Goal: Communication & Community: Answer question/provide support

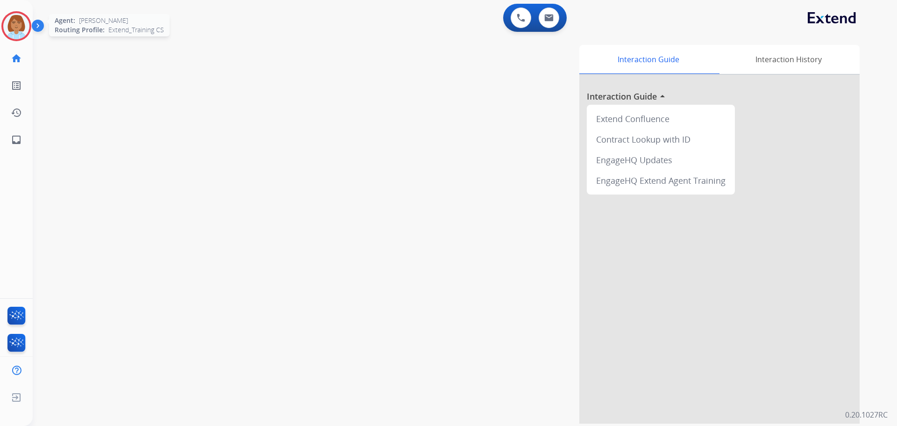
click at [20, 29] on img at bounding box center [16, 26] width 26 height 26
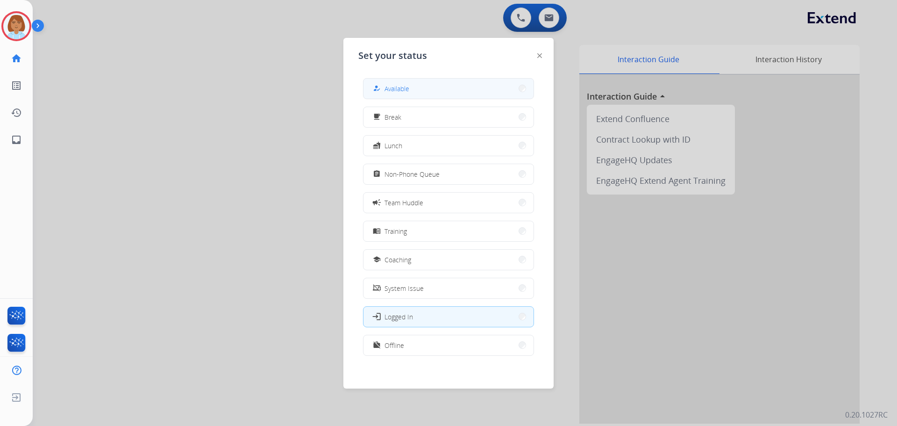
click at [490, 88] on button "how_to_reg Available" at bounding box center [449, 89] width 170 height 20
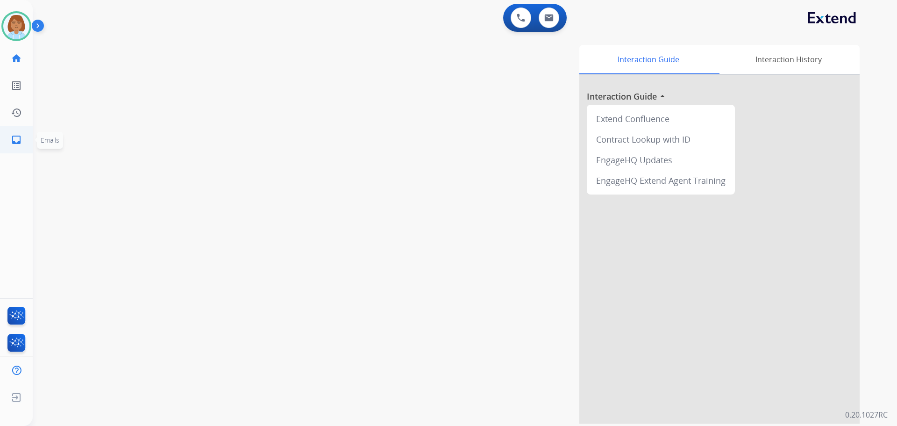
click at [9, 143] on link "inbox Emails" at bounding box center [16, 140] width 26 height 26
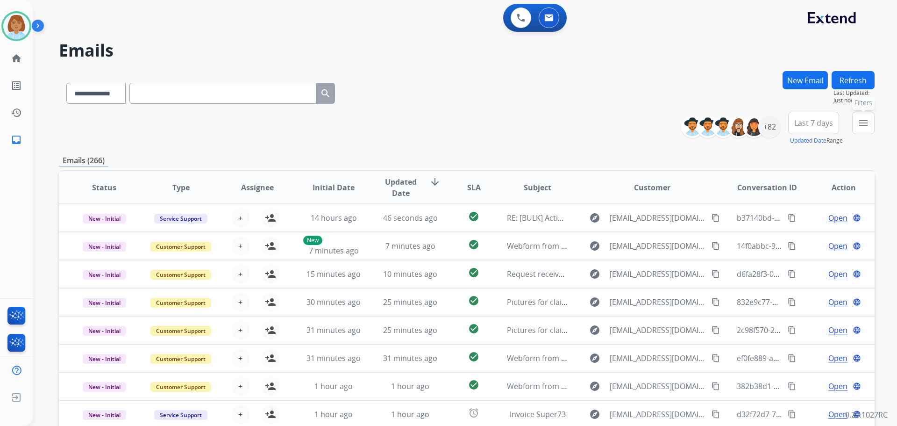
click at [869, 127] on button "menu Filters" at bounding box center [864, 123] width 22 height 22
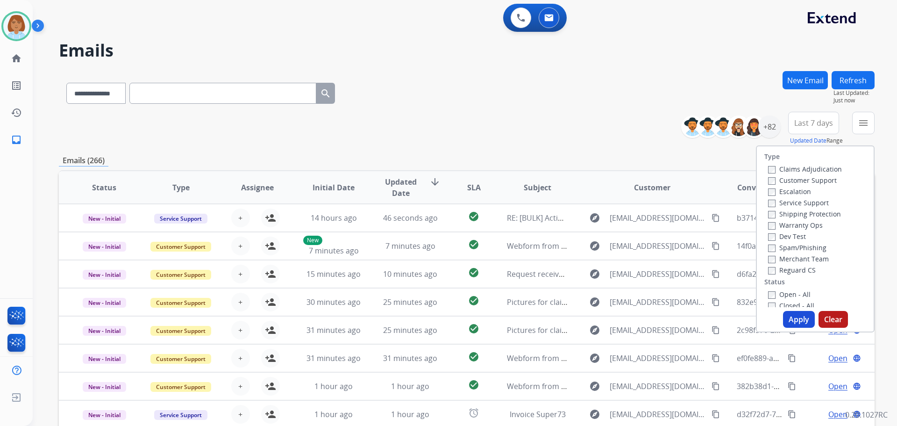
click at [812, 179] on label "Customer Support" at bounding box center [802, 180] width 69 height 9
click at [785, 213] on label "Shipping Protection" at bounding box center [804, 213] width 73 height 9
click at [775, 273] on label "Reguard CS" at bounding box center [792, 270] width 48 height 9
click at [804, 326] on button "Apply" at bounding box center [799, 319] width 32 height 17
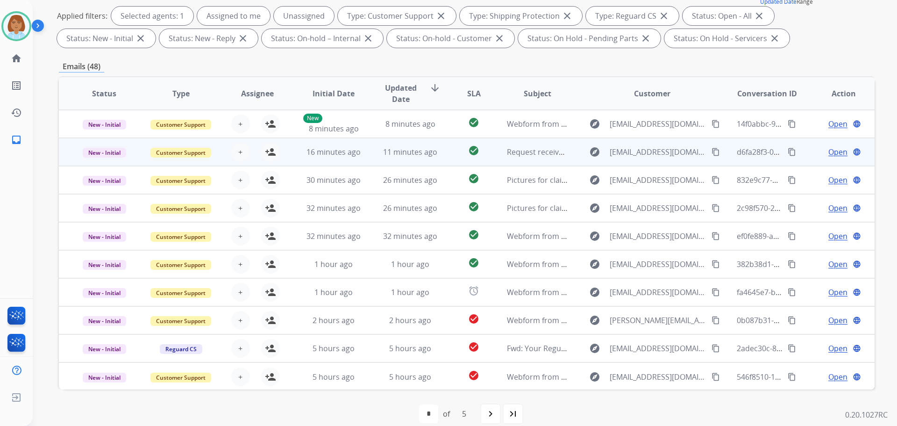
scroll to position [140, 0]
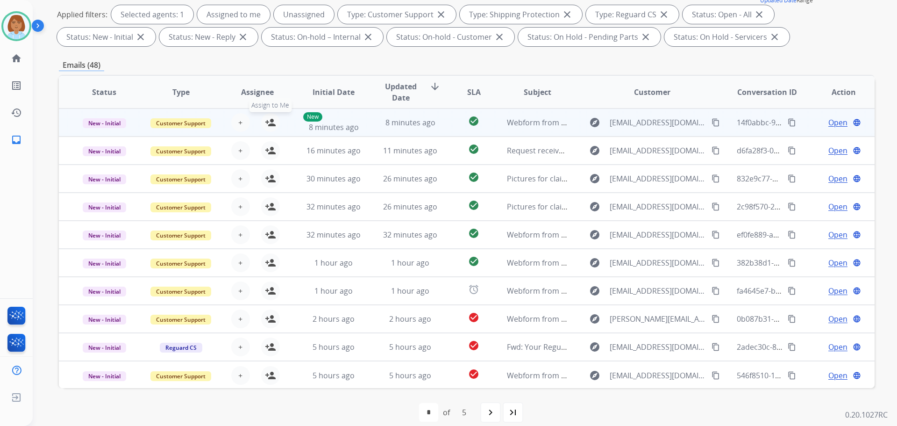
click at [267, 121] on mat-icon "person_add" at bounding box center [270, 122] width 11 height 11
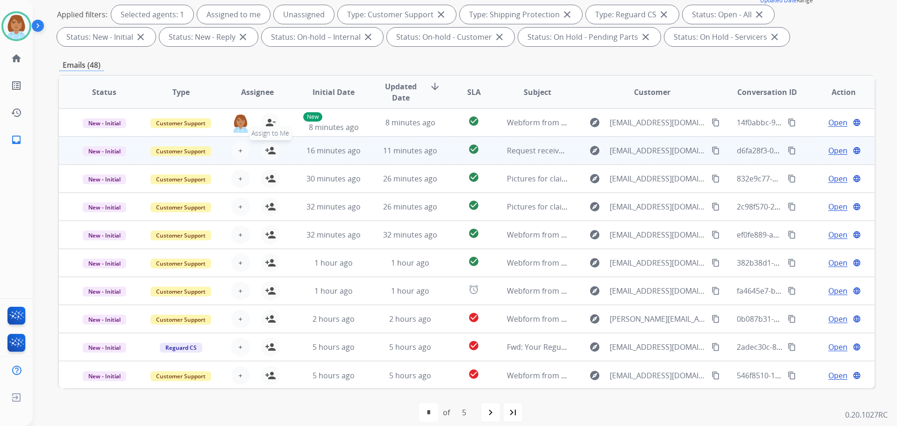
click at [268, 148] on mat-icon "person_add" at bounding box center [270, 150] width 11 height 11
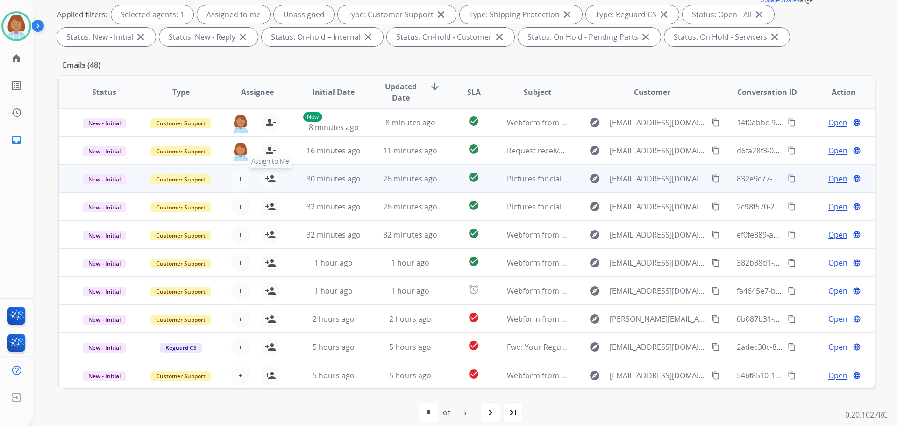
click at [266, 175] on mat-icon "person_add" at bounding box center [270, 178] width 11 height 11
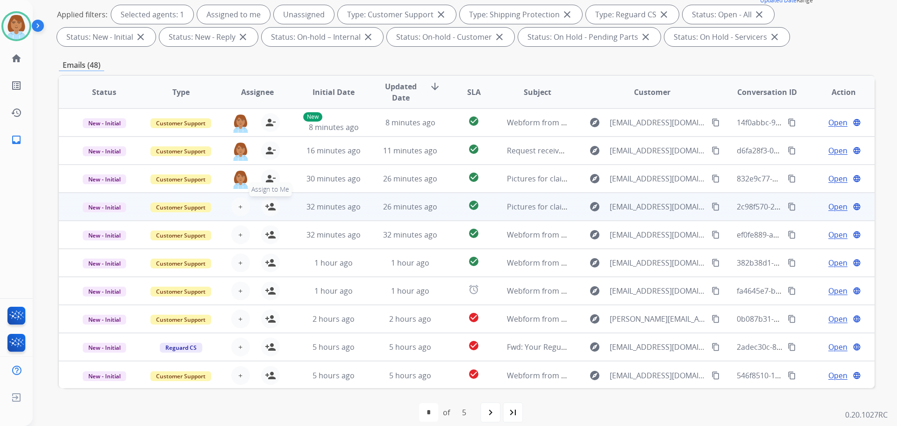
click at [267, 212] on button "person_add Assign to Me" at bounding box center [270, 206] width 19 height 19
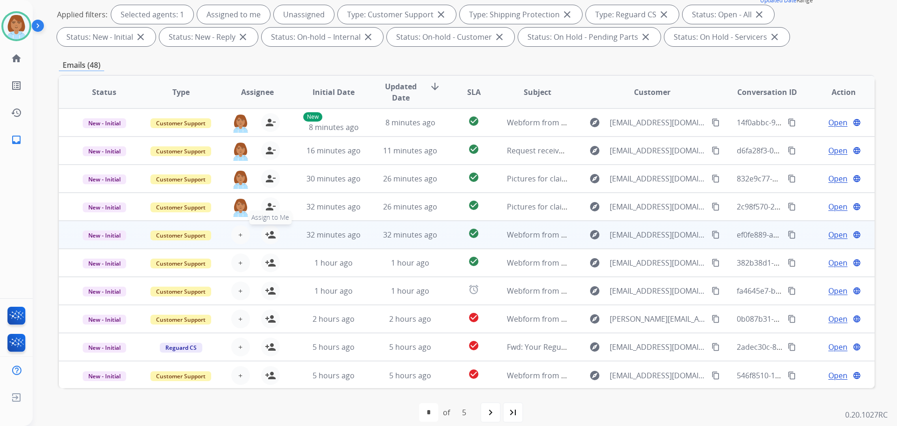
click at [269, 237] on mat-icon "person_add" at bounding box center [270, 234] width 11 height 11
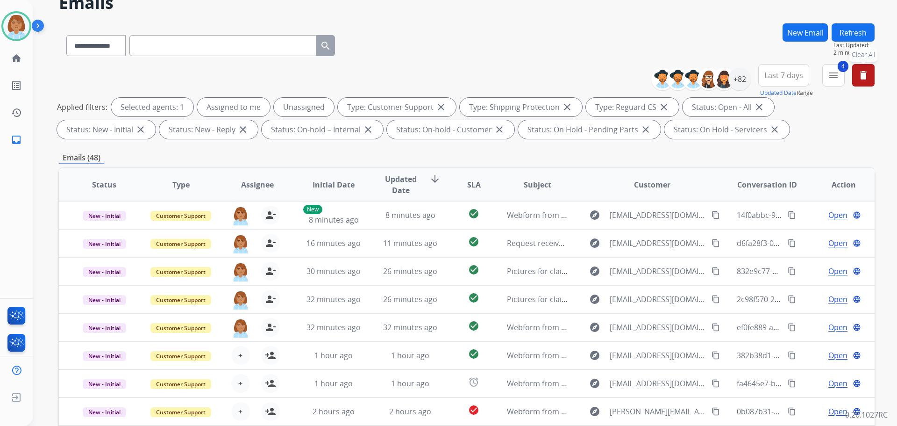
scroll to position [47, 0]
click at [868, 39] on button "Refresh" at bounding box center [853, 33] width 43 height 18
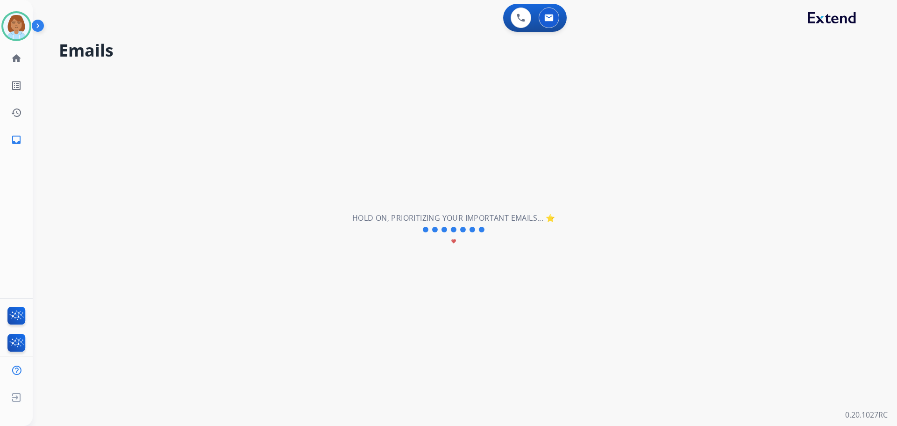
scroll to position [0, 0]
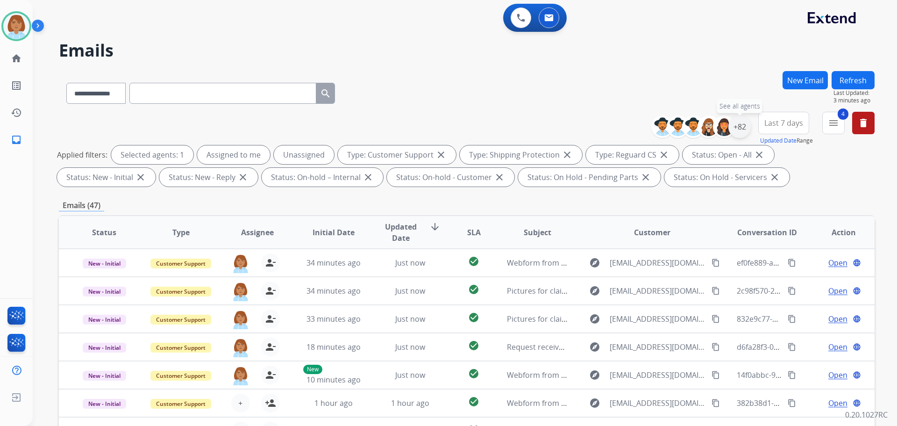
click at [742, 134] on div "+82" at bounding box center [740, 126] width 22 height 22
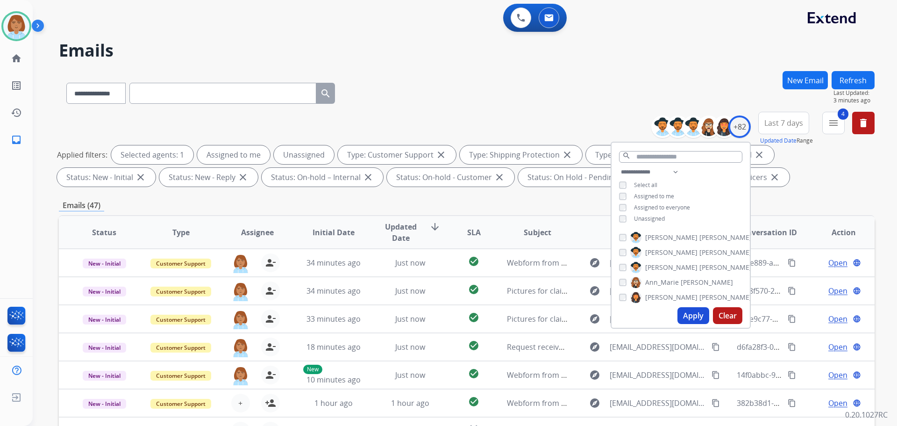
click at [646, 218] on span "Unassigned" at bounding box center [649, 219] width 31 height 8
click at [689, 322] on button "Apply" at bounding box center [694, 315] width 32 height 17
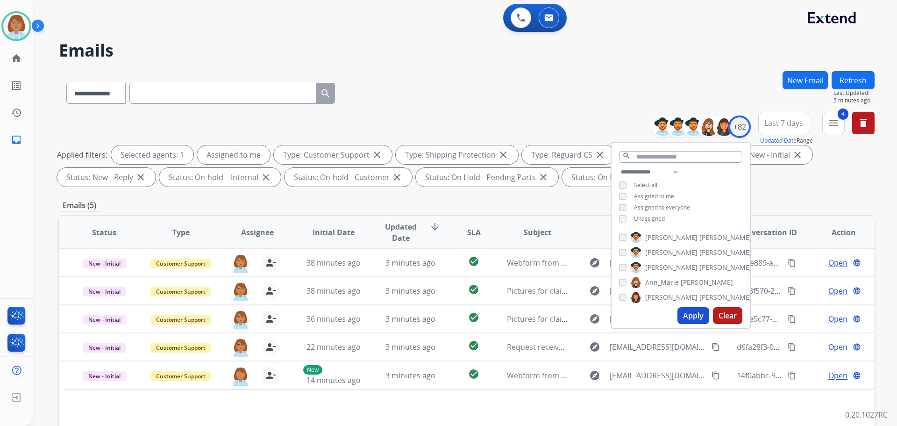
click at [689, 318] on button "Apply" at bounding box center [694, 315] width 32 height 17
click at [694, 313] on button "Apply" at bounding box center [694, 315] width 32 height 17
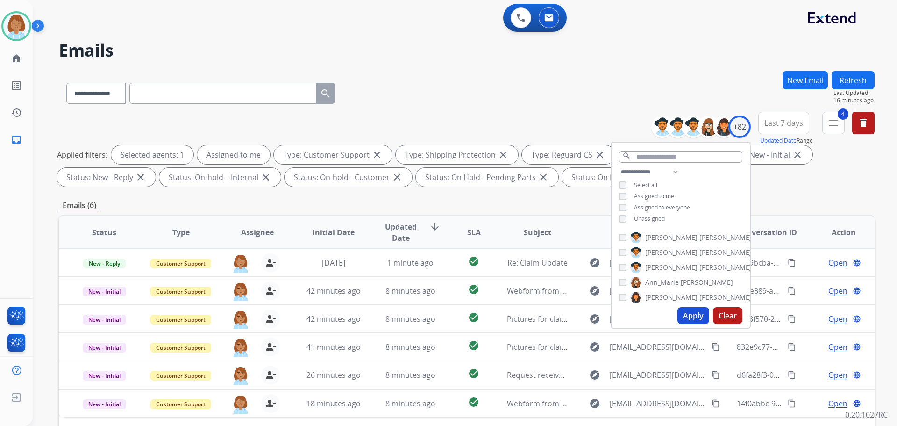
click at [854, 186] on div "Applied filters: Selected agents: 1 Assigned to me Type: Customer Support close…" at bounding box center [465, 165] width 816 height 41
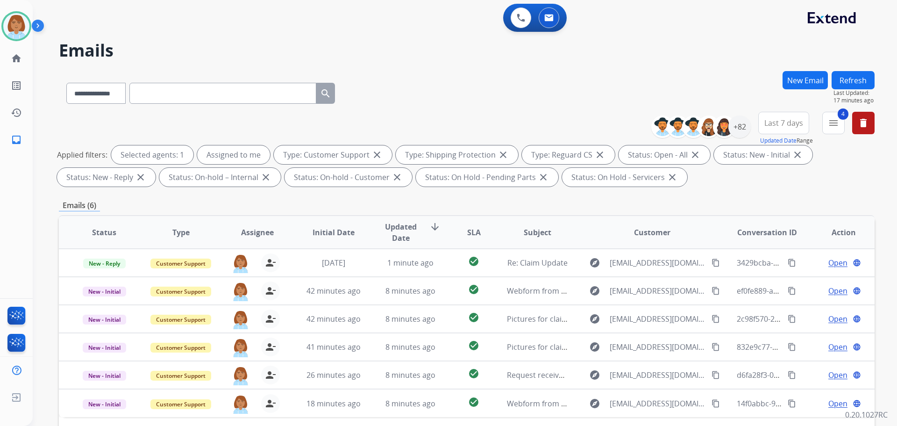
click at [858, 77] on button "Refresh" at bounding box center [853, 80] width 43 height 18
click at [739, 137] on div "+82" at bounding box center [740, 126] width 22 height 22
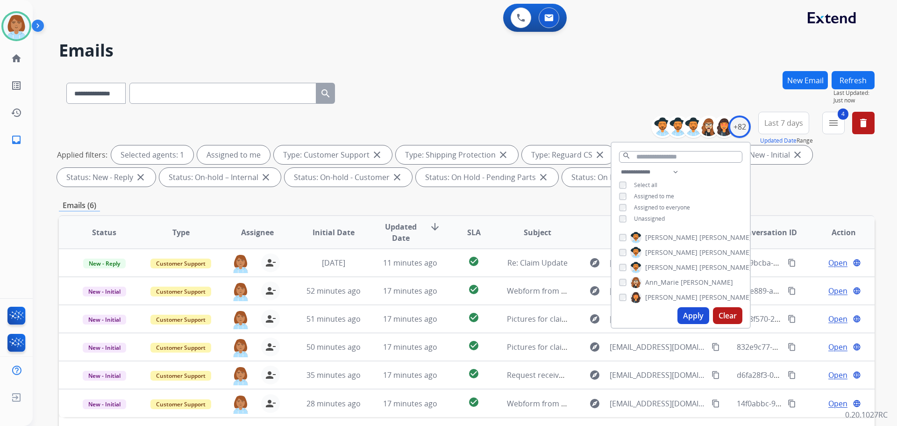
click at [656, 218] on span "Unassigned" at bounding box center [649, 219] width 31 height 8
click at [683, 317] on button "Apply" at bounding box center [694, 315] width 32 height 17
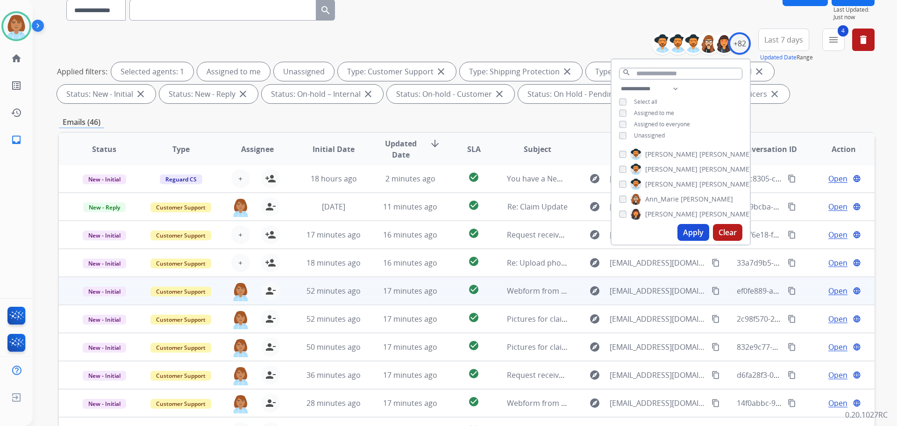
scroll to position [93, 0]
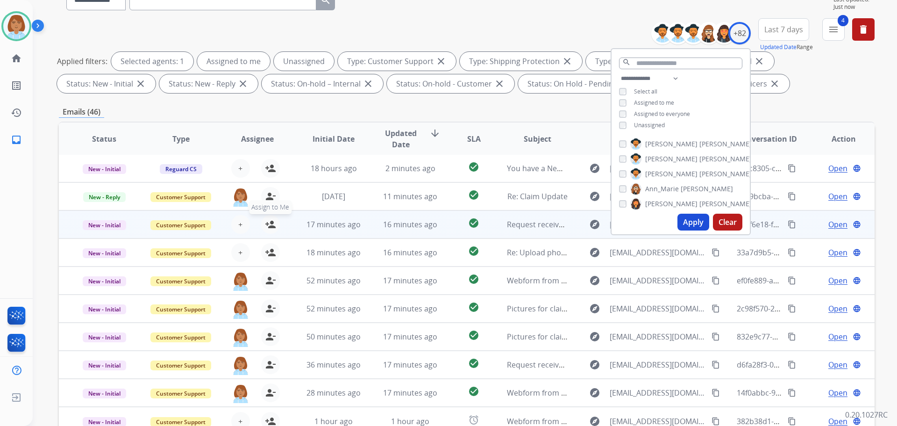
click at [272, 227] on mat-icon "person_add" at bounding box center [270, 224] width 11 height 11
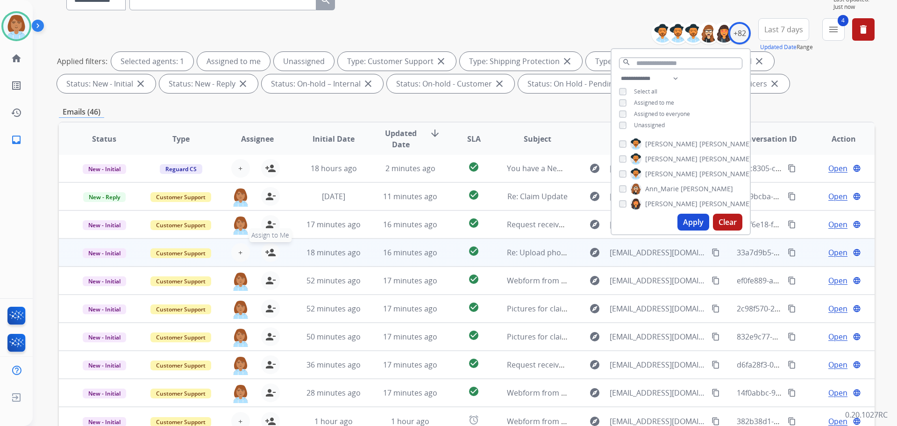
click at [261, 256] on button "person_add Assign to Me" at bounding box center [270, 252] width 19 height 19
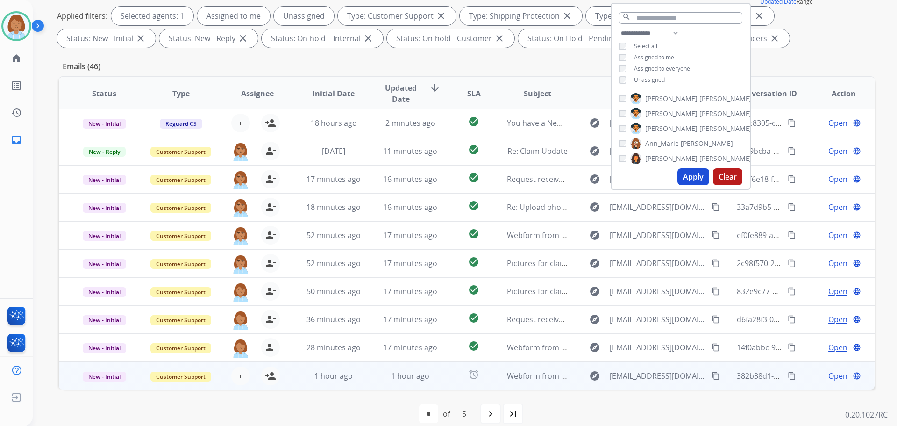
scroll to position [151, 0]
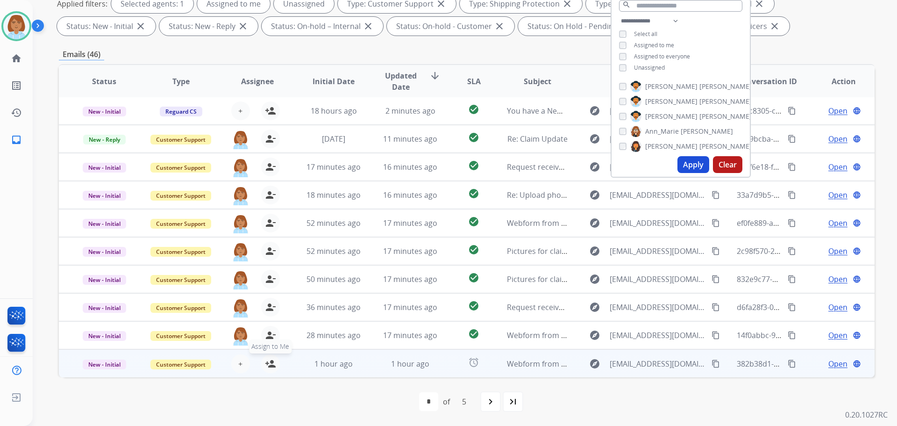
click at [273, 366] on mat-icon "person_add" at bounding box center [270, 363] width 11 height 11
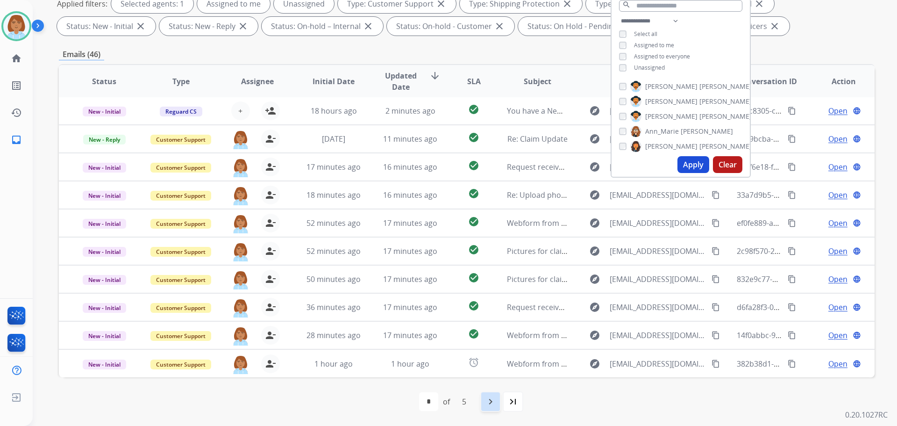
click at [493, 401] on mat-icon "navigate_next" at bounding box center [490, 401] width 11 height 11
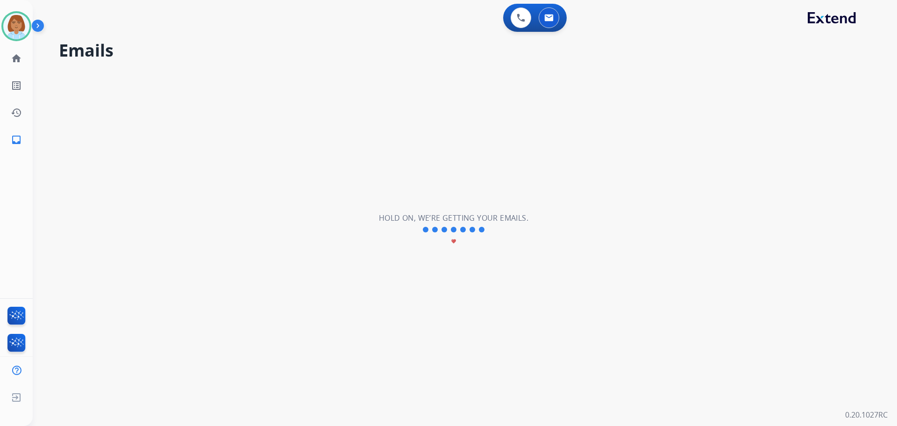
scroll to position [0, 0]
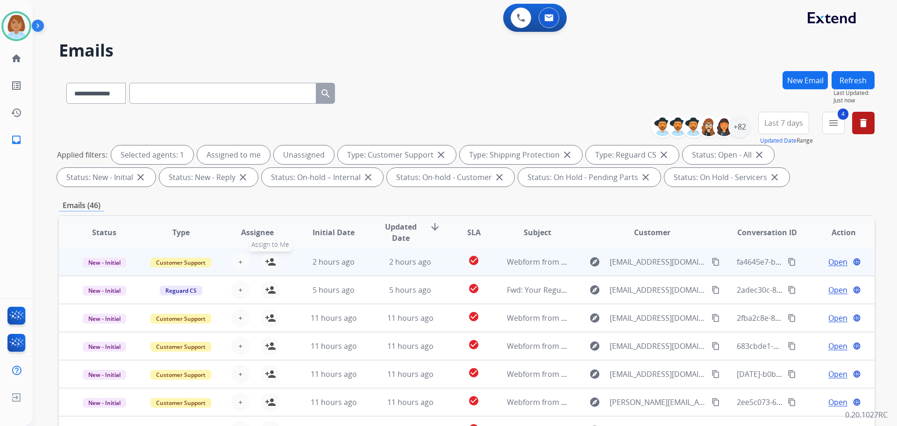
click at [273, 265] on mat-icon "person_add" at bounding box center [270, 261] width 11 height 11
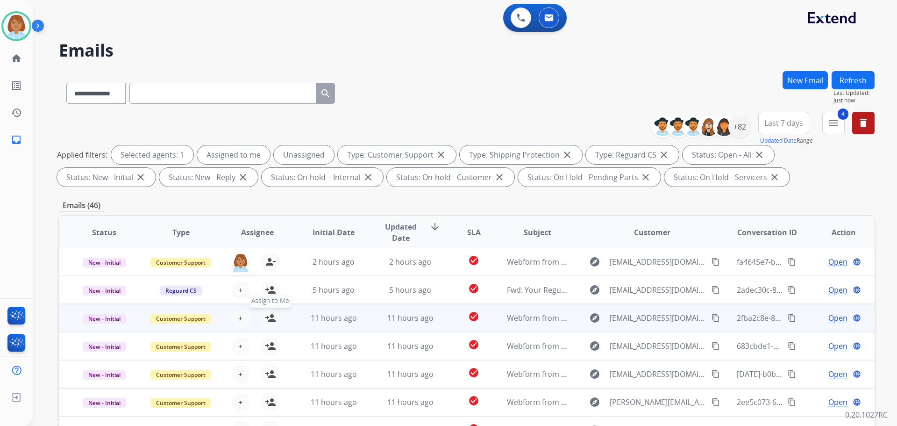
click at [273, 319] on mat-icon "person_add" at bounding box center [270, 317] width 11 height 11
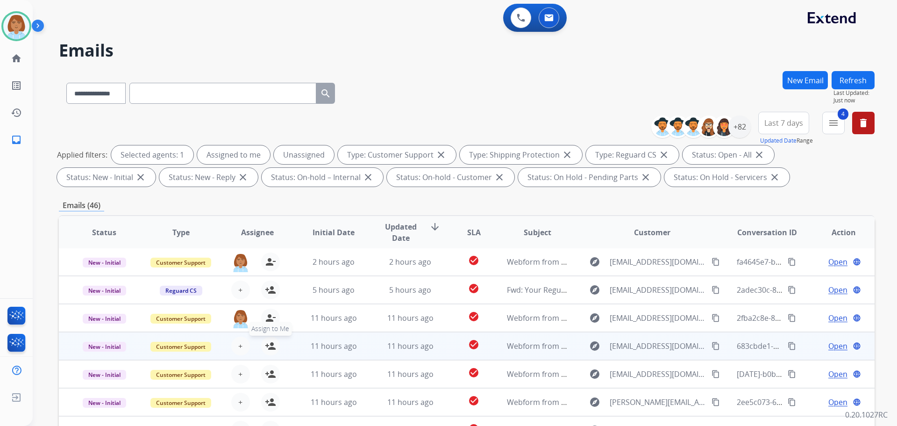
click at [272, 346] on mat-icon "person_add" at bounding box center [270, 345] width 11 height 11
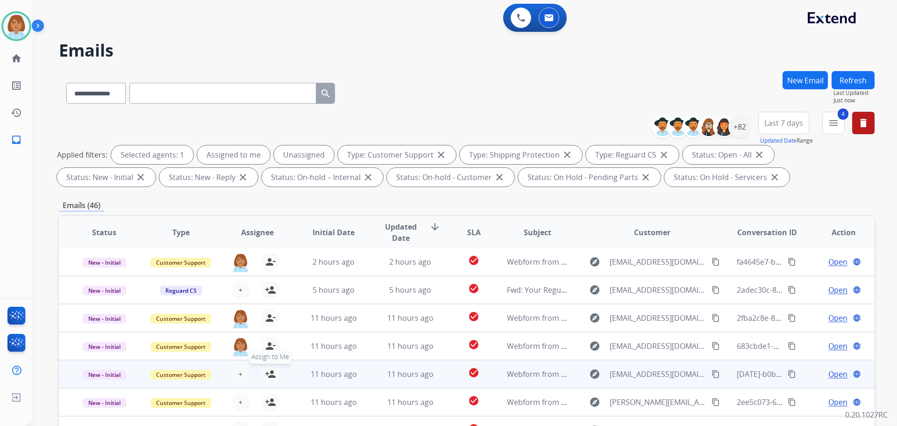
click at [270, 368] on button "person_add Assign to Me" at bounding box center [270, 374] width 19 height 19
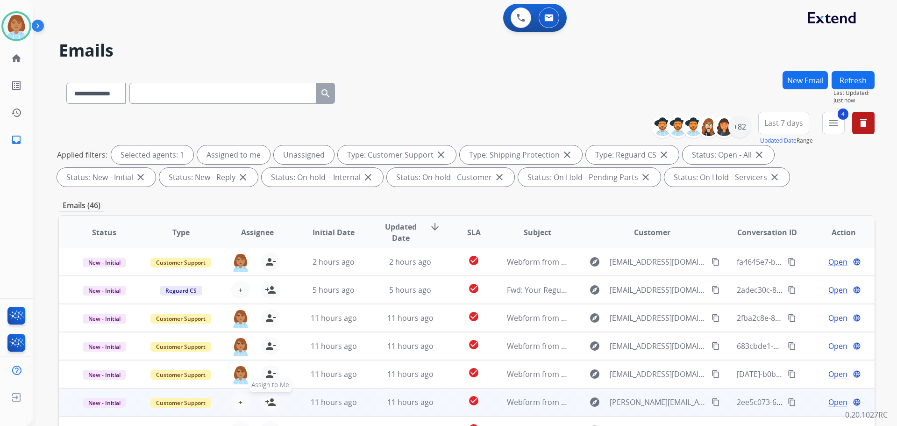
click at [266, 409] on button "person_add Assign to Me" at bounding box center [270, 402] width 19 height 19
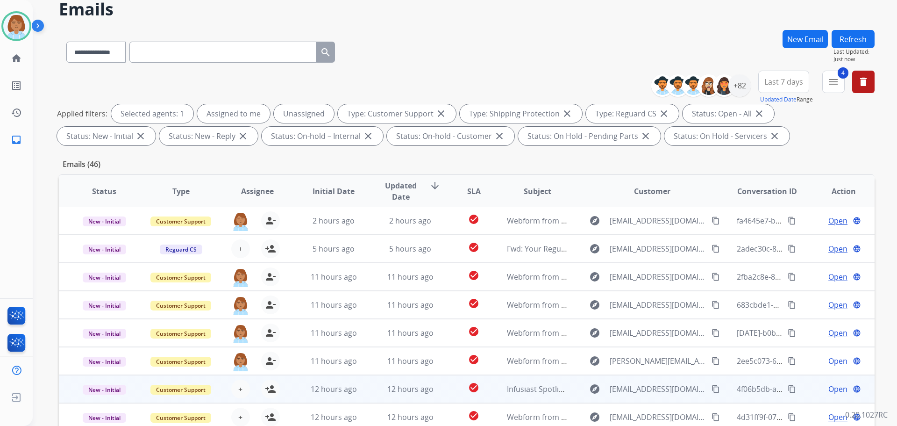
scroll to position [47, 0]
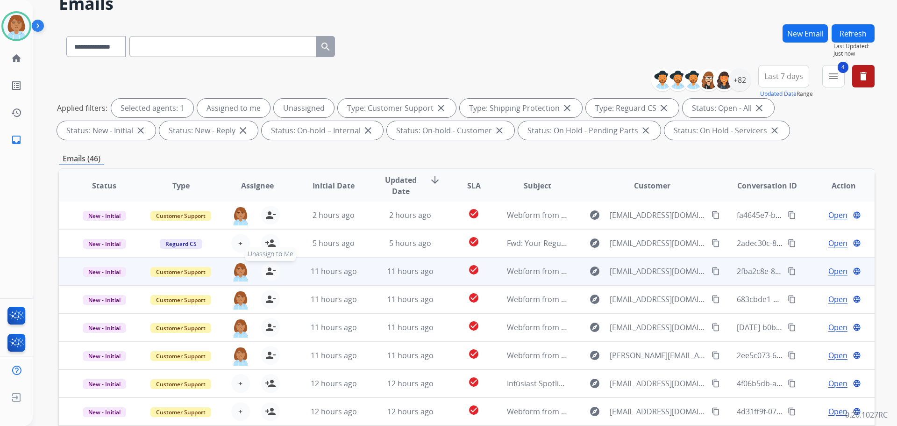
click at [266, 263] on button "person_remove Unassign to Me" at bounding box center [270, 271] width 19 height 19
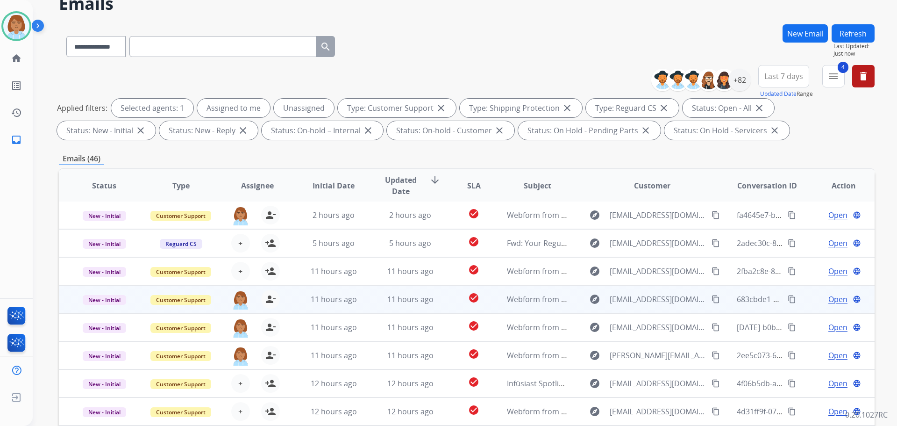
click at [269, 287] on div "jaquayla.thompson@eccogroupusa.com person_remove Unassign to Me" at bounding box center [250, 299] width 76 height 26
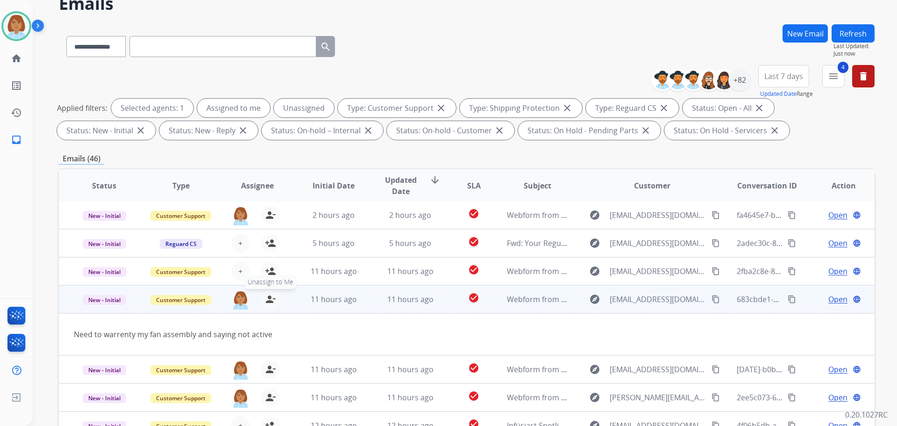
scroll to position [43, 0]
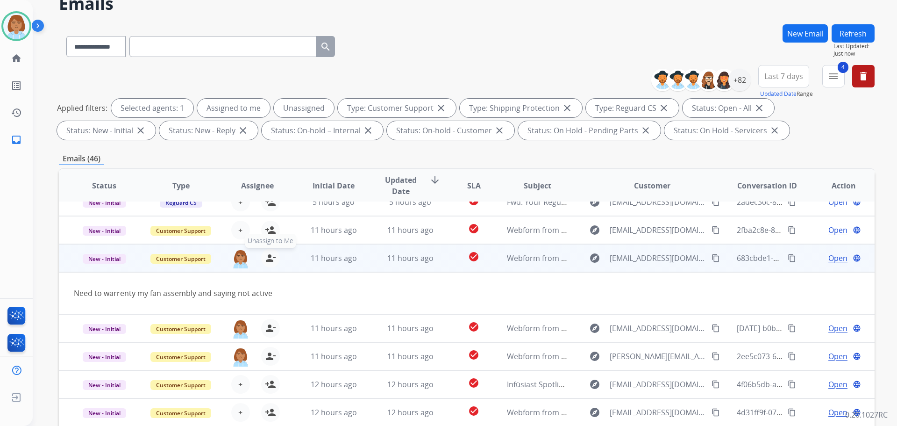
click at [267, 294] on tbody "New - Initial Customer Support jaquayla.thompson@eccogroupusa.com person_remove…" at bounding box center [467, 279] width 816 height 70
click at [268, 265] on button "person_remove Unassign to Me" at bounding box center [270, 257] width 19 height 19
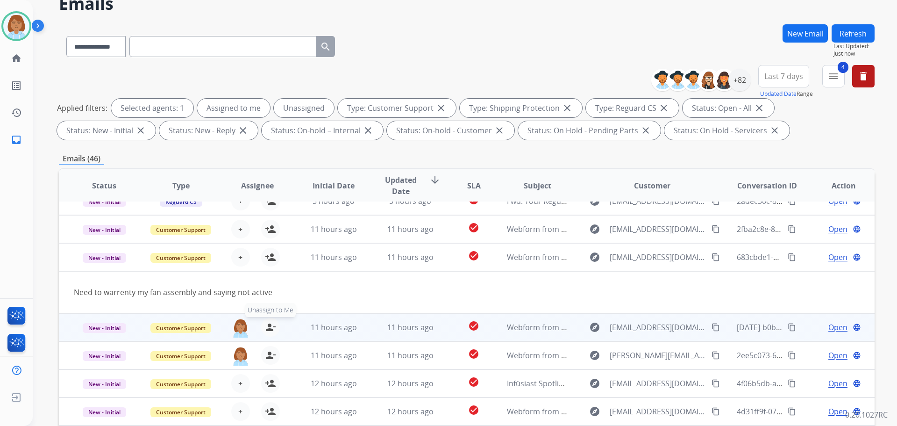
click at [273, 320] on button "person_remove Unassign to Me" at bounding box center [270, 327] width 19 height 19
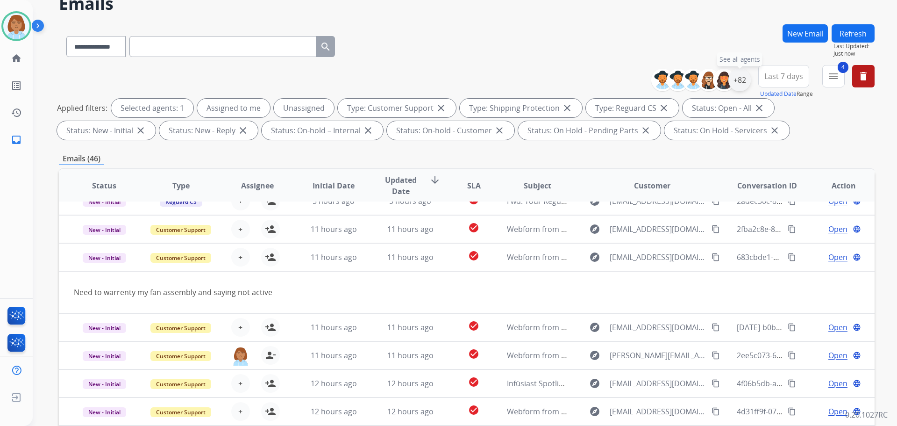
click at [736, 80] on div "+82" at bounding box center [740, 80] width 22 height 22
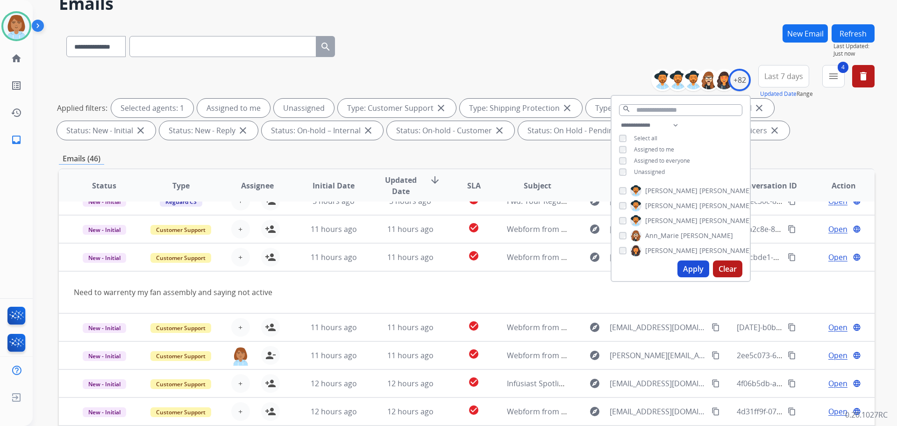
click at [653, 172] on span "Unassigned" at bounding box center [649, 172] width 31 height 8
click at [692, 268] on button "Apply" at bounding box center [694, 268] width 32 height 17
select select "*"
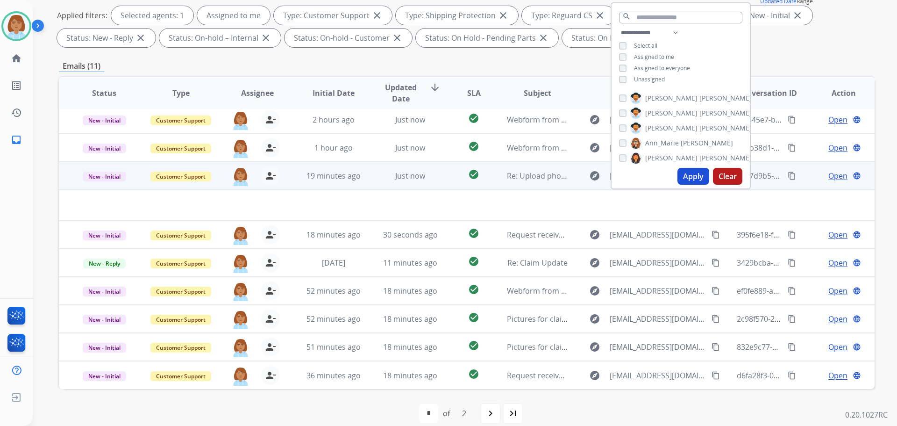
scroll to position [140, 0]
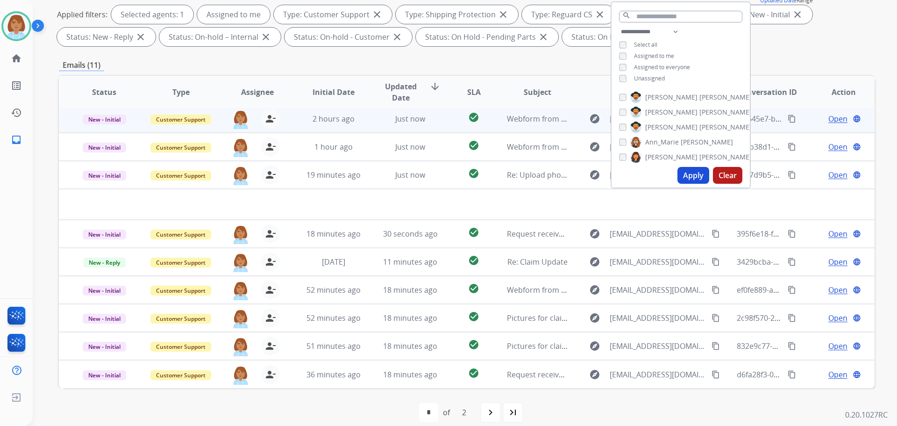
click at [379, 125] on td "Just now" at bounding box center [403, 119] width 77 height 28
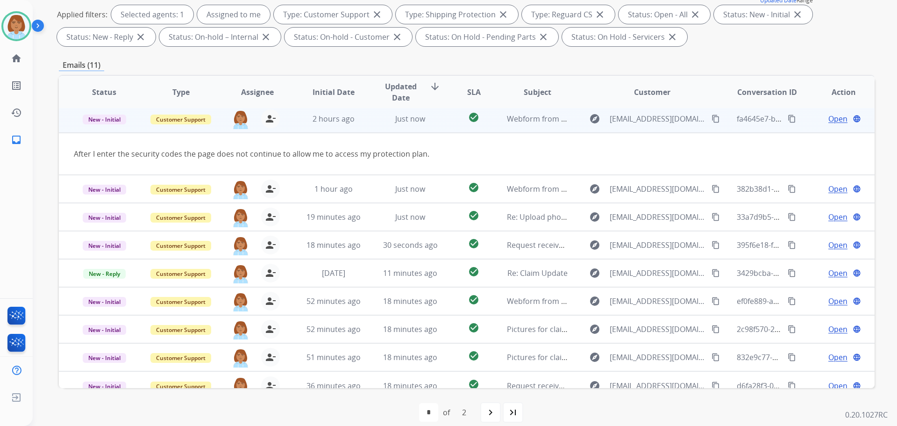
scroll to position [28, 0]
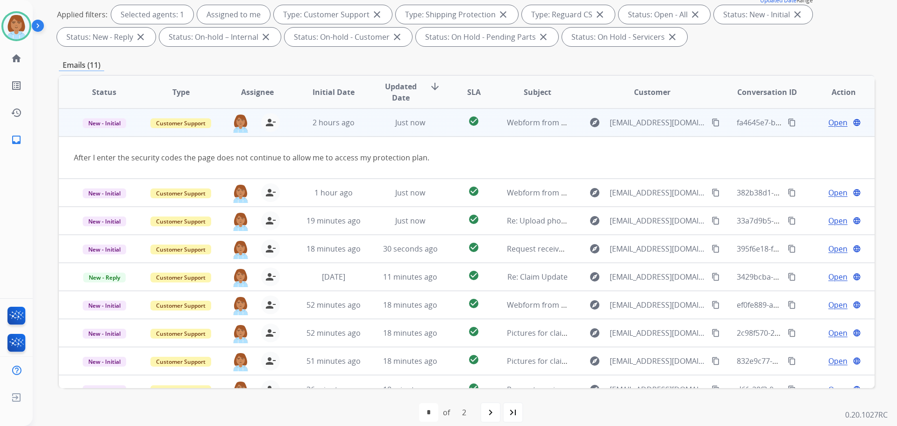
click at [829, 121] on span "Open" at bounding box center [838, 122] width 19 height 11
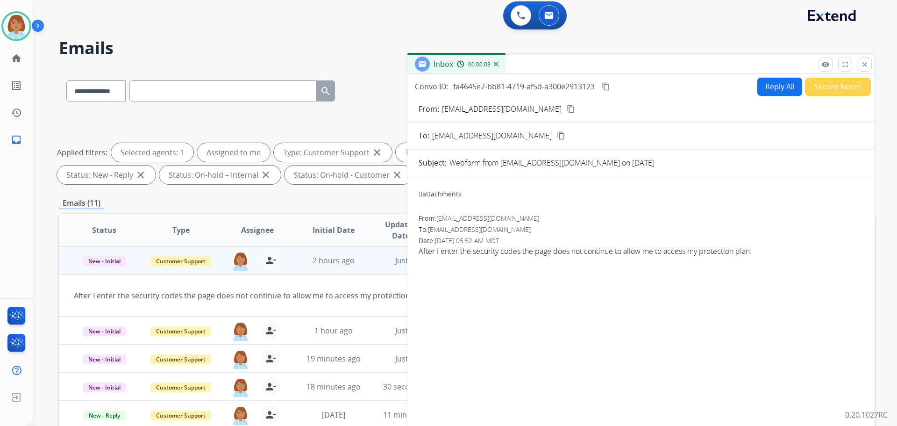
scroll to position [0, 0]
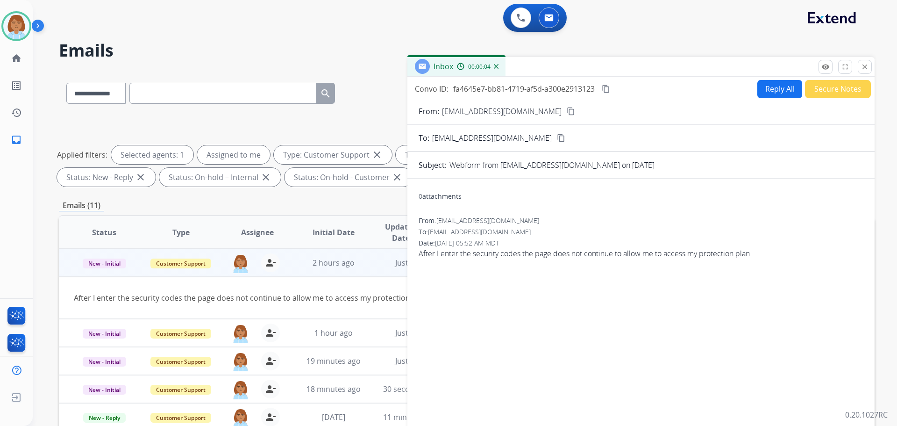
click at [779, 90] on button "Reply All" at bounding box center [780, 89] width 45 height 18
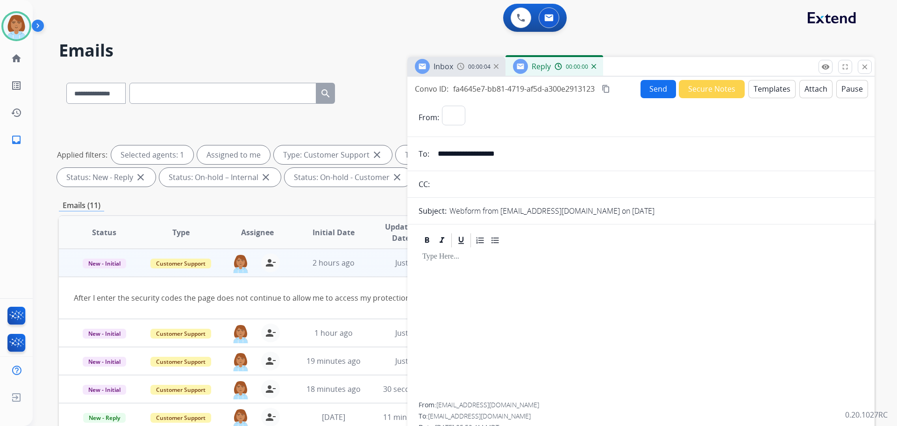
select select "**********"
click at [766, 86] on button "Templates" at bounding box center [772, 89] width 47 height 18
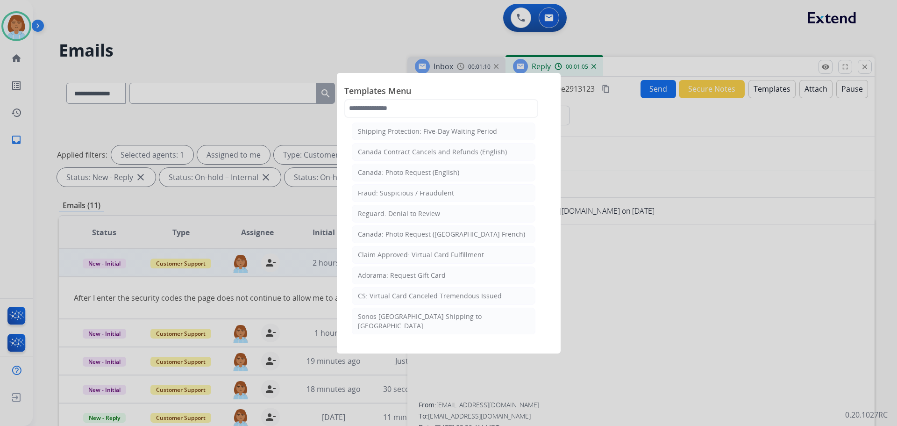
scroll to position [1129, 0]
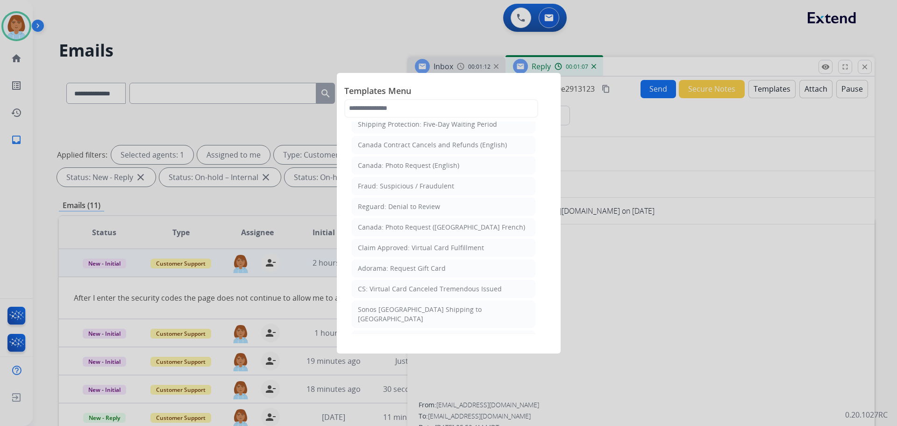
click at [755, 289] on div at bounding box center [448, 213] width 897 height 426
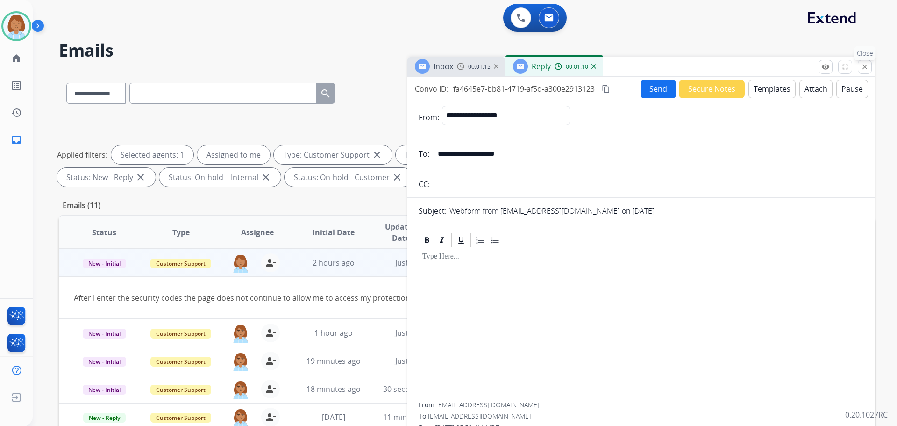
click at [869, 69] on button "close Close" at bounding box center [865, 67] width 14 height 14
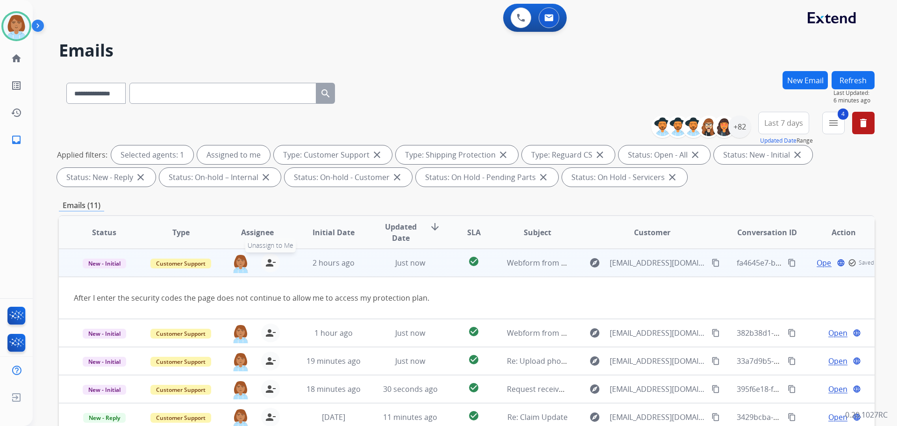
click at [269, 259] on mat-icon "person_remove" at bounding box center [270, 262] width 11 height 11
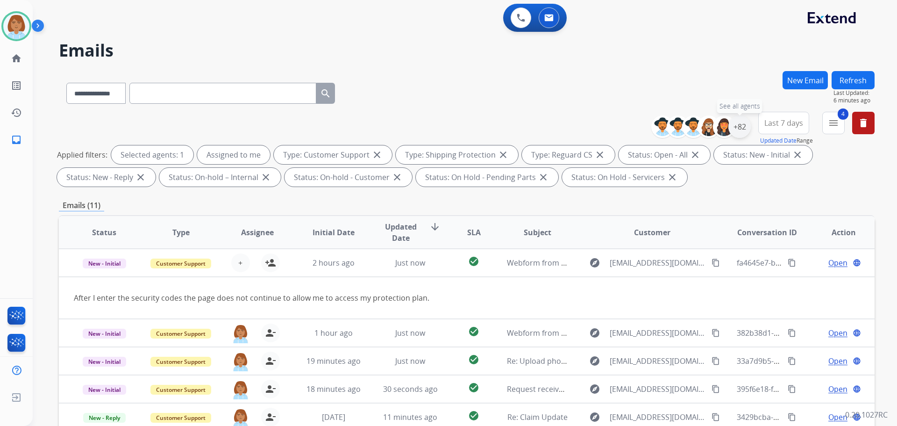
click at [744, 128] on div "+82" at bounding box center [740, 126] width 22 height 22
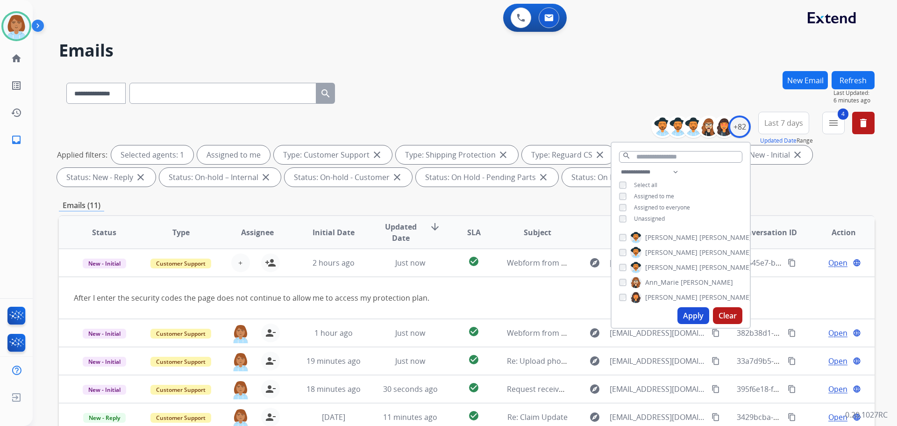
click at [659, 215] on span "Unassigned" at bounding box center [649, 219] width 31 height 8
click at [695, 308] on button "Apply" at bounding box center [694, 315] width 32 height 17
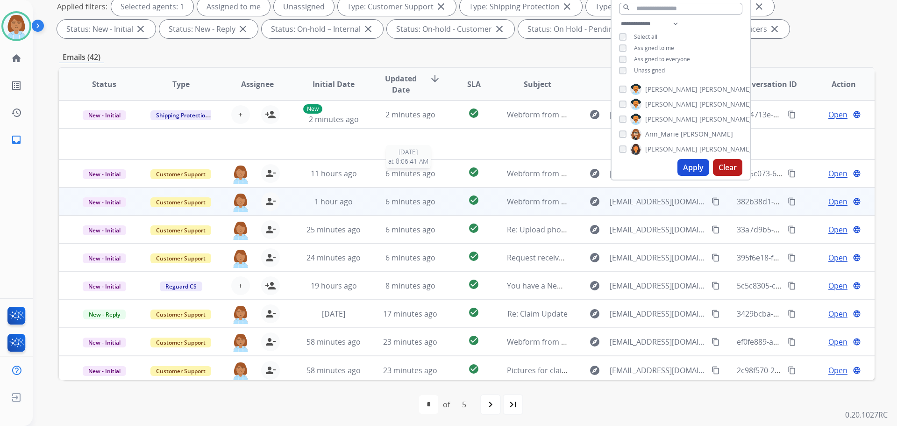
scroll to position [151, 0]
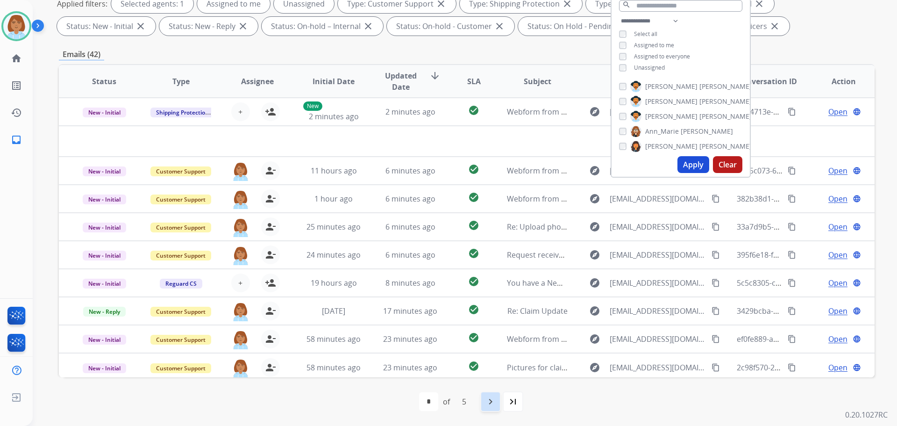
click at [499, 396] on div "navigate_next" at bounding box center [491, 401] width 21 height 21
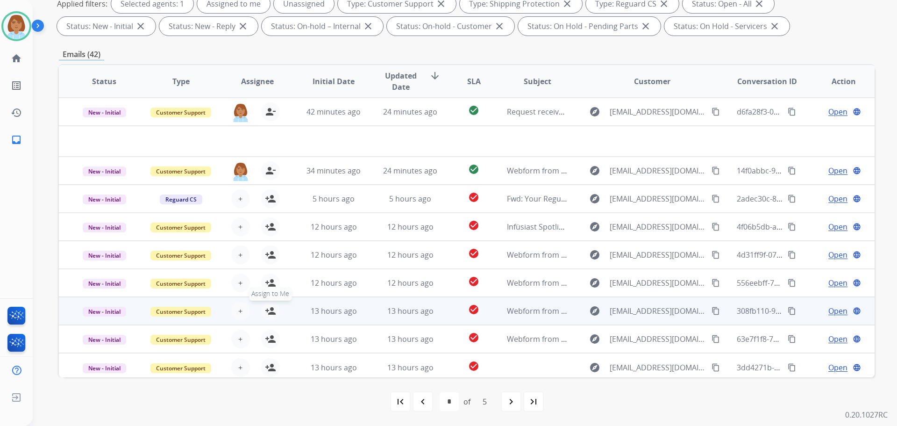
click at [265, 312] on mat-icon "person_add" at bounding box center [270, 310] width 11 height 11
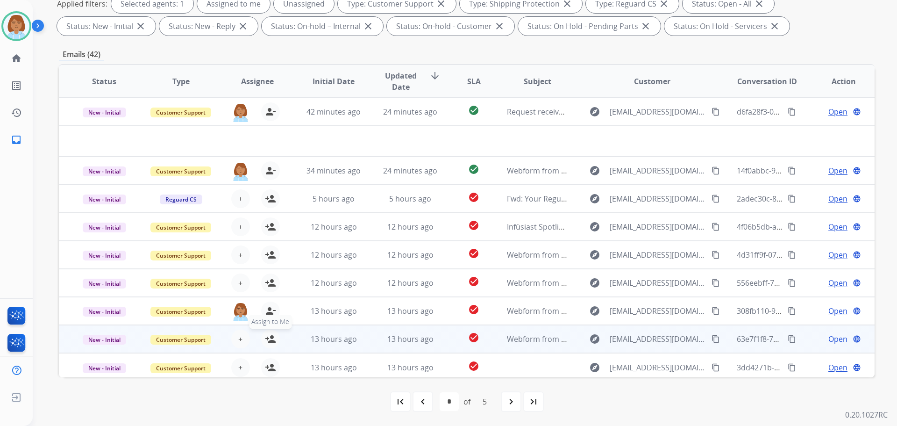
click at [272, 341] on mat-icon "person_add" at bounding box center [270, 338] width 11 height 11
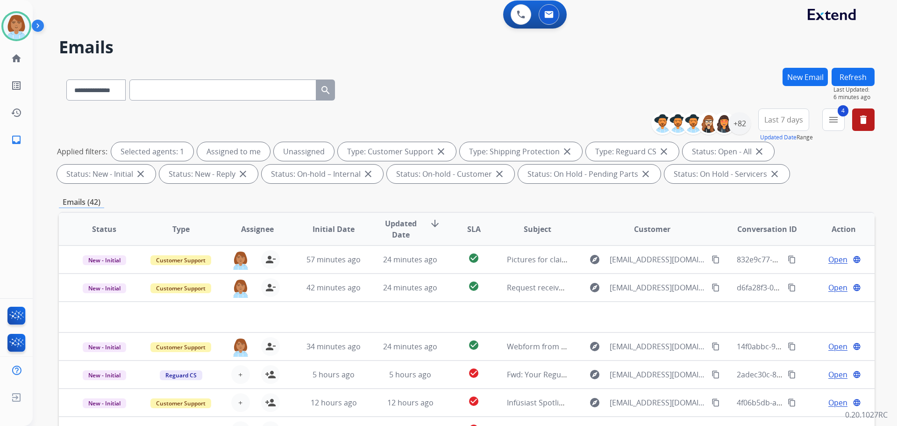
scroll to position [0, 0]
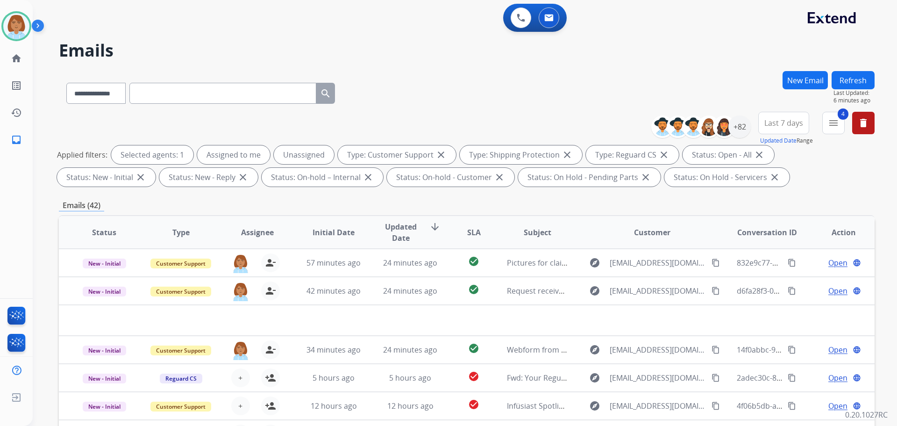
click at [744, 137] on div "+82" at bounding box center [705, 126] width 93 height 22
drag, startPoint x: 743, startPoint y: 130, endPoint x: 742, endPoint y: 137, distance: 6.6
click at [742, 136] on div "+82" at bounding box center [740, 126] width 22 height 22
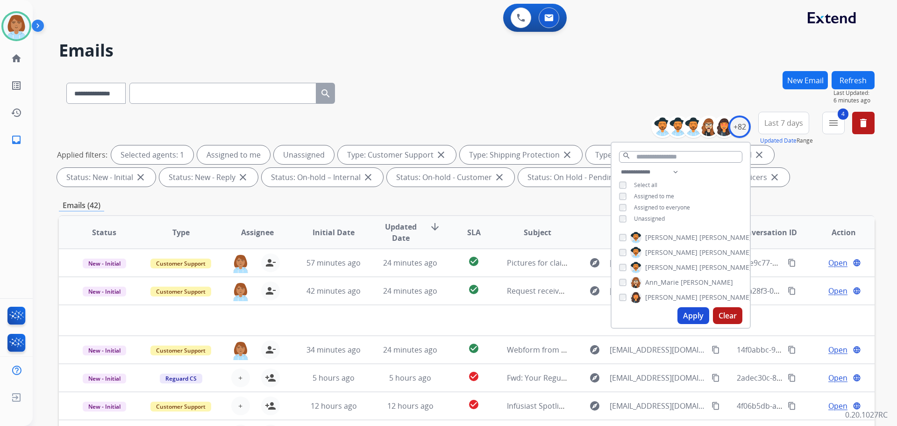
click at [629, 220] on div "Unassigned" at bounding box center [642, 218] width 46 height 7
click at [702, 310] on button "Apply" at bounding box center [694, 315] width 32 height 17
click at [442, 78] on div "**********" at bounding box center [467, 91] width 816 height 41
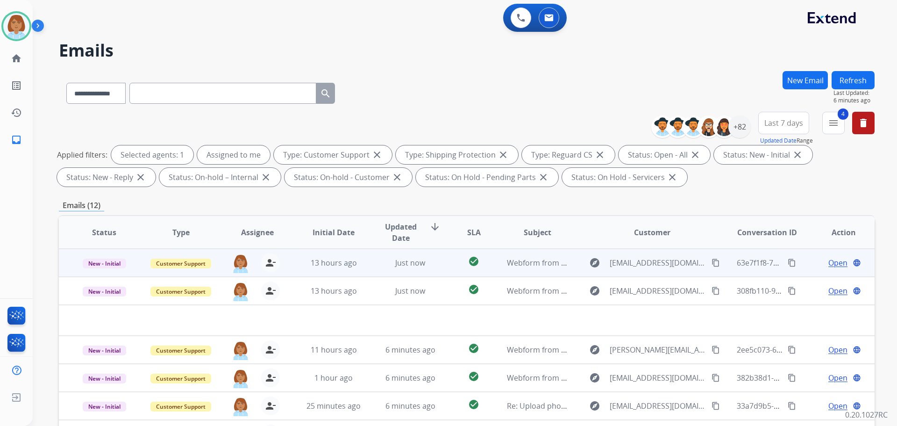
click at [441, 262] on td "check_circle" at bounding box center [466, 263] width 51 height 28
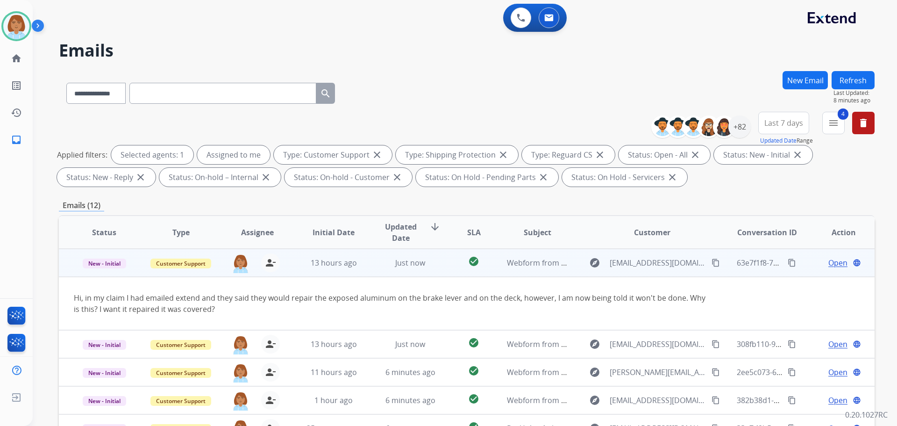
click at [712, 264] on mat-icon "content_copy" at bounding box center [716, 262] width 8 height 8
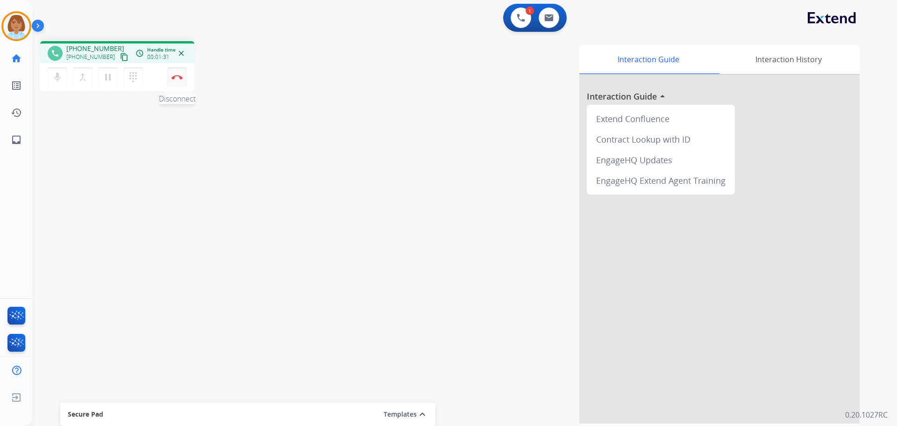
click at [183, 73] on button "Disconnect" at bounding box center [177, 77] width 20 height 20
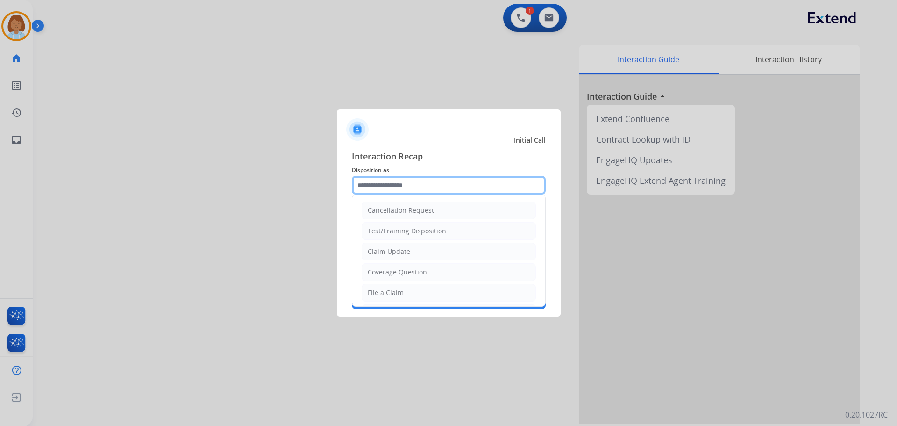
click at [440, 188] on input "text" at bounding box center [449, 185] width 194 height 19
click at [388, 295] on div "File a Claim" at bounding box center [386, 292] width 36 height 9
type input "**********"
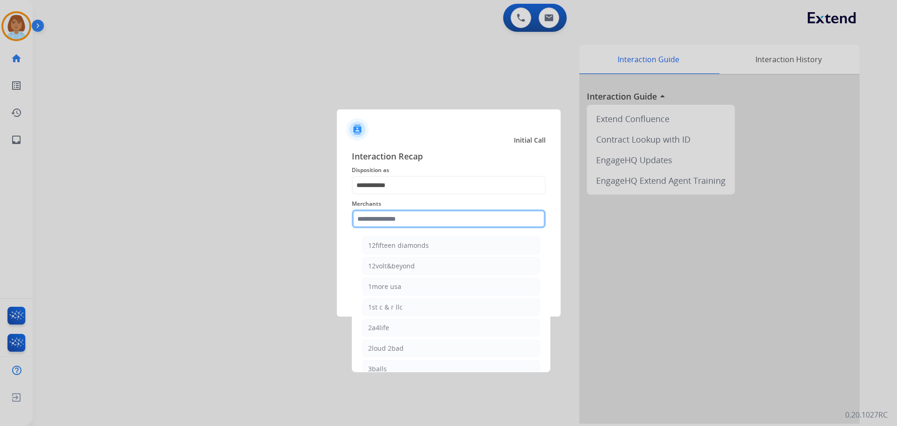
click at [390, 215] on input "text" at bounding box center [449, 218] width 194 height 19
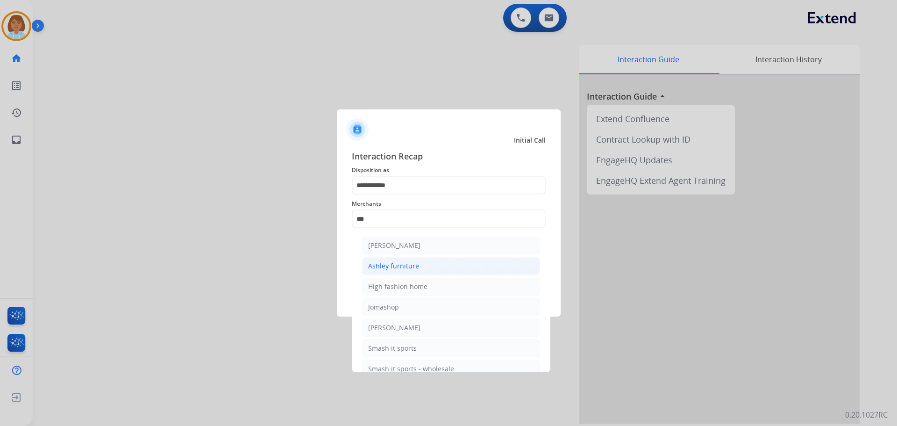
click at [408, 273] on li "Ashley furniture" at bounding box center [451, 266] width 178 height 18
type input "**********"
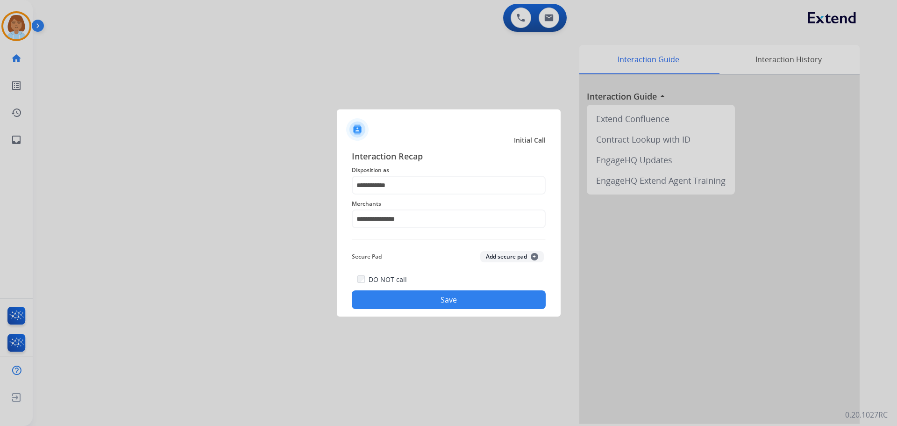
click at [415, 290] on div "DO NOT call Save" at bounding box center [449, 291] width 194 height 36
drag, startPoint x: 506, startPoint y: 303, endPoint x: 506, endPoint y: 316, distance: 12.2
click at [506, 316] on div "**********" at bounding box center [449, 229] width 224 height 174
drag, startPoint x: 455, startPoint y: 306, endPoint x: 458, endPoint y: 310, distance: 4.8
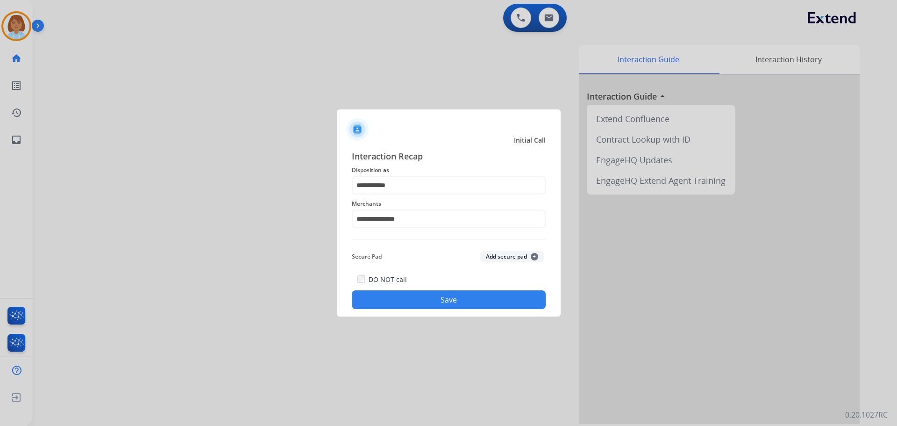
click at [457, 309] on div "**********" at bounding box center [449, 229] width 224 height 174
click at [435, 303] on button "Save" at bounding box center [449, 299] width 194 height 19
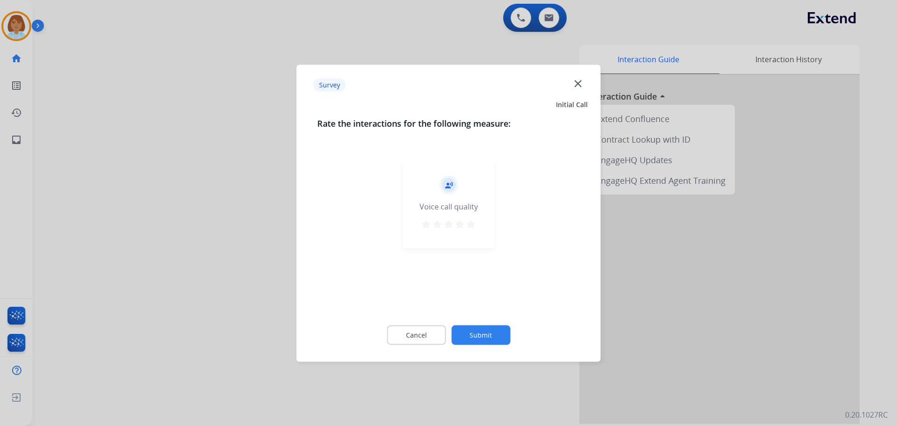
click at [501, 342] on button "Submit" at bounding box center [481, 335] width 59 height 20
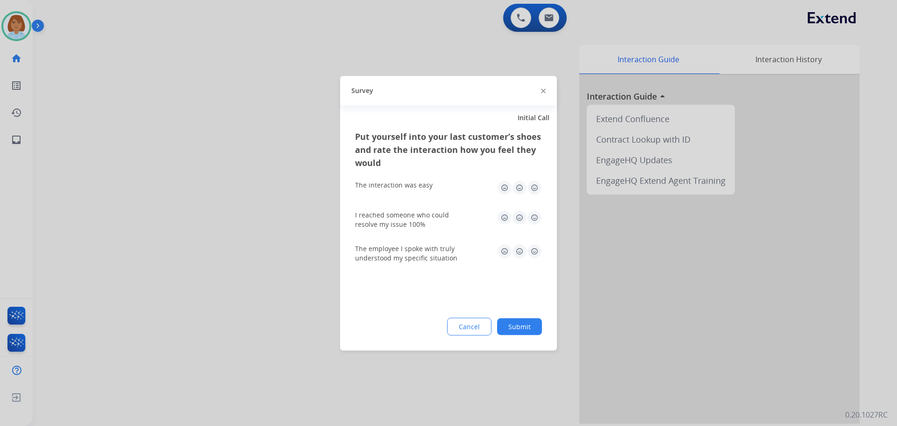
click at [518, 319] on button "Submit" at bounding box center [519, 326] width 45 height 17
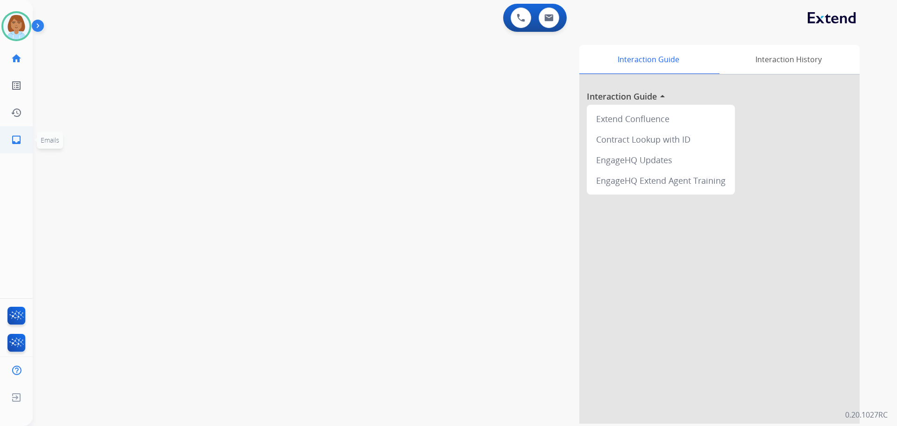
click at [19, 145] on link "inbox Emails" at bounding box center [16, 140] width 26 height 26
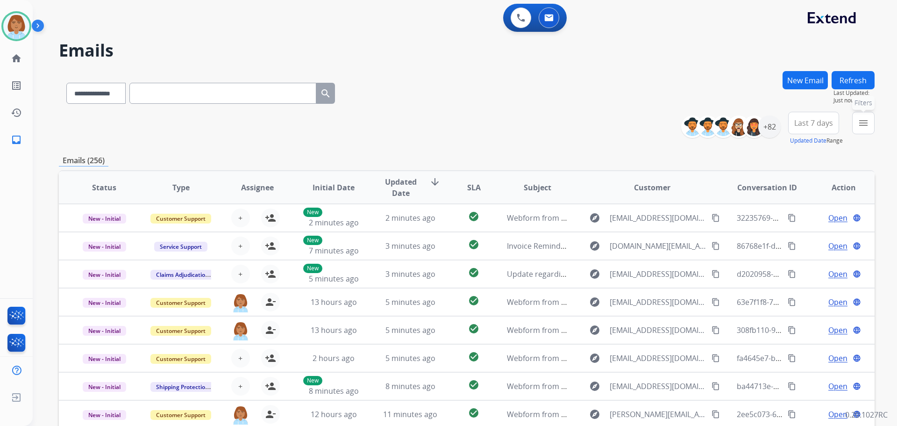
click at [859, 129] on button "menu Filters" at bounding box center [864, 123] width 22 height 22
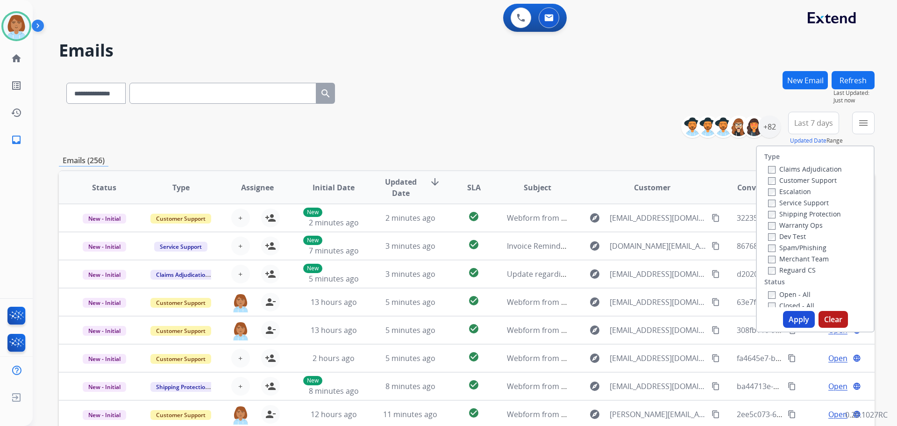
click at [823, 178] on label "Customer Support" at bounding box center [802, 180] width 69 height 9
click at [818, 216] on label "Shipping Protection" at bounding box center [804, 213] width 73 height 9
click at [797, 273] on label "Reguard CS" at bounding box center [792, 270] width 48 height 9
click at [783, 295] on label "Open - All" at bounding box center [789, 294] width 43 height 9
click at [799, 328] on div "Type Claims Adjudication Customer Support Escalation Service Support Shipping P…" at bounding box center [815, 238] width 119 height 187
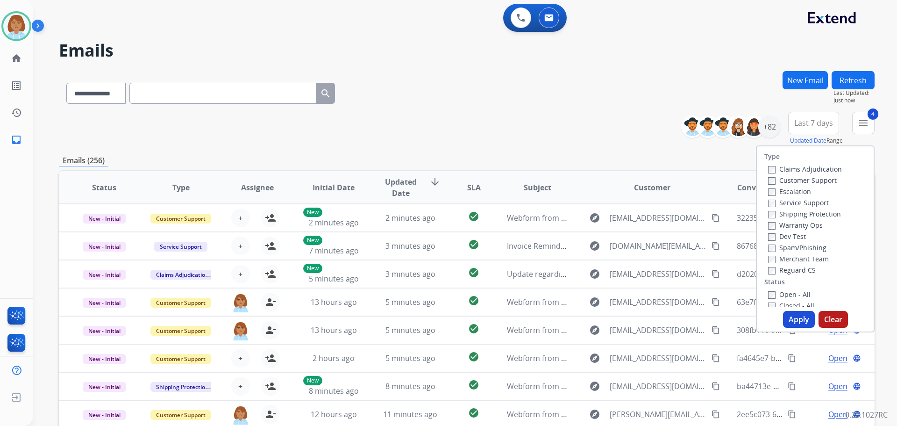
click at [808, 292] on div "Open - All" at bounding box center [817, 293] width 98 height 11
click at [799, 321] on button "Apply" at bounding box center [799, 319] width 32 height 17
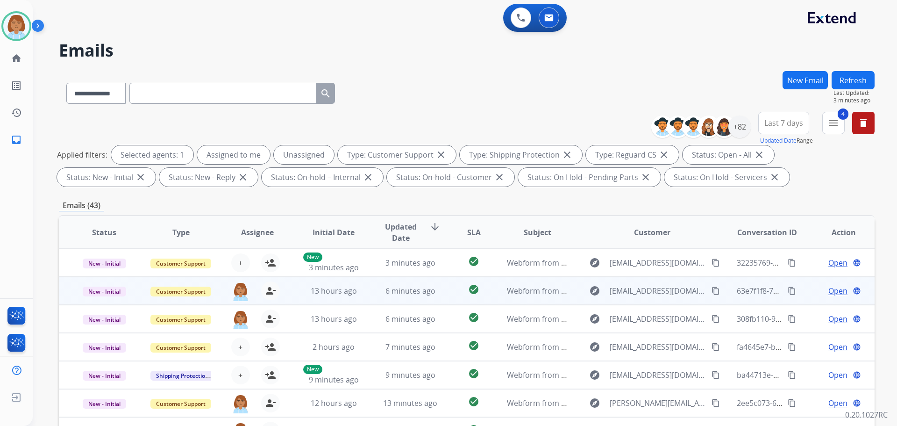
click at [441, 297] on td "check_circle" at bounding box center [466, 291] width 51 height 28
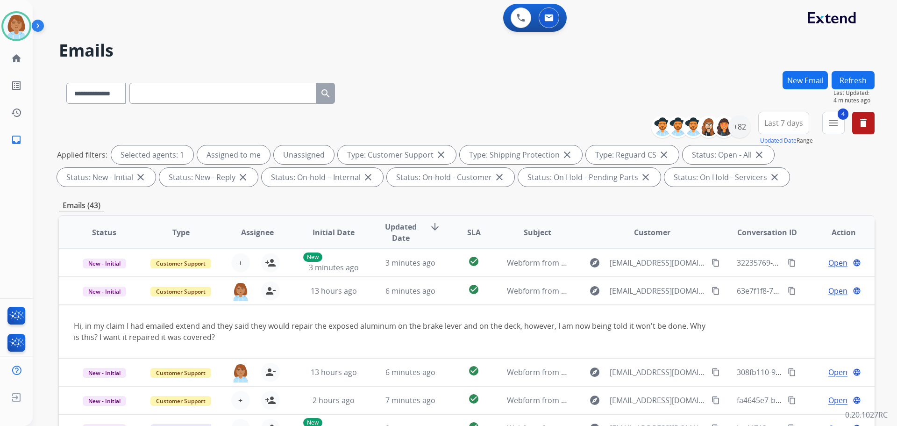
scroll to position [28, 0]
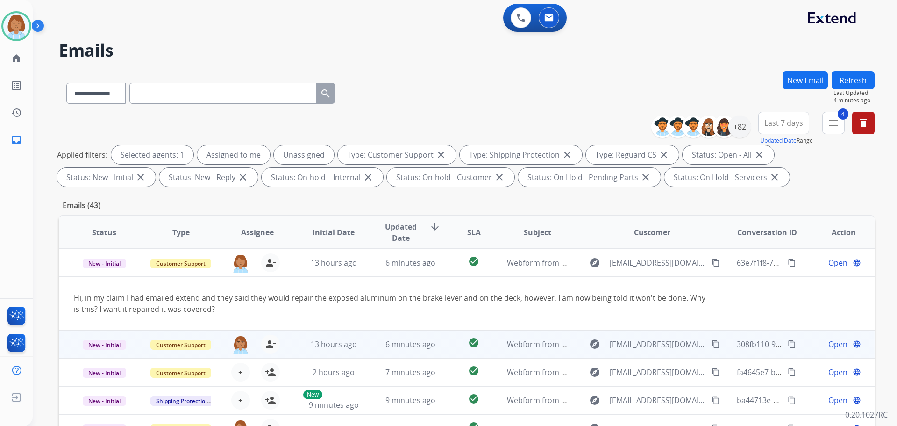
click at [829, 342] on span "Open" at bounding box center [838, 343] width 19 height 11
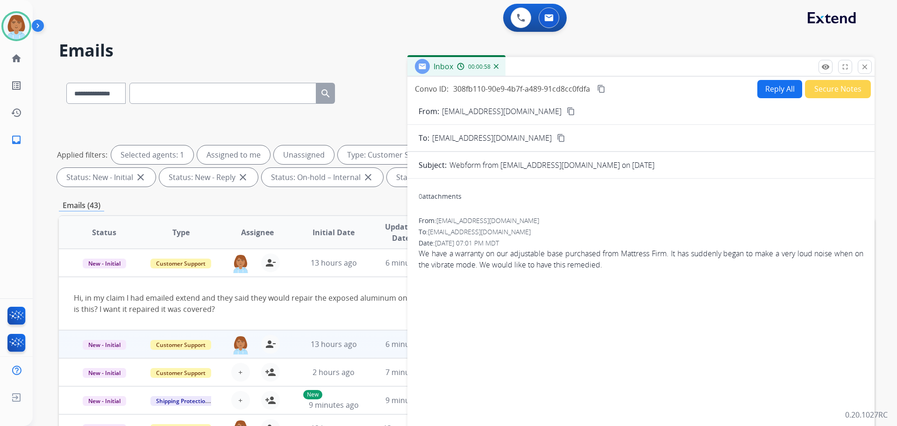
click at [776, 90] on button "Reply All" at bounding box center [780, 89] width 45 height 18
select select "**********"
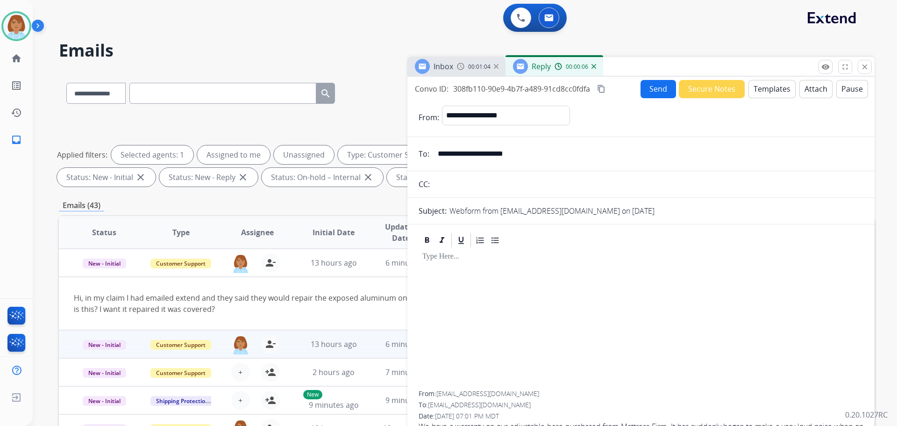
click at [767, 78] on div "**********" at bounding box center [641, 267] width 467 height 381
click at [764, 100] on form "**********" at bounding box center [641, 278] width 467 height 360
click at [768, 86] on button "Templates" at bounding box center [772, 89] width 47 height 18
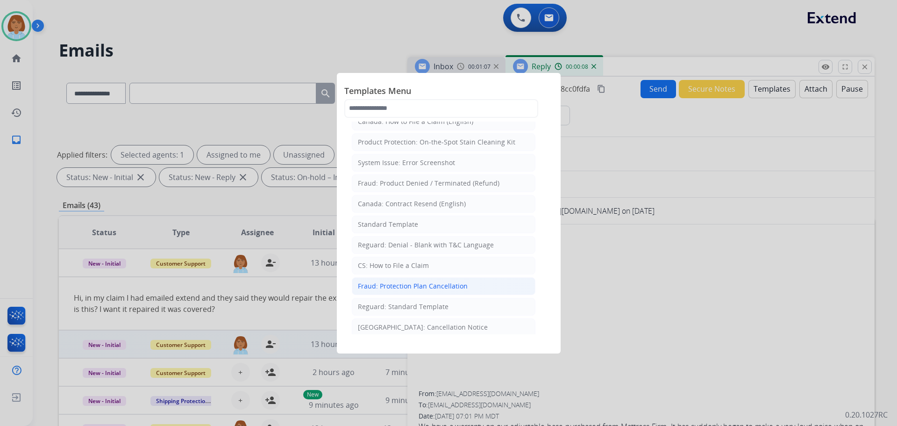
scroll to position [47, 0]
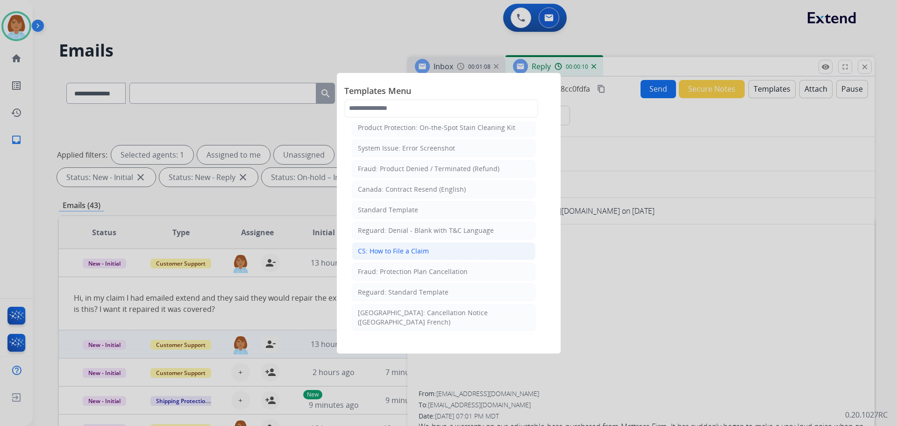
click at [445, 256] on li "CS: How to File a Claim" at bounding box center [444, 251] width 184 height 18
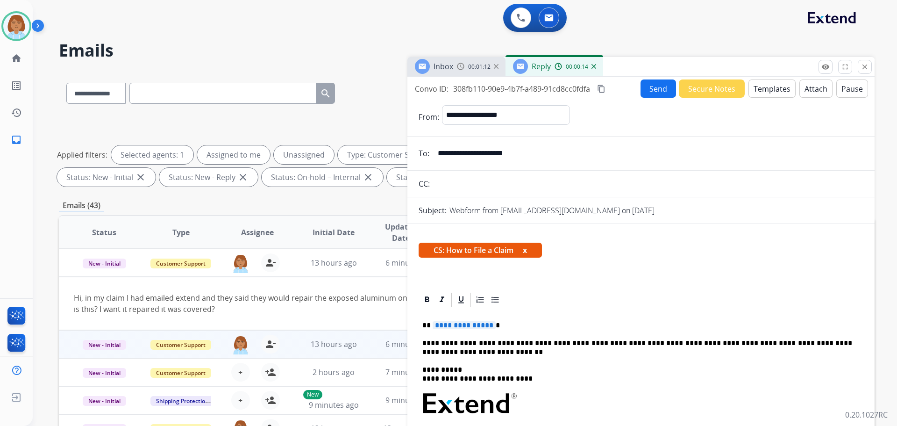
click at [759, 94] on button "Templates" at bounding box center [772, 88] width 47 height 18
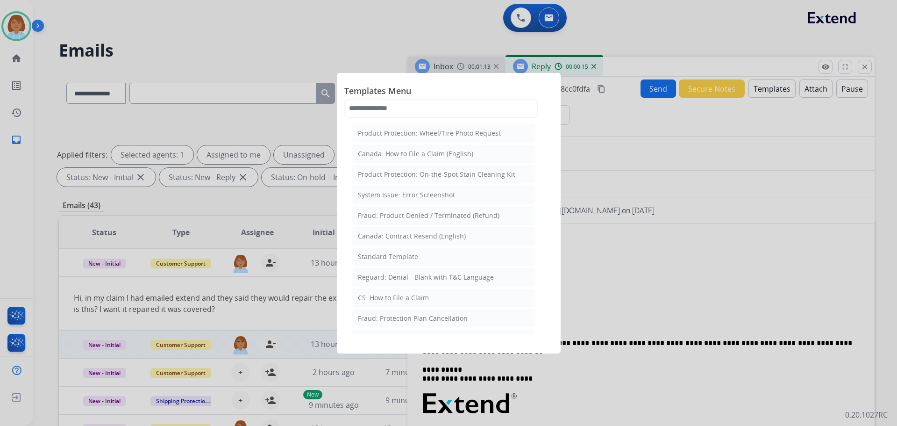
click at [636, 207] on div at bounding box center [448, 213] width 897 height 426
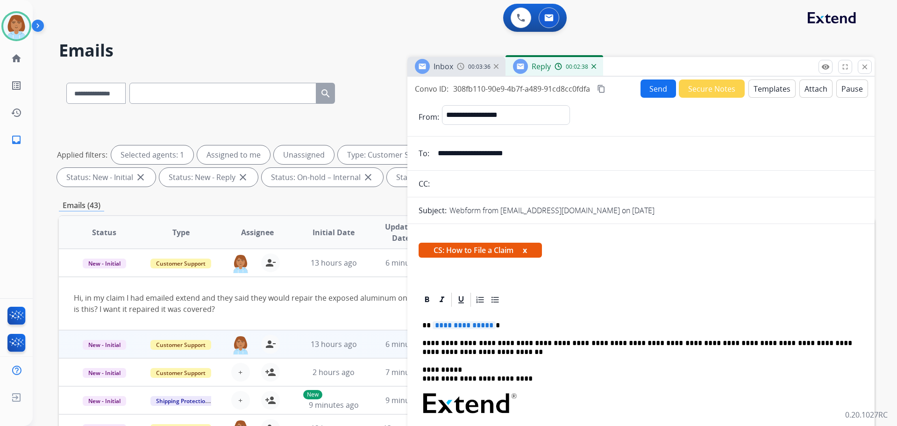
click at [506, 330] on p "**********" at bounding box center [638, 325] width 430 height 8
click at [650, 88] on button "Send" at bounding box center [659, 88] width 36 height 18
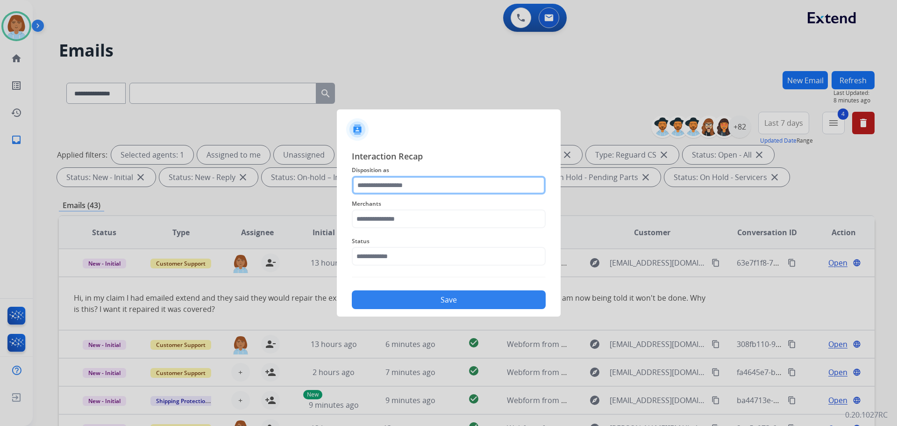
click at [480, 182] on input "text" at bounding box center [449, 185] width 194 height 19
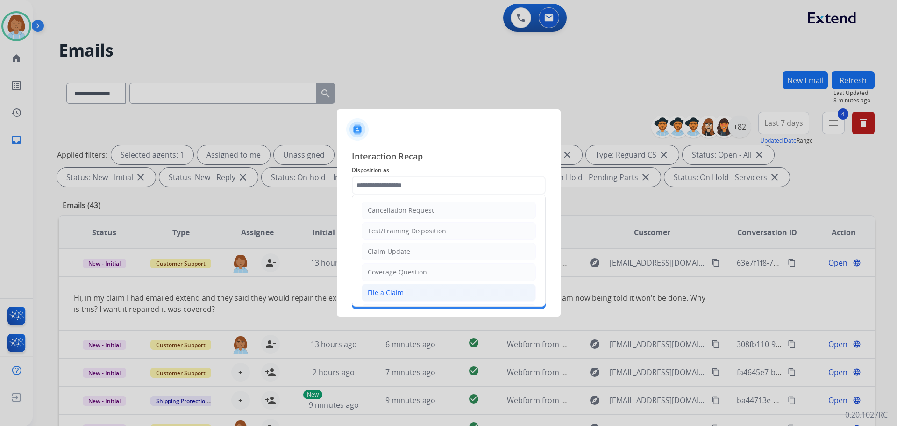
click at [402, 292] on li "File a Claim" at bounding box center [449, 293] width 174 height 18
type input "**********"
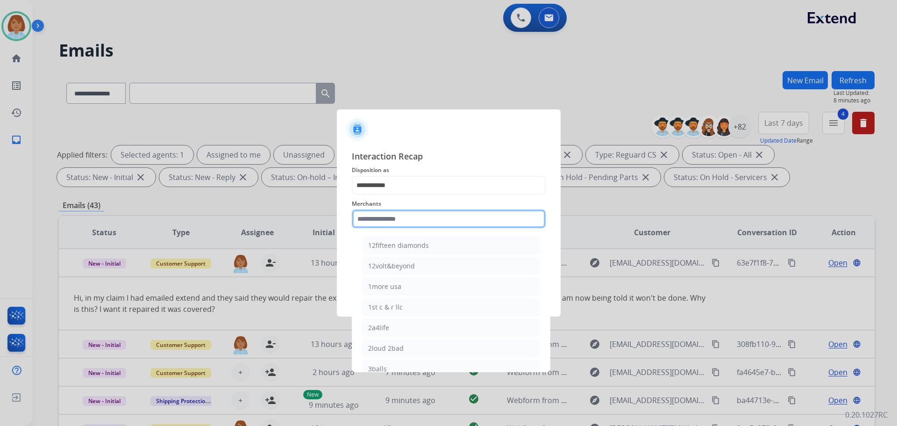
click at [425, 221] on input "text" at bounding box center [449, 218] width 194 height 19
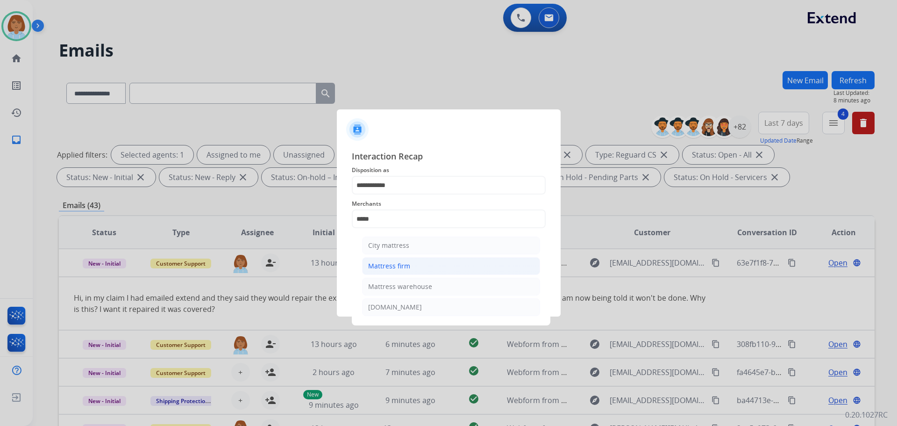
click at [376, 265] on div "Mattress firm" at bounding box center [389, 265] width 42 height 9
type input "**********"
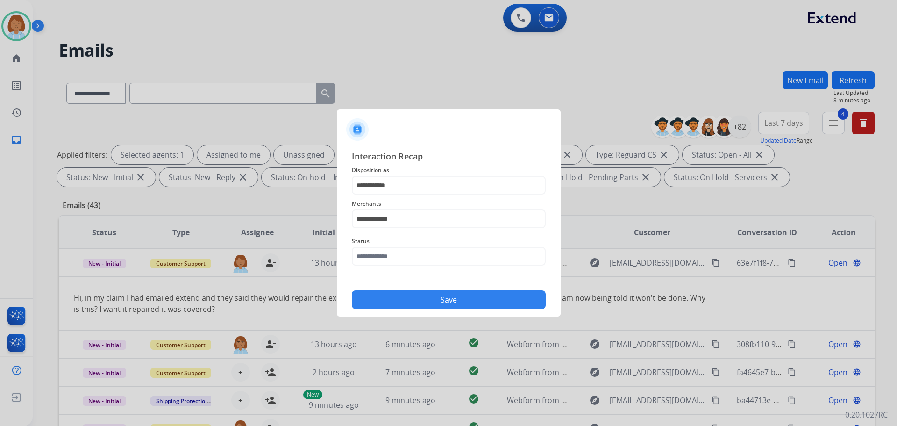
click at [379, 244] on span "Status" at bounding box center [449, 241] width 194 height 11
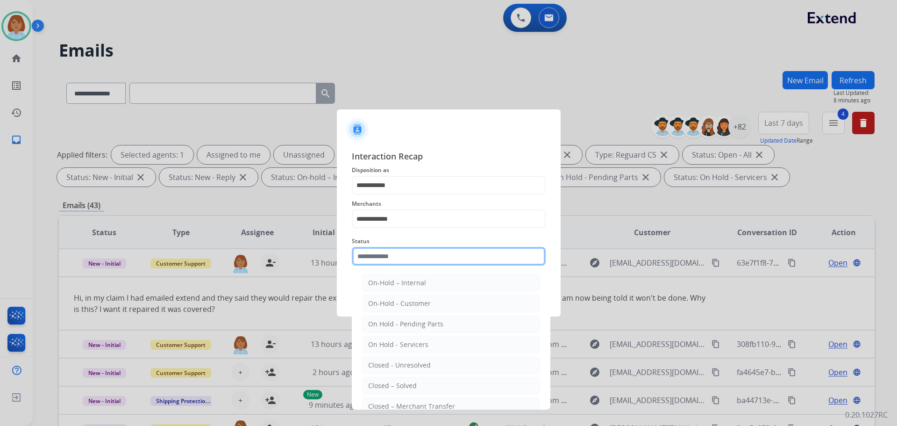
click at [377, 257] on input "text" at bounding box center [449, 256] width 194 height 19
click at [404, 389] on div "Closed – Solved" at bounding box center [392, 385] width 49 height 9
type input "**********"
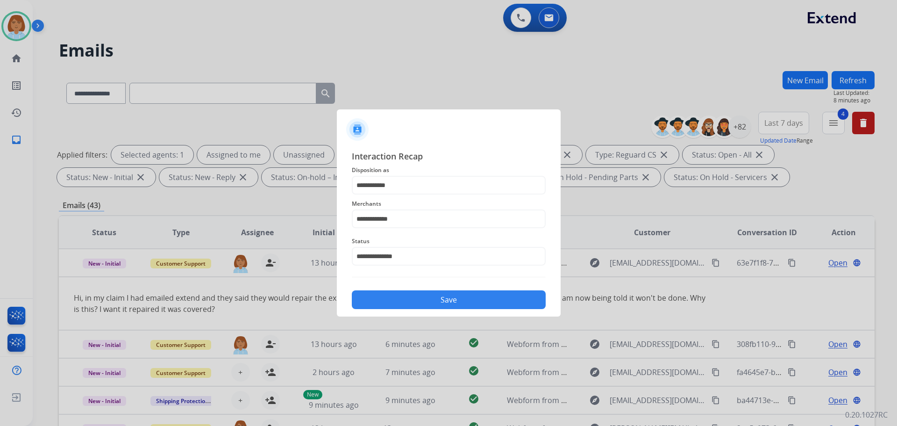
click at [420, 305] on button "Save" at bounding box center [449, 299] width 194 height 19
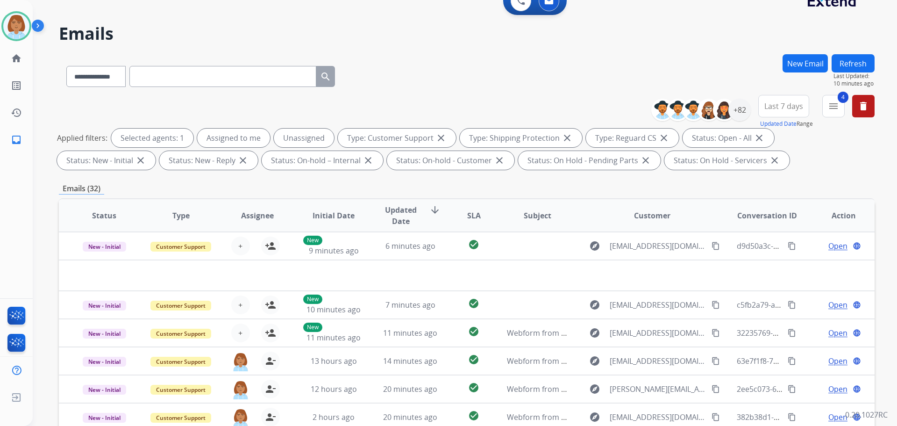
scroll to position [0, 0]
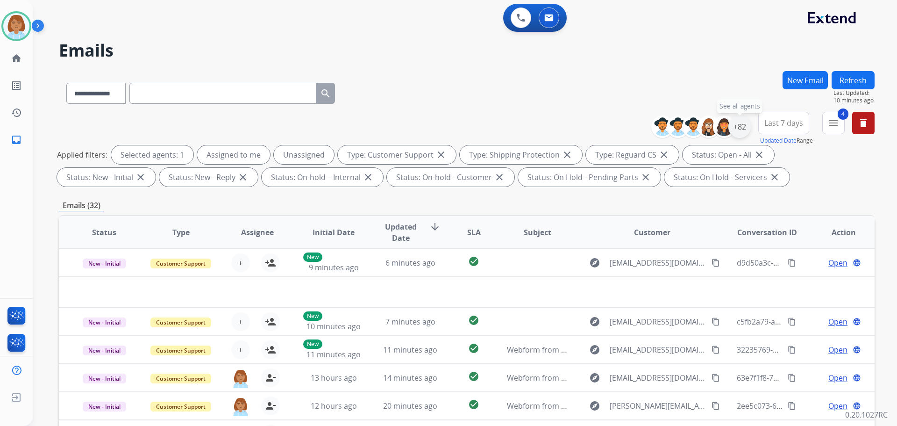
click at [736, 129] on div "+82" at bounding box center [740, 126] width 22 height 22
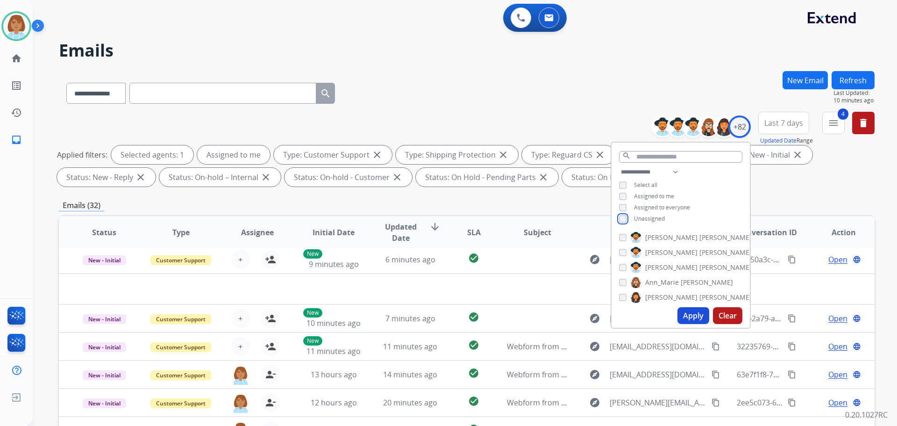
scroll to position [32, 0]
click at [693, 318] on button "Apply" at bounding box center [694, 315] width 32 height 17
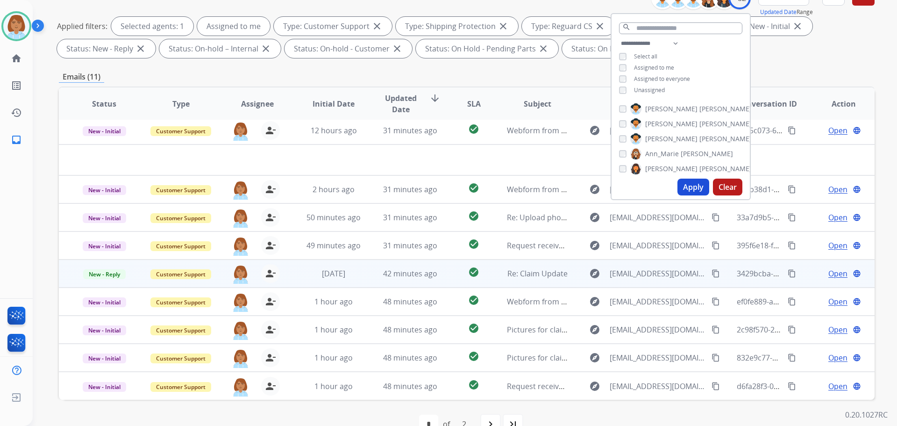
scroll to position [151, 0]
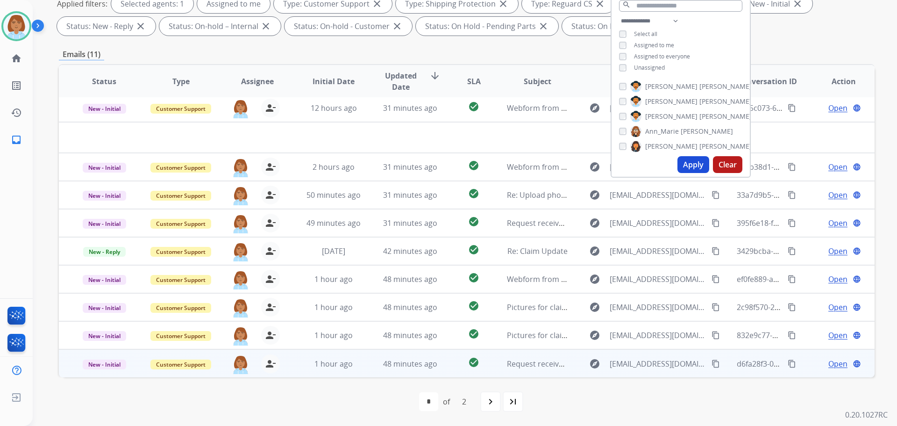
click at [442, 369] on td "check_circle" at bounding box center [466, 363] width 51 height 28
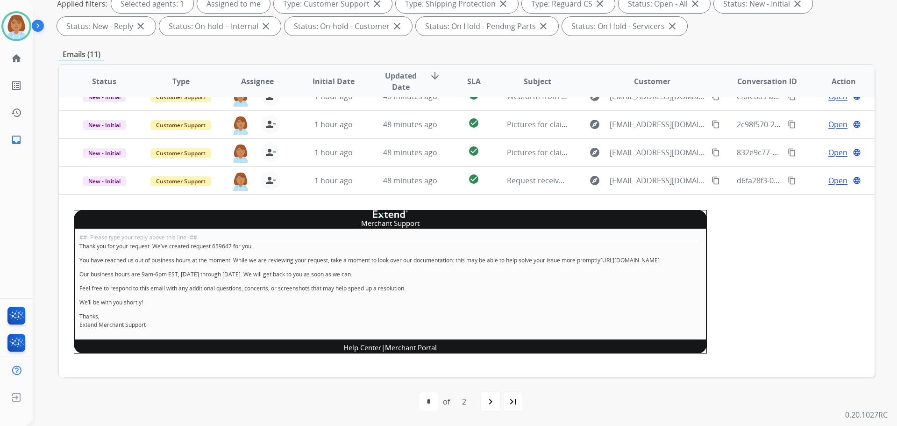
scroll to position [187, 0]
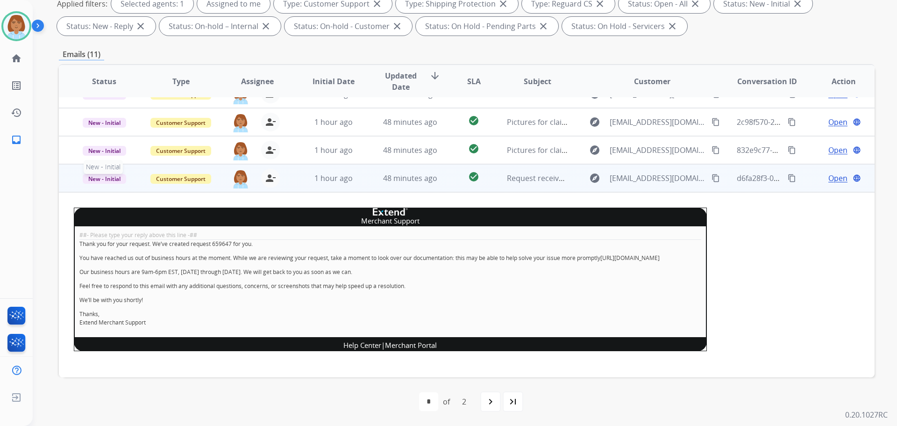
click at [98, 172] on p "New - Initial" at bounding box center [104, 177] width 61 height 11
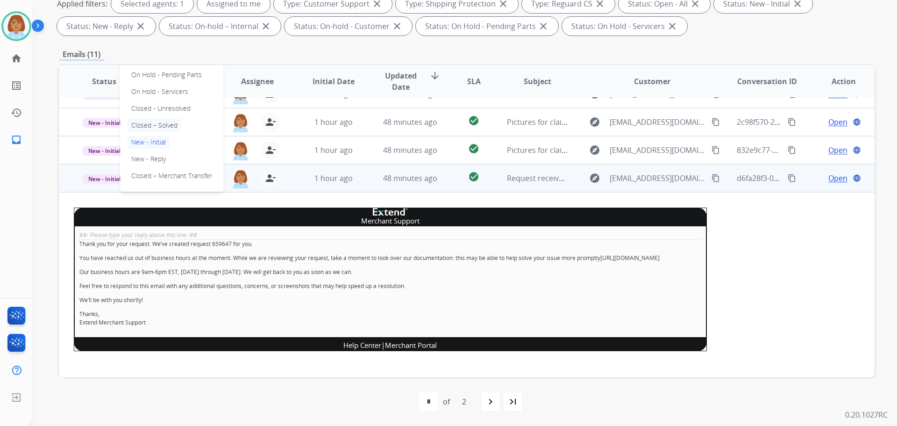
click at [172, 127] on p "Closed – Solved" at bounding box center [155, 125] width 54 height 13
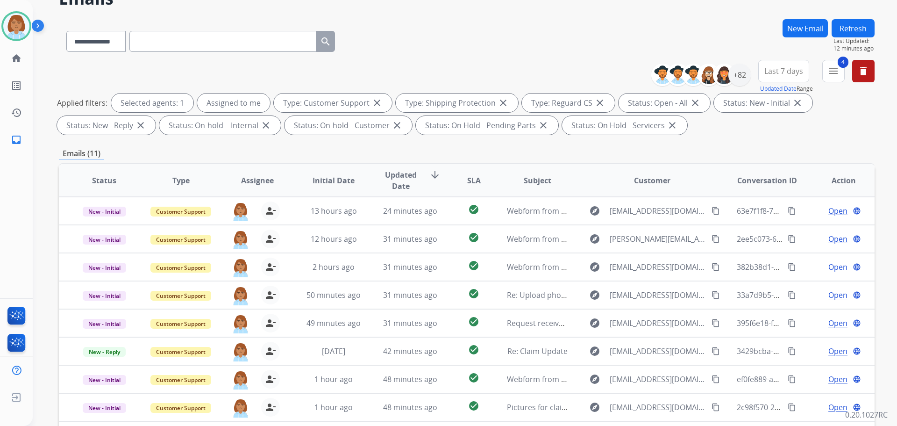
scroll to position [0, 0]
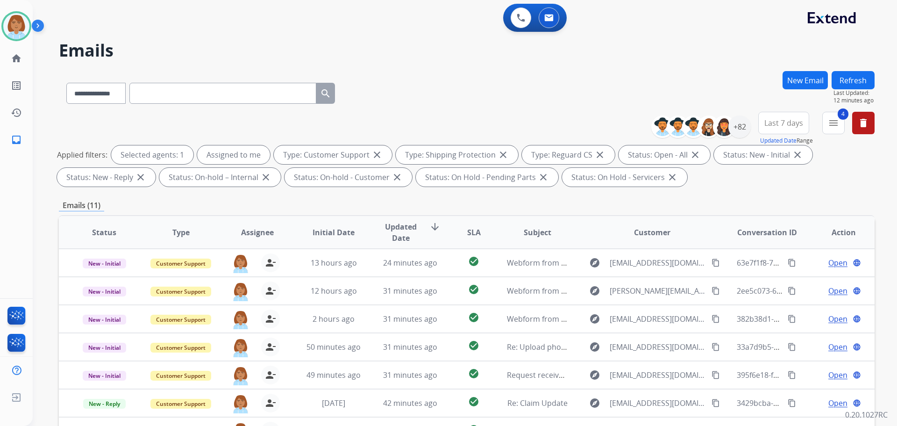
click at [851, 82] on button "Refresh" at bounding box center [853, 80] width 43 height 18
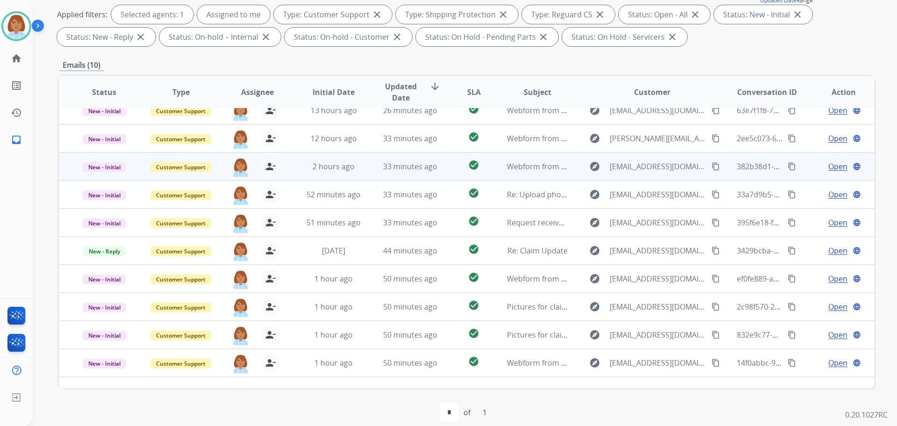
scroll to position [31, 0]
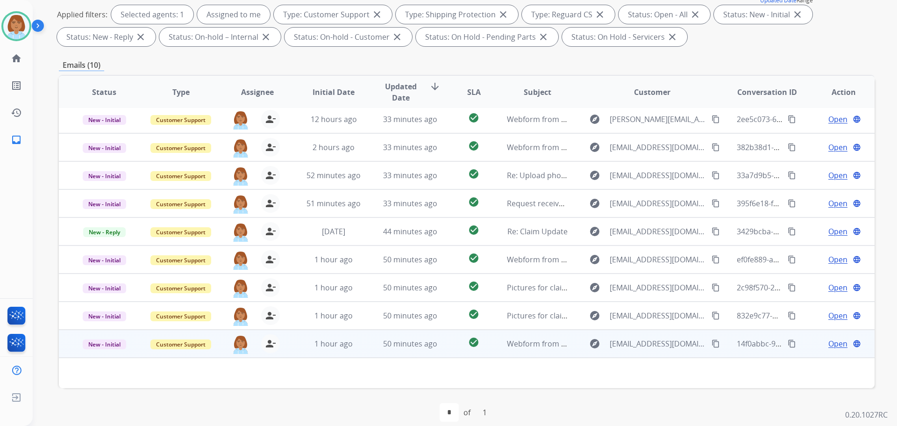
click at [576, 349] on td "explore cjparham22@gmail.com content_copy" at bounding box center [645, 344] width 153 height 28
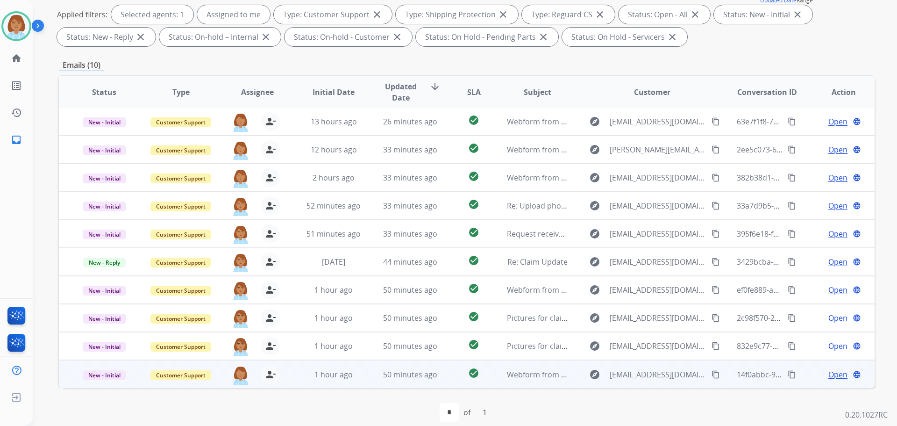
scroll to position [1, 0]
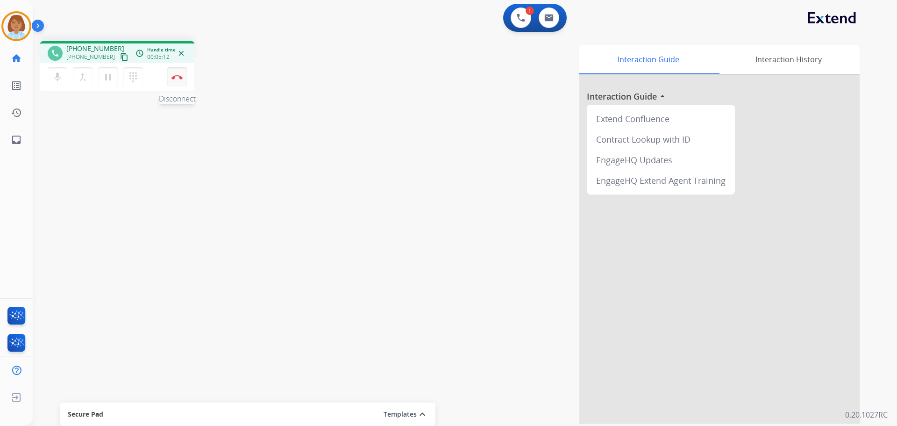
click at [180, 71] on button "Disconnect" at bounding box center [177, 77] width 20 height 20
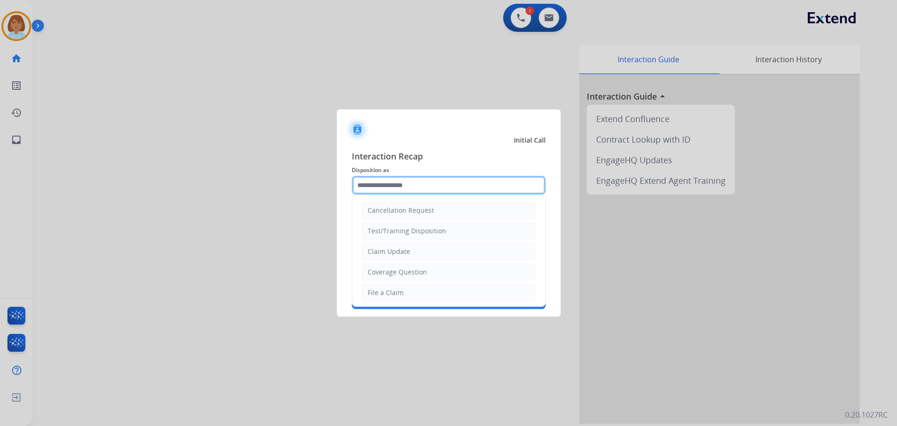
click at [443, 182] on input "text" at bounding box center [449, 185] width 194 height 19
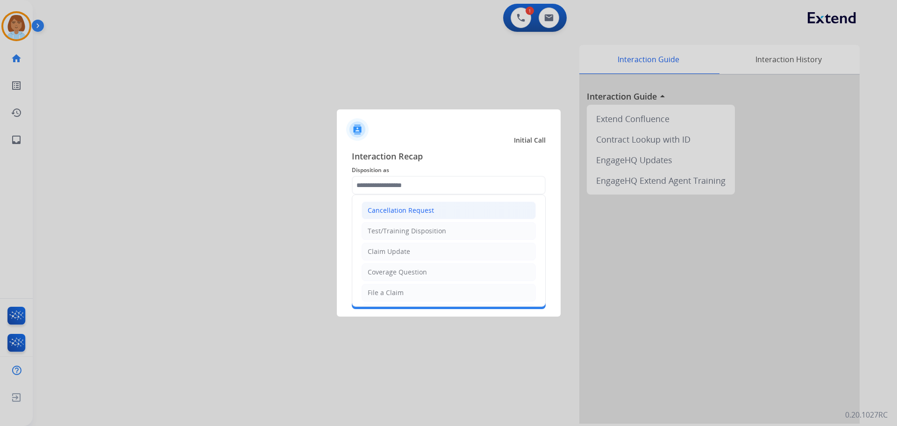
click at [437, 204] on li "Cancellation Request" at bounding box center [449, 210] width 174 height 18
type input "**********"
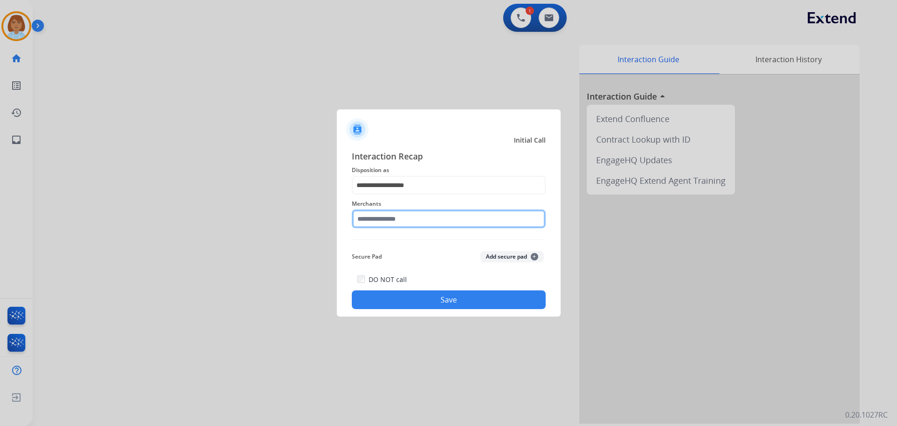
click at [386, 224] on input "text" at bounding box center [449, 218] width 194 height 19
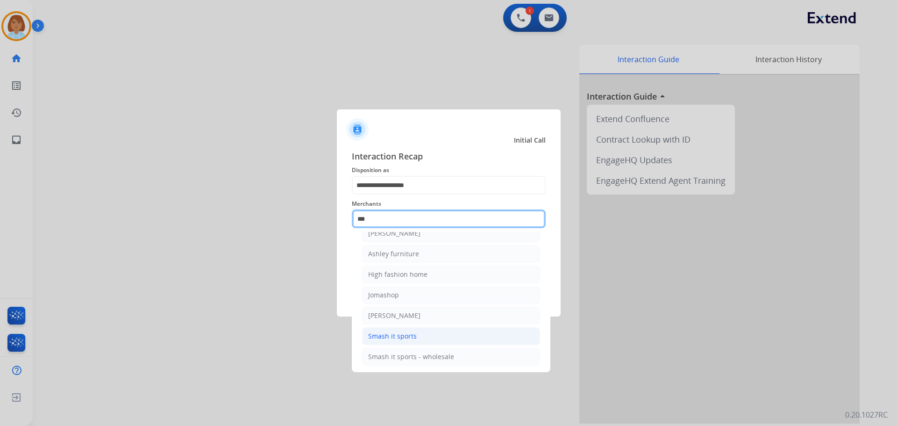
scroll to position [15, 0]
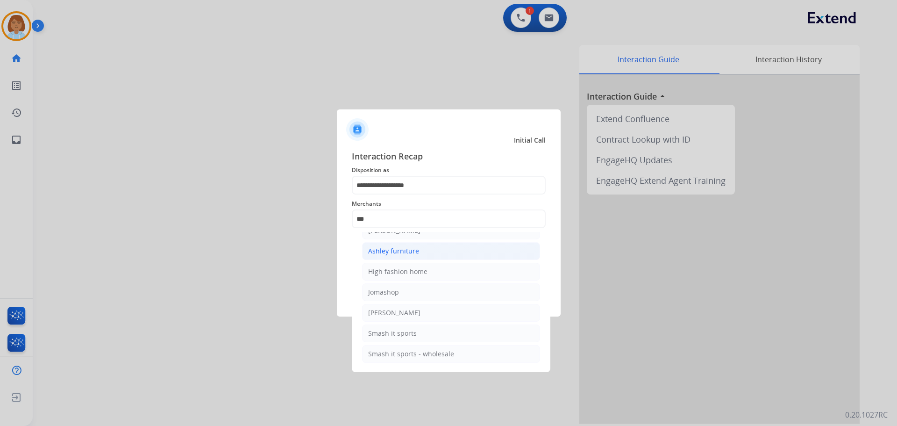
click at [412, 243] on li "Ashley furniture" at bounding box center [451, 251] width 178 height 18
type input "**********"
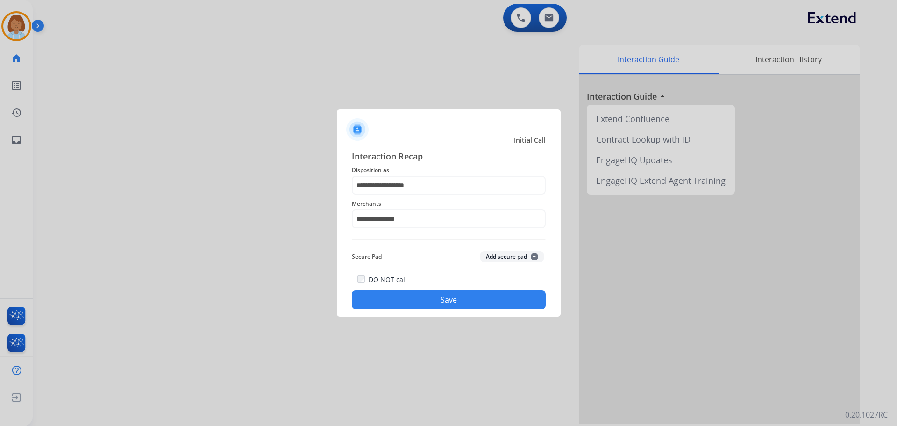
click at [460, 295] on button "Save" at bounding box center [449, 299] width 194 height 19
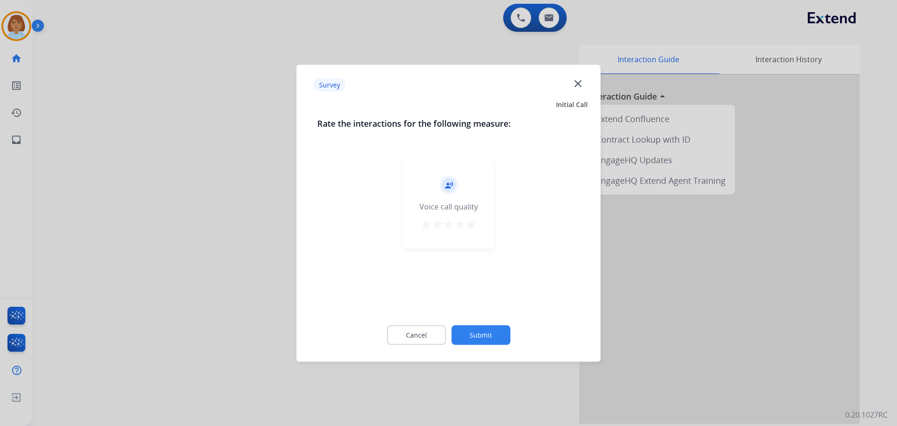
click at [482, 328] on button "Submit" at bounding box center [481, 335] width 59 height 20
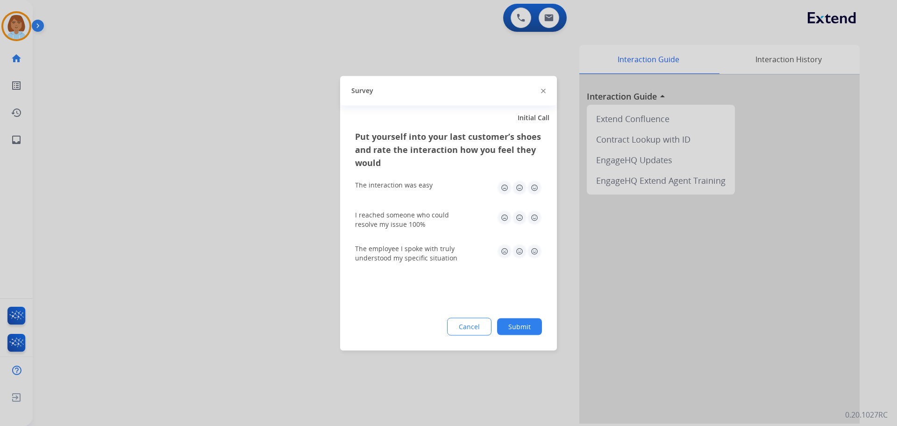
click at [526, 323] on button "Submit" at bounding box center [519, 326] width 45 height 17
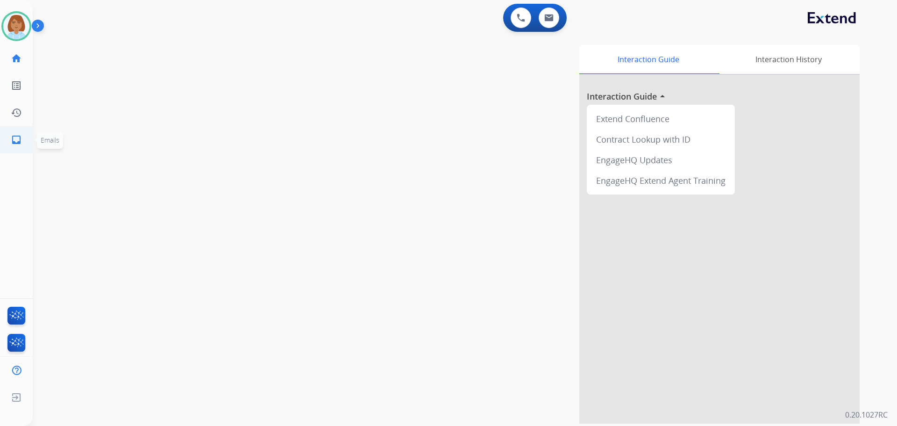
click at [20, 136] on mat-icon "inbox" at bounding box center [16, 139] width 11 height 11
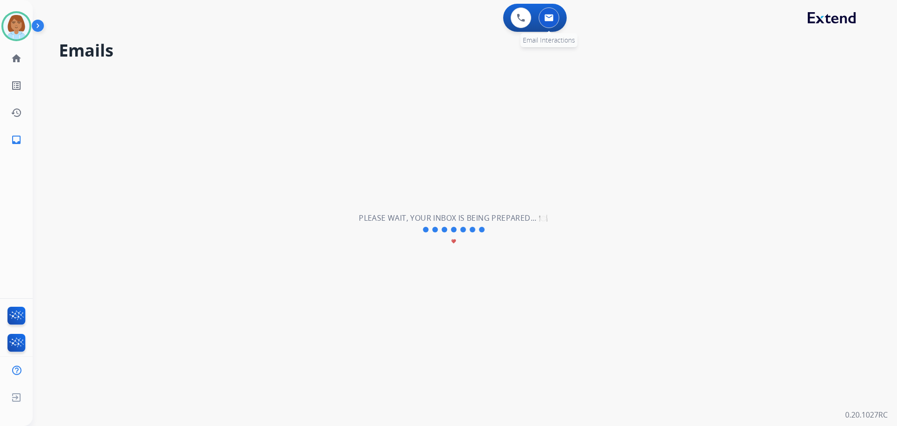
click at [546, 16] on img at bounding box center [549, 17] width 9 height 7
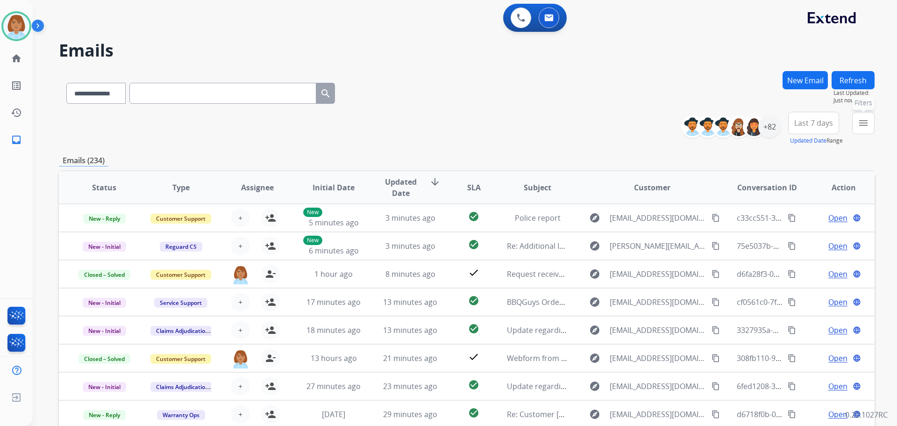
click at [865, 118] on mat-icon "menu" at bounding box center [863, 122] width 11 height 11
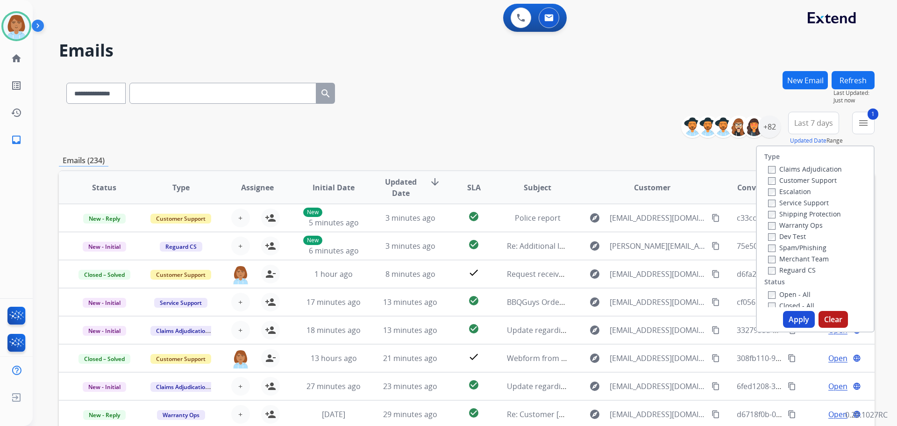
click at [776, 213] on label "Shipping Protection" at bounding box center [804, 213] width 73 height 9
click at [791, 315] on button "Apply" at bounding box center [799, 319] width 32 height 17
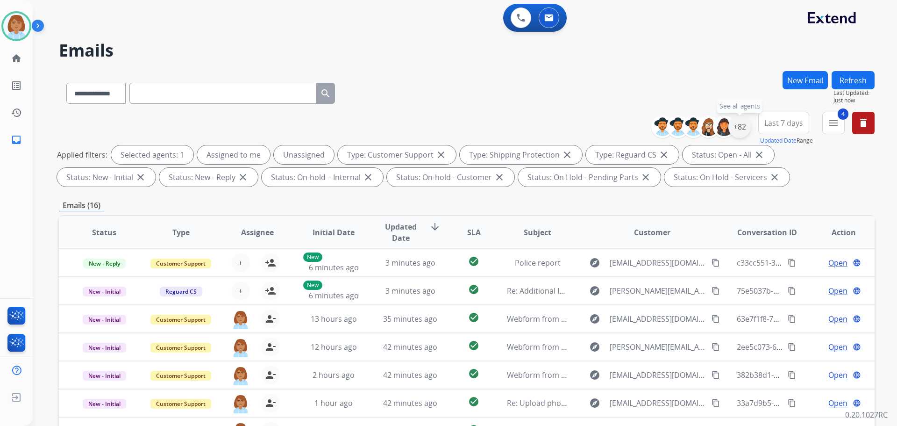
click at [737, 130] on div "+82" at bounding box center [740, 126] width 22 height 22
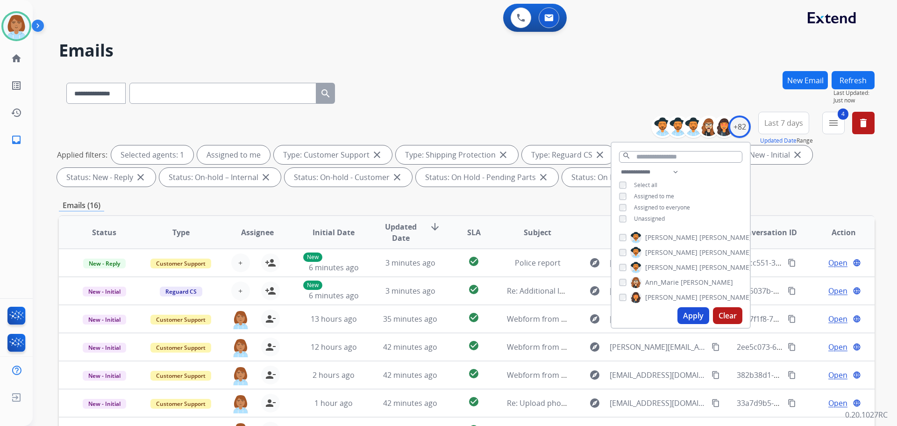
click at [688, 320] on button "Apply" at bounding box center [694, 315] width 32 height 17
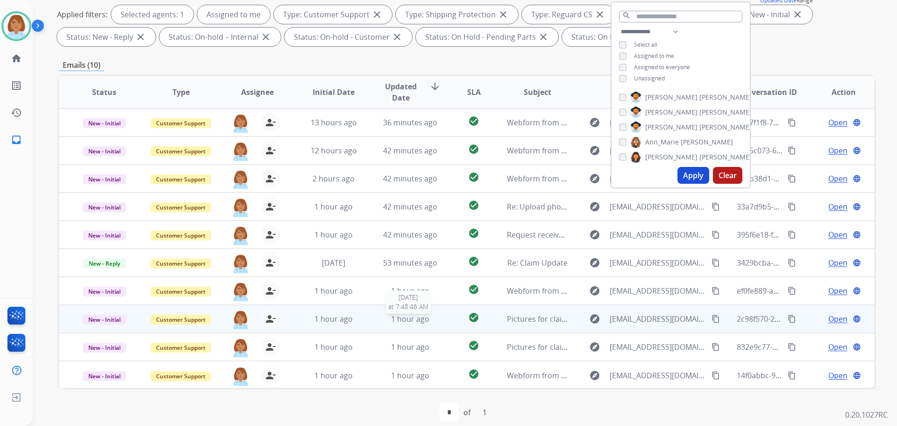
scroll to position [1, 0]
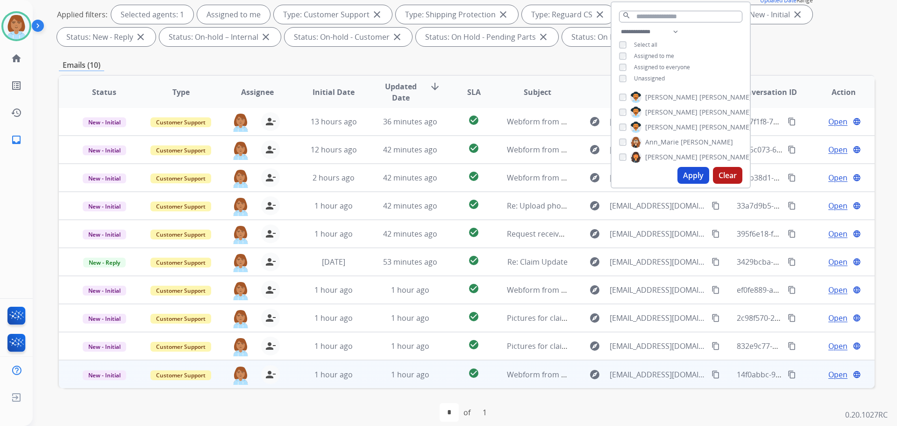
click at [584, 377] on div "explore cjparham22@gmail.com content_copy" at bounding box center [652, 374] width 137 height 15
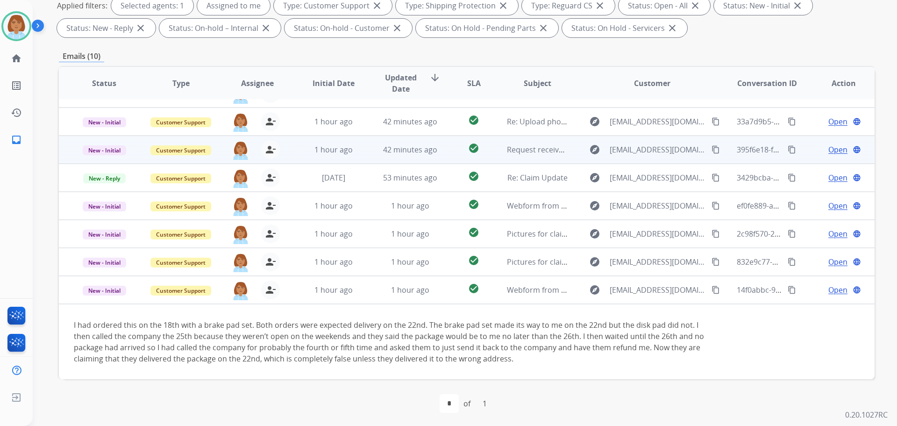
scroll to position [151, 0]
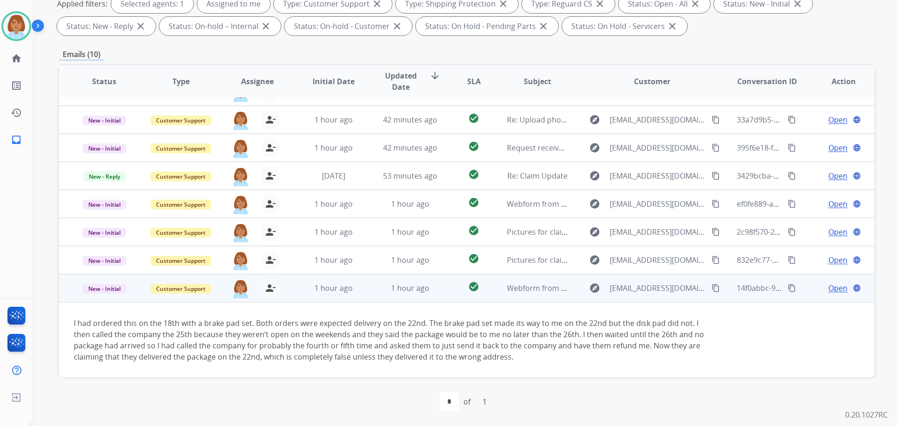
click at [711, 292] on button "content_copy" at bounding box center [716, 287] width 11 height 11
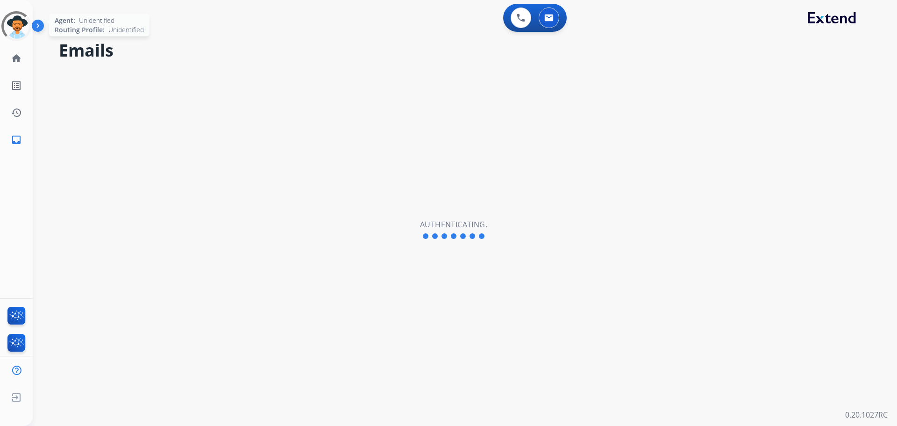
click at [22, 22] on div at bounding box center [16, 26] width 41 height 41
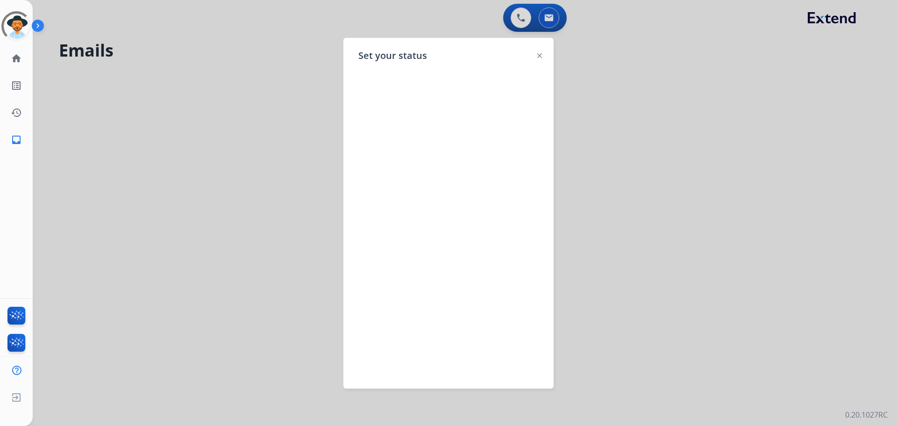
click at [653, 139] on div at bounding box center [448, 213] width 897 height 426
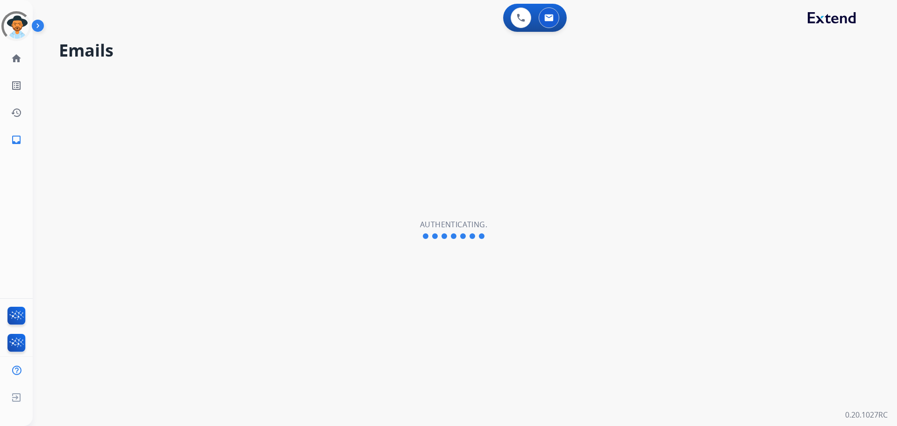
click at [568, 242] on div "Emails Authenticating." at bounding box center [454, 230] width 842 height 392
click at [17, 22] on div at bounding box center [16, 25] width 37 height 37
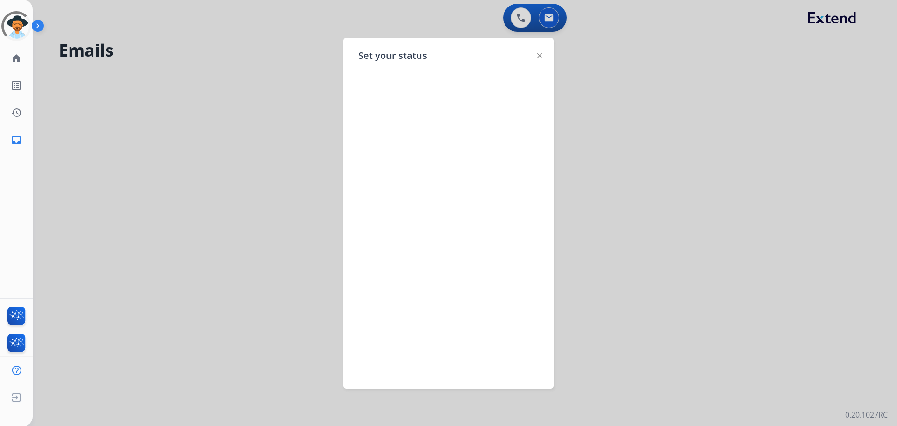
click at [716, 176] on div at bounding box center [448, 213] width 897 height 426
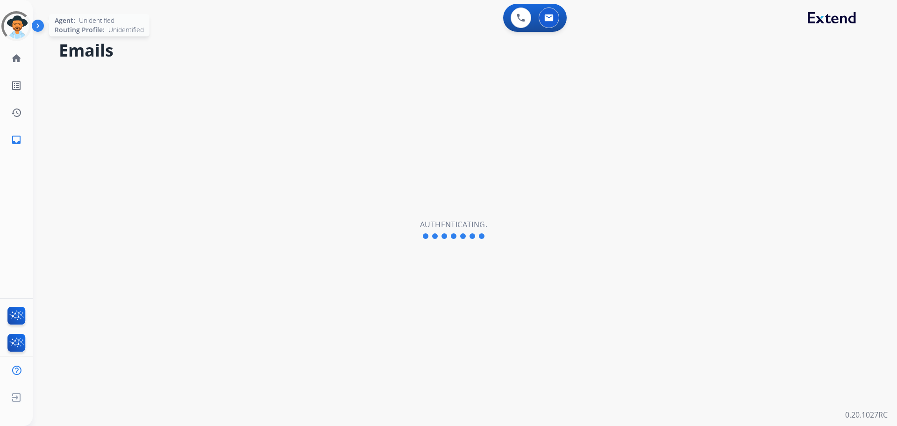
click at [15, 27] on div at bounding box center [16, 26] width 42 height 42
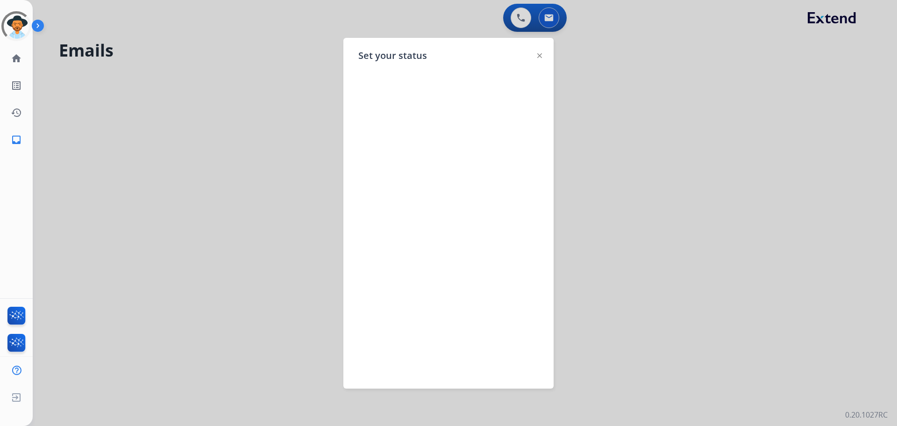
click at [710, 114] on div at bounding box center [448, 213] width 897 height 426
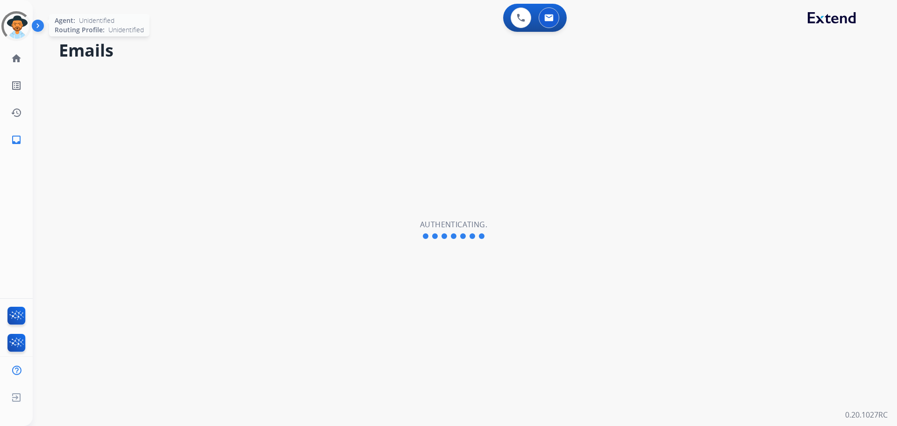
click at [4, 29] on div at bounding box center [16, 26] width 30 height 30
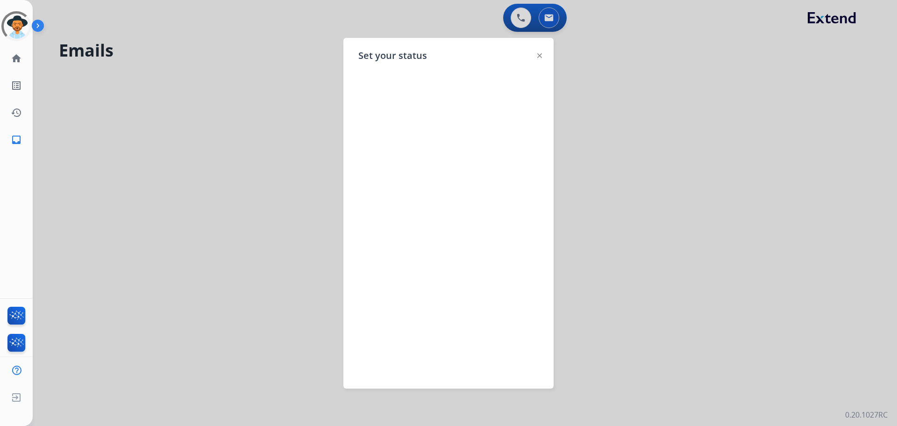
click at [544, 56] on div "Set your status" at bounding box center [449, 213] width 210 height 351
click at [593, 84] on div at bounding box center [448, 213] width 897 height 426
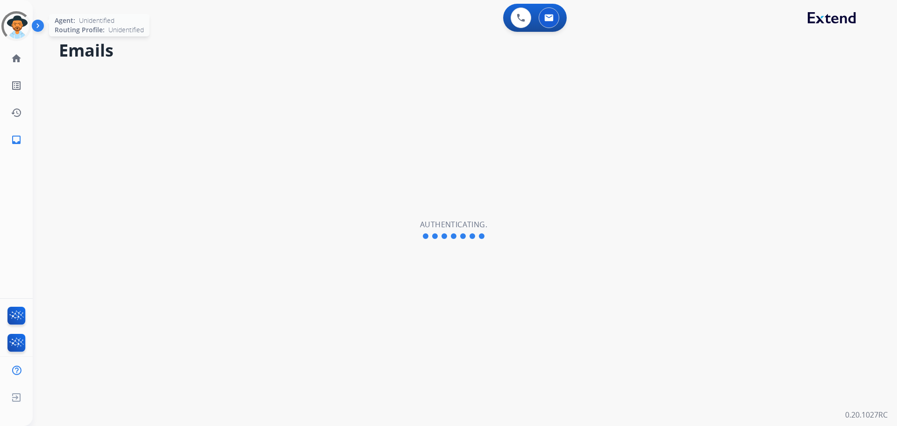
select select "**********"
click at [11, 26] on img at bounding box center [16, 26] width 26 height 26
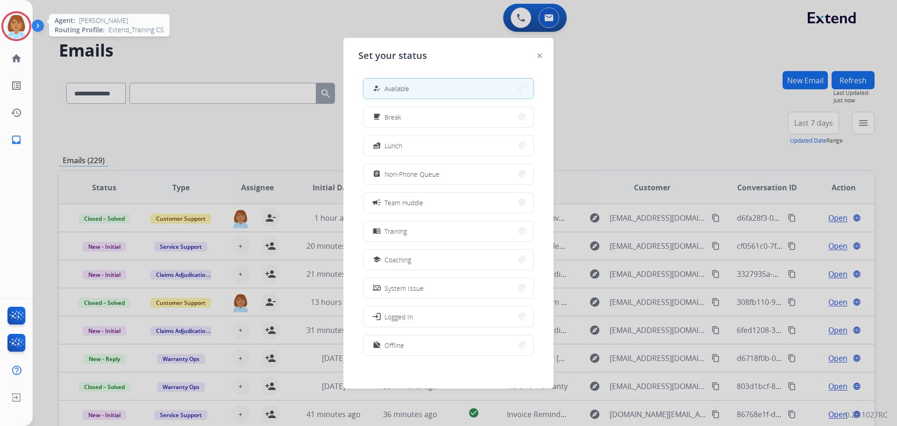
click at [128, 69] on div at bounding box center [448, 213] width 897 height 426
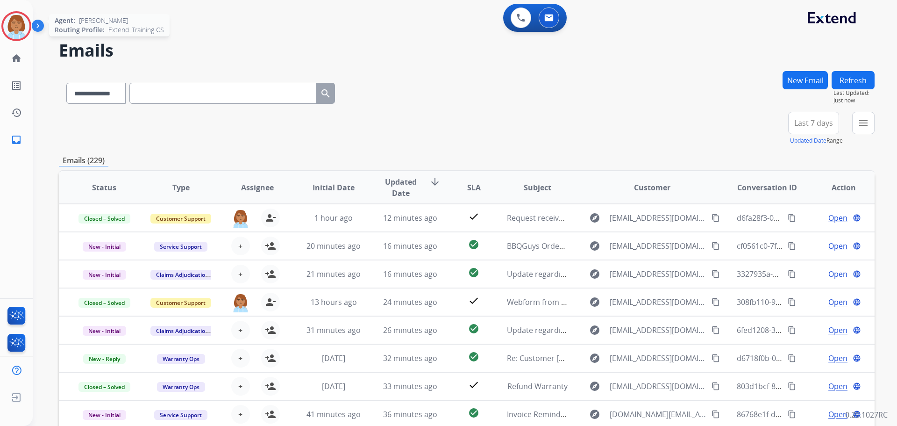
drag, startPoint x: 0, startPoint y: 22, endPoint x: 6, endPoint y: 25, distance: 6.7
click at [1, 24] on div "Jaquayla Logged In Edit Avatar Agent: Jaquayla Routing Profile: Extend_Training…" at bounding box center [16, 26] width 33 height 30
click at [9, 25] on img at bounding box center [16, 26] width 26 height 26
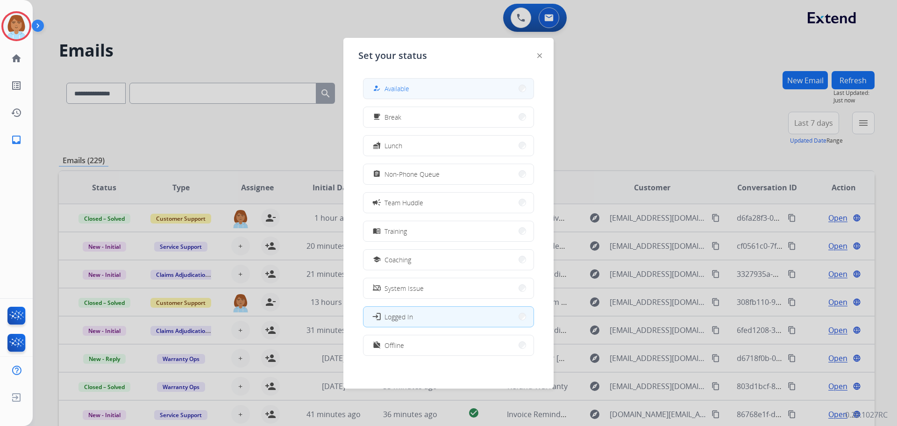
click at [405, 91] on span "Available" at bounding box center [397, 89] width 25 height 10
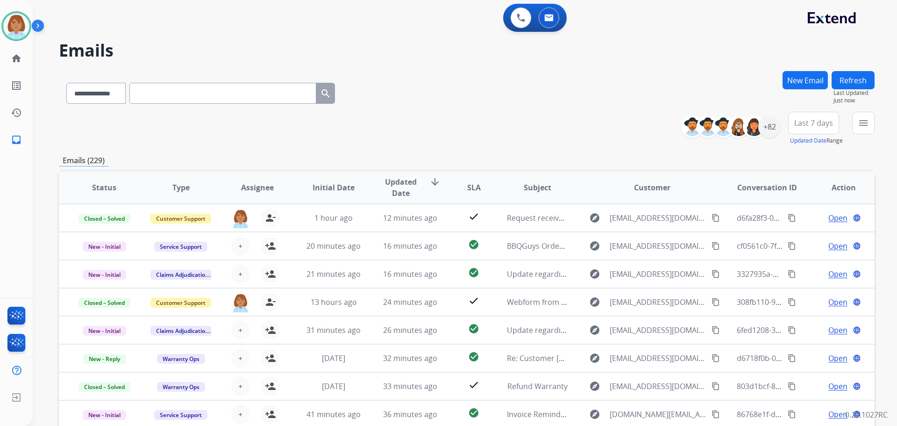
drag, startPoint x: 517, startPoint y: 70, endPoint x: 544, endPoint y: 72, distance: 27.2
click at [517, 70] on div "**********" at bounding box center [454, 247] width 842 height 426
click at [872, 128] on button "menu Filters" at bounding box center [864, 123] width 22 height 22
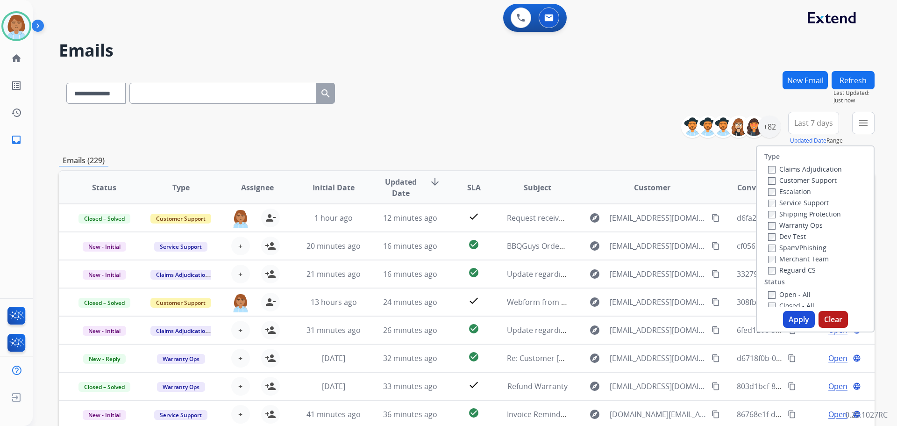
click at [771, 180] on label "Customer Support" at bounding box center [802, 180] width 69 height 9
click at [771, 210] on label "Shipping Protection" at bounding box center [804, 213] width 73 height 9
click at [793, 320] on button "Apply" at bounding box center [799, 319] width 32 height 17
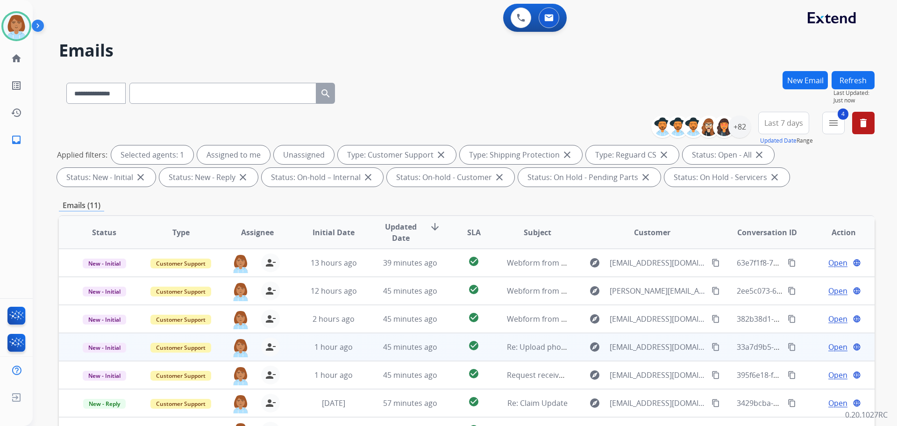
scroll to position [1, 0]
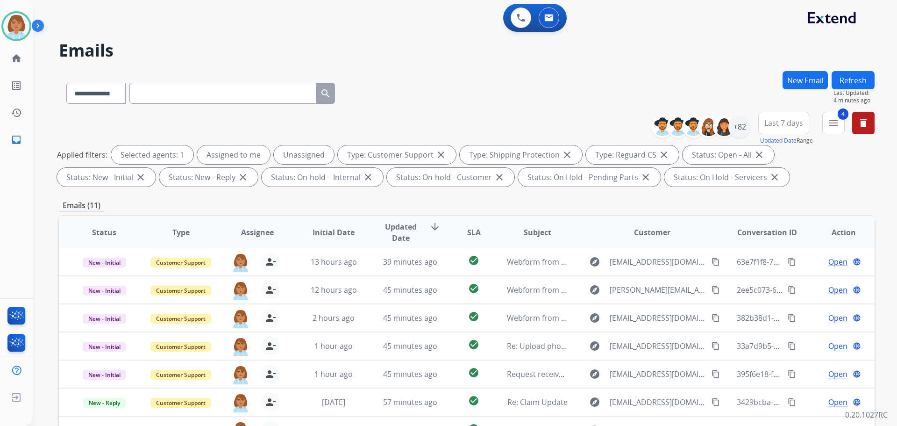
click at [33, 30] on img at bounding box center [40, 28] width 16 height 18
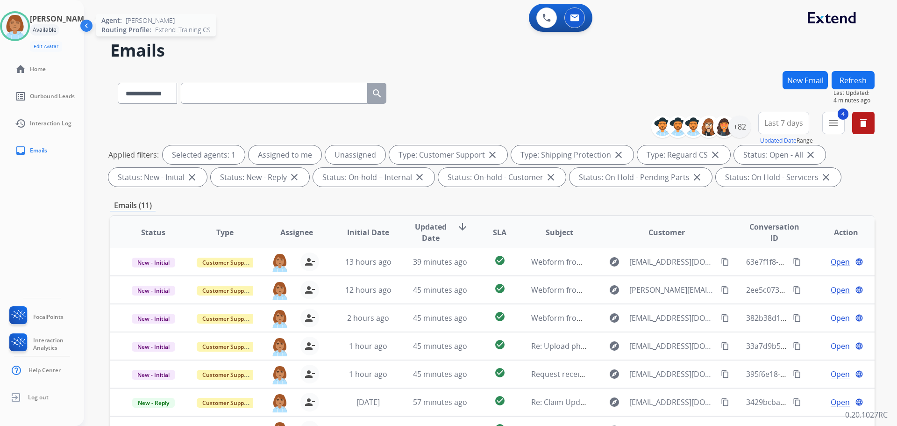
click at [28, 21] on img at bounding box center [15, 26] width 26 height 26
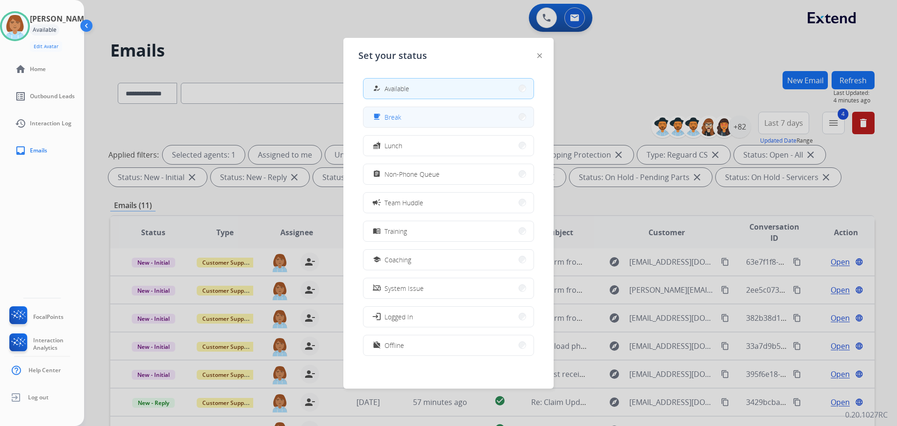
click at [446, 111] on button "free_breakfast Break" at bounding box center [449, 117] width 170 height 20
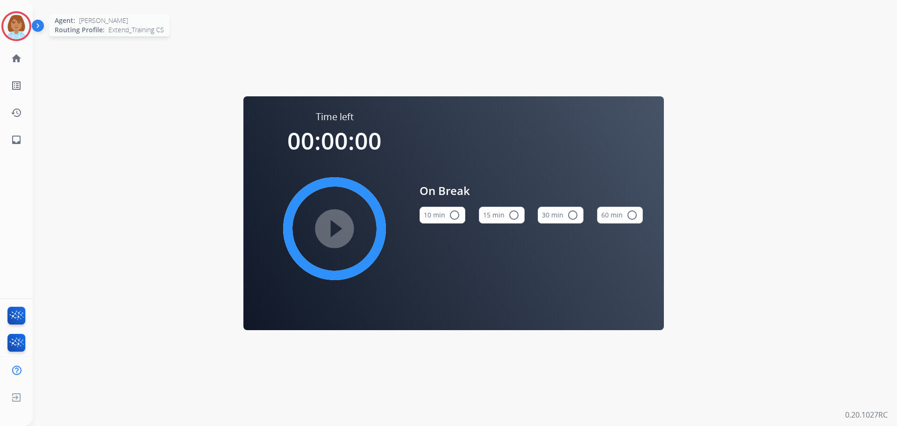
click at [11, 22] on img at bounding box center [16, 26] width 26 height 26
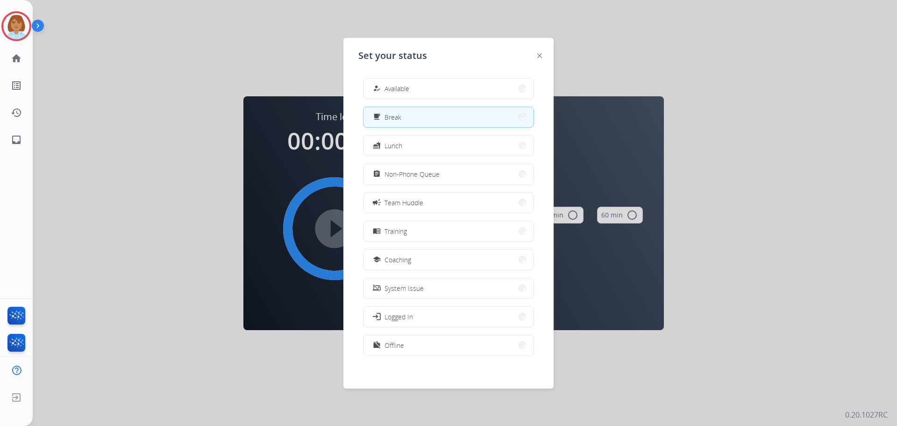
click at [493, 74] on div "how_to_reg Available free_breakfast Break fastfood Lunch assignment Non-Phone Q…" at bounding box center [449, 218] width 180 height 294
click at [493, 89] on button "how_to_reg Available" at bounding box center [449, 89] width 170 height 20
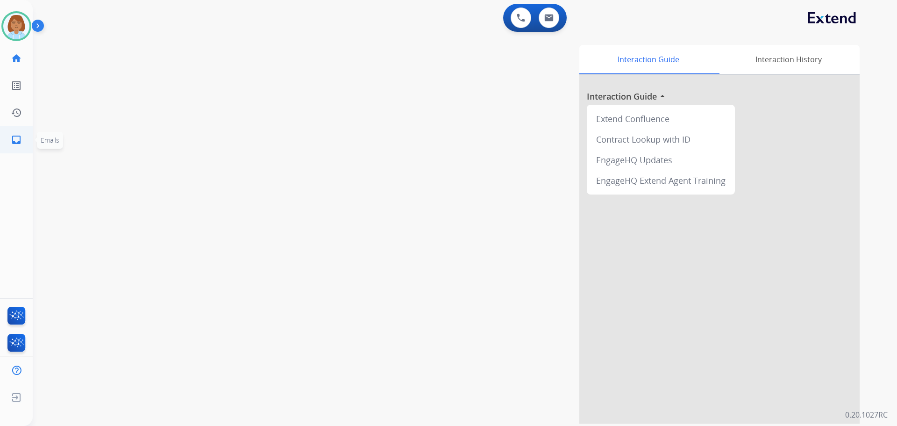
click at [11, 145] on mat-icon "inbox" at bounding box center [16, 139] width 11 height 11
select select "**********"
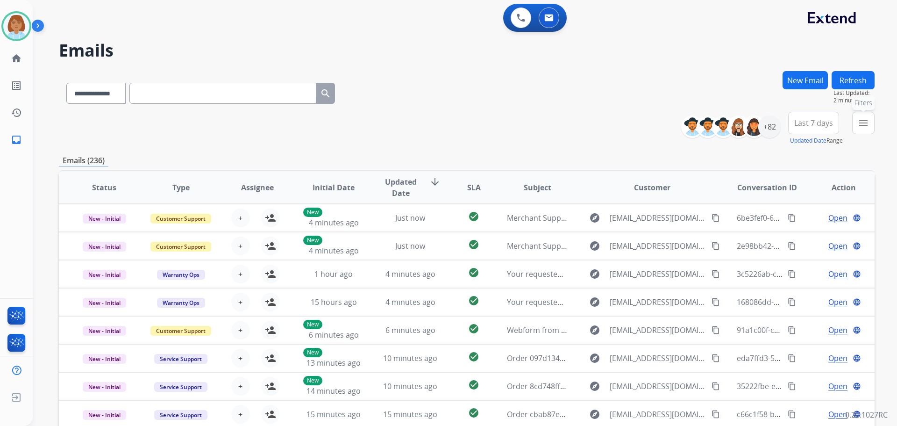
click at [865, 122] on mat-icon "menu" at bounding box center [863, 122] width 11 height 11
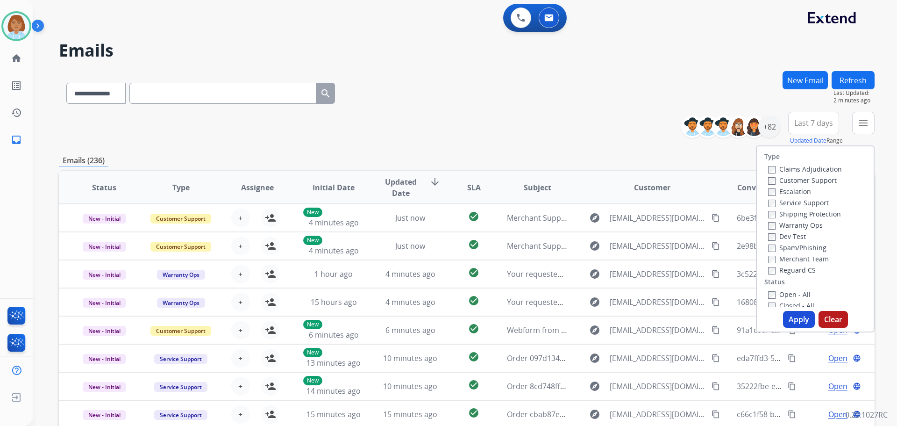
click at [787, 178] on label "Customer Support" at bounding box center [802, 180] width 69 height 9
click at [805, 209] on label "Shipping Protection" at bounding box center [804, 213] width 73 height 9
click at [770, 270] on label "Reguard CS" at bounding box center [792, 270] width 48 height 9
click at [800, 315] on button "Apply" at bounding box center [799, 319] width 32 height 17
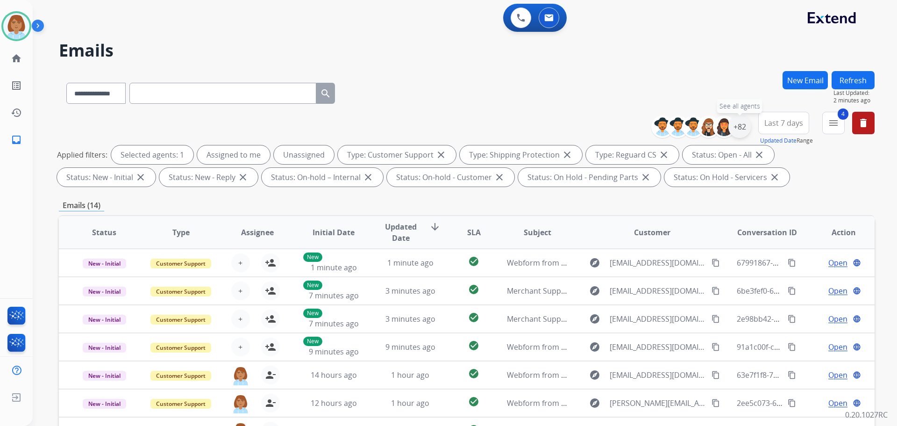
click at [748, 129] on div "+82" at bounding box center [740, 126] width 22 height 22
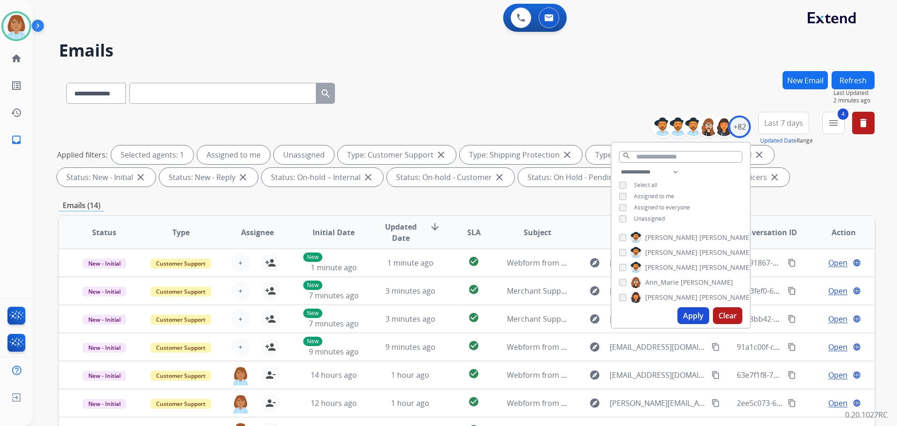
click at [653, 218] on span "Unassigned" at bounding box center [649, 219] width 31 height 8
click at [692, 310] on button "Apply" at bounding box center [694, 315] width 32 height 17
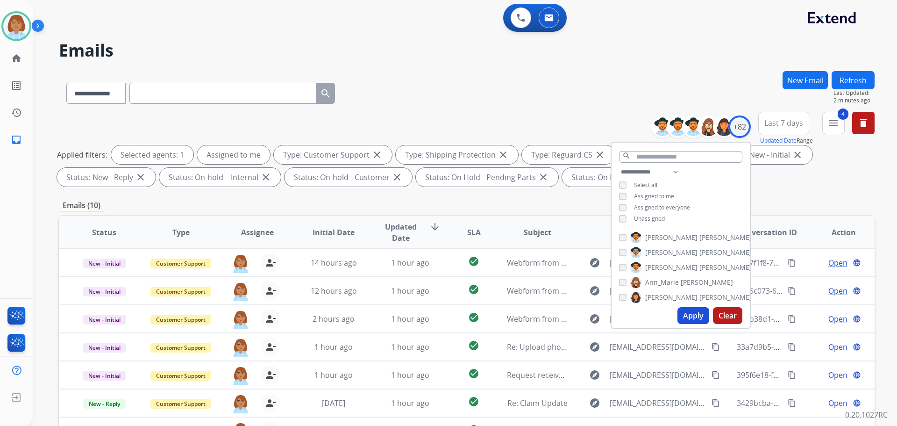
click at [544, 106] on div "**********" at bounding box center [467, 91] width 816 height 41
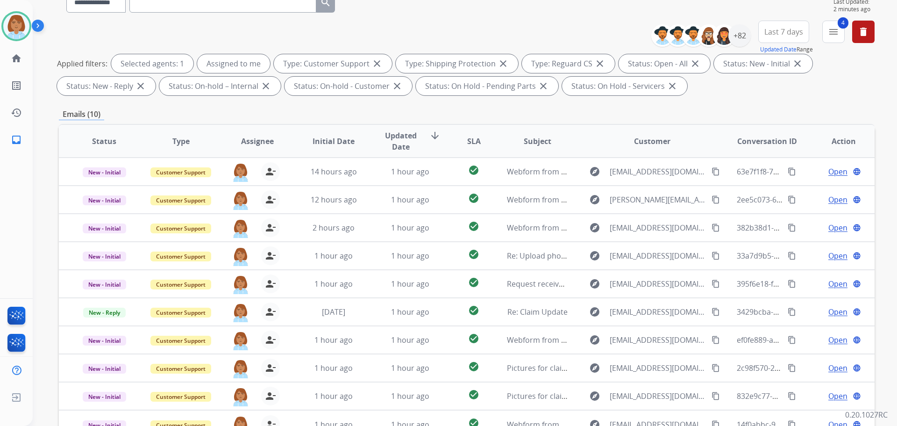
scroll to position [151, 0]
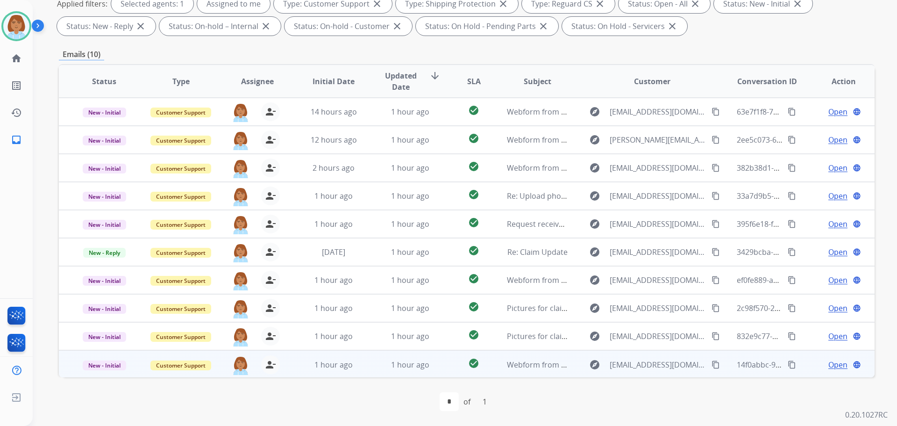
click at [442, 359] on td "check_circle" at bounding box center [466, 364] width 51 height 28
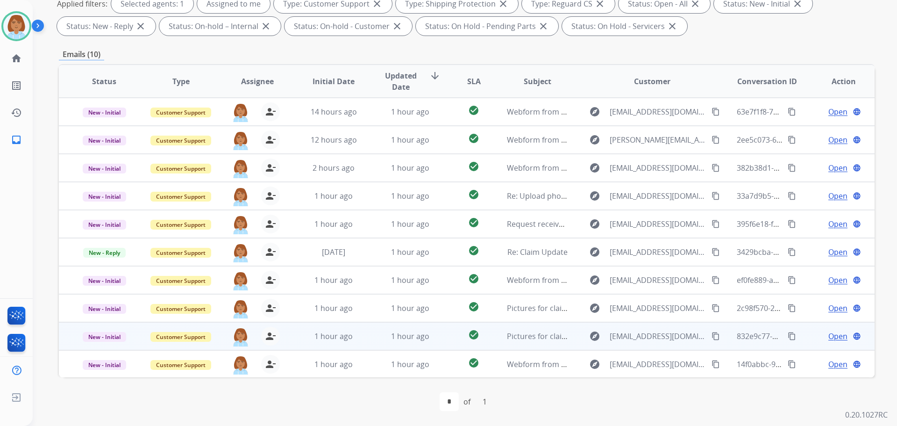
scroll to position [76, 0]
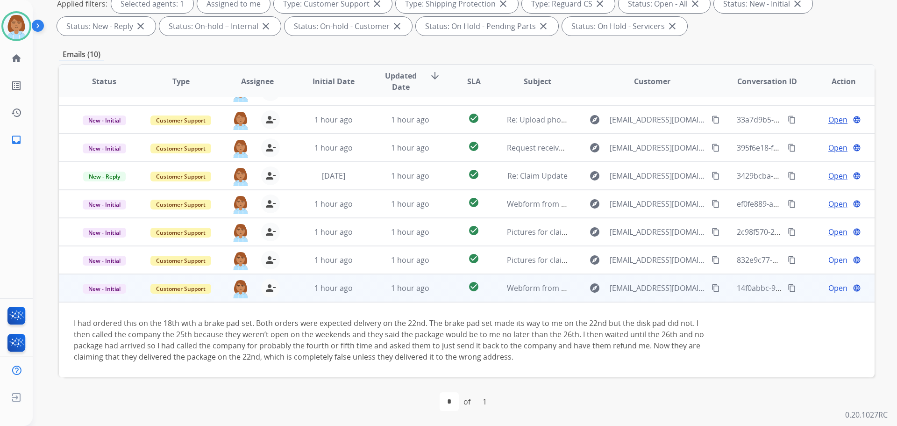
click at [712, 290] on mat-icon "content_copy" at bounding box center [716, 288] width 8 height 8
click at [835, 287] on span "Open" at bounding box center [838, 287] width 19 height 11
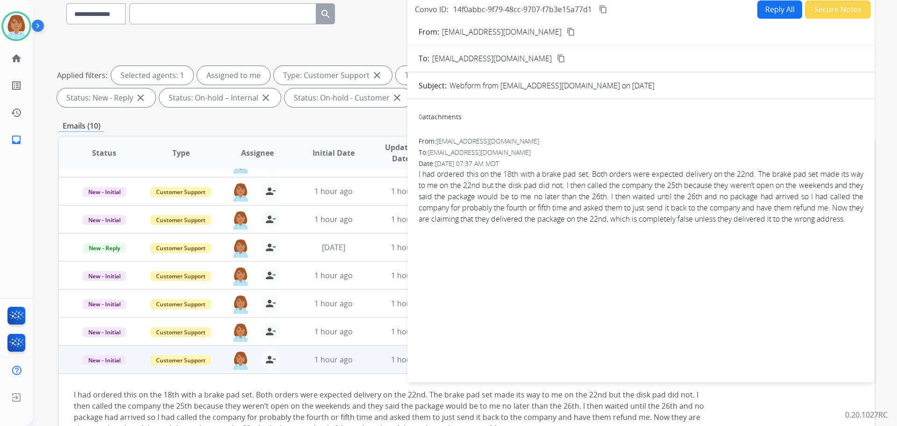
scroll to position [0, 0]
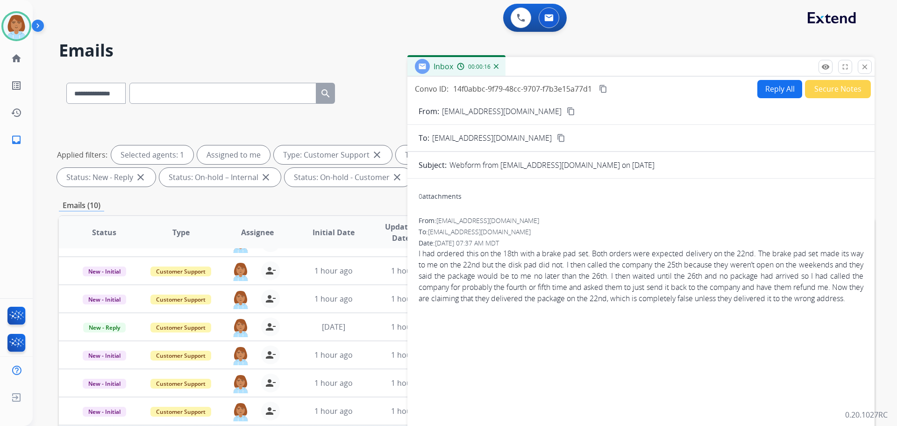
click at [775, 90] on button "Reply All" at bounding box center [780, 89] width 45 height 18
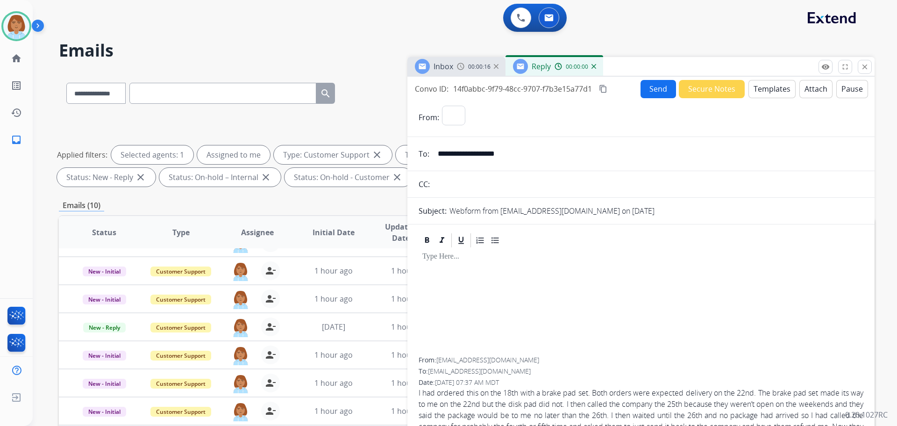
select select "**********"
click at [759, 109] on div "**********" at bounding box center [653, 117] width 422 height 23
click at [771, 95] on button "Templates" at bounding box center [772, 89] width 47 height 18
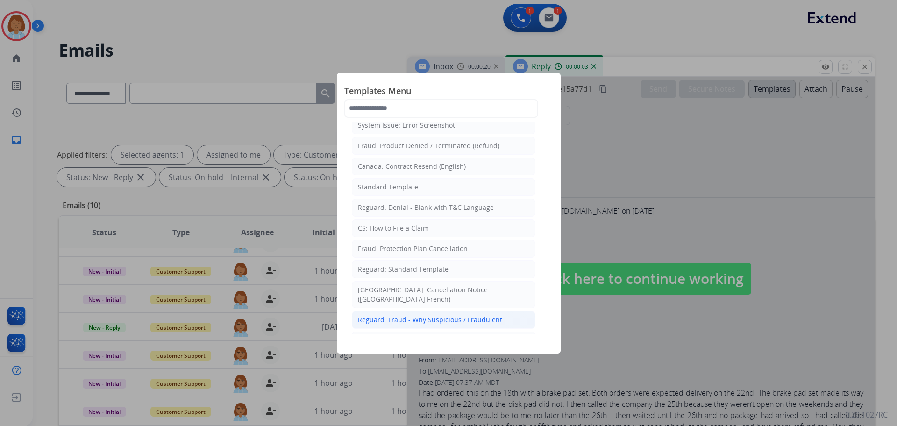
scroll to position [93, 0]
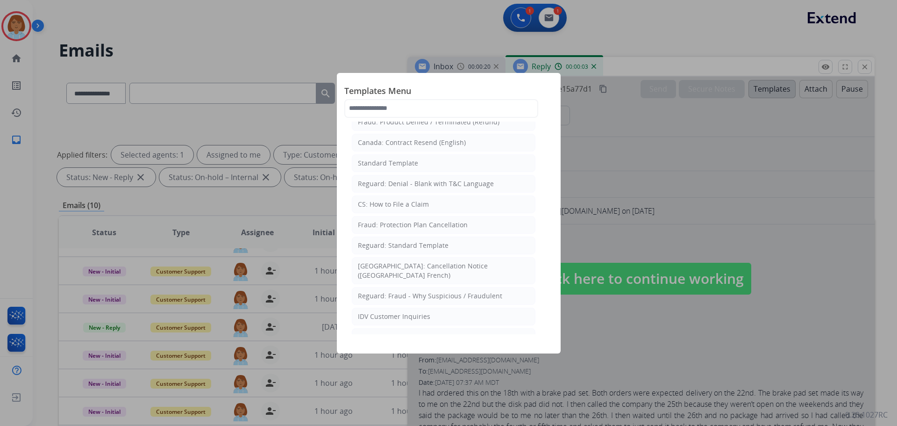
click at [688, 222] on div at bounding box center [448, 213] width 897 height 426
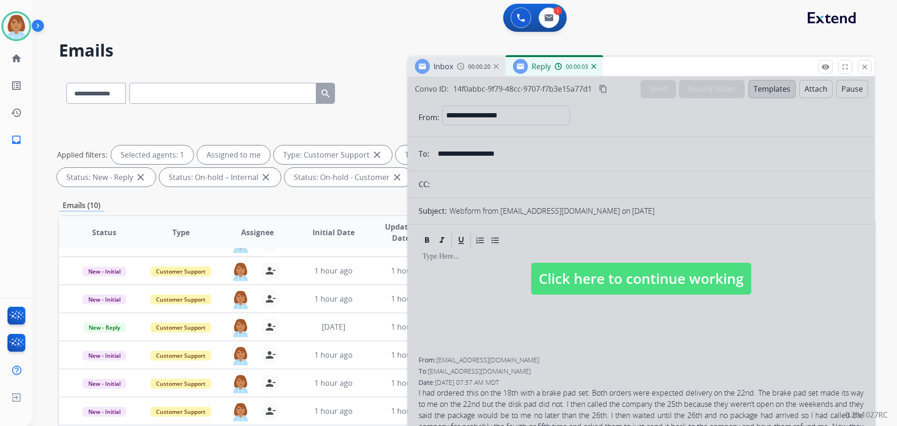
click at [600, 274] on span "Click here to continue working" at bounding box center [641, 279] width 220 height 32
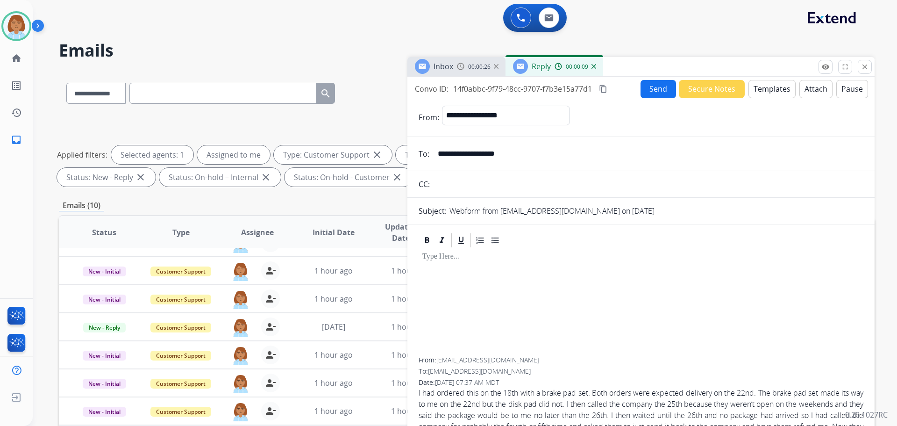
click at [777, 83] on button "Templates" at bounding box center [772, 89] width 47 height 18
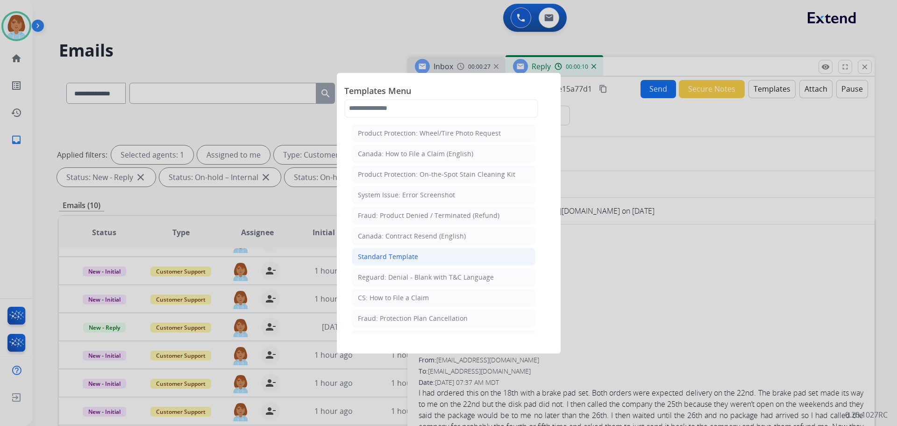
click at [462, 257] on li "Standard Template" at bounding box center [444, 257] width 184 height 18
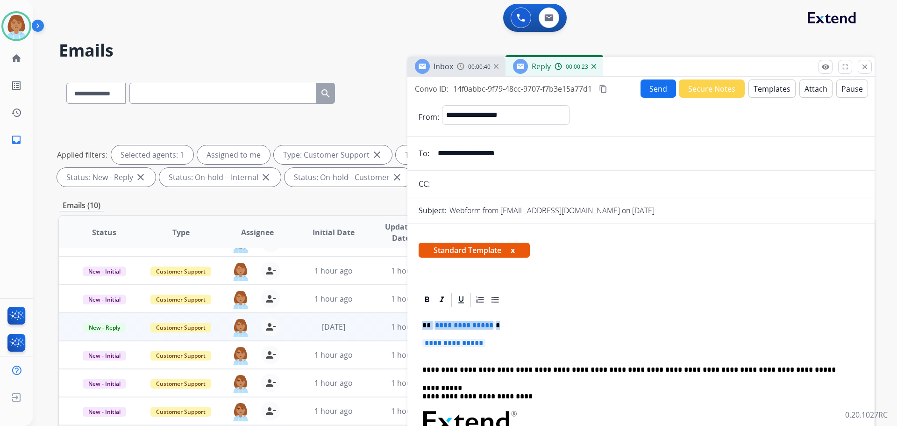
drag, startPoint x: 512, startPoint y: 343, endPoint x: 397, endPoint y: 318, distance: 117.3
click at [397, 318] on div "**********" at bounding box center [467, 324] width 816 height 506
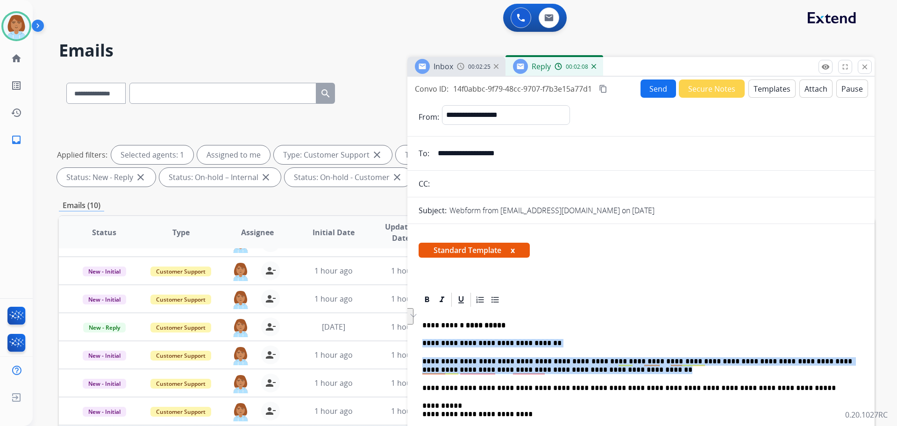
click at [419, 344] on div "**********" at bounding box center [641, 267] width 467 height 381
copy div "**********"
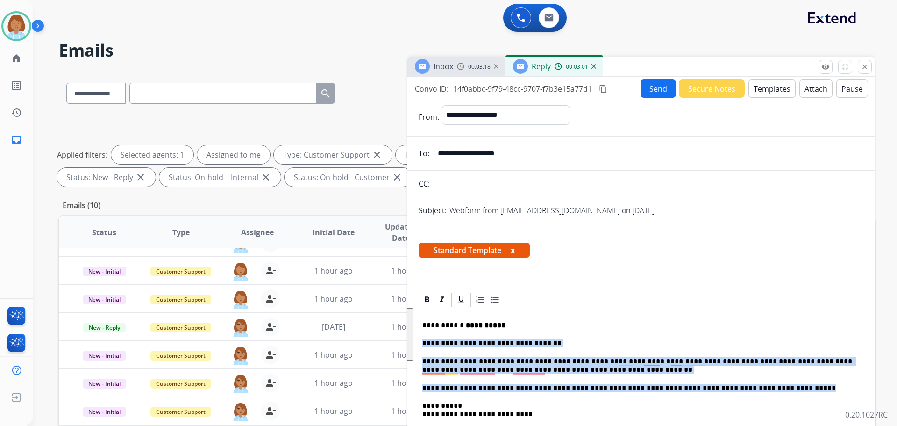
drag, startPoint x: 764, startPoint y: 390, endPoint x: 415, endPoint y: 337, distance: 353.2
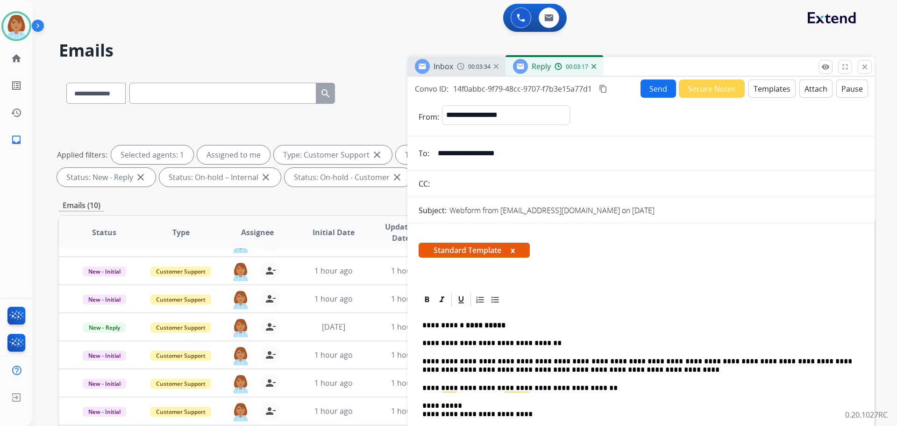
click at [657, 92] on button "Send" at bounding box center [659, 88] width 36 height 18
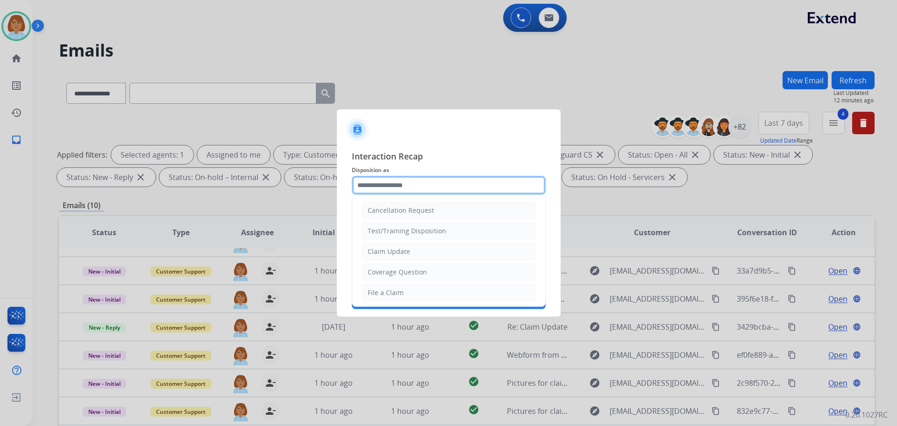
click at [514, 182] on input "text" at bounding box center [449, 185] width 194 height 19
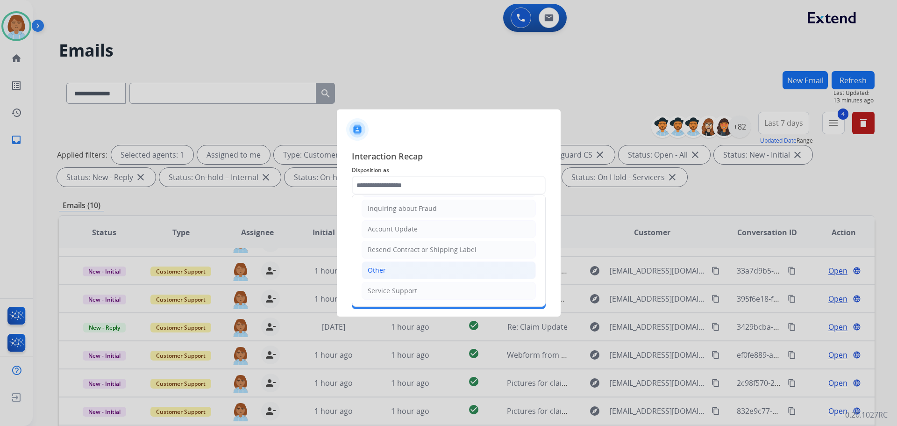
click at [386, 270] on li "Other" at bounding box center [449, 270] width 174 height 18
type input "*****"
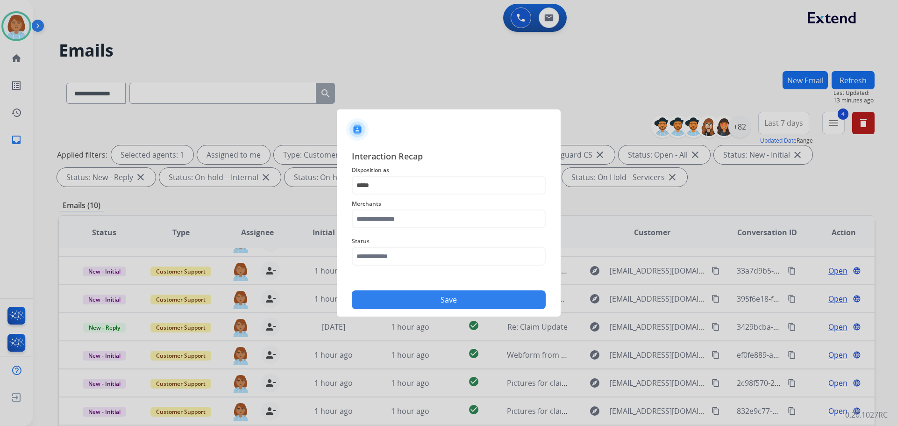
click at [405, 229] on div "Merchants" at bounding box center [449, 212] width 194 height 37
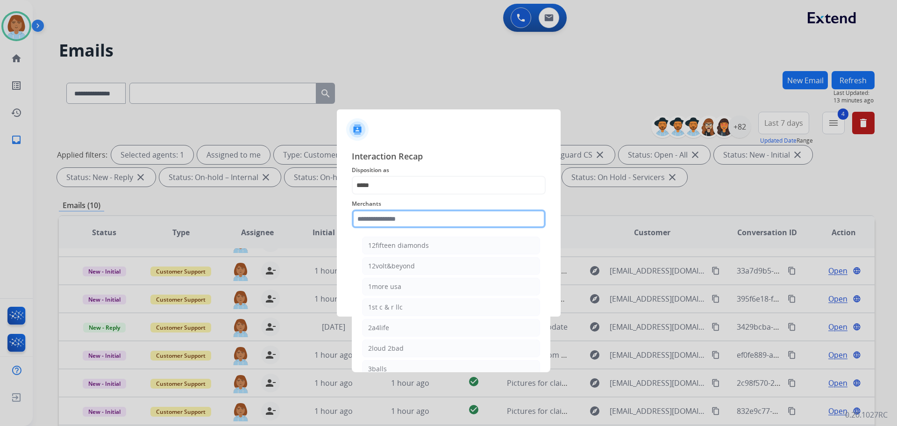
click at [409, 223] on input "text" at bounding box center [449, 218] width 194 height 19
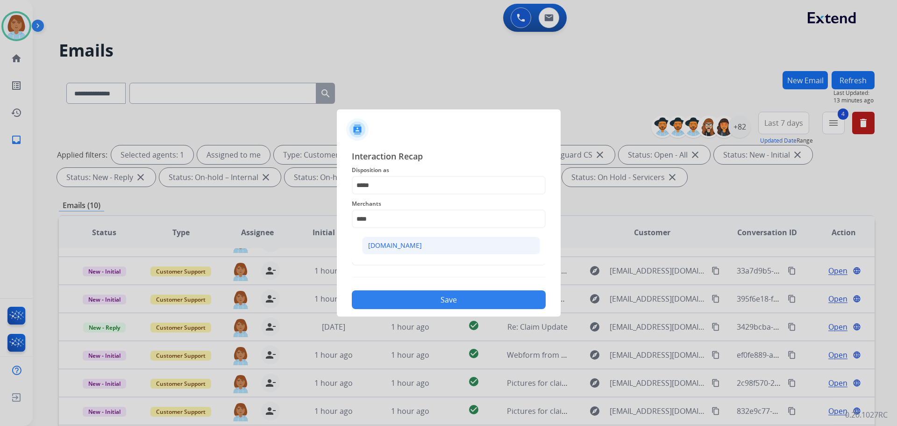
click at [414, 251] on li "[DOMAIN_NAME]" at bounding box center [451, 246] width 178 height 18
type input "**********"
click at [366, 257] on input "text" at bounding box center [449, 256] width 194 height 19
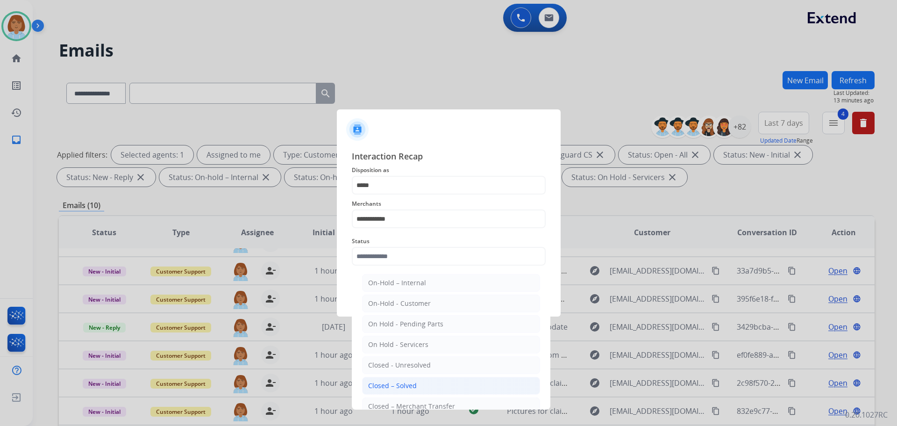
click at [405, 390] on div "Closed – Solved" at bounding box center [392, 385] width 49 height 9
type input "**********"
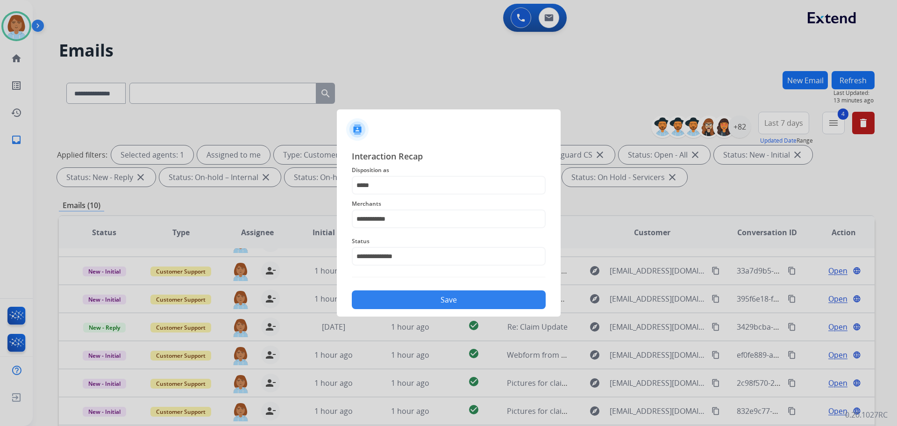
click at [420, 302] on button "Save" at bounding box center [449, 299] width 194 height 19
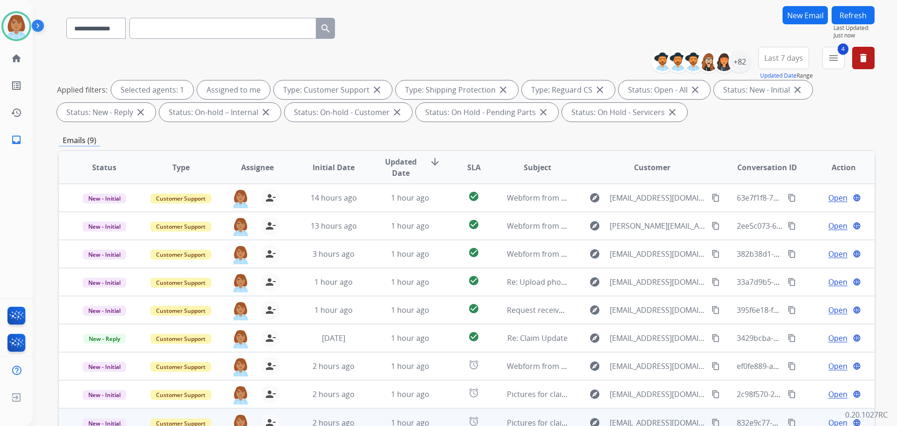
scroll to position [151, 0]
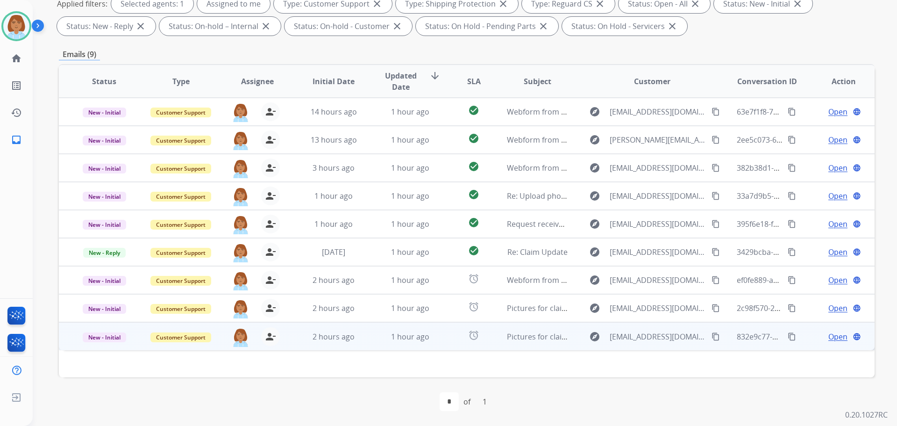
click at [569, 331] on td "explore greenawaltjason@yahoo.com content_copy" at bounding box center [645, 336] width 153 height 28
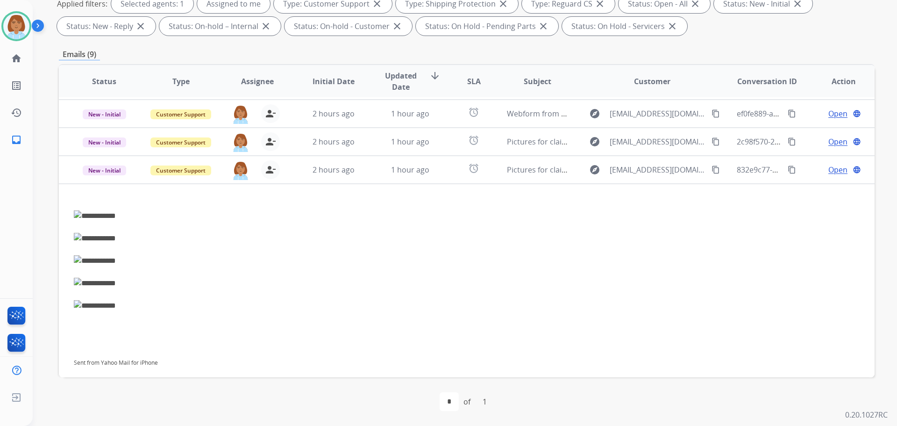
scroll to position [172, 0]
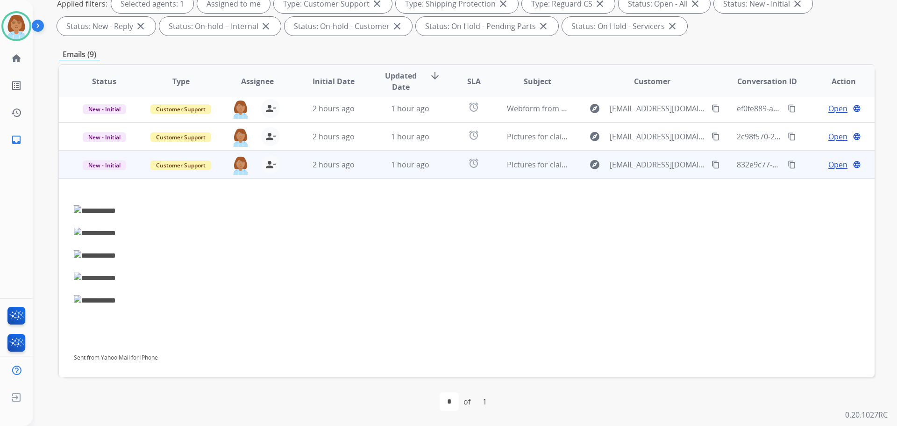
click at [712, 169] on button "content_copy" at bounding box center [716, 164] width 11 height 11
click at [712, 165] on mat-icon "content_copy" at bounding box center [716, 164] width 8 height 8
click at [831, 168] on span "Open" at bounding box center [838, 164] width 19 height 11
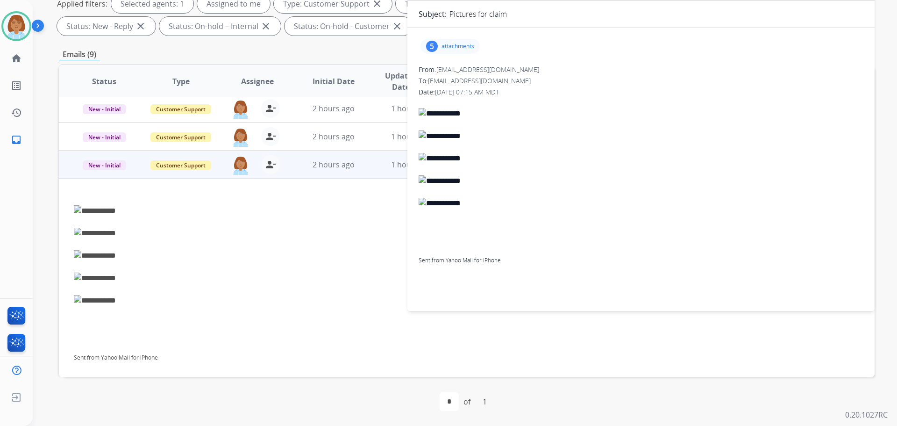
click at [436, 49] on div "5" at bounding box center [432, 46] width 12 height 11
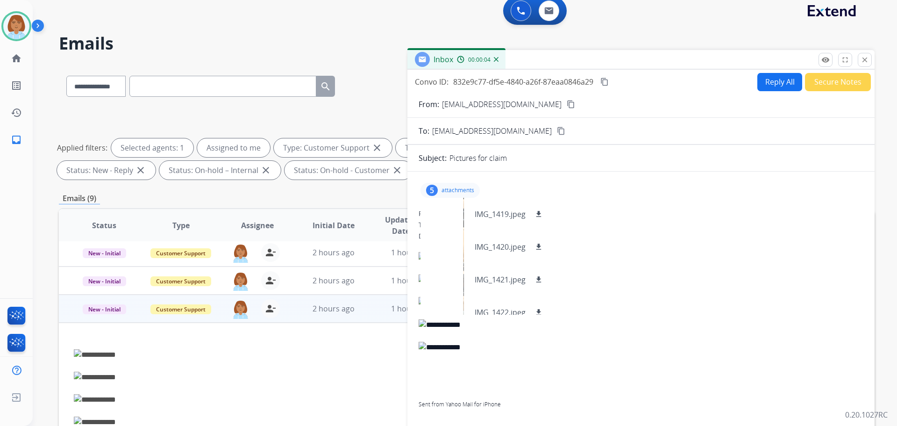
scroll to position [0, 0]
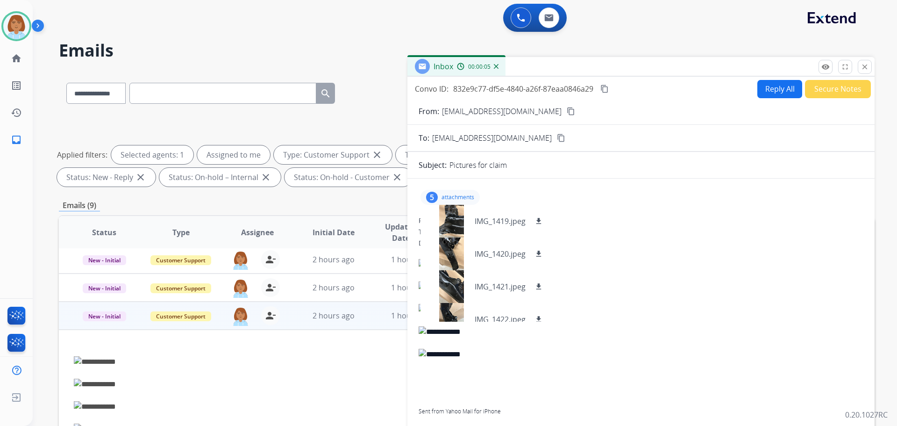
click at [765, 94] on button "Reply All" at bounding box center [780, 89] width 45 height 18
select select "**********"
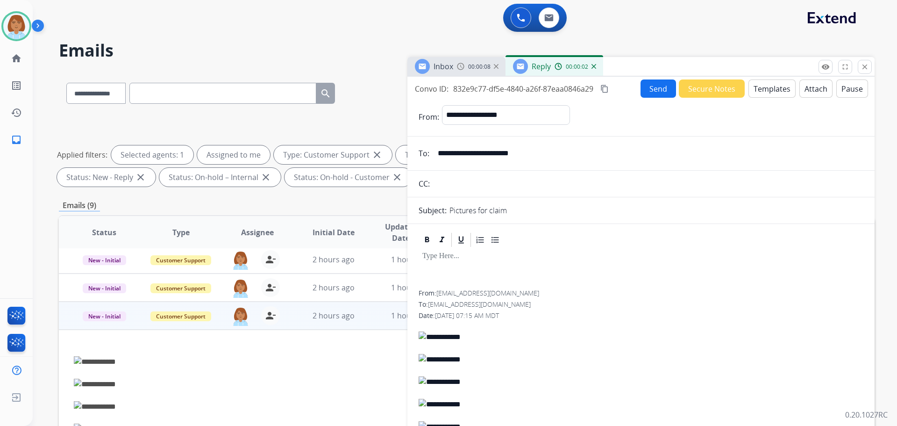
click at [757, 90] on button "Templates" at bounding box center [772, 88] width 47 height 18
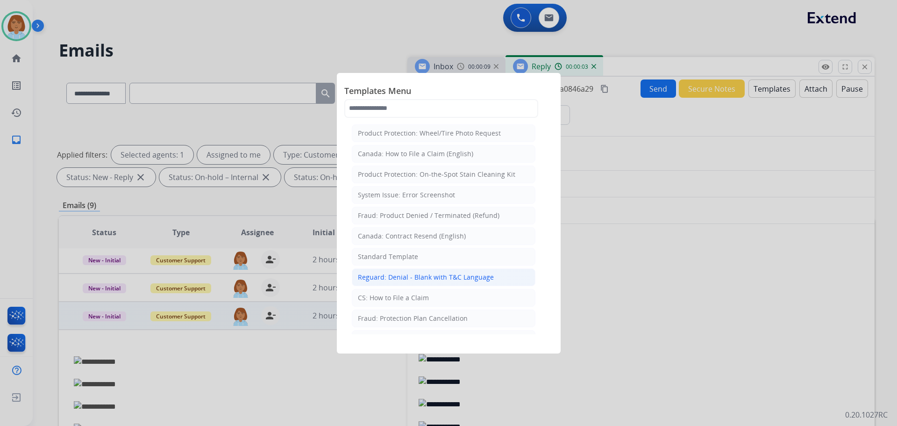
scroll to position [47, 0]
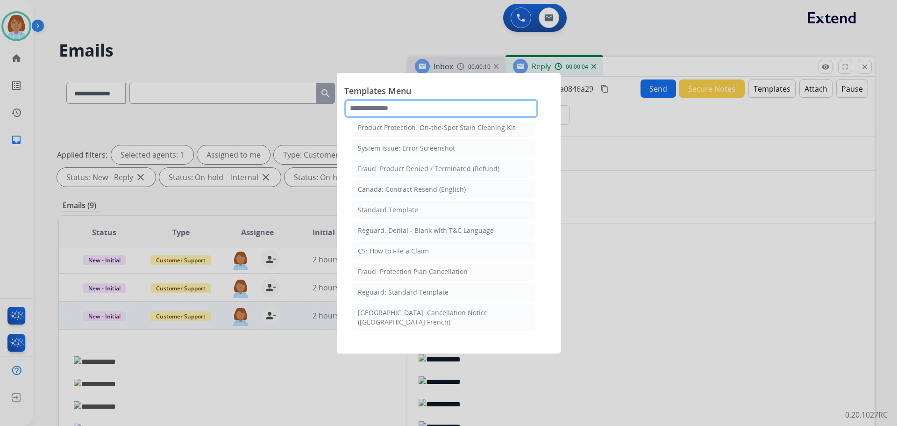
click at [462, 111] on input "text" at bounding box center [442, 108] width 194 height 19
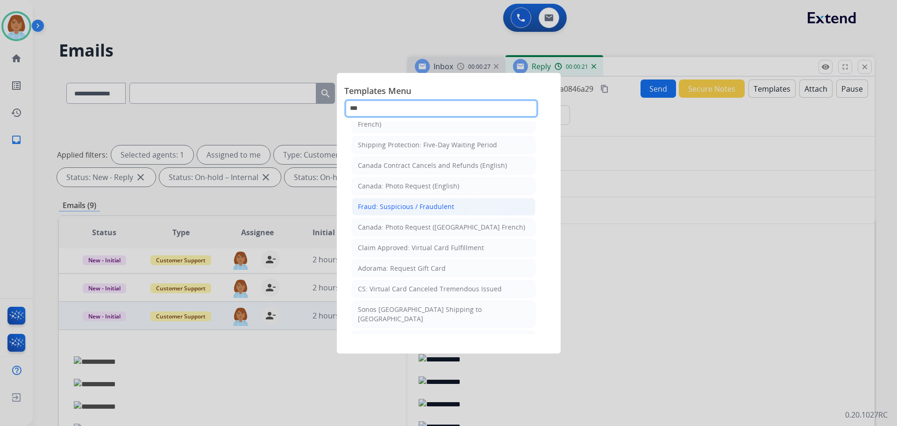
scroll to position [0, 0]
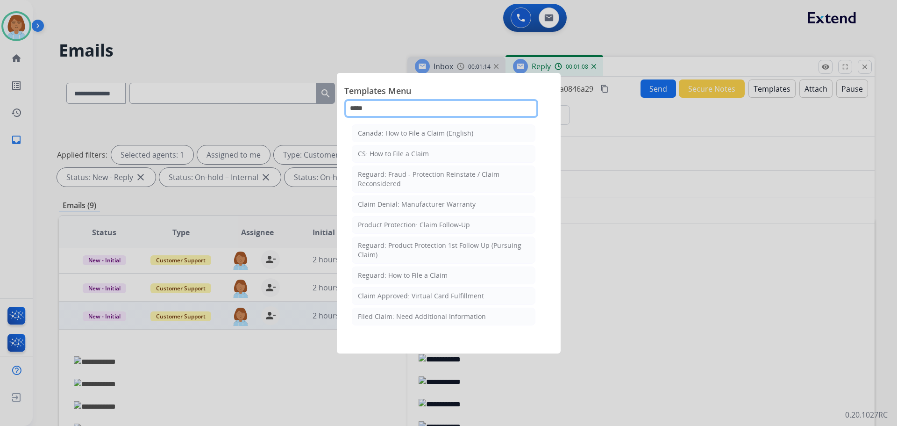
drag, startPoint x: 429, startPoint y: 105, endPoint x: 341, endPoint y: 118, distance: 88.9
click at [351, 116] on input "*****" at bounding box center [442, 108] width 194 height 19
type input "*****"
click at [328, 119] on div at bounding box center [448, 213] width 897 height 426
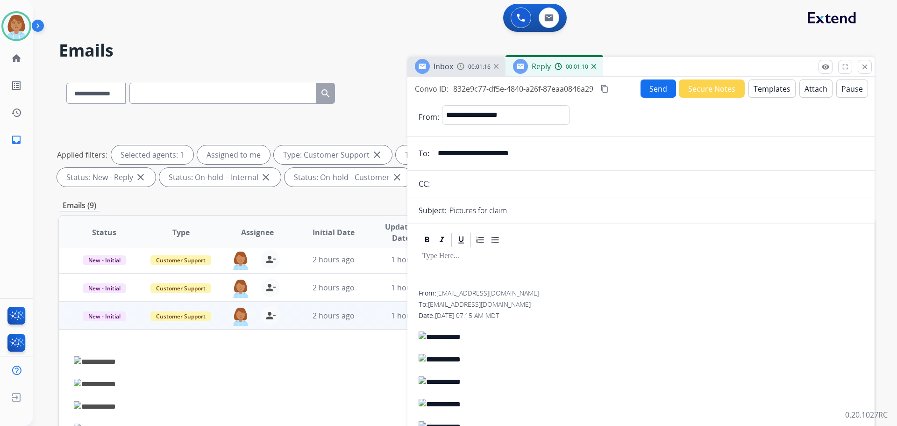
click at [781, 86] on button "Templates" at bounding box center [772, 88] width 47 height 18
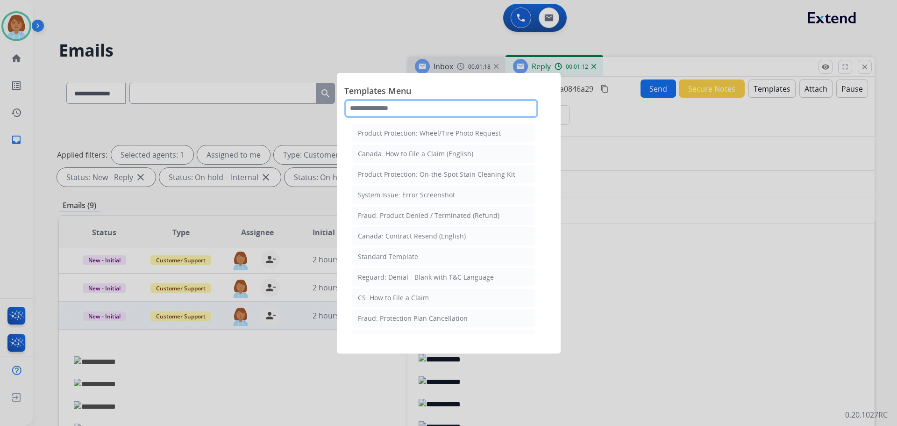
click at [417, 102] on input "text" at bounding box center [442, 108] width 194 height 19
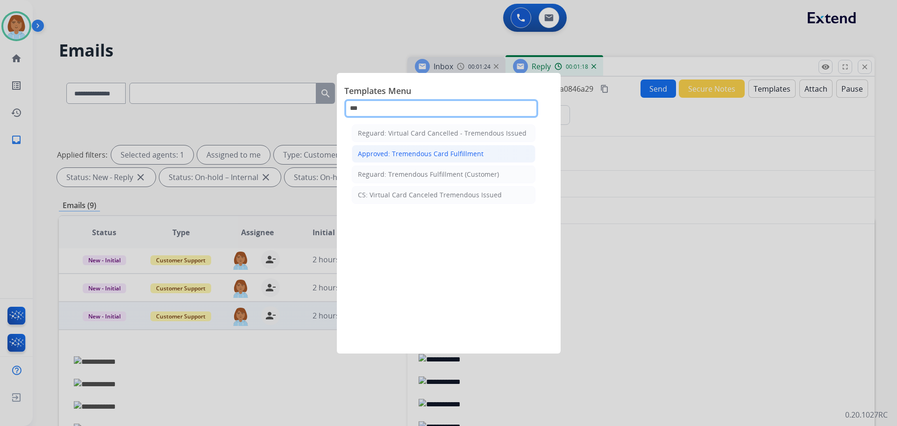
type input "***"
click at [411, 153] on div "Approved: Tremendous Card Fulfillment" at bounding box center [421, 153] width 126 height 9
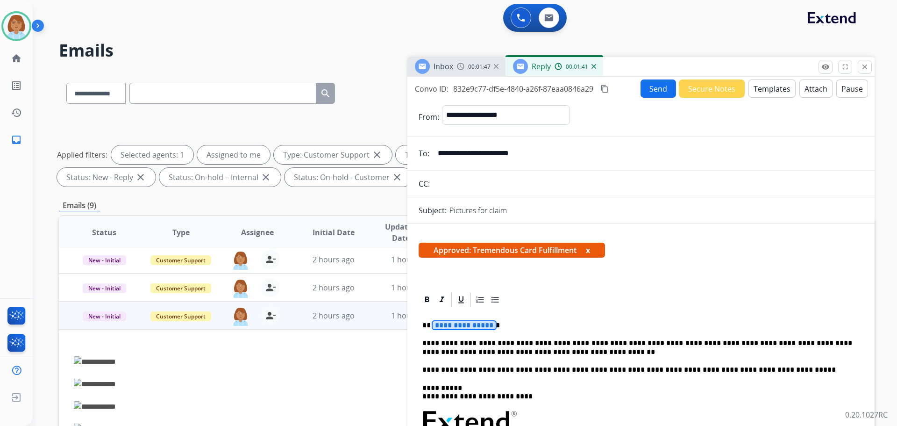
click at [453, 323] on span "**********" at bounding box center [464, 325] width 63 height 8
paste div "To enrich screen reader interactions, please activate Accessibility in Grammarl…"
click at [432, 326] on p "*********" at bounding box center [638, 325] width 430 height 8
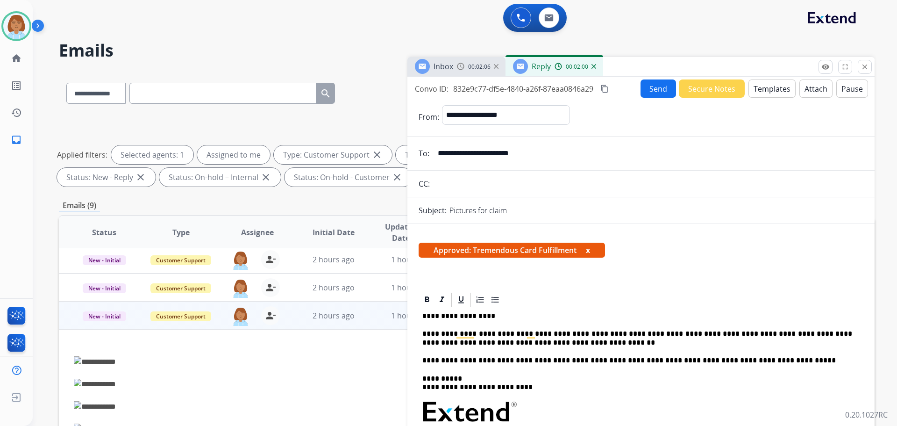
click at [643, 89] on button "Send" at bounding box center [659, 88] width 36 height 18
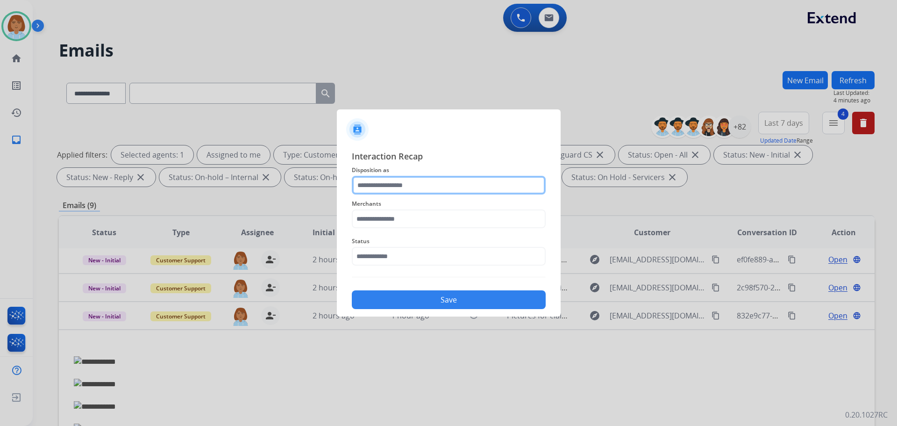
click at [460, 182] on input "text" at bounding box center [449, 185] width 194 height 19
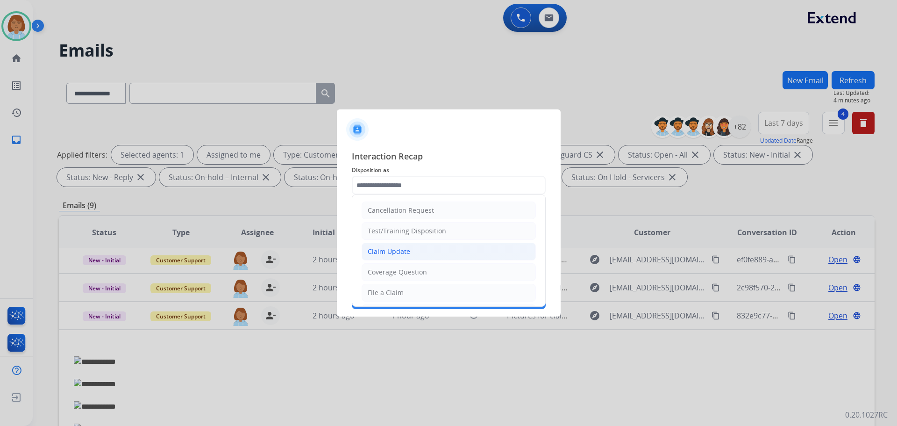
click at [388, 252] on div "Claim Update" at bounding box center [389, 251] width 43 height 9
type input "**********"
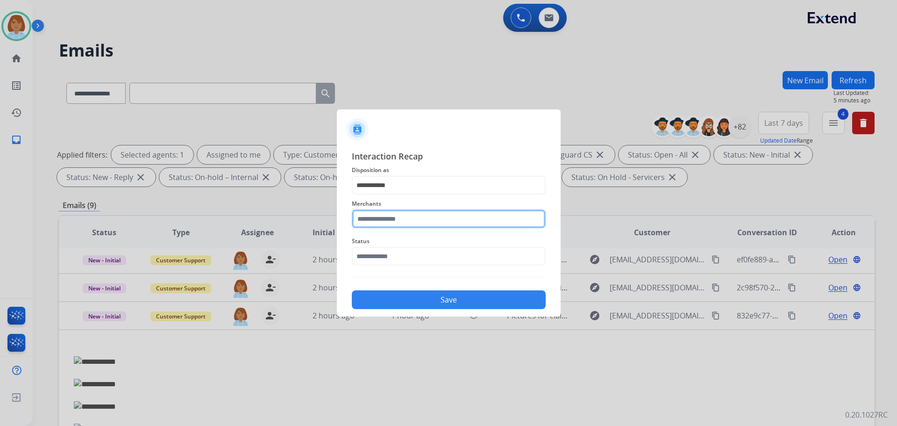
click at [395, 215] on input "text" at bounding box center [449, 218] width 194 height 19
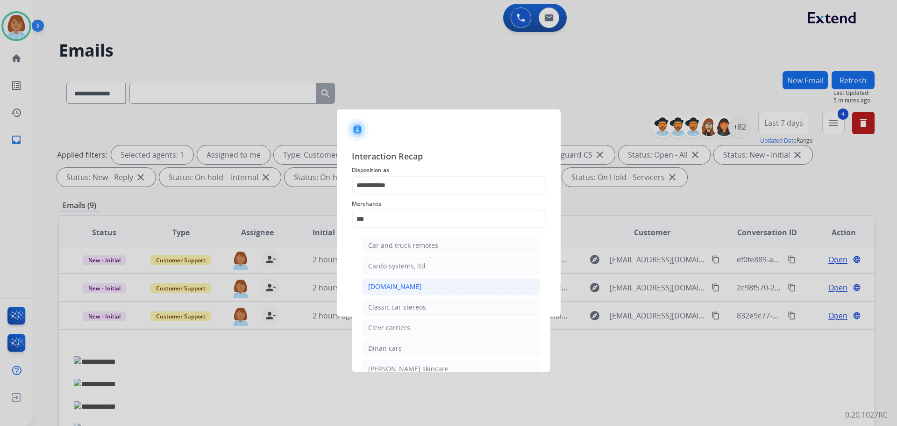
click at [423, 283] on li "[DOMAIN_NAME]" at bounding box center [451, 287] width 178 height 18
type input "**********"
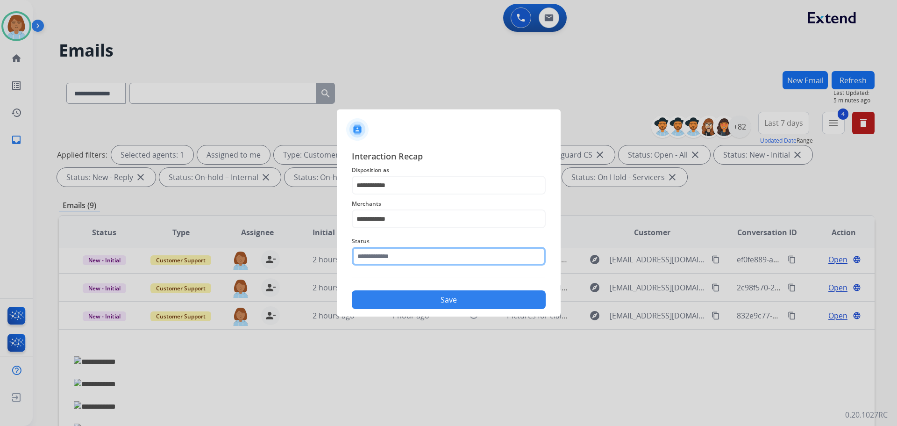
click at [416, 257] on input "text" at bounding box center [449, 256] width 194 height 19
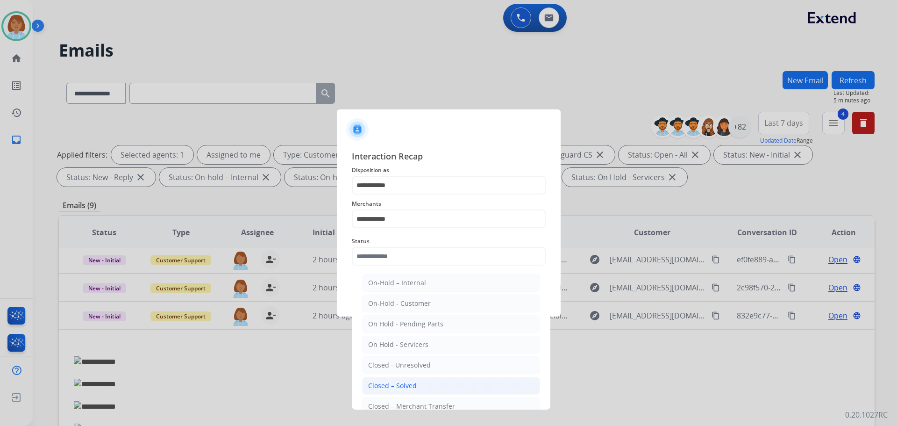
click at [415, 388] on div "Closed – Solved" at bounding box center [392, 385] width 49 height 9
type input "**********"
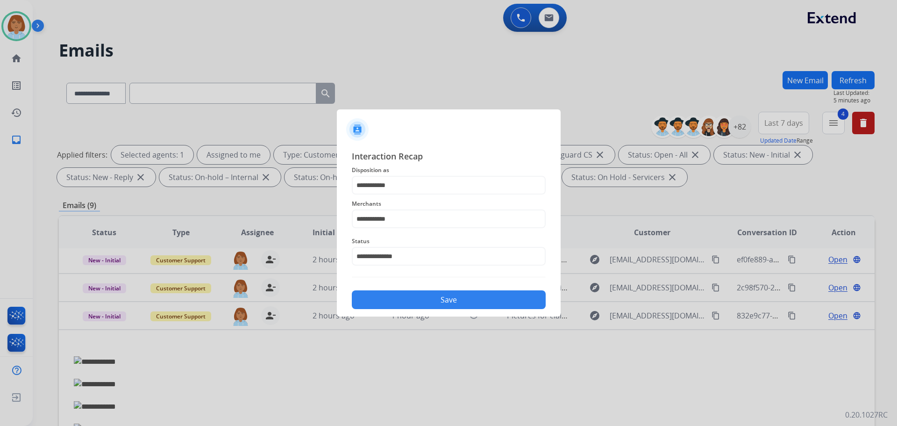
click at [443, 306] on button "Save" at bounding box center [449, 299] width 194 height 19
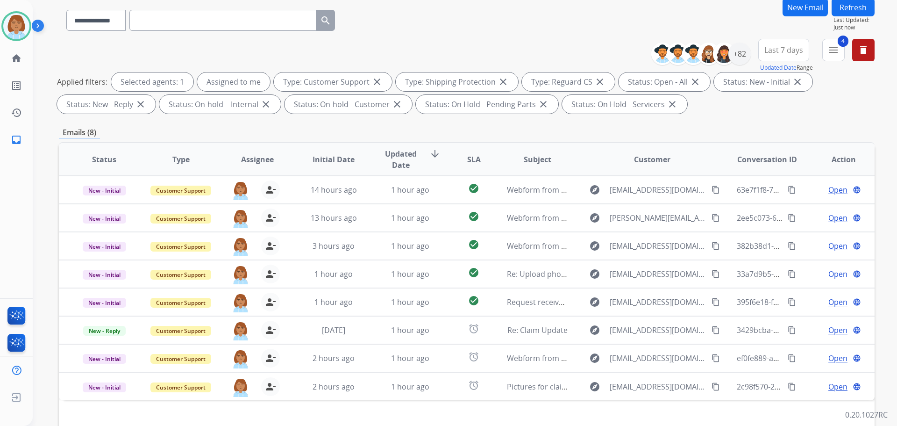
scroll to position [151, 0]
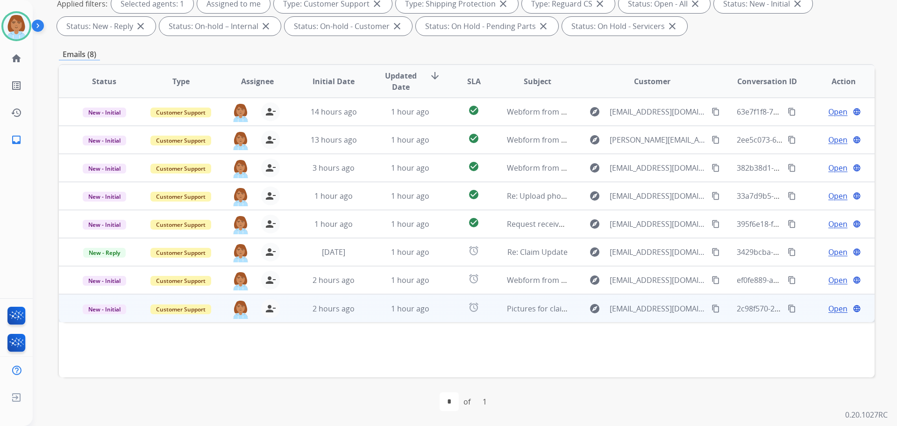
click at [834, 310] on span "Open" at bounding box center [838, 308] width 19 height 11
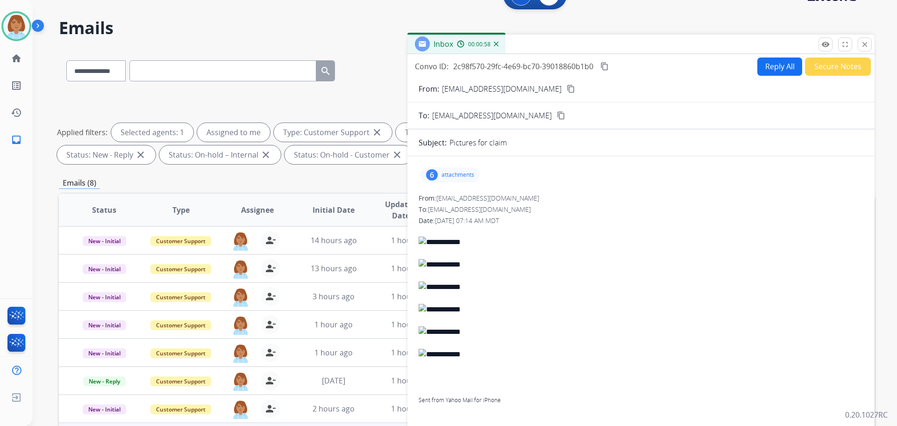
scroll to position [0, 0]
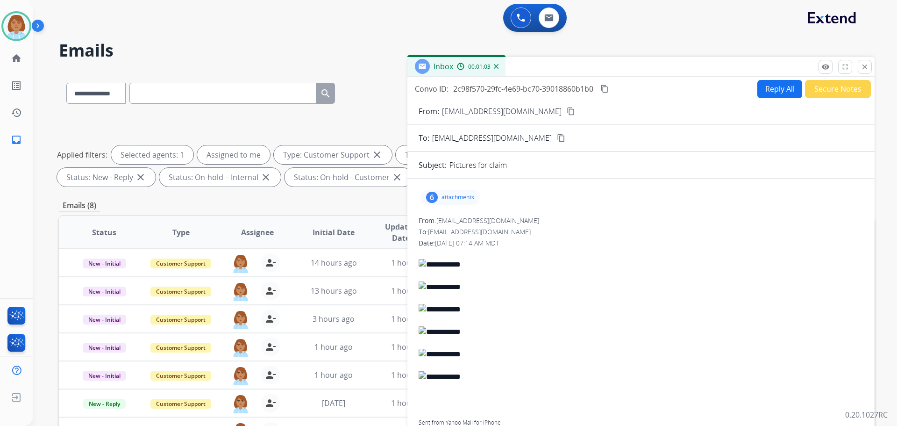
click at [567, 113] on mat-icon "content_copy" at bounding box center [571, 111] width 8 height 8
click at [125, 103] on select "**********" at bounding box center [95, 93] width 58 height 21
click at [865, 68] on mat-icon "close" at bounding box center [865, 67] width 8 height 8
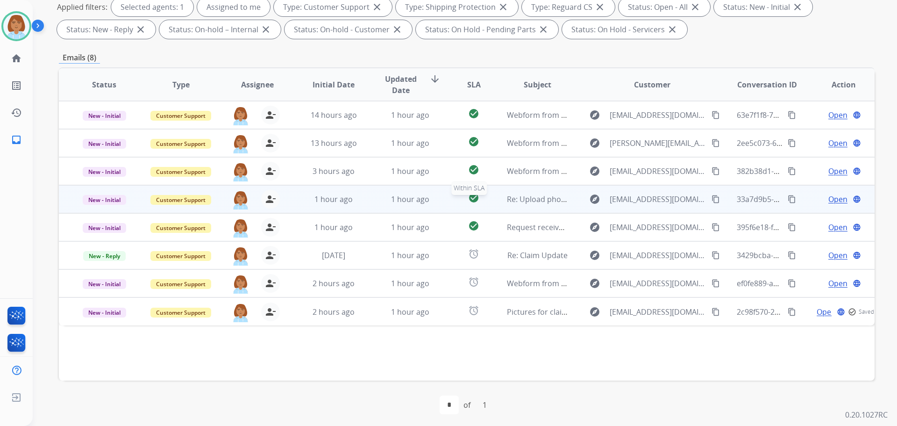
scroll to position [151, 0]
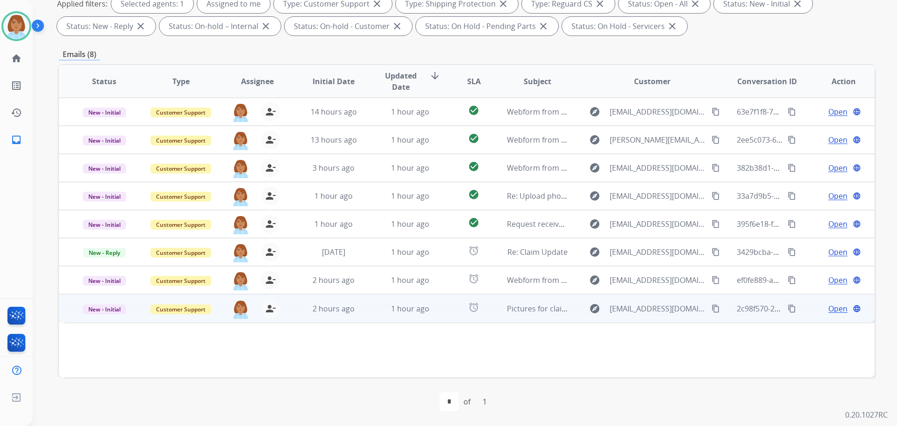
click at [829, 314] on span "Open" at bounding box center [838, 308] width 19 height 11
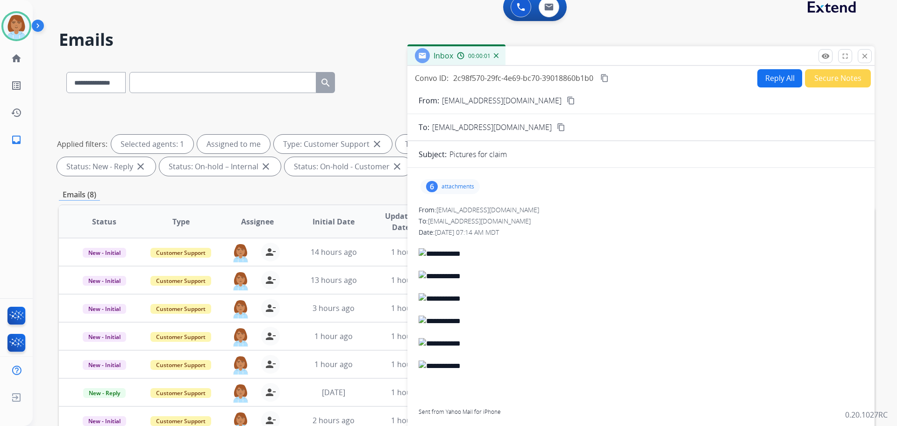
scroll to position [0, 0]
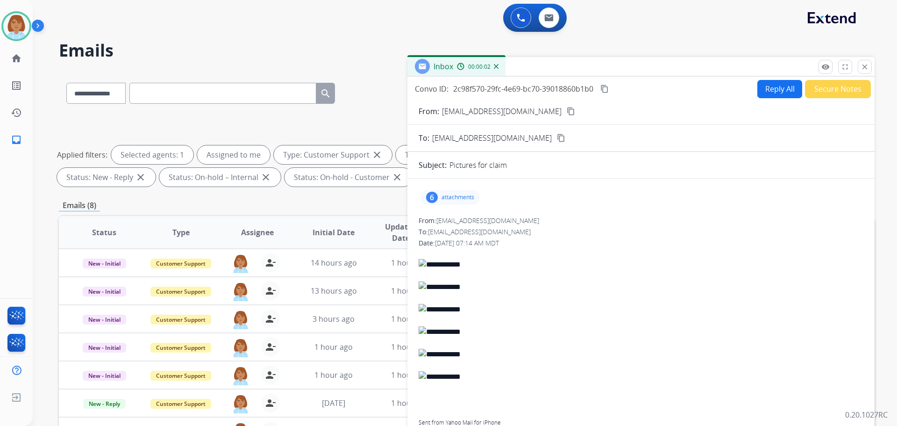
click at [786, 84] on button "Reply All" at bounding box center [780, 89] width 45 height 18
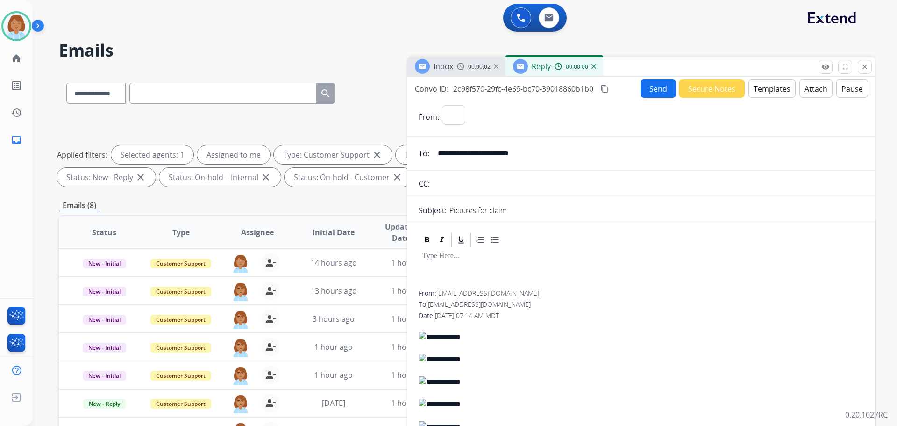
select select "**********"
click at [770, 85] on button "Templates" at bounding box center [772, 88] width 47 height 18
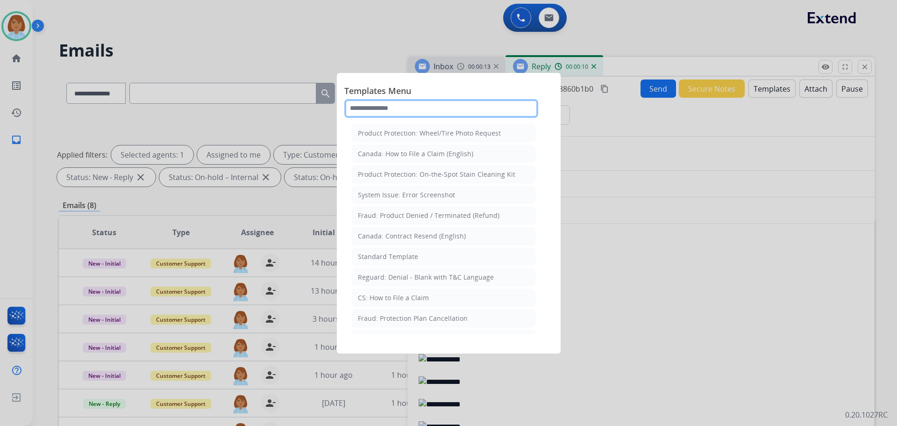
click at [374, 113] on input "text" at bounding box center [442, 108] width 194 height 19
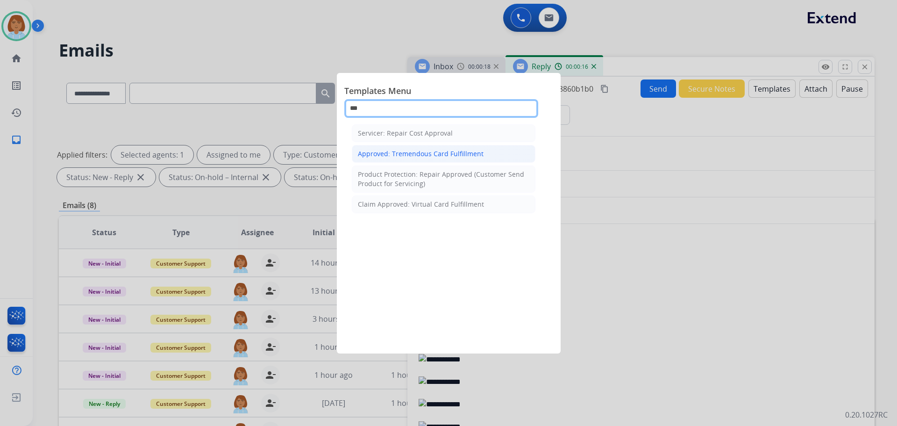
type input "***"
click at [366, 153] on div "Approved: Tremendous Card Fulfillment" at bounding box center [421, 153] width 126 height 9
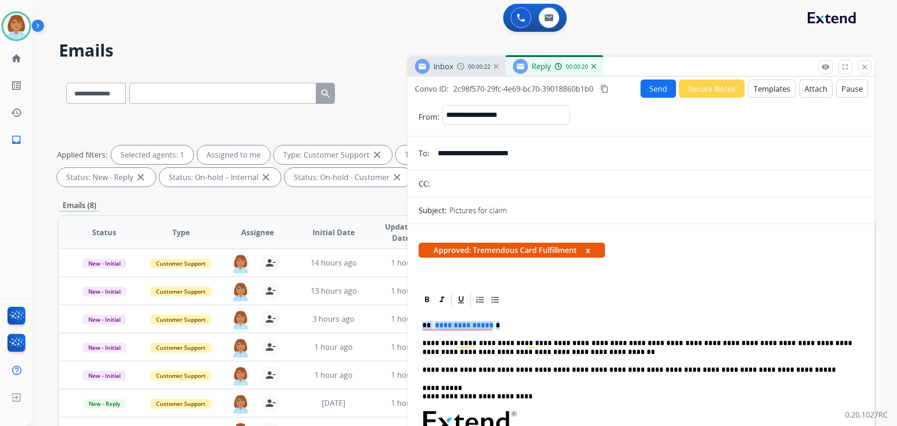
drag, startPoint x: 497, startPoint y: 323, endPoint x: 415, endPoint y: 319, distance: 82.4
click at [650, 94] on button "Send" at bounding box center [659, 88] width 36 height 18
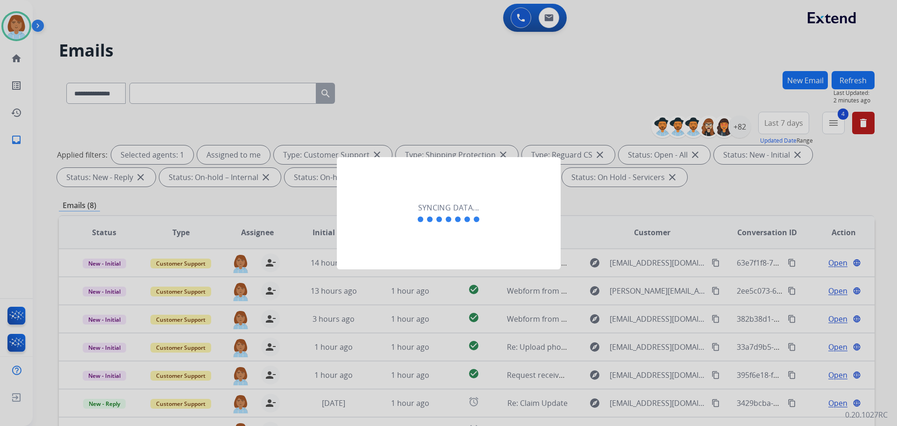
click at [650, 94] on div at bounding box center [448, 213] width 897 height 426
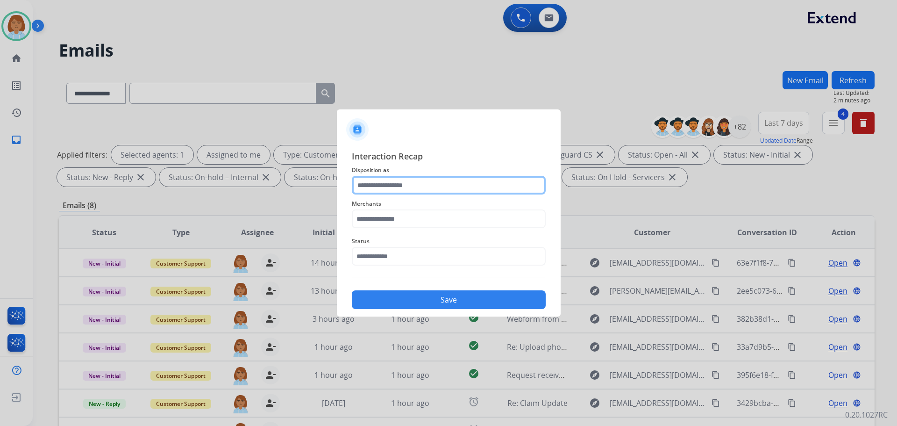
click at [403, 181] on input "text" at bounding box center [449, 185] width 194 height 19
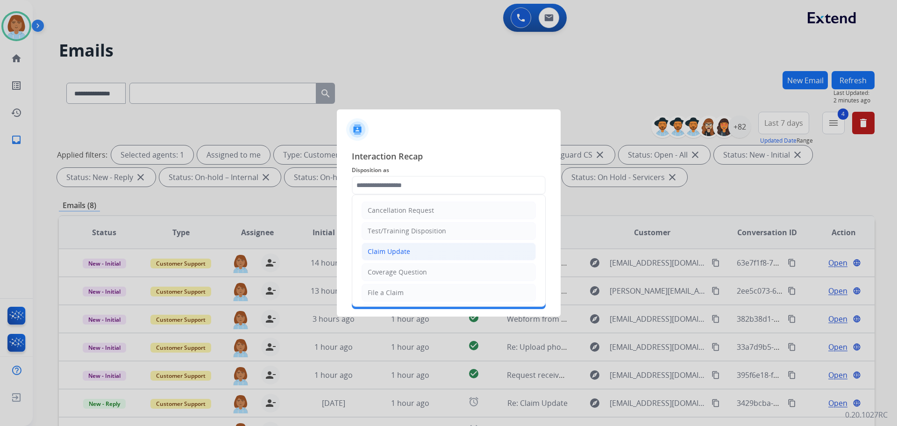
click at [395, 247] on div "Claim Update" at bounding box center [389, 251] width 43 height 9
type input "**********"
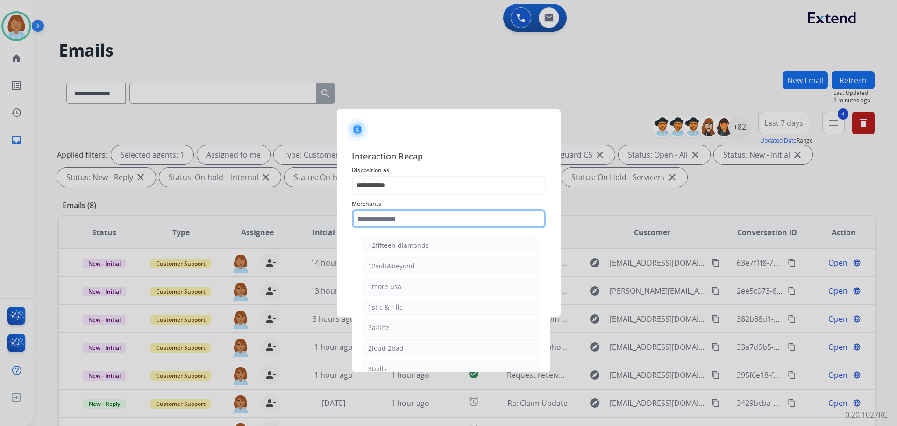
click at [391, 213] on input "text" at bounding box center [449, 218] width 194 height 19
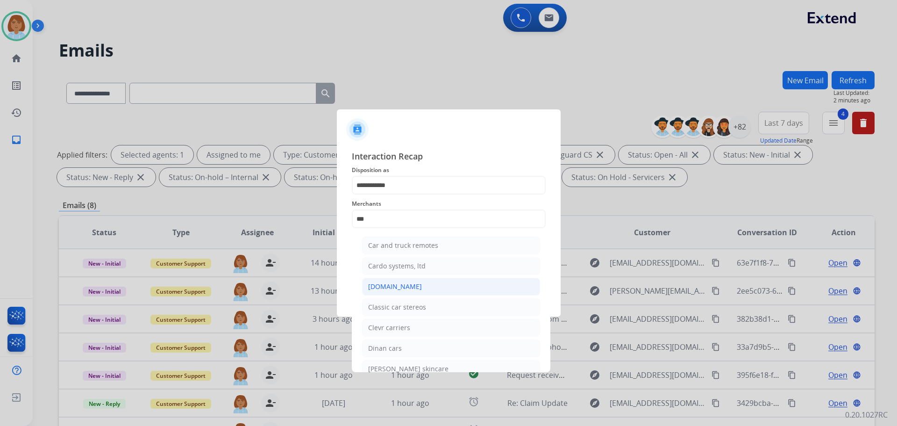
click at [431, 291] on li "[DOMAIN_NAME]" at bounding box center [451, 287] width 178 height 18
type input "**********"
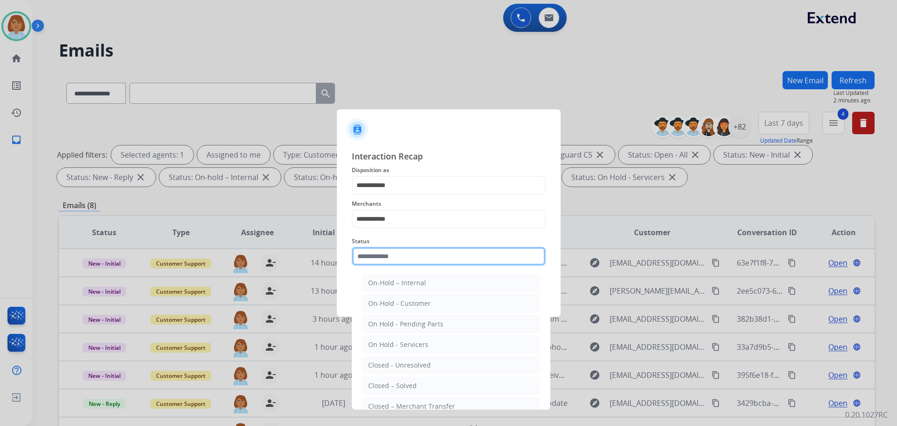
click at [428, 248] on input "text" at bounding box center [449, 256] width 194 height 19
click at [393, 386] on div "Closed – Solved" at bounding box center [392, 385] width 49 height 9
type input "**********"
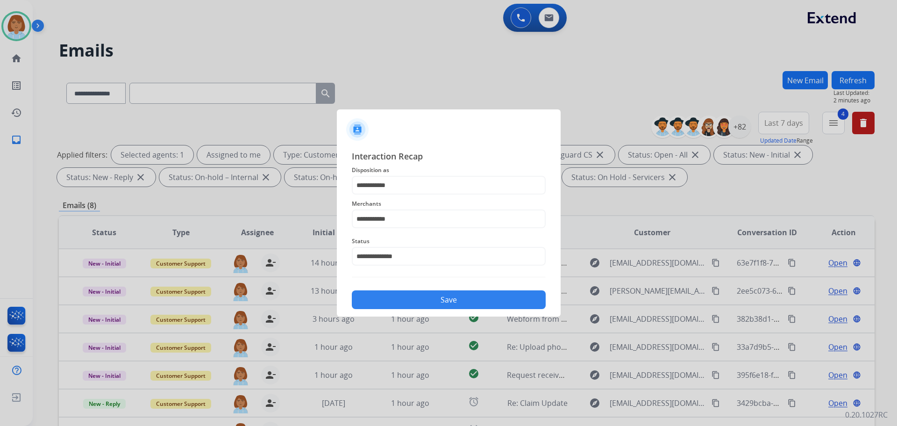
click at [481, 303] on button "Save" at bounding box center [449, 299] width 194 height 19
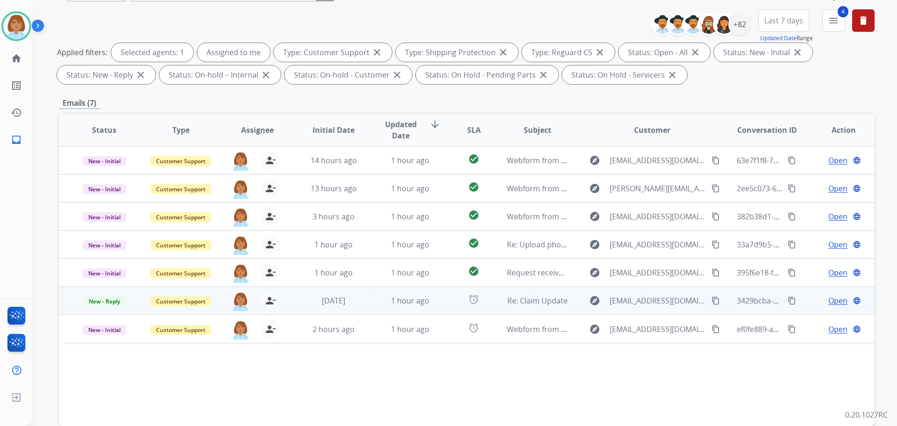
scroll to position [151, 0]
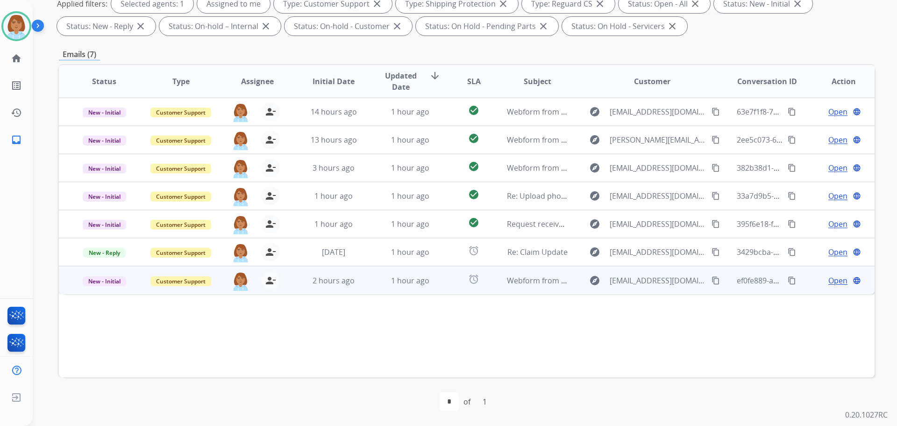
click at [448, 285] on td "alarm" at bounding box center [466, 280] width 51 height 28
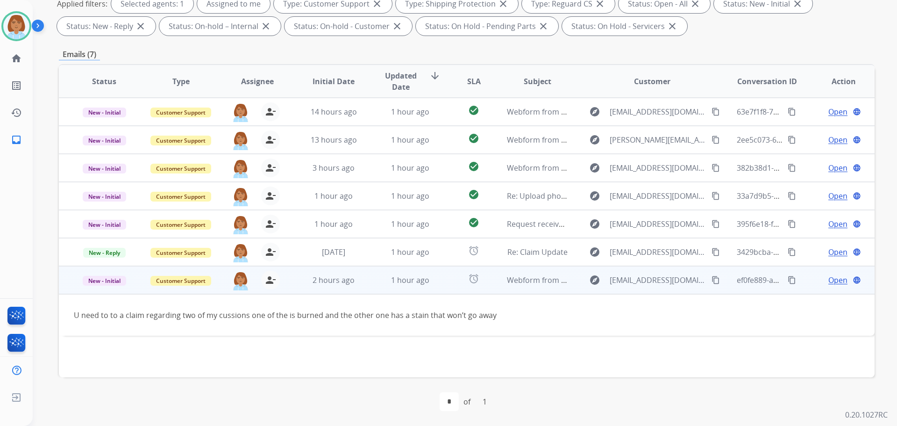
click at [712, 282] on mat-icon "content_copy" at bounding box center [716, 280] width 8 height 8
click at [829, 284] on span "Open" at bounding box center [838, 279] width 19 height 11
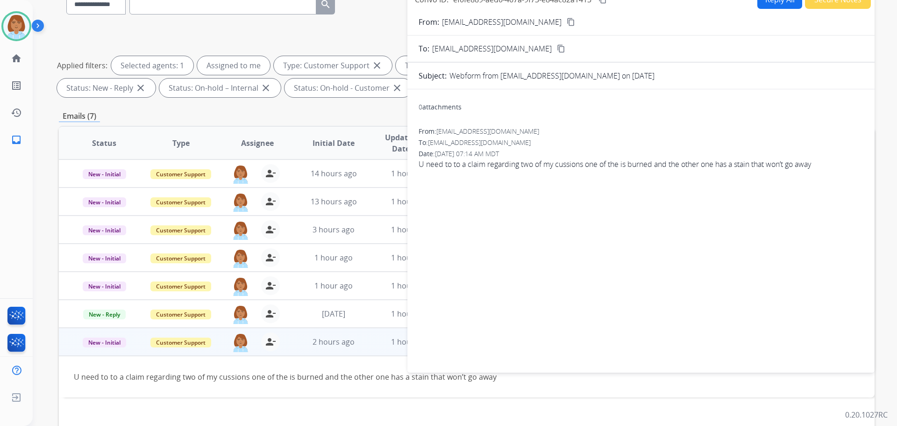
scroll to position [57, 0]
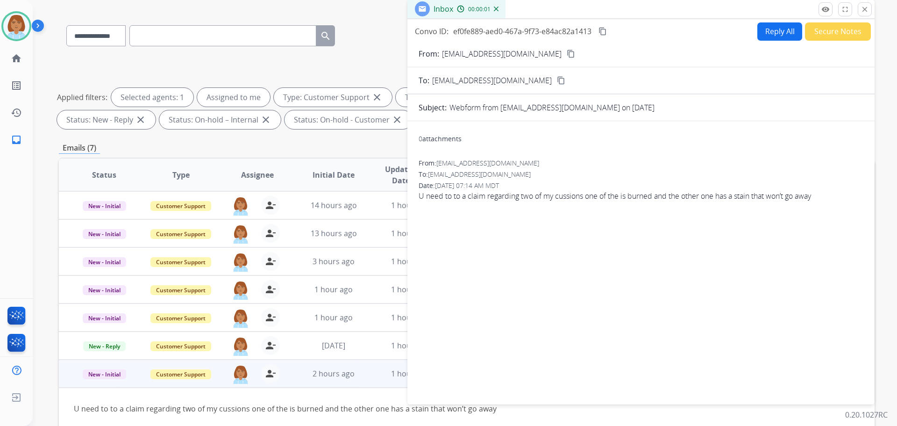
click at [790, 28] on button "Reply All" at bounding box center [780, 31] width 45 height 18
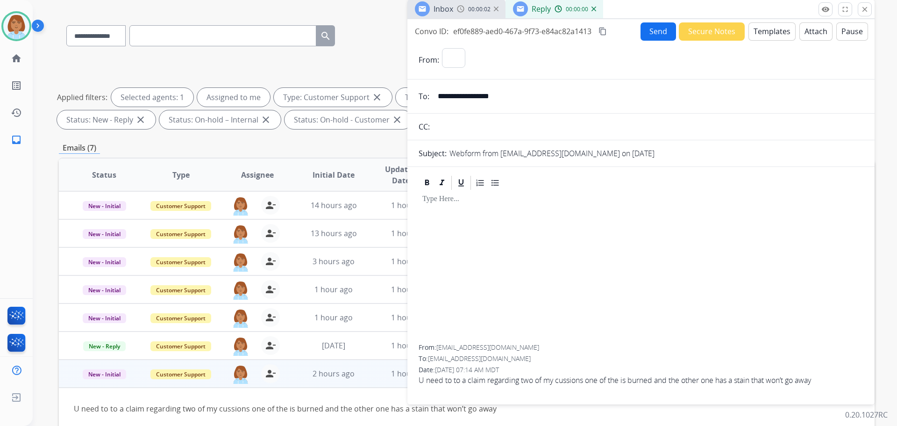
select select "**********"
click at [783, 36] on button "Templates" at bounding box center [772, 31] width 47 height 18
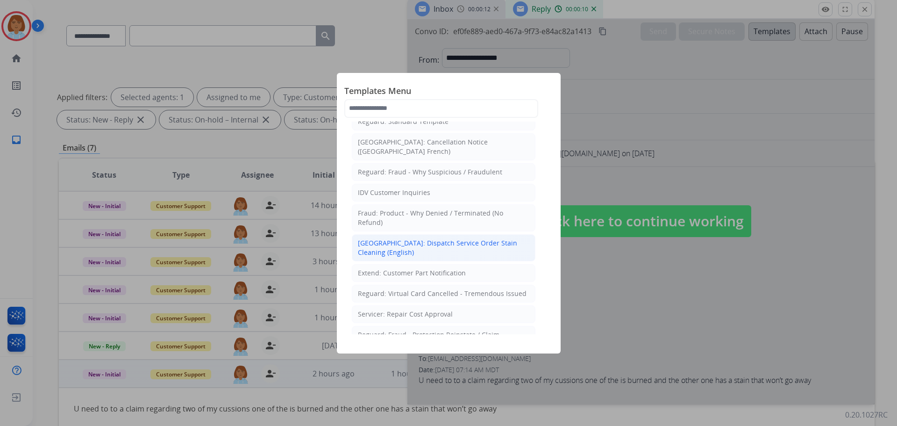
scroll to position [234, 0]
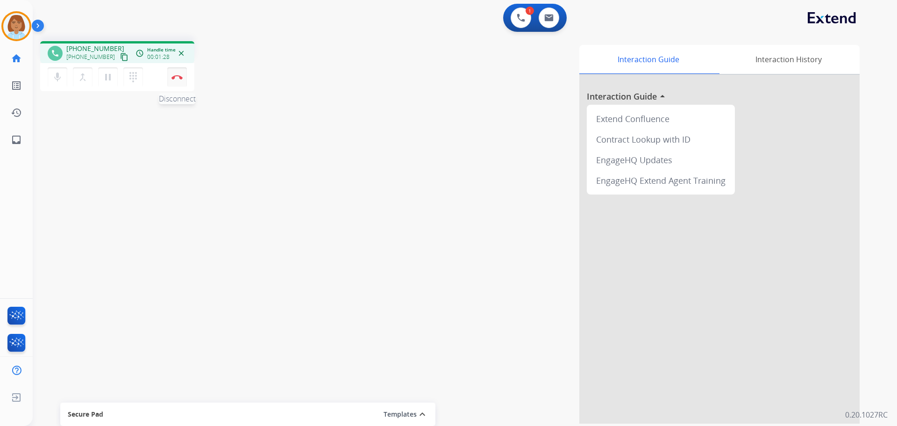
click at [182, 80] on button "Disconnect" at bounding box center [177, 77] width 20 height 20
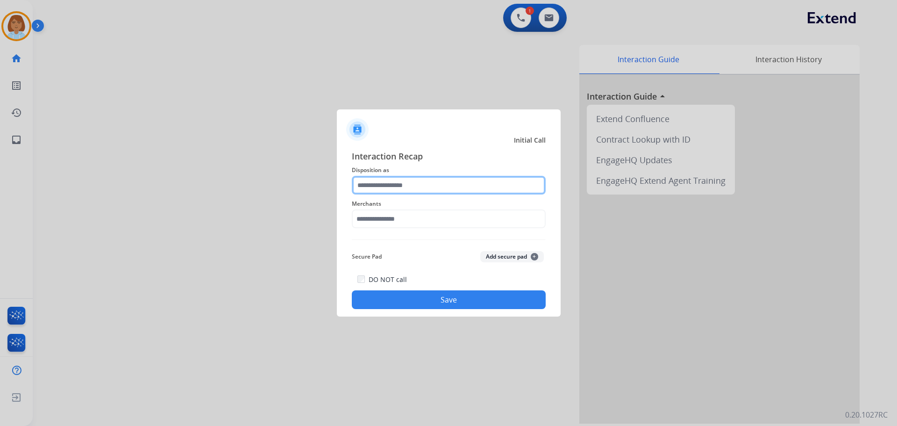
click at [421, 182] on input "text" at bounding box center [449, 185] width 194 height 19
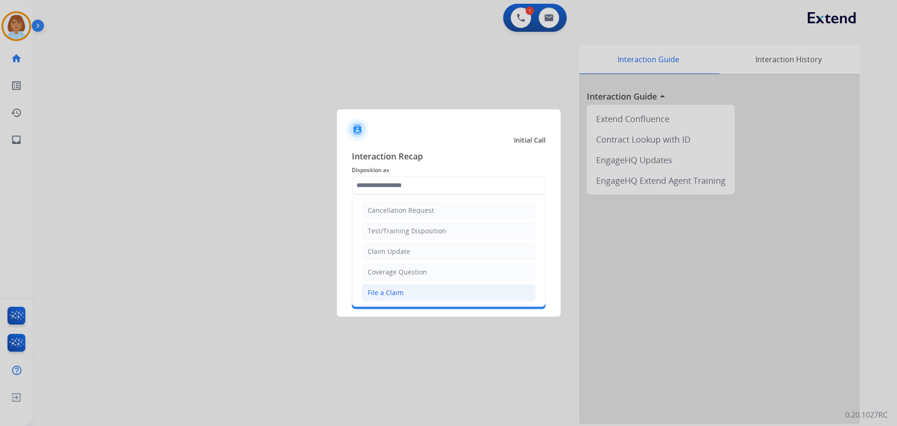
click at [413, 291] on li "File a Claim" at bounding box center [449, 293] width 174 height 18
type input "**********"
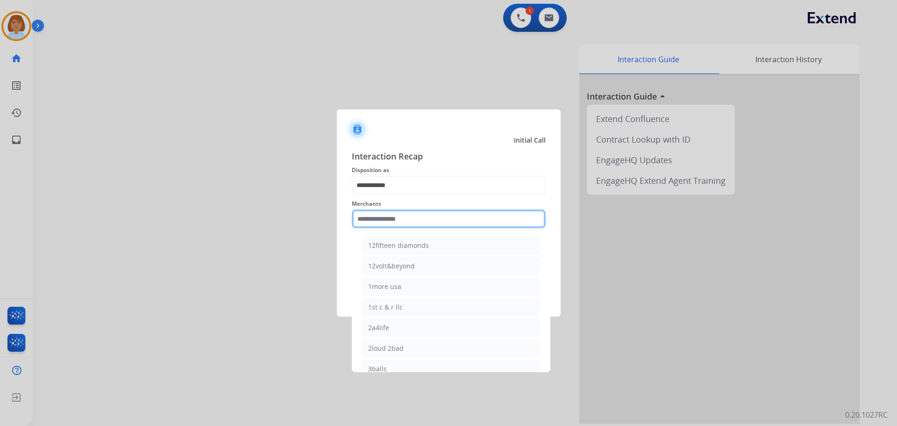
drag, startPoint x: 391, startPoint y: 220, endPoint x: 393, endPoint y: 224, distance: 4.9
click at [391, 221] on input "text" at bounding box center [449, 218] width 194 height 19
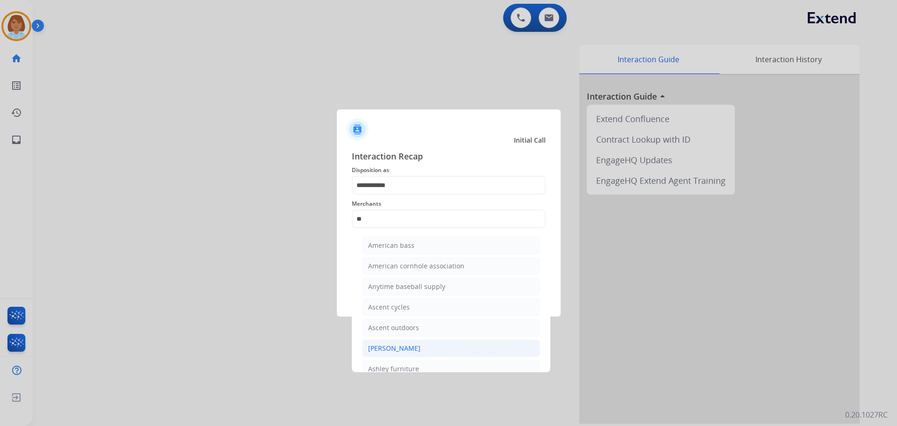
click at [449, 351] on li "[PERSON_NAME]" at bounding box center [451, 348] width 178 height 18
type input "**********"
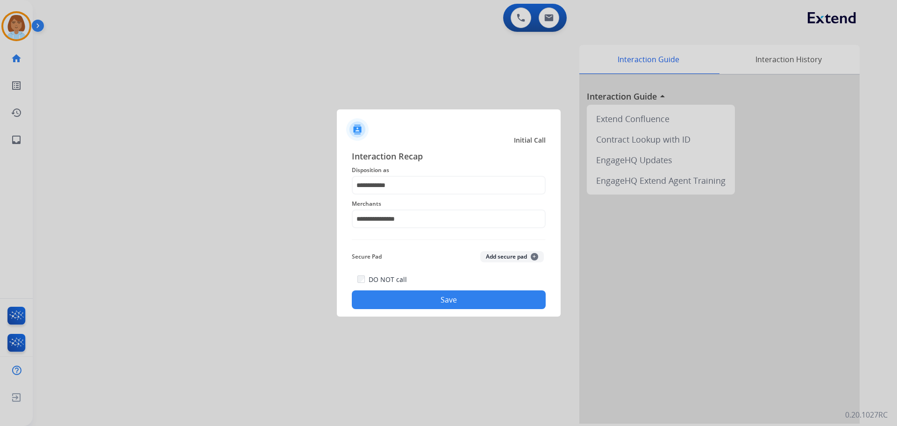
click at [463, 289] on div "DO NOT call Save" at bounding box center [449, 291] width 194 height 36
click at [463, 293] on button "Save" at bounding box center [449, 299] width 194 height 19
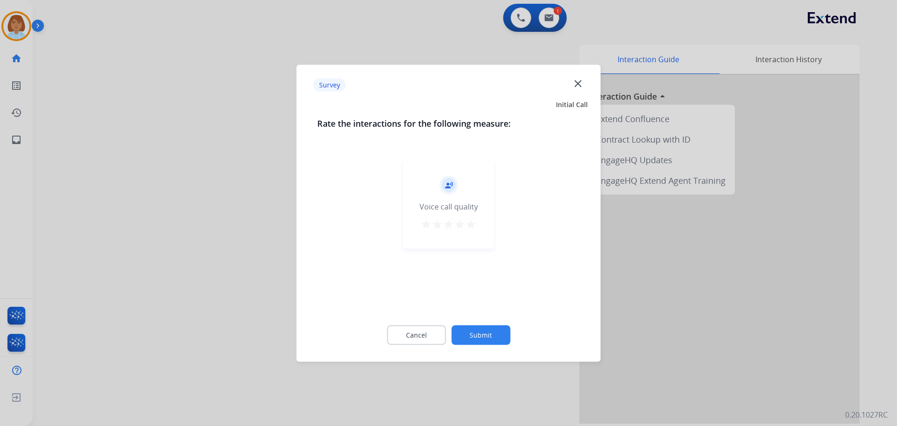
click at [469, 330] on button "Submit" at bounding box center [481, 335] width 59 height 20
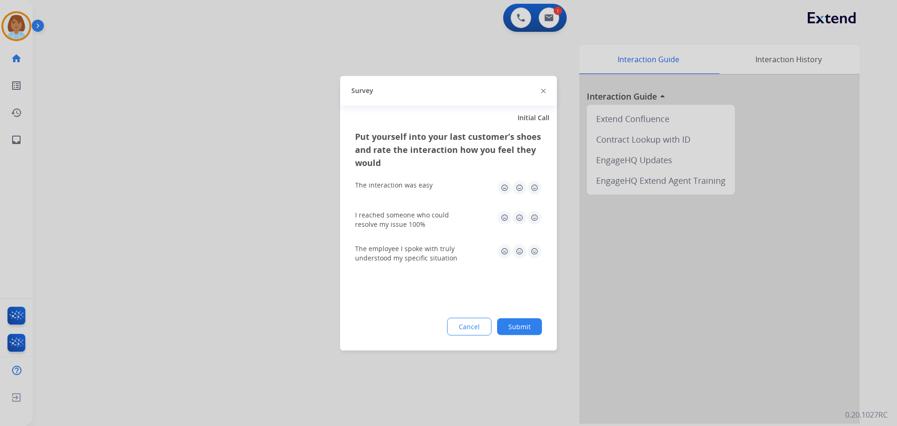
click at [521, 326] on button "Submit" at bounding box center [519, 326] width 45 height 17
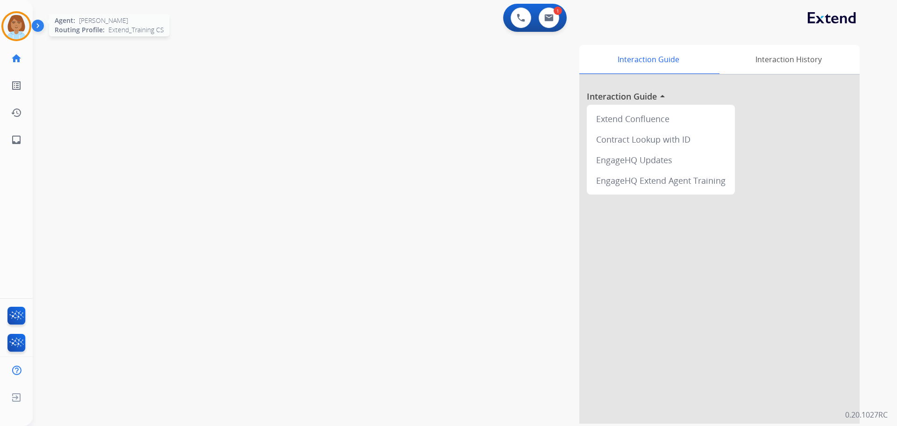
click at [17, 26] on img at bounding box center [16, 26] width 26 height 26
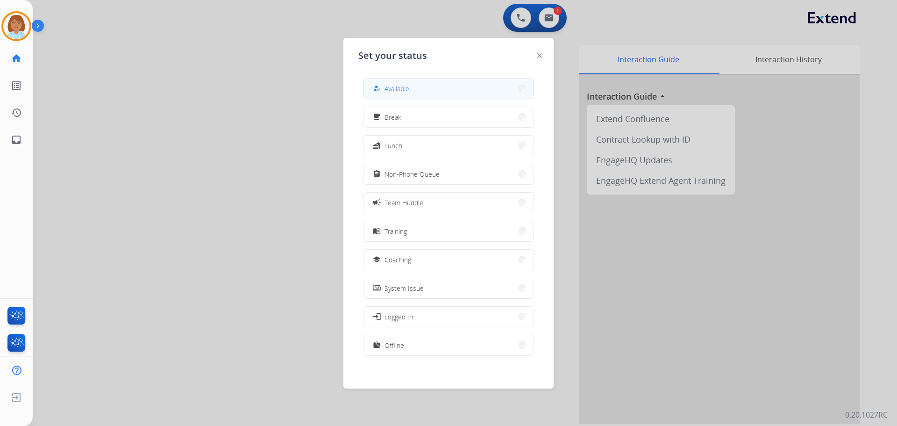
click at [409, 84] on span "Available" at bounding box center [397, 89] width 25 height 10
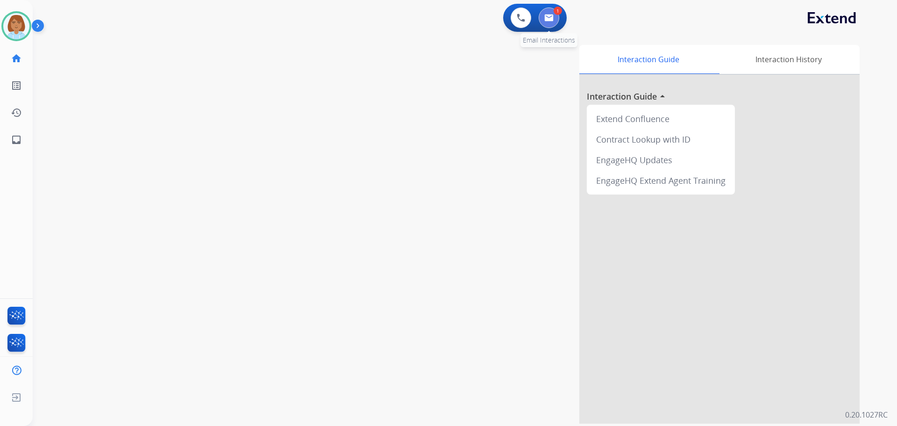
click at [544, 20] on button at bounding box center [549, 17] width 21 height 21
select select "**********"
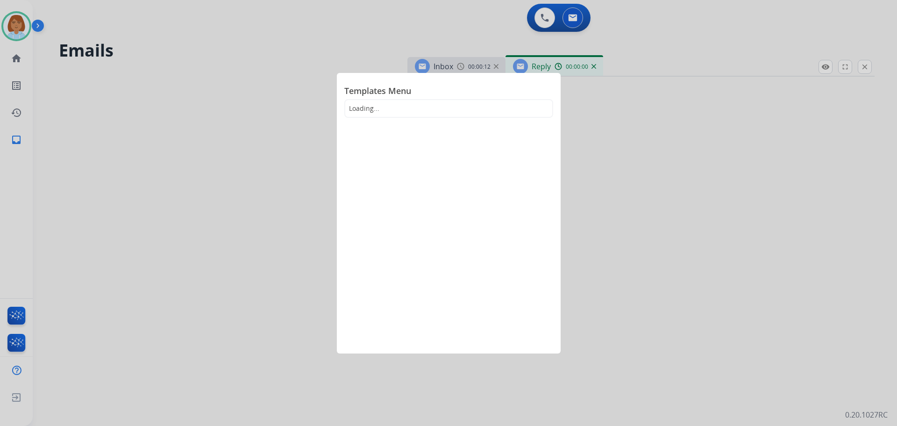
select select "**********"
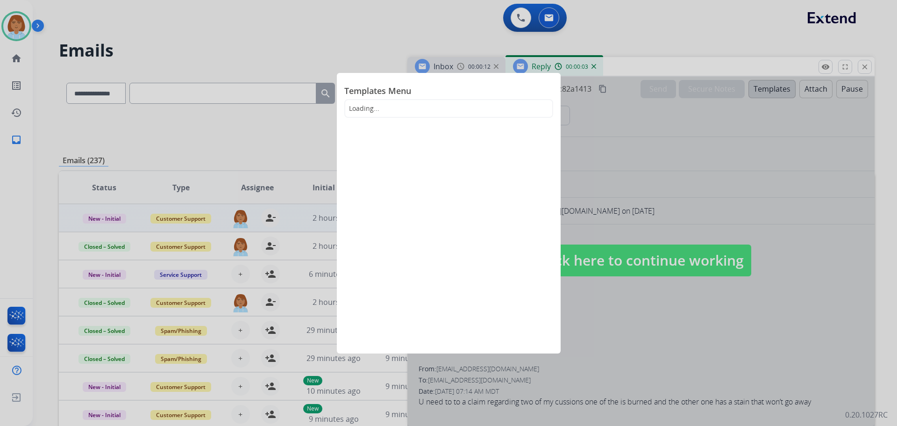
click at [589, 136] on div at bounding box center [448, 213] width 897 height 426
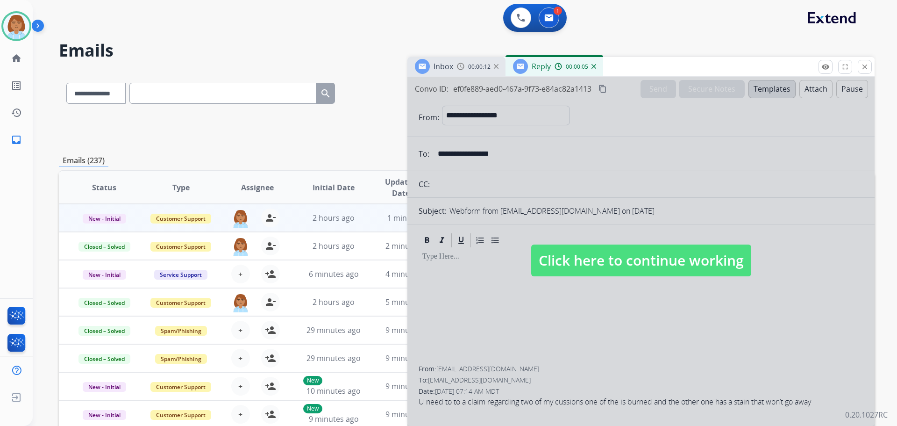
click at [603, 275] on span "Click here to continue working" at bounding box center [641, 260] width 220 height 32
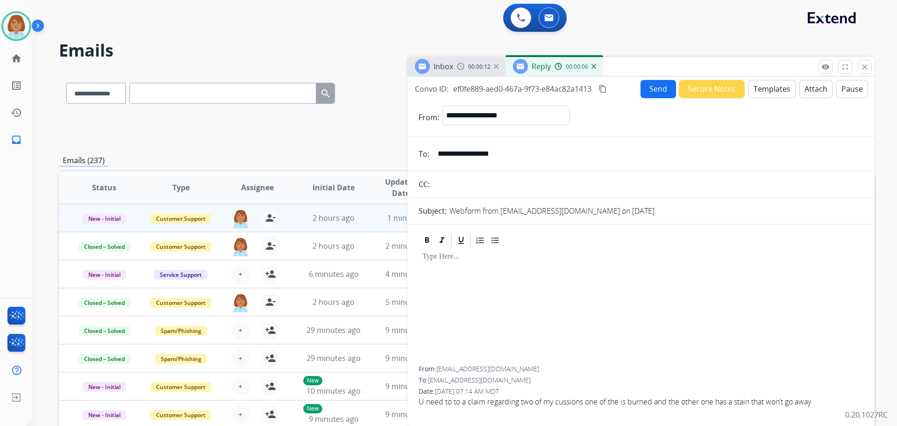
click at [763, 91] on button "Templates" at bounding box center [772, 89] width 47 height 18
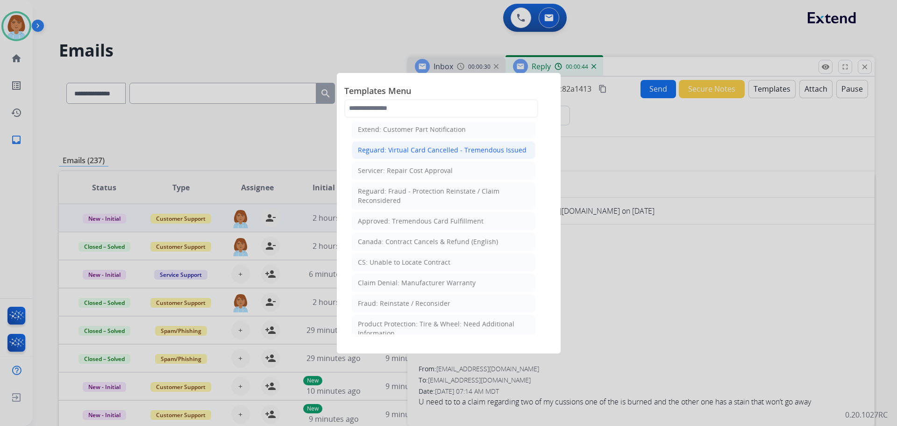
scroll to position [374, 0]
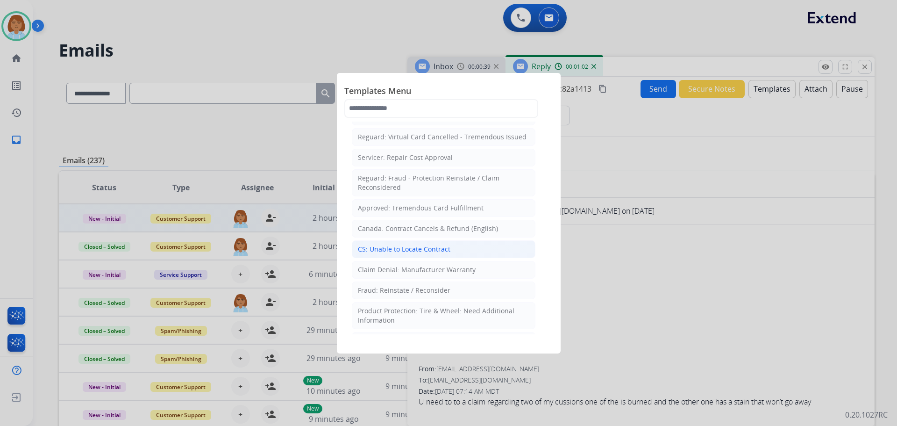
click at [445, 244] on div "CS: Unable to Locate Contract" at bounding box center [404, 248] width 93 height 9
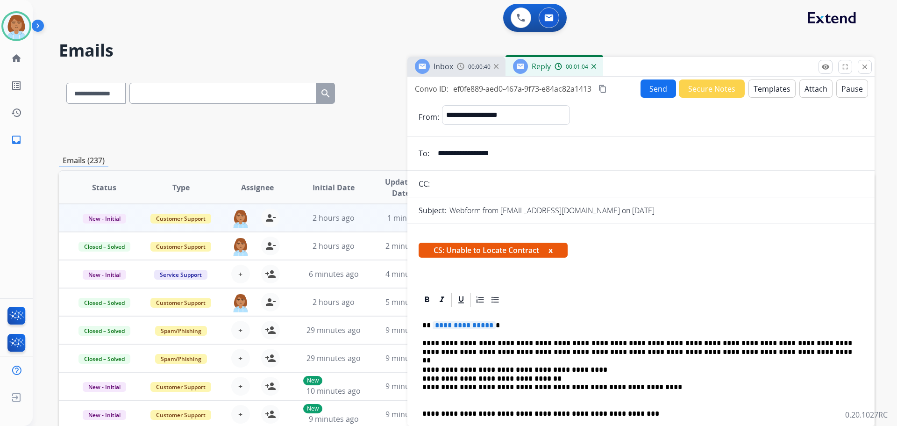
click at [521, 325] on p "**********" at bounding box center [638, 325] width 430 height 8
click at [521, 325] on p "*****" at bounding box center [638, 325] width 430 height 8
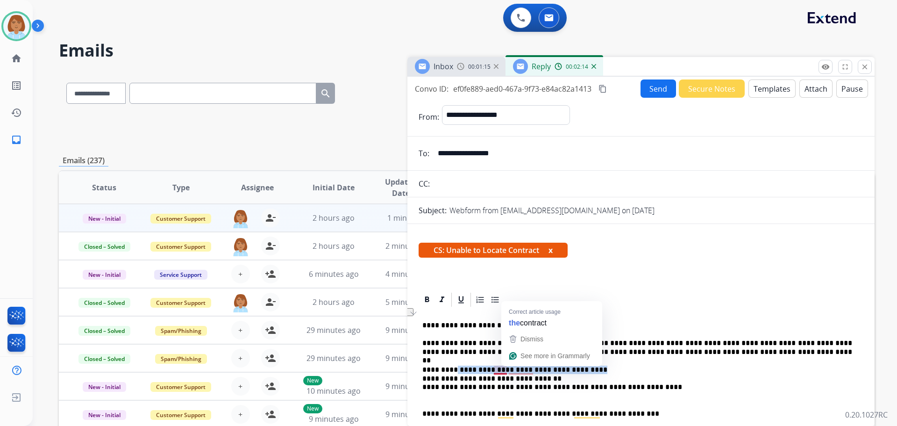
drag, startPoint x: 586, startPoint y: 365, endPoint x: 450, endPoint y: 367, distance: 136.5
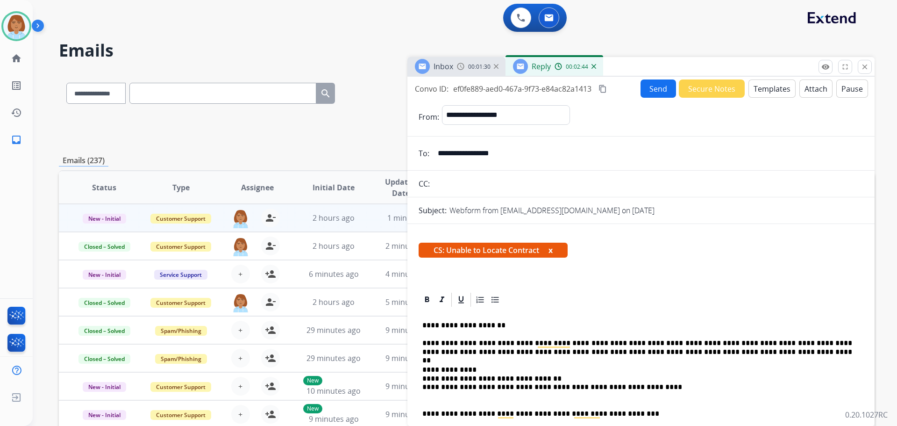
click at [652, 93] on button "Send" at bounding box center [659, 88] width 36 height 18
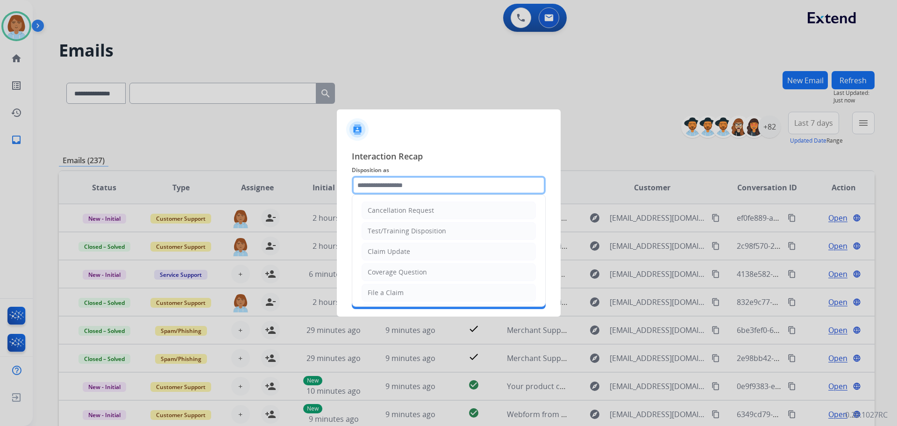
click at [433, 188] on input "text" at bounding box center [449, 185] width 194 height 19
click at [417, 295] on li "File a Claim" at bounding box center [449, 293] width 174 height 18
type input "**********"
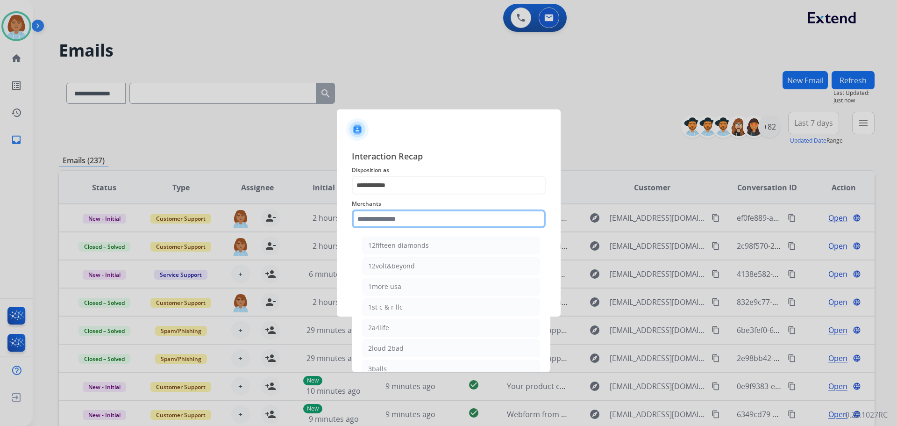
click at [434, 219] on input "text" at bounding box center [449, 218] width 194 height 19
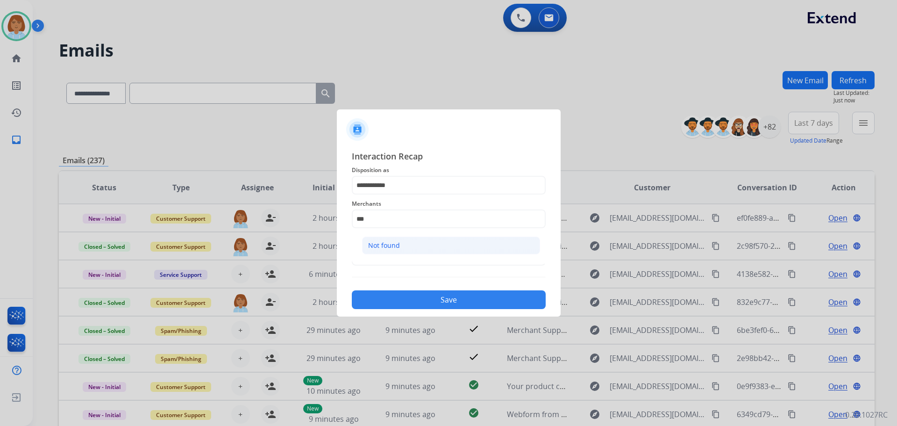
click at [418, 239] on li "Not found" at bounding box center [451, 246] width 178 height 18
type input "*********"
click at [420, 248] on input "text" at bounding box center [449, 256] width 194 height 19
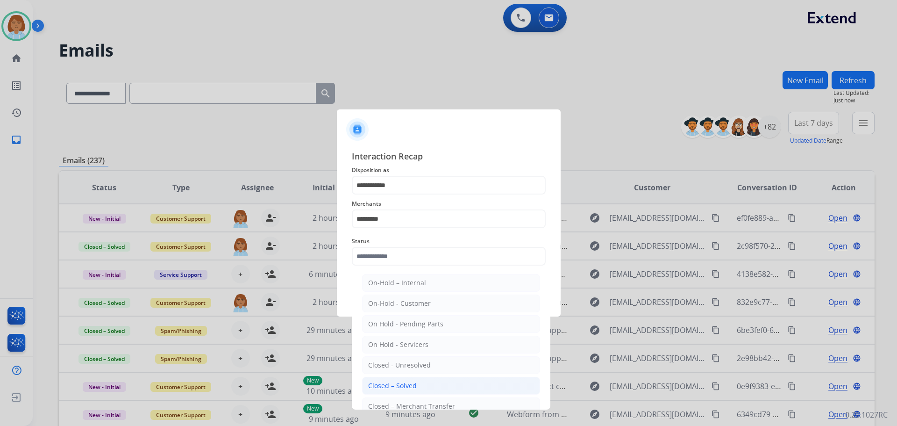
click at [417, 385] on li "Closed – Solved" at bounding box center [451, 386] width 178 height 18
type input "**********"
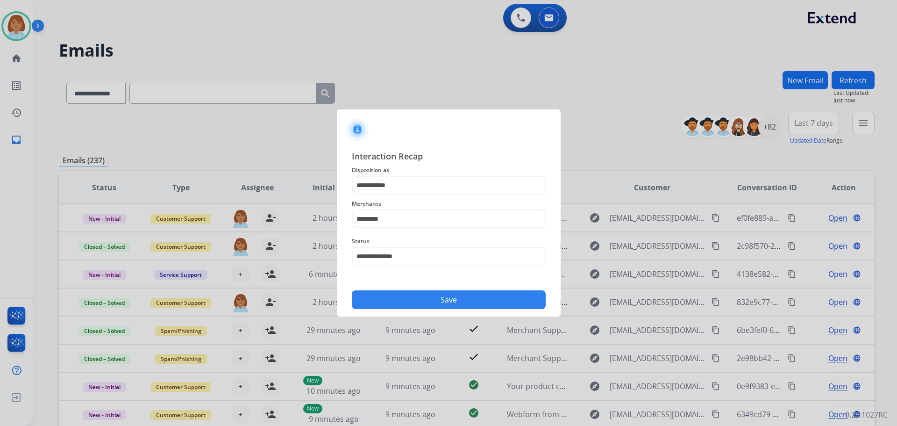
click at [441, 303] on button "Save" at bounding box center [449, 299] width 194 height 19
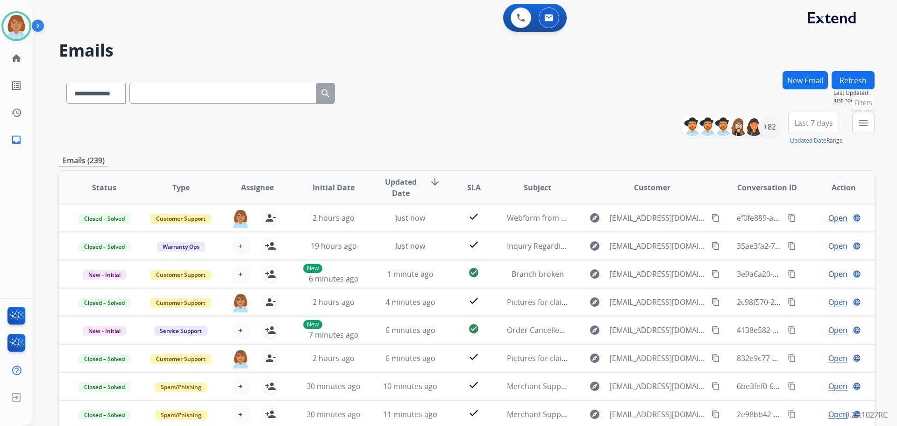
click at [867, 124] on mat-icon "menu" at bounding box center [863, 122] width 11 height 11
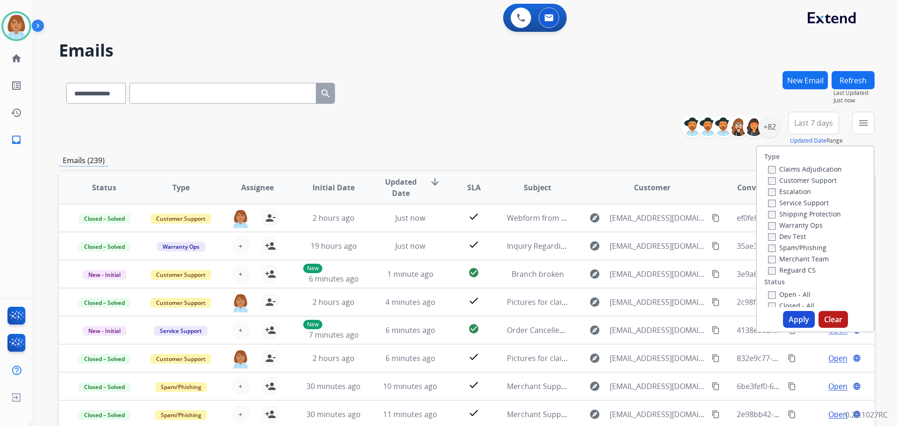
click at [811, 178] on label "Customer Support" at bounding box center [802, 180] width 69 height 9
click at [804, 211] on label "Shipping Protection" at bounding box center [804, 213] width 73 height 9
click at [774, 269] on label "Reguard CS" at bounding box center [792, 270] width 48 height 9
click at [789, 319] on button "Apply" at bounding box center [799, 319] width 32 height 17
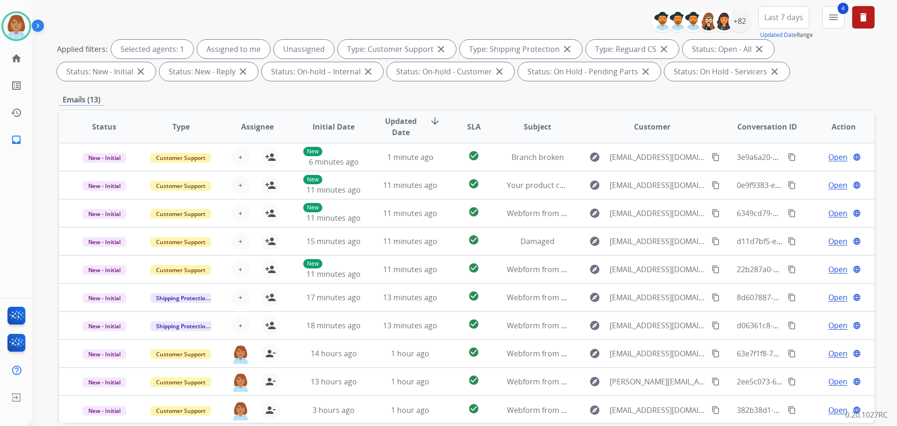
scroll to position [57, 0]
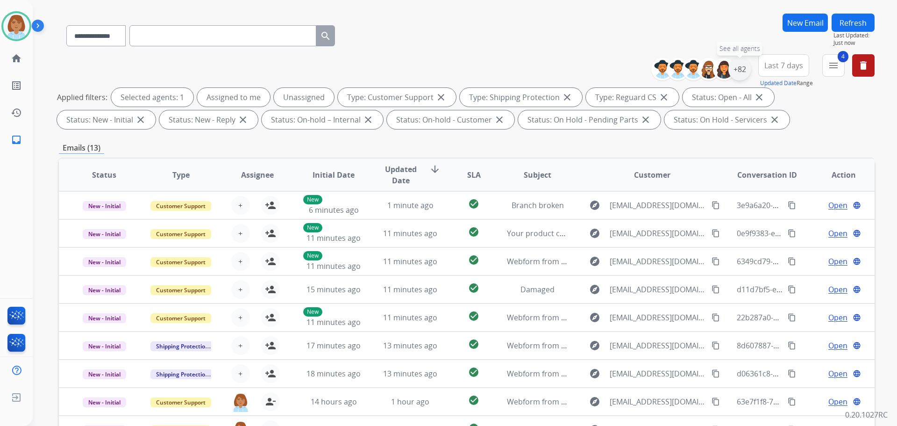
click at [736, 71] on div "+82" at bounding box center [740, 69] width 22 height 22
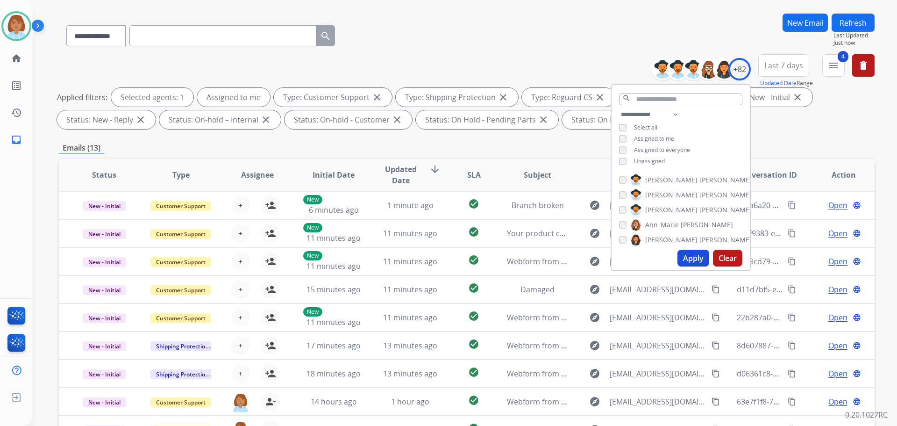
click at [688, 262] on button "Apply" at bounding box center [694, 258] width 32 height 17
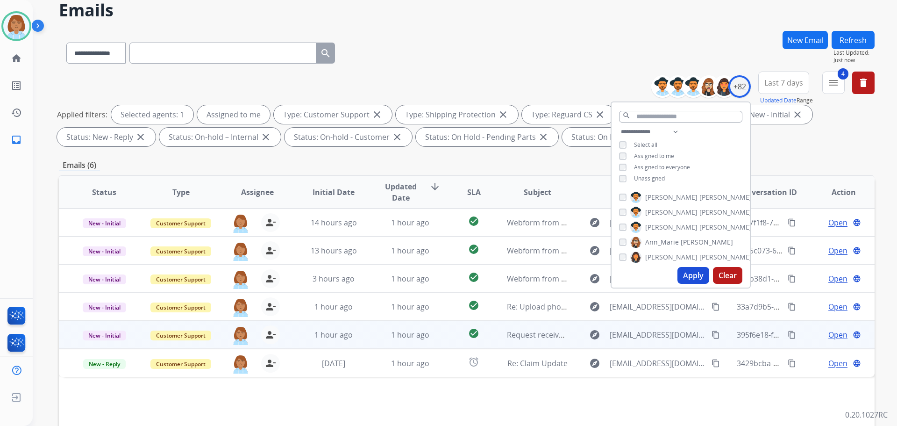
scroll to position [140, 0]
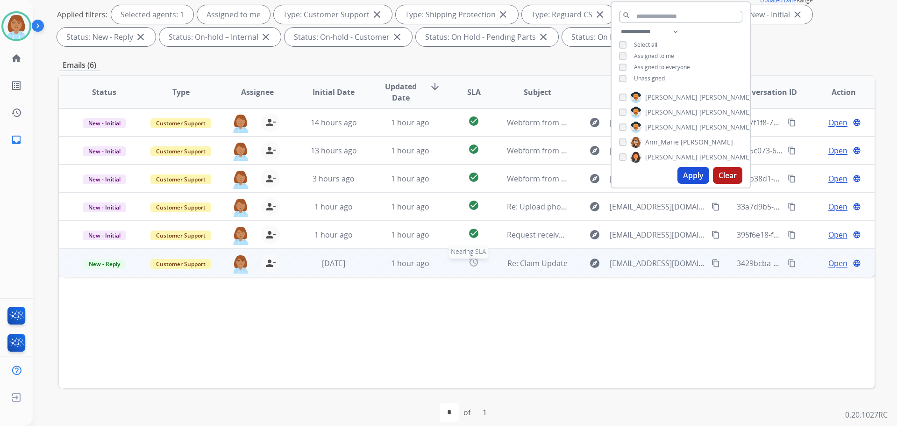
click at [460, 268] on div "alarm" at bounding box center [474, 263] width 36 height 14
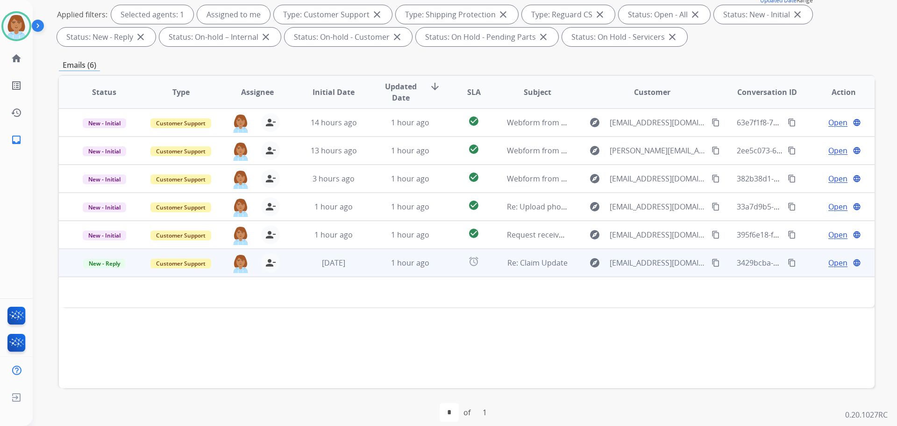
click at [833, 263] on span "Open" at bounding box center [838, 262] width 19 height 11
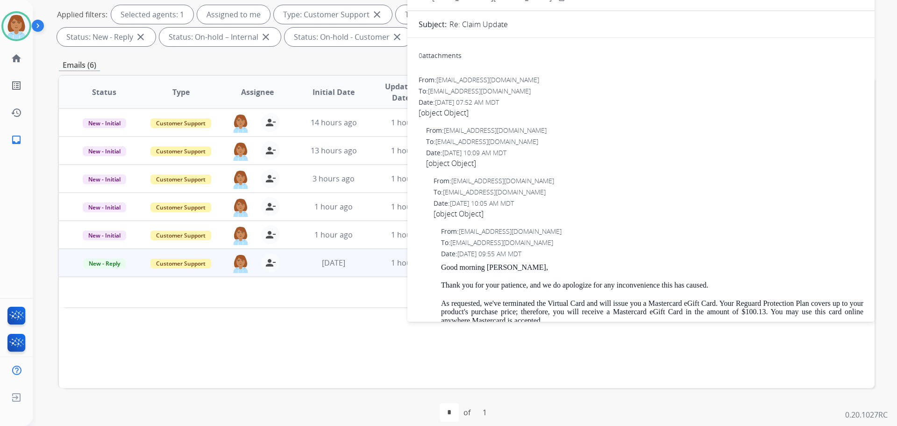
scroll to position [0, 0]
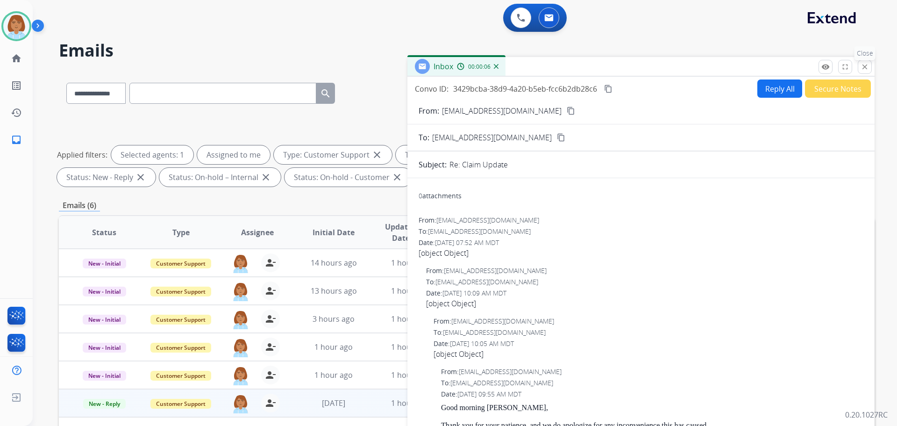
click at [864, 70] on mat-icon "close" at bounding box center [865, 67] width 8 height 8
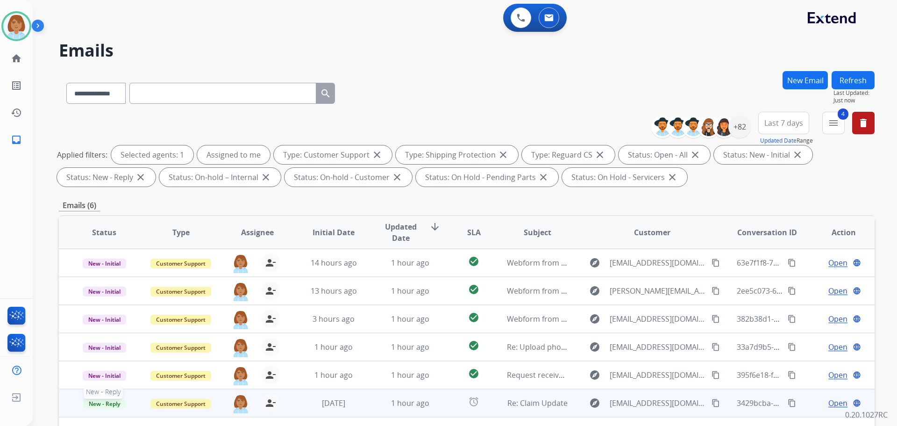
click at [98, 403] on span "New - Reply" at bounding box center [104, 404] width 43 height 10
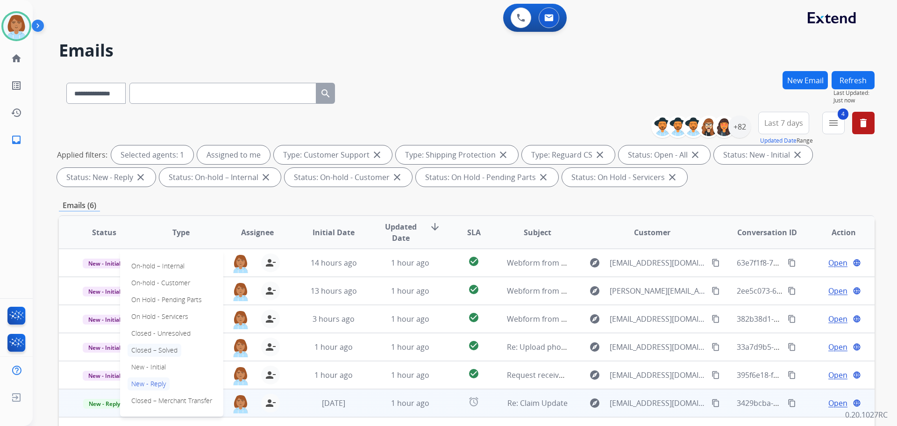
click at [150, 353] on p "Closed – Solved" at bounding box center [155, 350] width 54 height 13
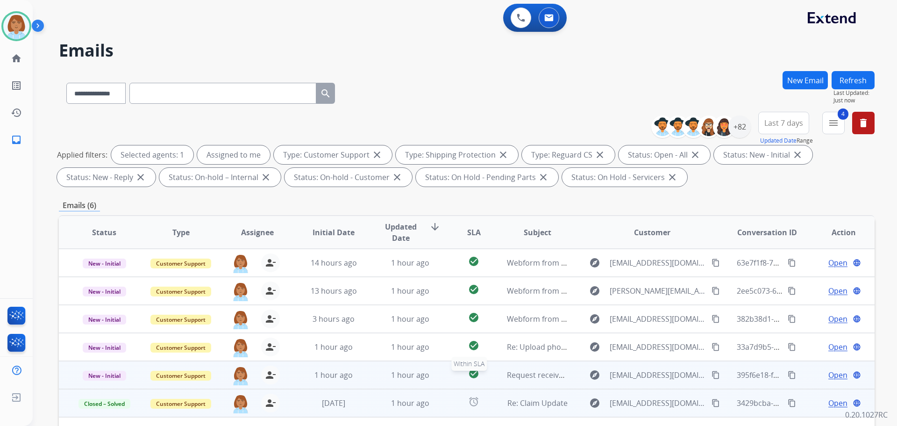
click at [457, 380] on div "check_circle" at bounding box center [474, 375] width 36 height 14
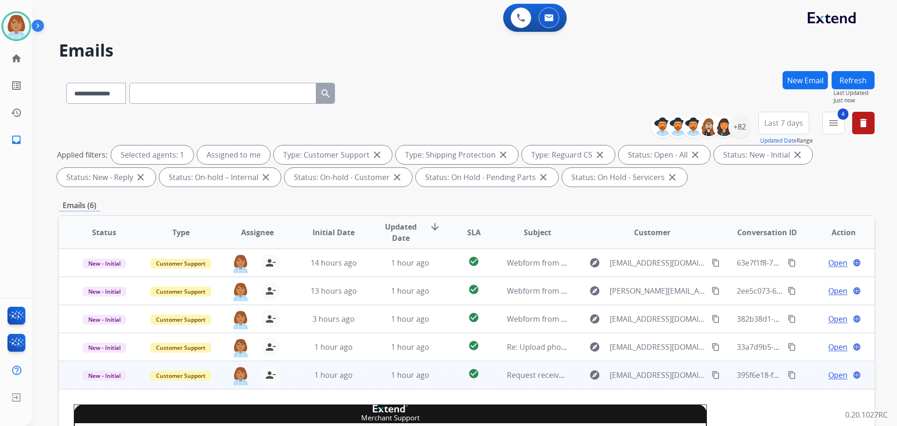
scroll to position [75, 0]
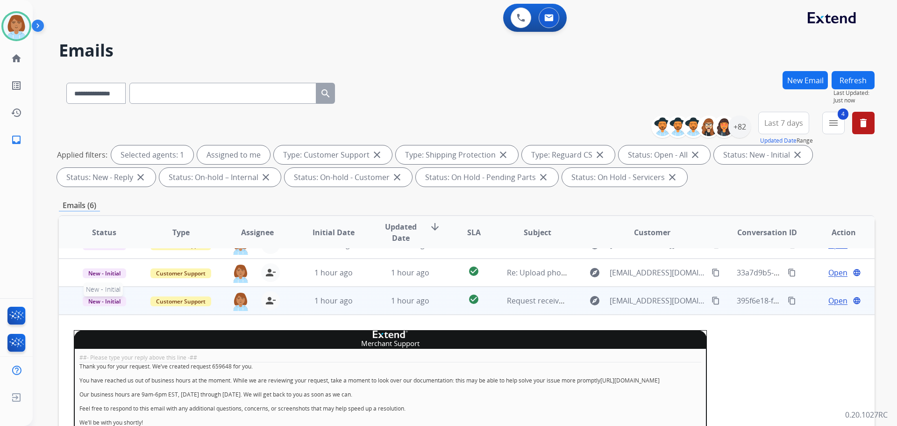
click at [112, 303] on span "New - Initial" at bounding box center [104, 301] width 43 height 10
click at [176, 248] on p "Closed – Solved" at bounding box center [155, 247] width 54 height 13
click at [849, 77] on button "Refresh" at bounding box center [853, 80] width 43 height 18
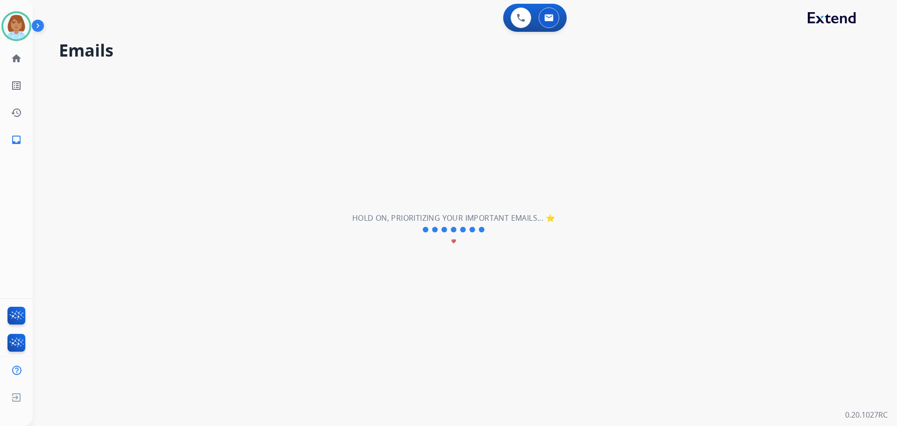
scroll to position [0, 0]
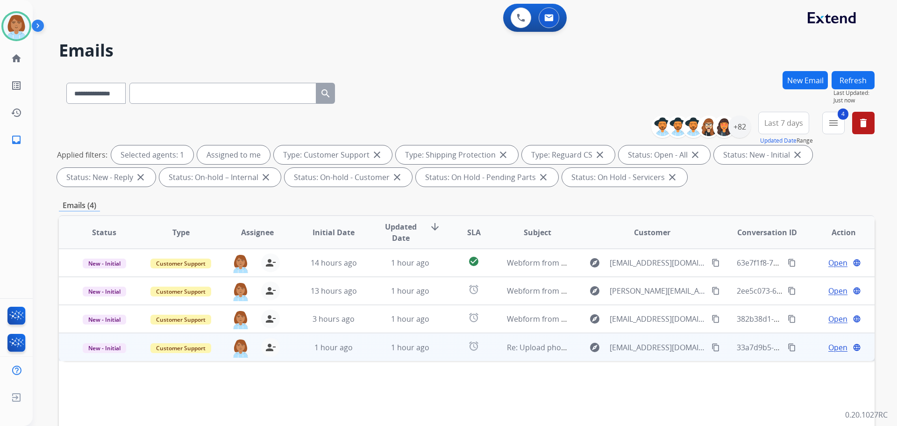
click at [365, 347] on td "1 hour ago" at bounding box center [403, 347] width 77 height 28
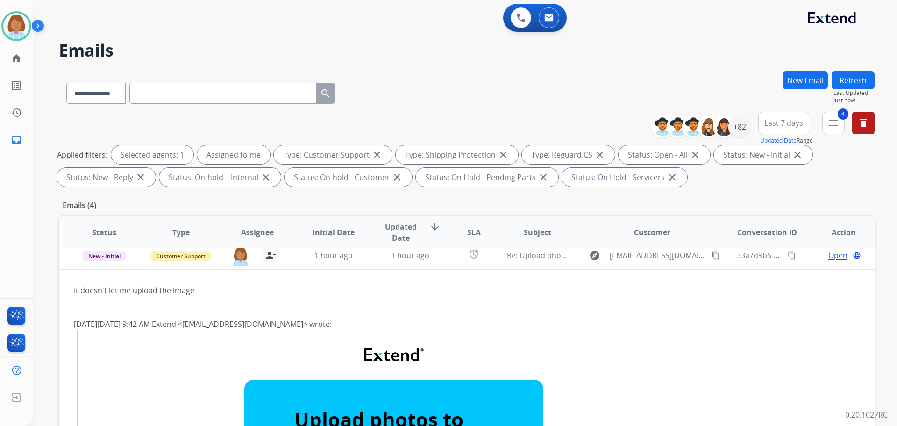
scroll to position [84, 0]
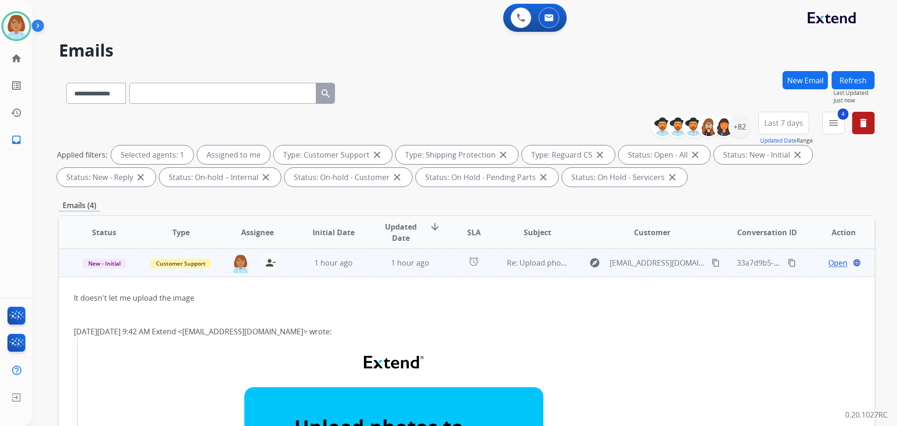
click at [837, 265] on span "Open" at bounding box center [838, 262] width 19 height 11
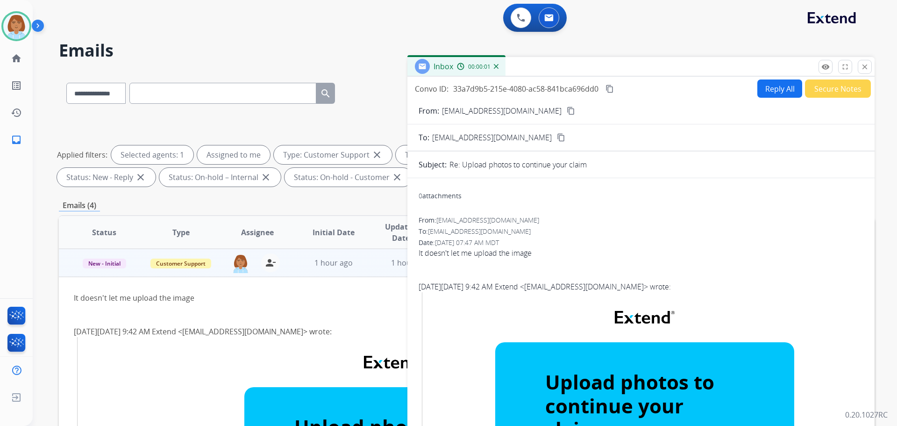
click at [759, 92] on button "Reply All" at bounding box center [780, 88] width 45 height 18
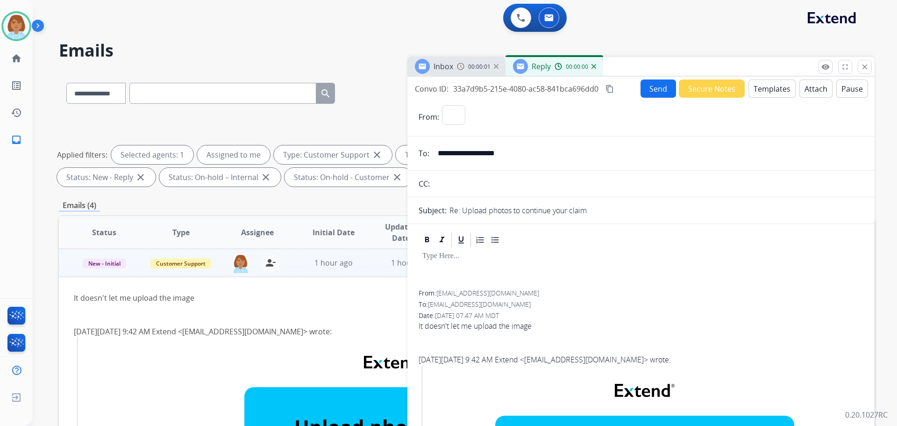
select select "**********"
click at [780, 91] on button "Templates" at bounding box center [772, 88] width 47 height 18
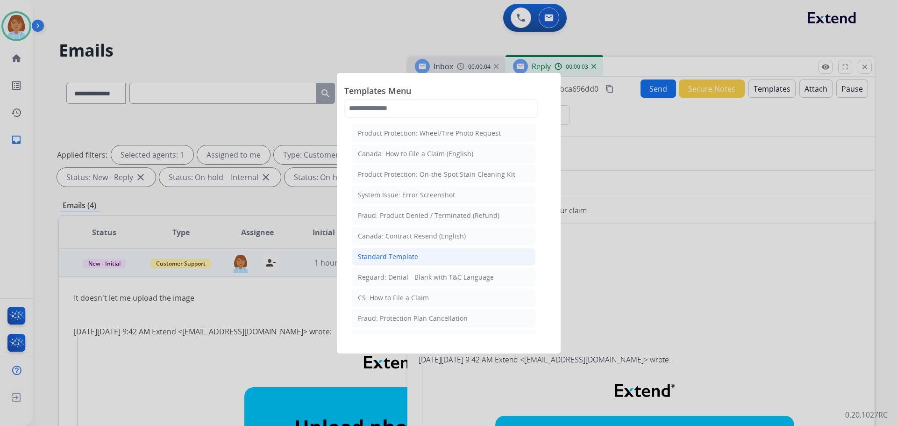
click at [448, 255] on li "Standard Template" at bounding box center [444, 257] width 184 height 18
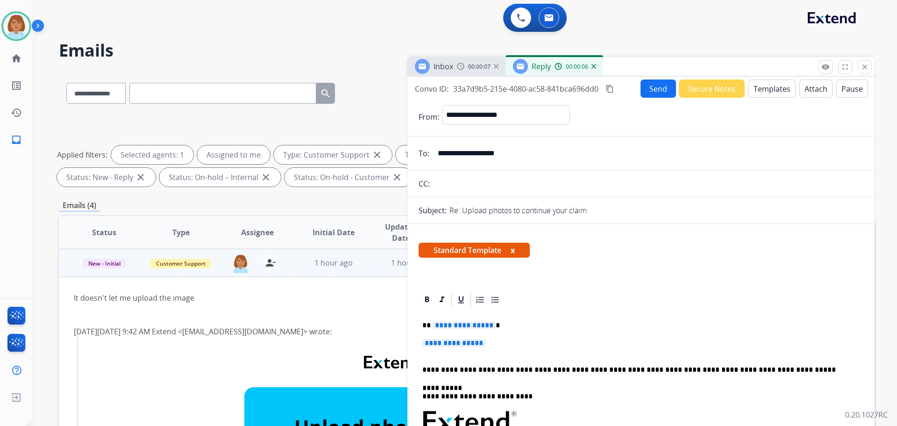
click at [489, 153] on input "**********" at bounding box center [647, 153] width 431 height 19
click at [479, 327] on span "**********" at bounding box center [464, 325] width 63 height 8
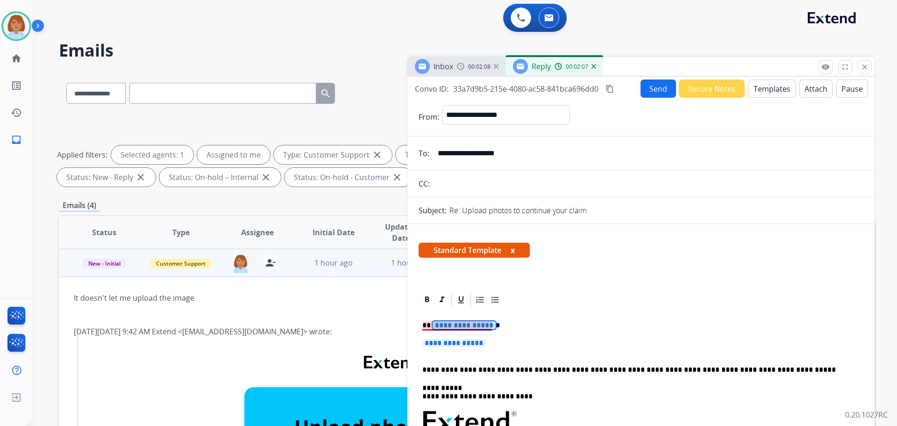
click at [475, 327] on span "**********" at bounding box center [464, 325] width 63 height 8
click at [482, 348] on p "**********" at bounding box center [642, 347] width 438 height 17
drag, startPoint x: 499, startPoint y: 337, endPoint x: 436, endPoint y: 345, distance: 64.1
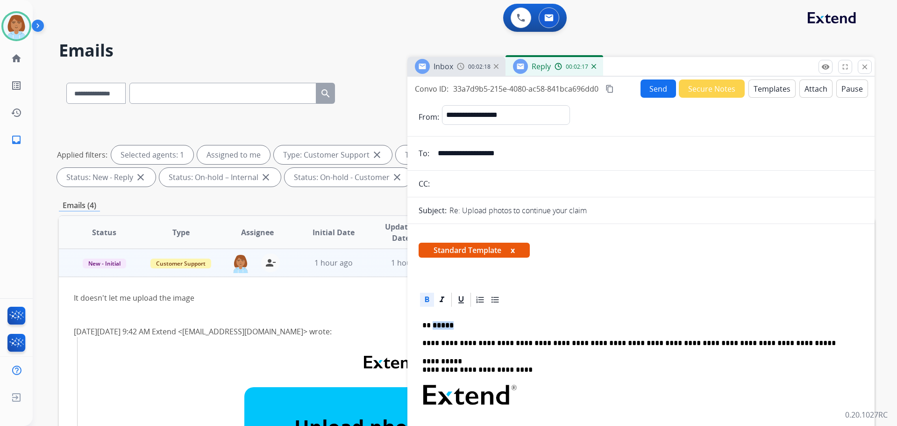
drag, startPoint x: 455, startPoint y: 323, endPoint x: 432, endPoint y: 328, distance: 23.3
click at [432, 328] on p "** *****" at bounding box center [638, 325] width 430 height 8
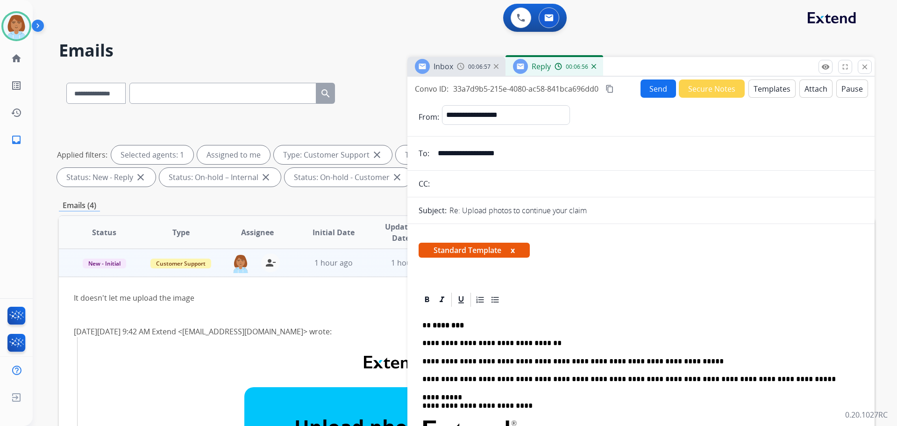
click at [653, 89] on button "Send" at bounding box center [659, 88] width 36 height 18
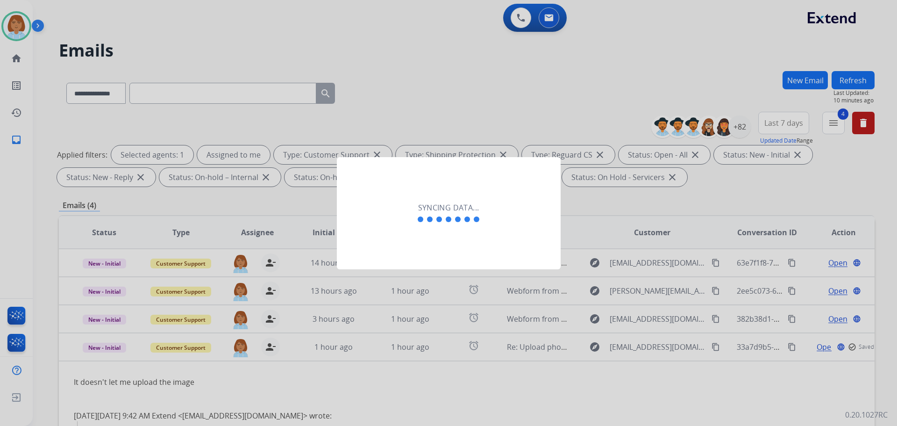
select select "**********"
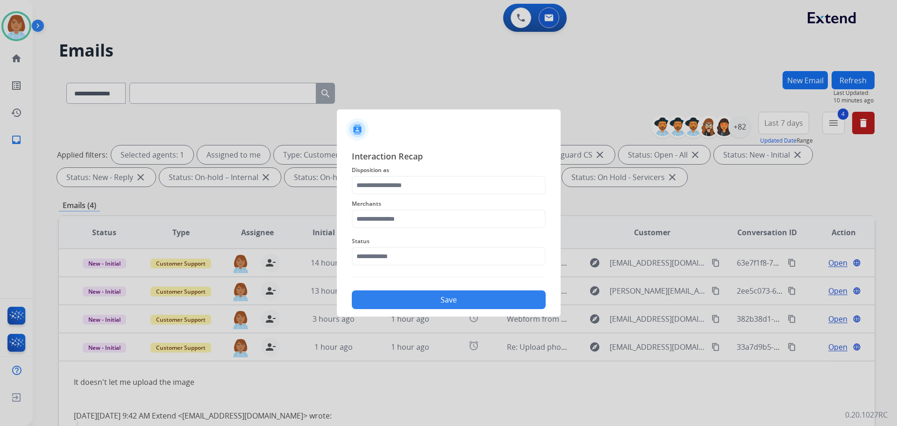
scroll to position [84, 0]
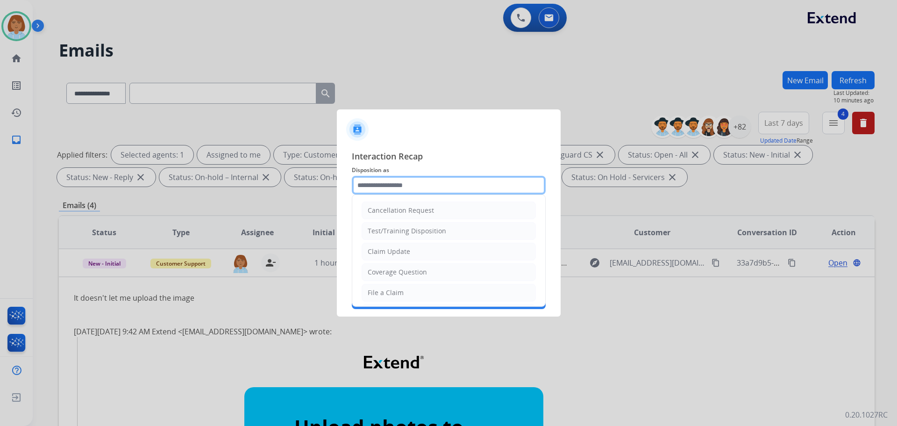
click at [439, 179] on input "text" at bounding box center [449, 185] width 194 height 19
click at [429, 248] on li "Claim Update" at bounding box center [449, 252] width 174 height 18
type input "**********"
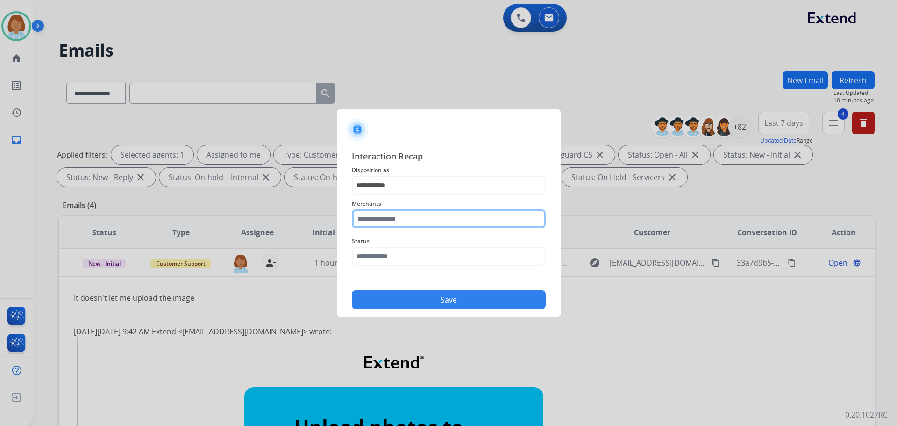
click at [393, 214] on input "text" at bounding box center [449, 218] width 194 height 19
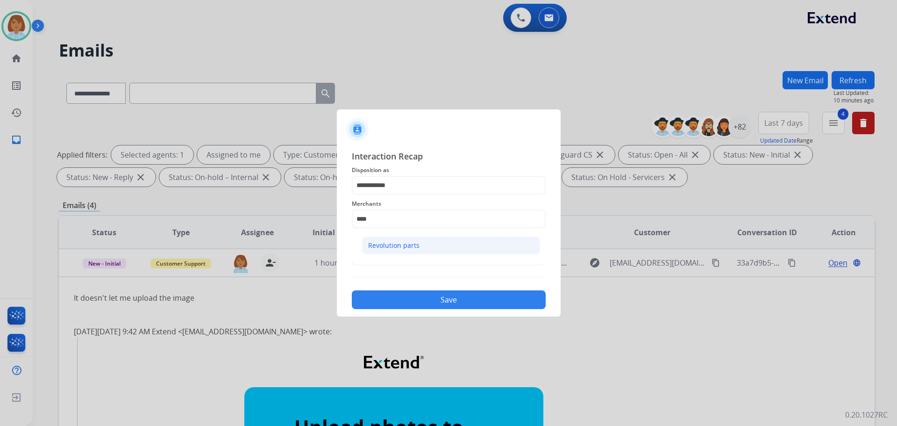
click at [434, 249] on li "Revolution parts" at bounding box center [451, 246] width 178 height 18
type input "**********"
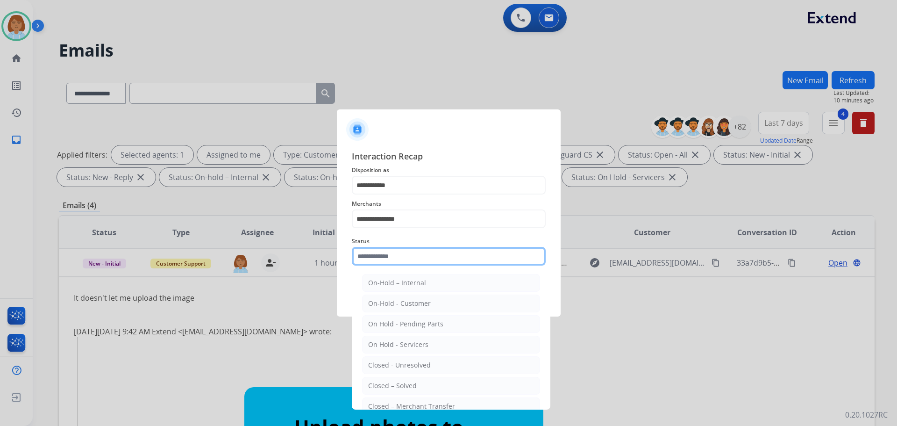
click at [433, 249] on input "text" at bounding box center [449, 256] width 194 height 19
click at [425, 383] on li "Closed – Solved" at bounding box center [451, 386] width 178 height 18
type input "**********"
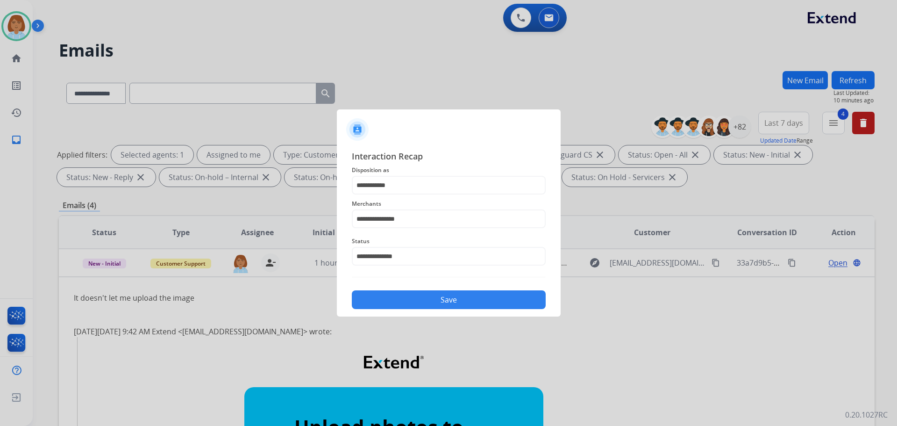
click at [499, 290] on div "Save" at bounding box center [449, 297] width 194 height 24
click at [498, 294] on button "Save" at bounding box center [449, 299] width 194 height 19
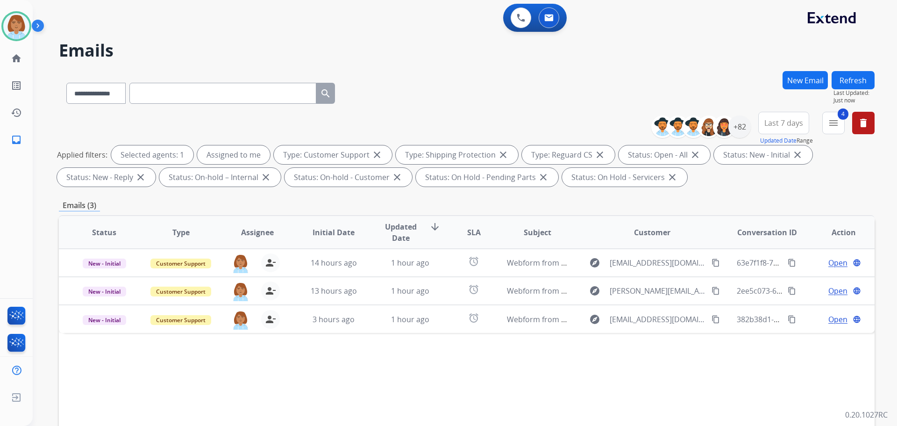
scroll to position [0, 0]
click at [13, 29] on img at bounding box center [16, 26] width 26 height 26
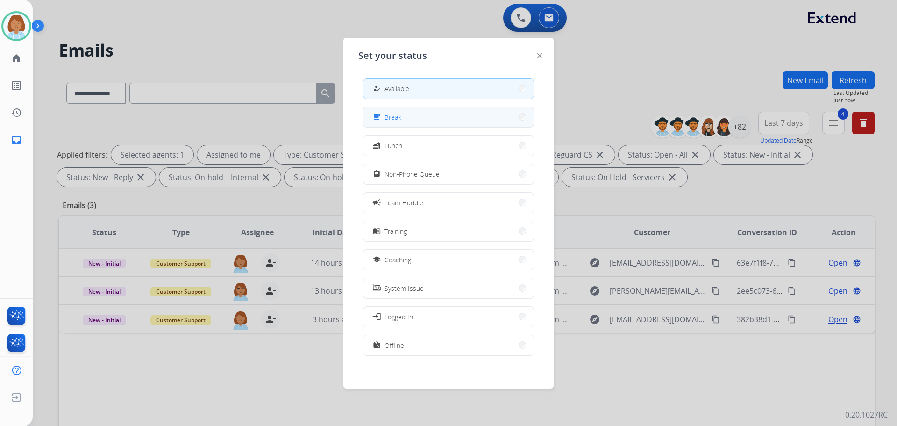
click at [400, 117] on span "Break" at bounding box center [393, 117] width 17 height 10
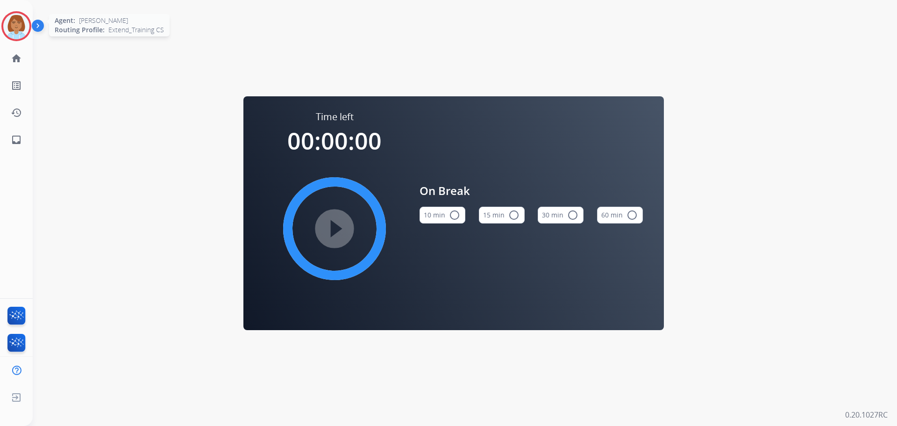
click at [12, 24] on img at bounding box center [16, 26] width 26 height 26
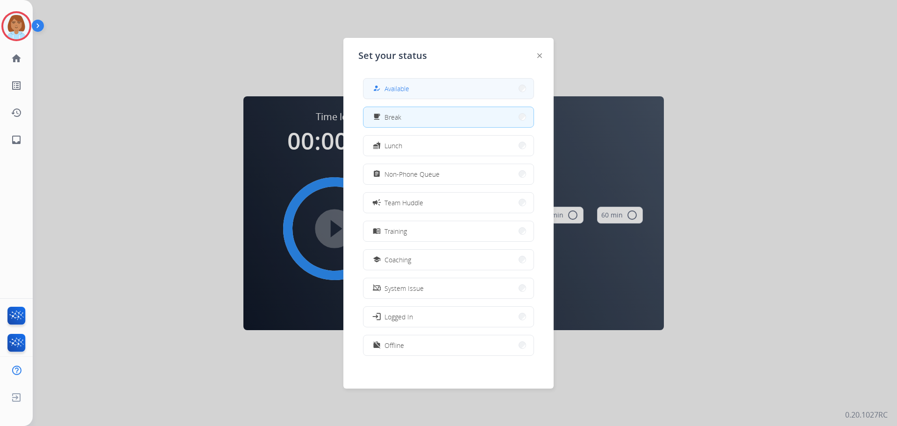
drag, startPoint x: 495, startPoint y: 73, endPoint x: 494, endPoint y: 90, distance: 17.3
click at [495, 82] on div "how_to_reg Available free_breakfast Break fastfood Lunch assignment Non-Phone Q…" at bounding box center [449, 218] width 180 height 294
click at [493, 92] on button "how_to_reg Available" at bounding box center [449, 89] width 170 height 20
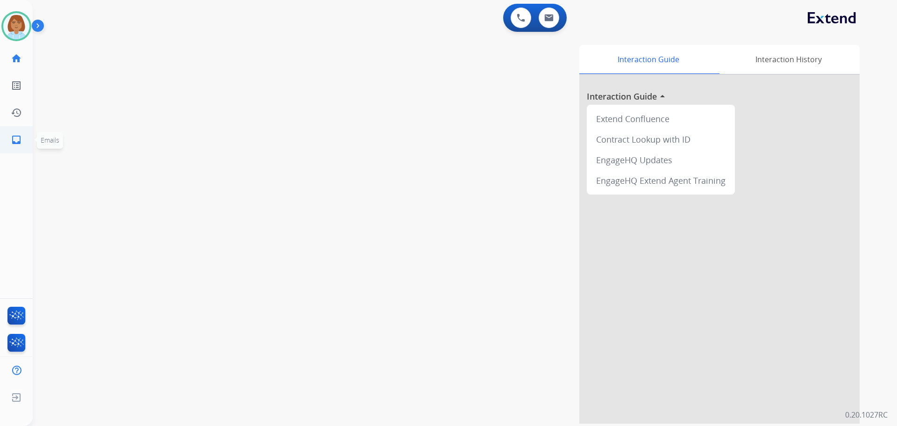
click at [19, 129] on link "inbox Emails" at bounding box center [16, 140] width 26 height 26
select select "**********"
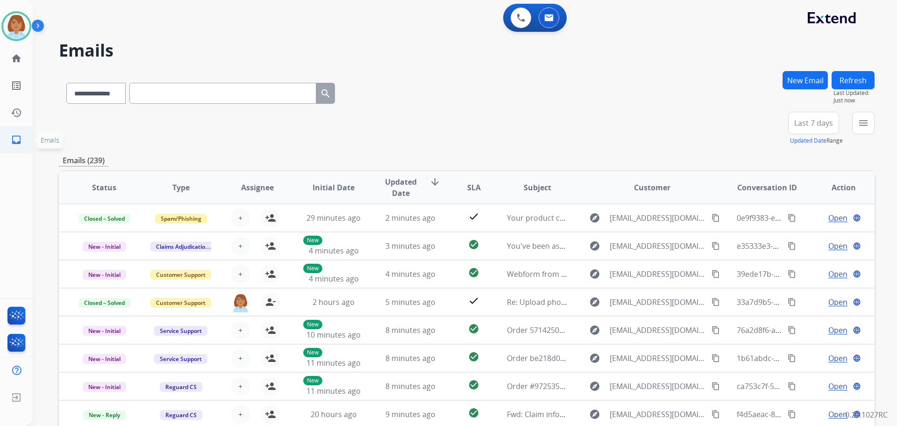
click at [18, 146] on link "inbox Emails" at bounding box center [16, 140] width 26 height 26
click at [862, 132] on button "menu Filters" at bounding box center [864, 123] width 22 height 22
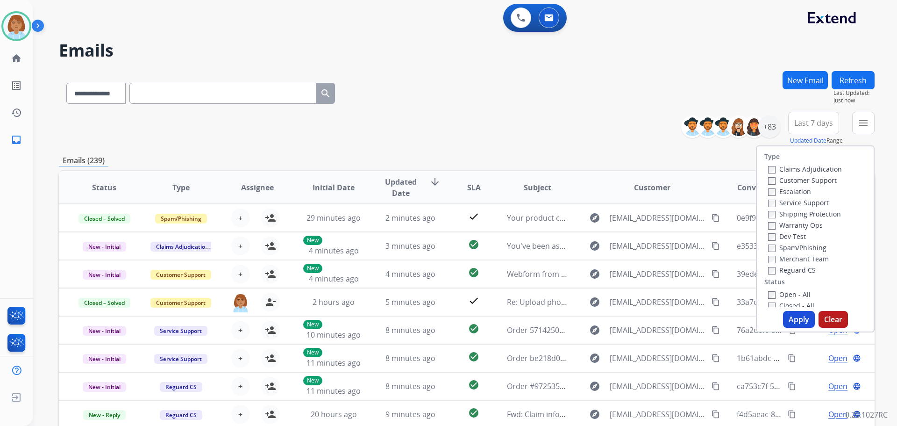
click at [797, 181] on label "Customer Support" at bounding box center [802, 180] width 69 height 9
click at [803, 211] on label "Shipping Protection" at bounding box center [804, 213] width 73 height 9
drag, startPoint x: 795, startPoint y: 273, endPoint x: 796, endPoint y: 283, distance: 10.8
click at [795, 275] on div "Reguard CS" at bounding box center [805, 269] width 74 height 11
click at [764, 275] on div "Type Claims Adjudication Customer Support Escalation Service Support Shipping P…" at bounding box center [815, 226] width 117 height 161
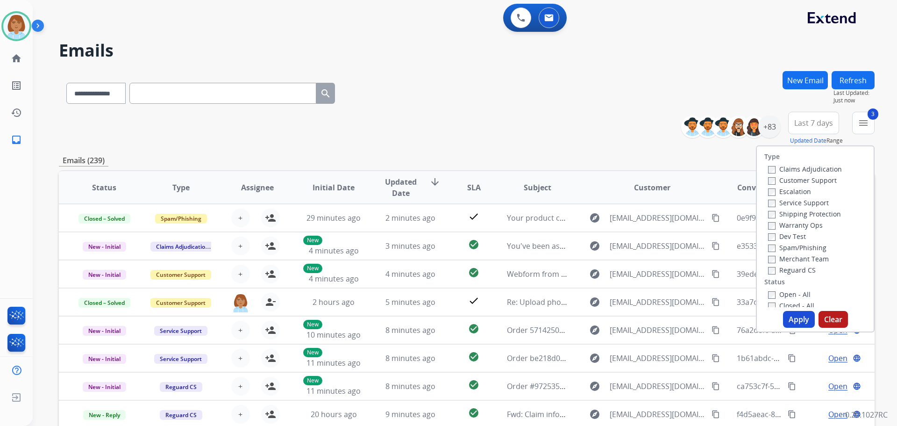
click at [768, 290] on label "Open - All" at bounding box center [789, 294] width 43 height 9
click at [793, 327] on button "Apply" at bounding box center [799, 319] width 32 height 17
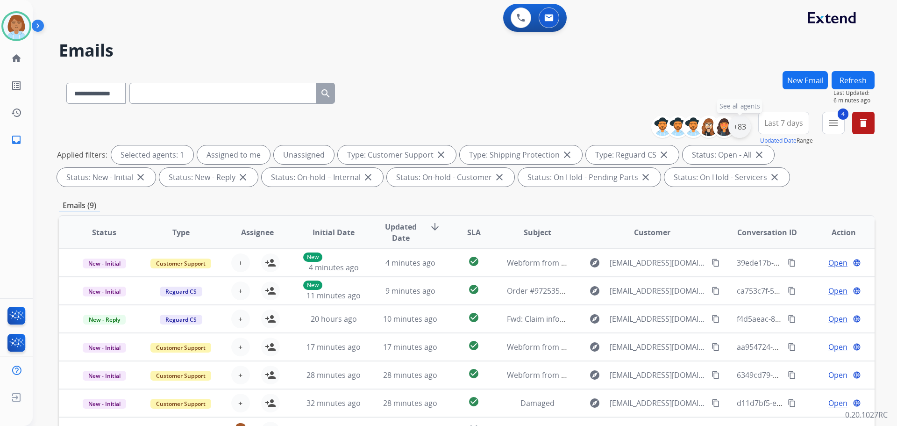
click at [745, 122] on div "+83" at bounding box center [740, 126] width 22 height 22
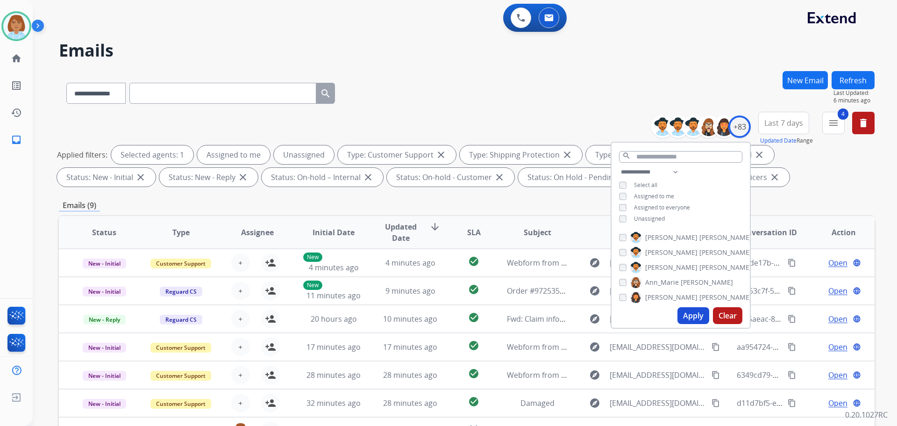
click at [659, 217] on span "Unassigned" at bounding box center [649, 219] width 31 height 8
click at [698, 317] on button "Apply" at bounding box center [694, 315] width 32 height 17
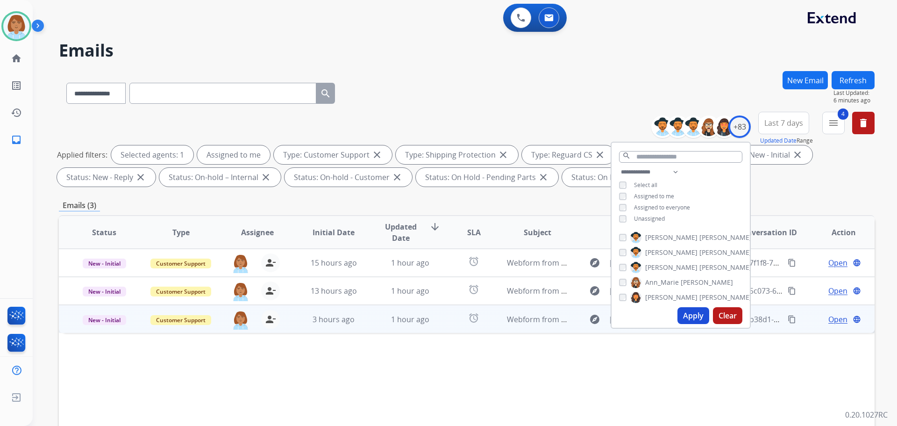
click at [380, 330] on td "1 hour ago" at bounding box center [403, 319] width 77 height 28
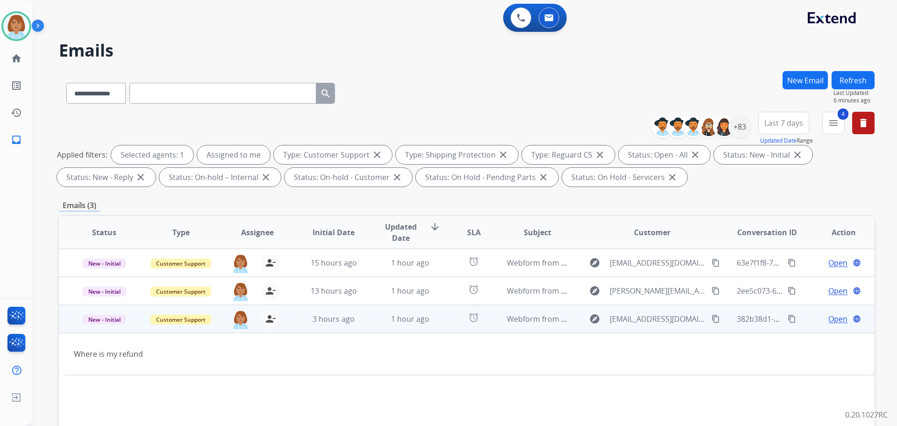
click at [712, 322] on mat-icon "content_copy" at bounding box center [716, 319] width 8 height 8
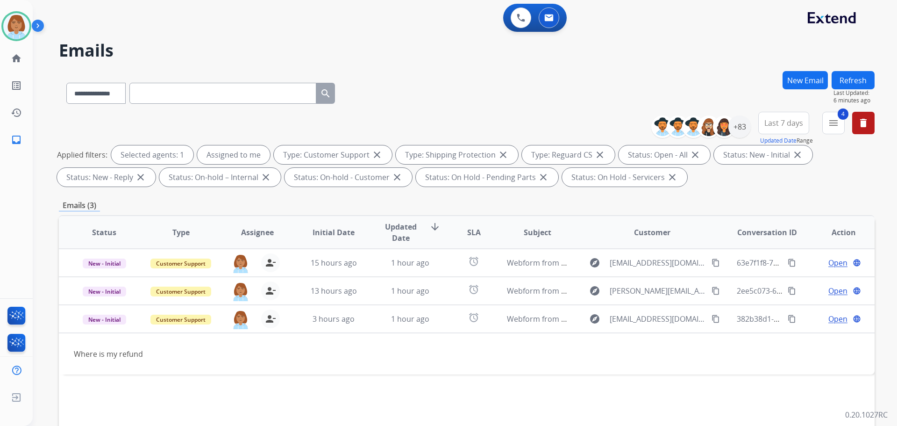
paste input "**********"
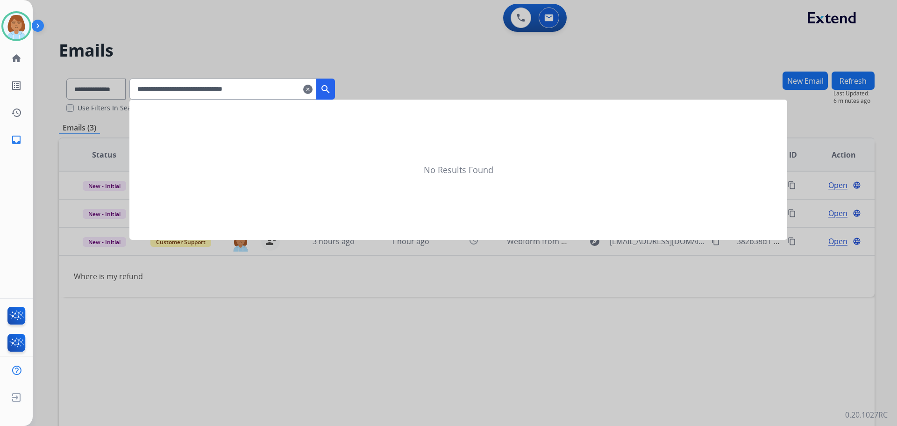
type input "**********"
click at [335, 86] on button "search" at bounding box center [325, 89] width 19 height 21
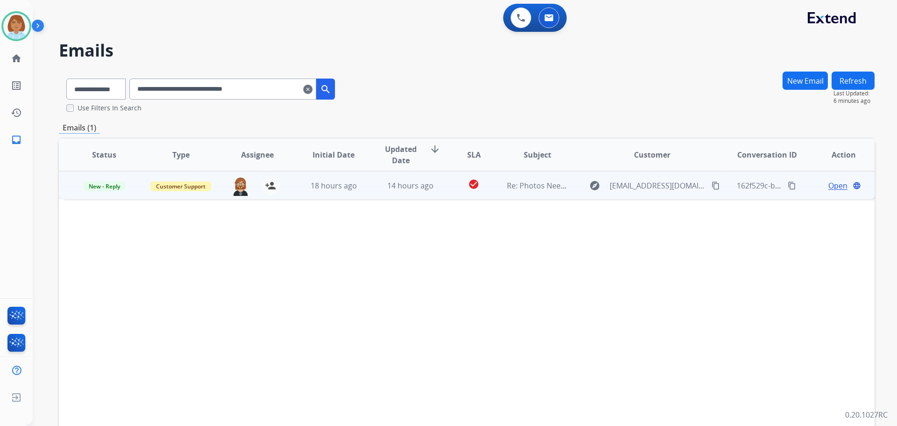
click at [441, 185] on td "check_circle" at bounding box center [466, 185] width 51 height 28
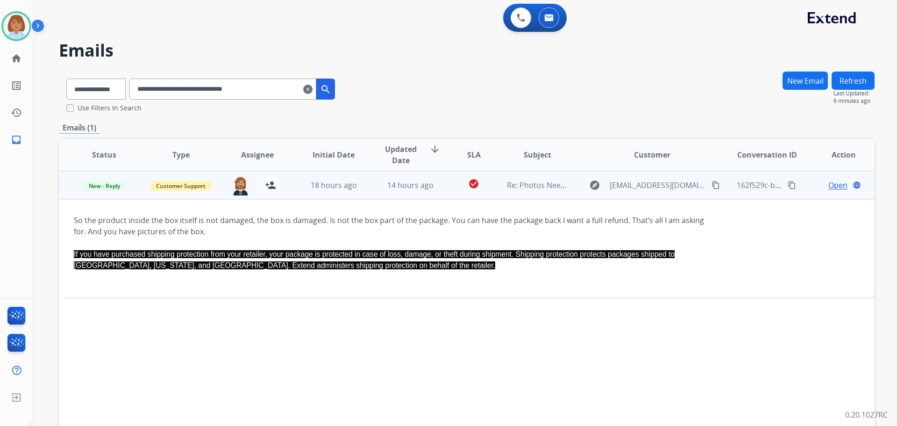
click at [829, 184] on span "Open" at bounding box center [838, 184] width 19 height 11
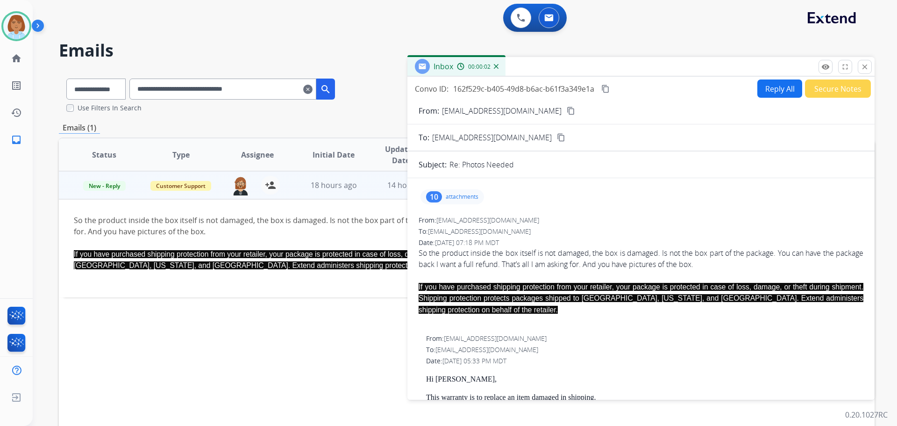
click at [464, 199] on p "attachments" at bounding box center [462, 196] width 33 height 7
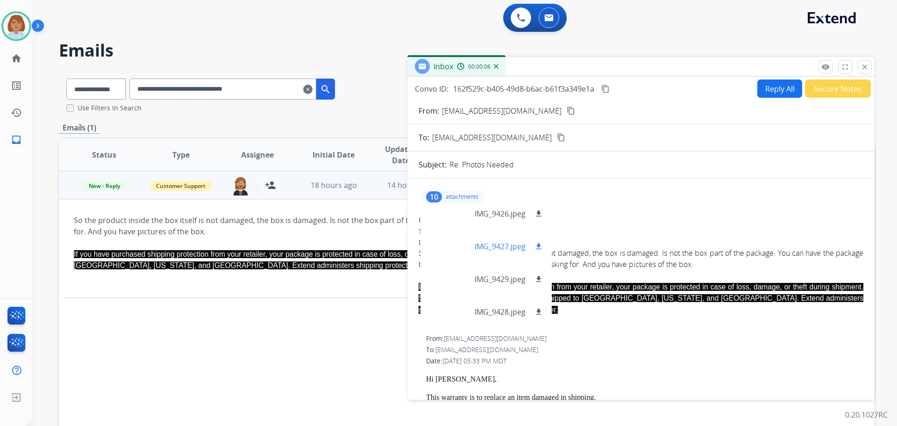
scroll to position [210, 0]
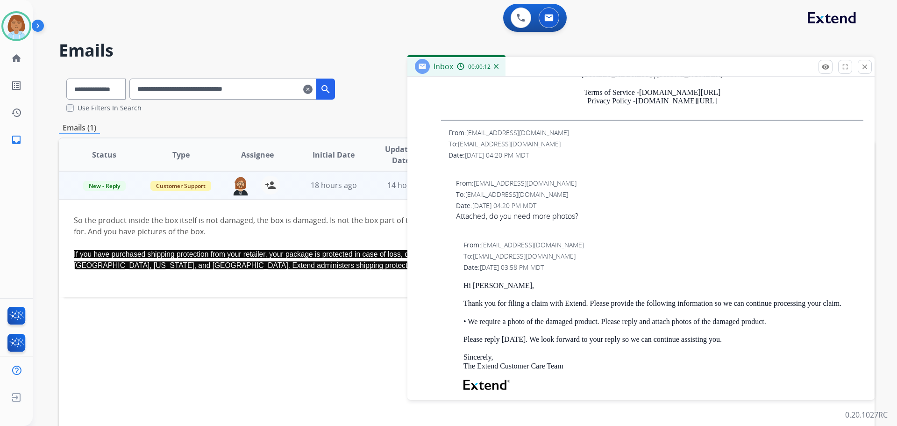
scroll to position [841, 0]
click at [865, 68] on mat-icon "close" at bounding box center [865, 67] width 8 height 8
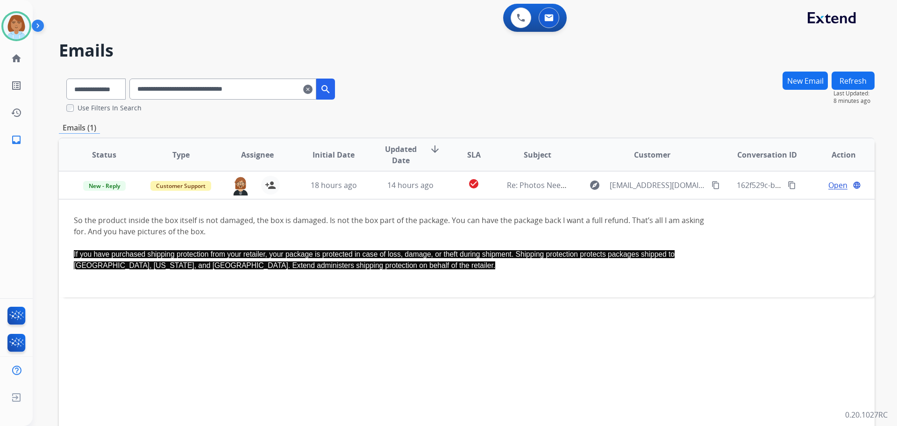
click at [313, 88] on mat-icon "clear" at bounding box center [307, 89] width 9 height 11
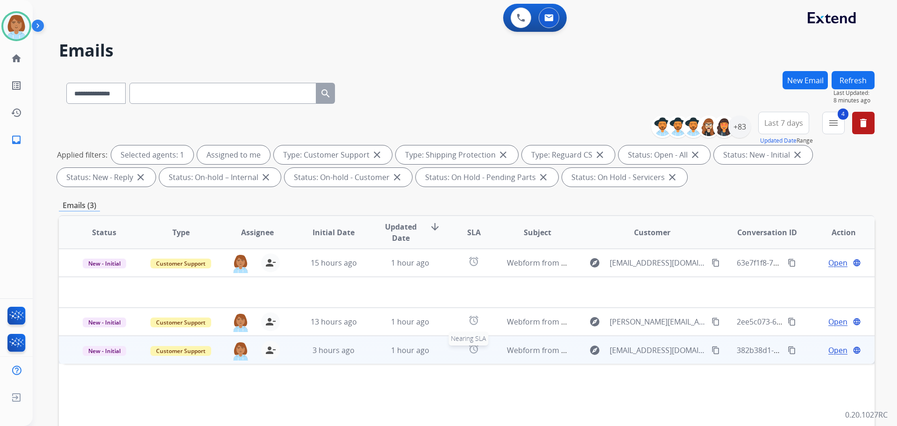
click at [456, 355] on div "alarm" at bounding box center [474, 350] width 36 height 14
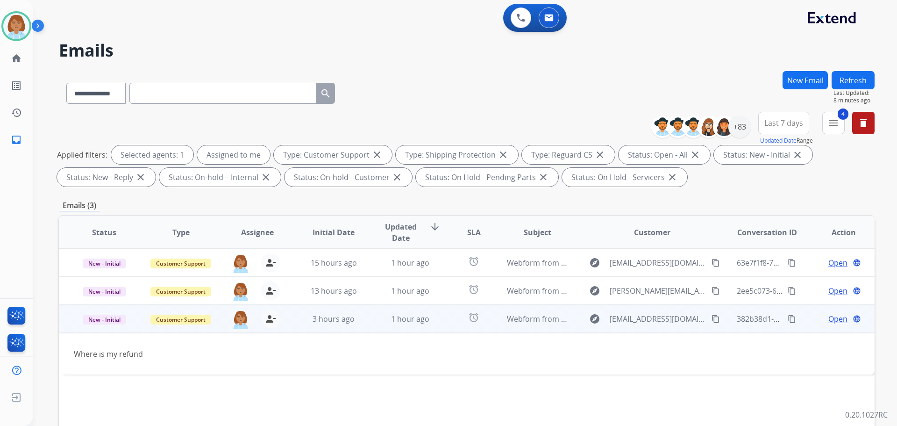
click at [712, 320] on mat-icon "content_copy" at bounding box center [716, 319] width 8 height 8
click at [829, 315] on span "Open" at bounding box center [838, 318] width 19 height 11
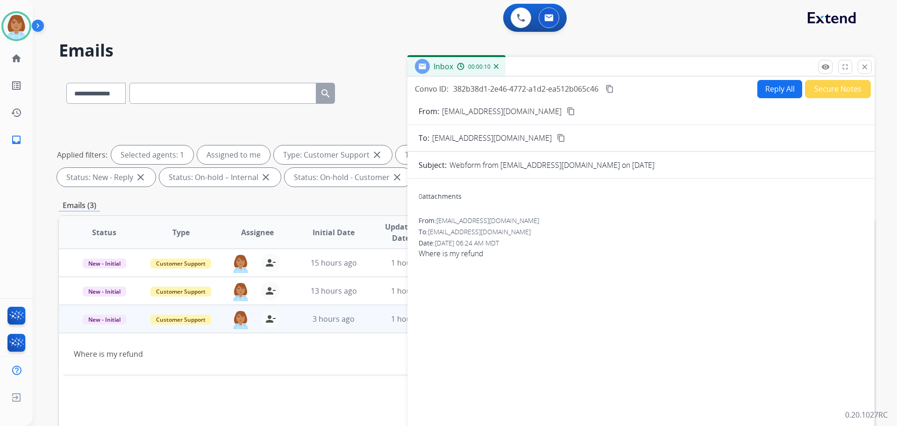
click at [775, 86] on button "Reply All" at bounding box center [780, 89] width 45 height 18
select select "**********"
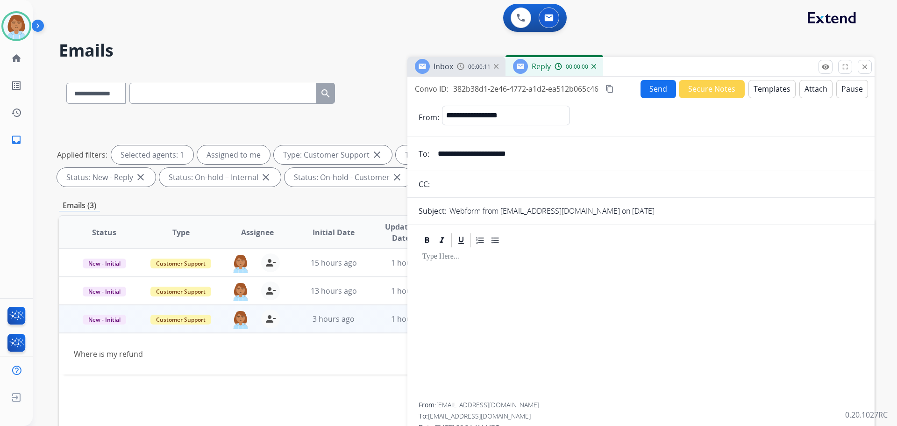
click at [775, 86] on button "Templates" at bounding box center [772, 89] width 47 height 18
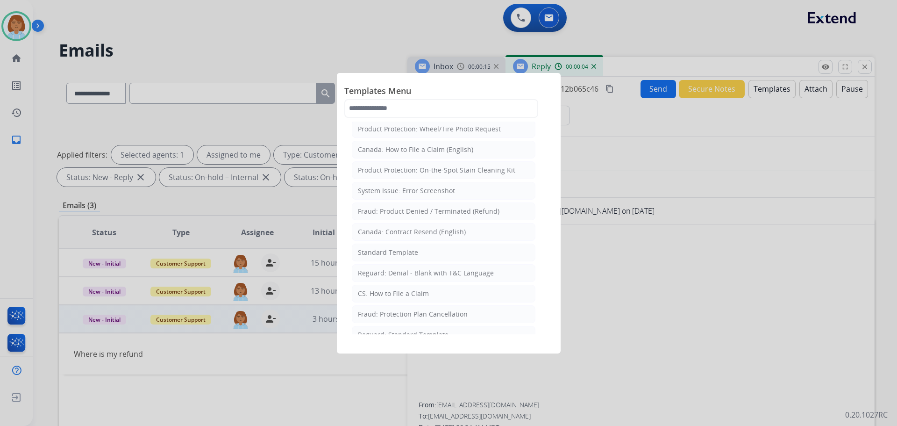
scroll to position [0, 0]
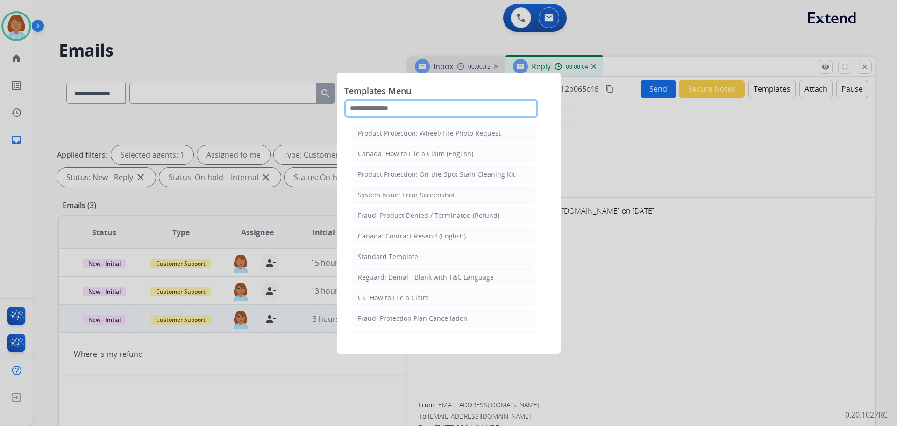
click at [442, 105] on input "text" at bounding box center [442, 108] width 194 height 19
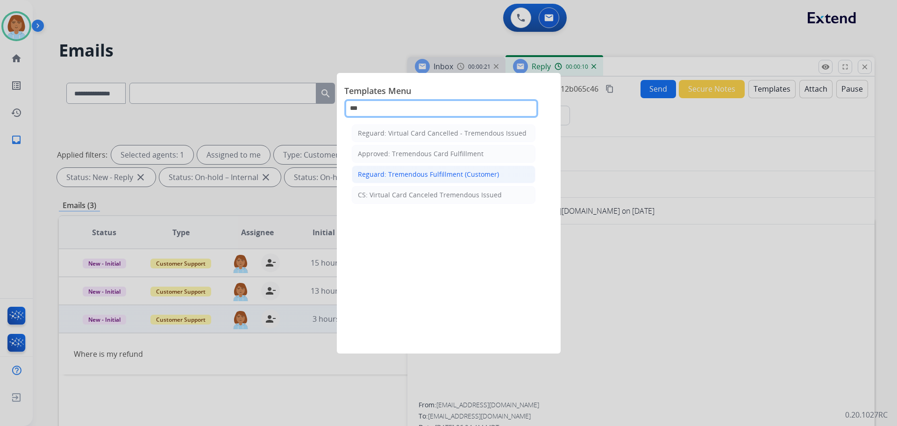
type input "***"
click at [438, 180] on li "Reguard: Tremendous Fulfillment (Customer)" at bounding box center [444, 174] width 184 height 18
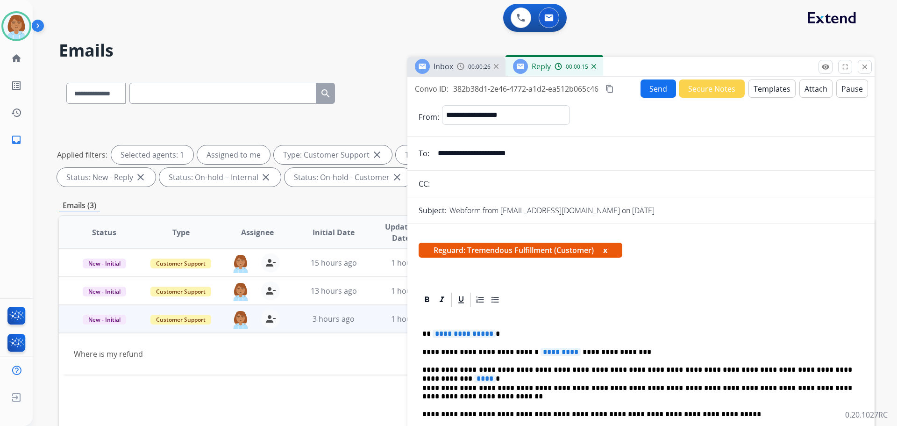
click at [836, 371] on p "**********" at bounding box center [638, 370] width 430 height 8
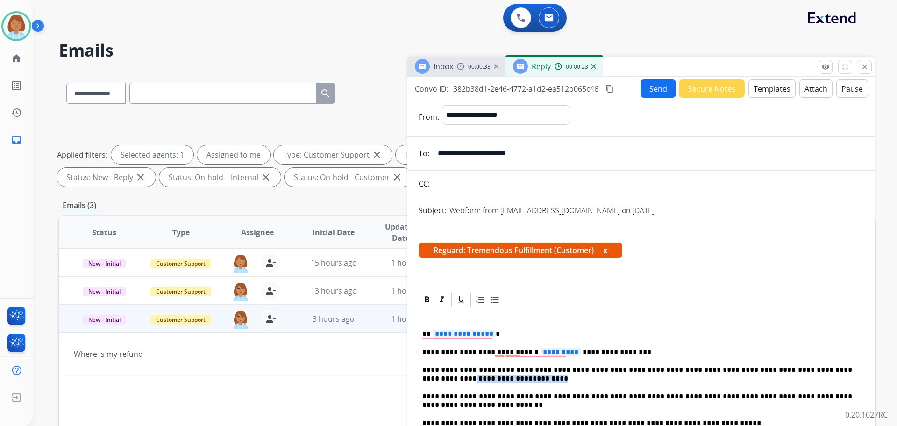
drag, startPoint x: 522, startPoint y: 381, endPoint x: 417, endPoint y: 376, distance: 104.3
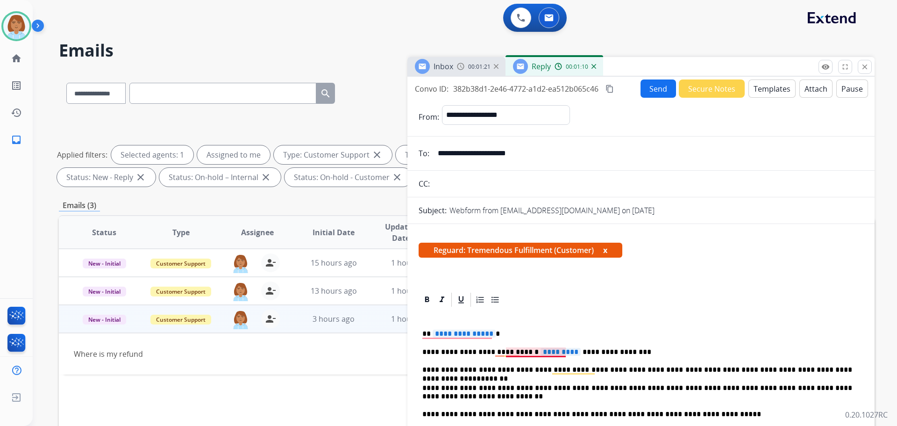
click at [541, 353] on span "*********" at bounding box center [561, 352] width 40 height 8
click at [541, 352] on span "*********" at bounding box center [561, 352] width 40 height 8
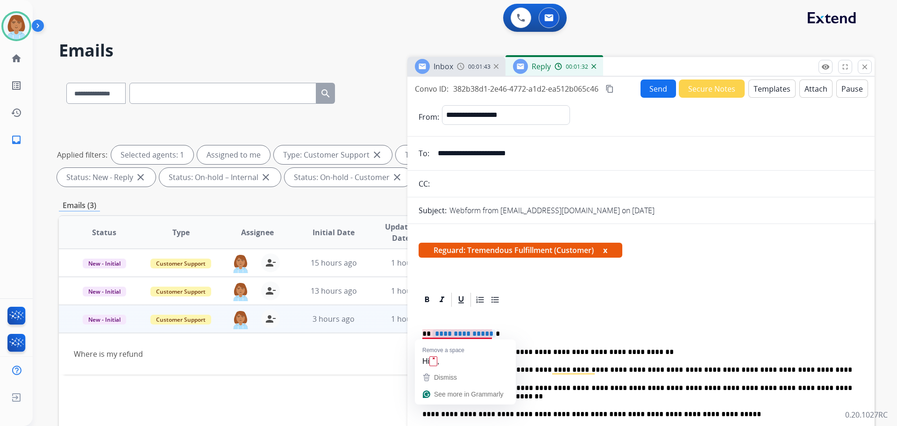
click at [459, 329] on div "**********" at bounding box center [641, 422] width 445 height 229
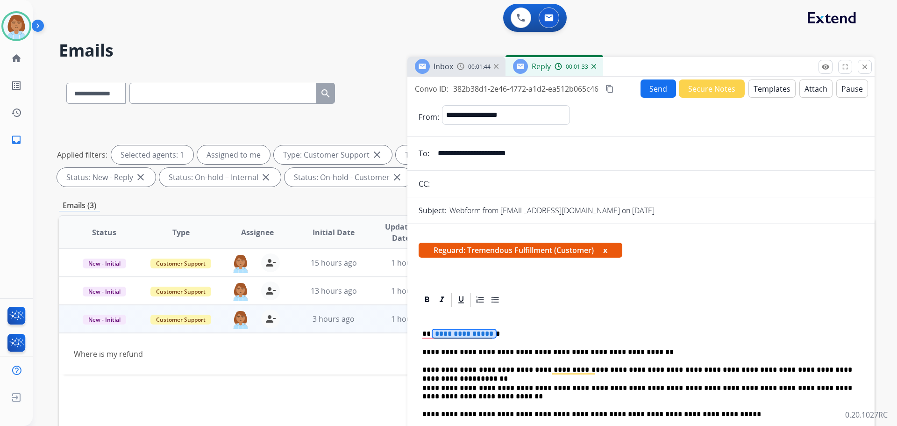
click at [459, 329] on div "**********" at bounding box center [641, 422] width 445 height 229
click at [460, 329] on div "**********" at bounding box center [641, 422] width 445 height 229
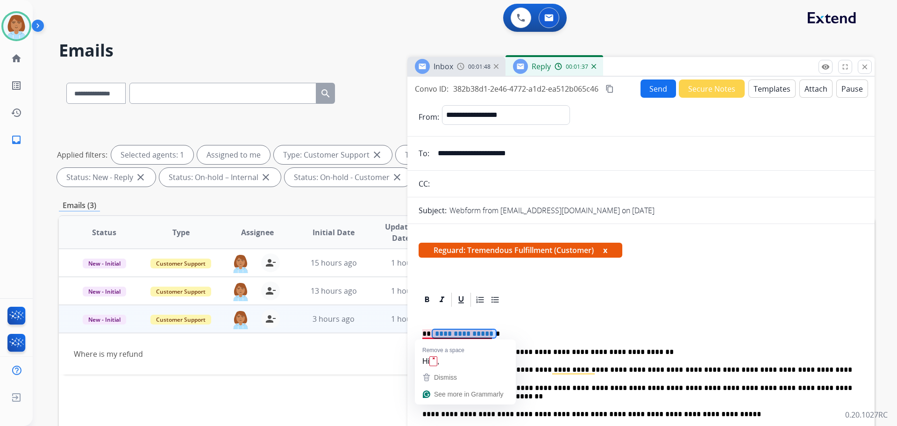
click at [460, 334] on span "**********" at bounding box center [464, 334] width 63 height 8
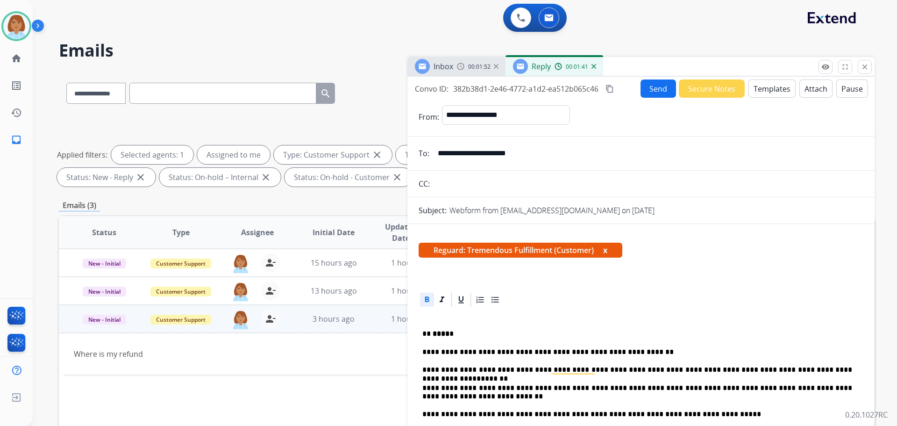
click at [648, 97] on button "Send" at bounding box center [659, 88] width 36 height 18
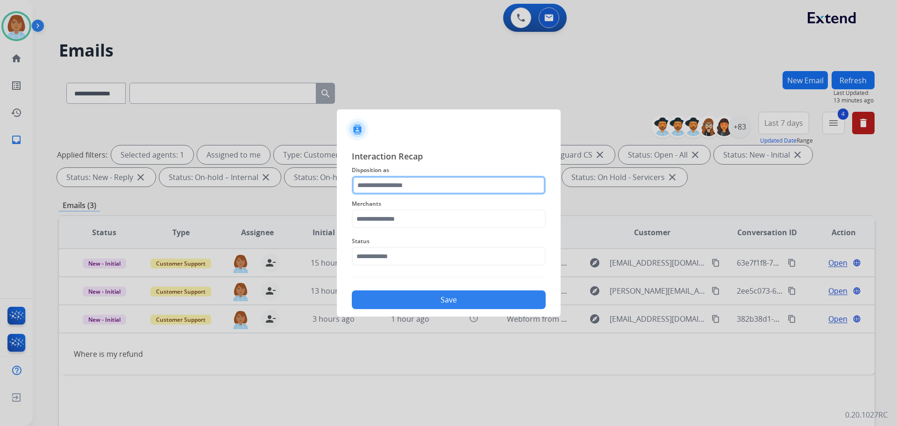
click at [409, 186] on input "text" at bounding box center [449, 185] width 194 height 19
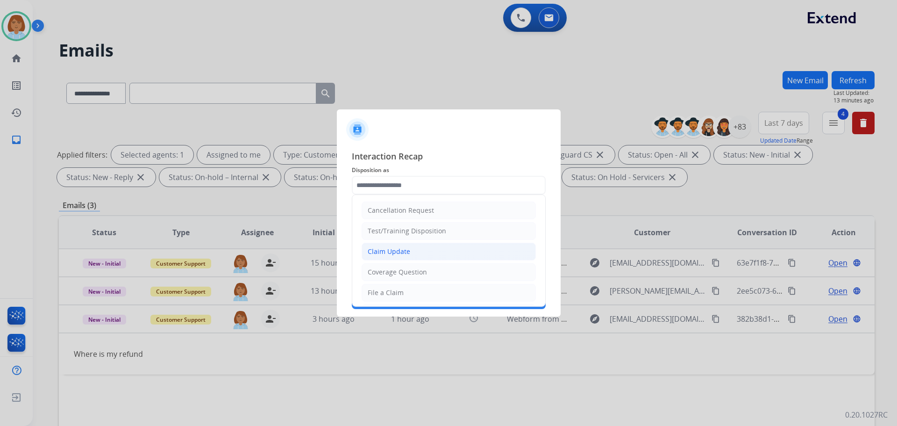
click at [419, 246] on li "Claim Update" at bounding box center [449, 252] width 174 height 18
type input "**********"
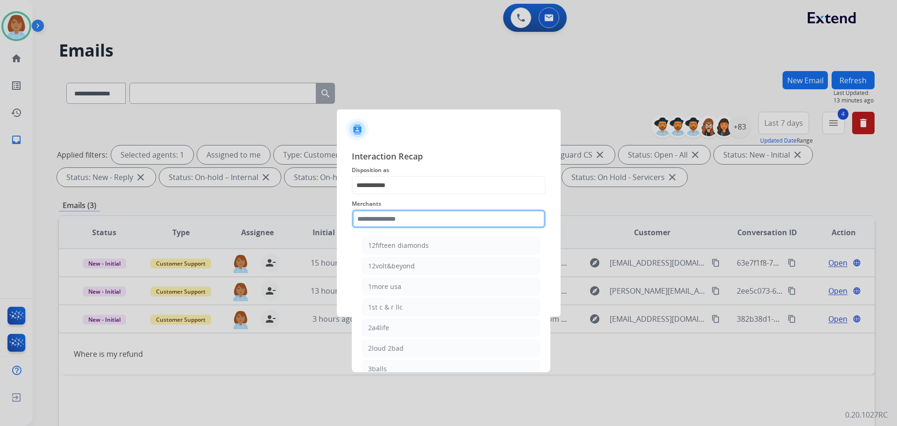
click at [418, 223] on input "text" at bounding box center [449, 218] width 194 height 19
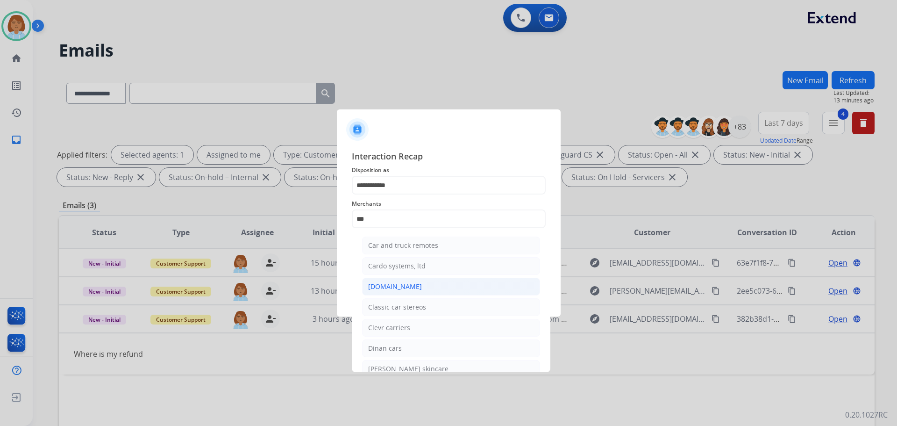
click at [435, 288] on li "[DOMAIN_NAME]" at bounding box center [451, 287] width 178 height 18
type input "**********"
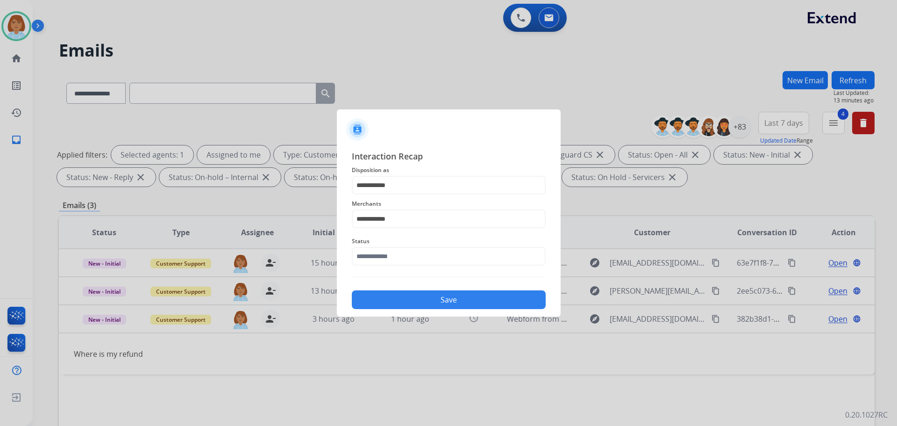
click at [435, 241] on span "Status" at bounding box center [449, 241] width 194 height 11
click at [427, 260] on input "text" at bounding box center [449, 256] width 194 height 19
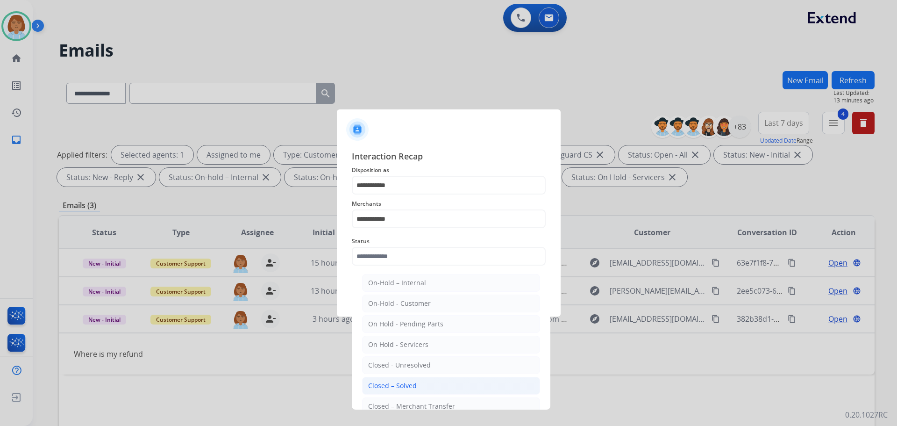
click at [419, 384] on li "Closed – Solved" at bounding box center [451, 386] width 178 height 18
type input "**********"
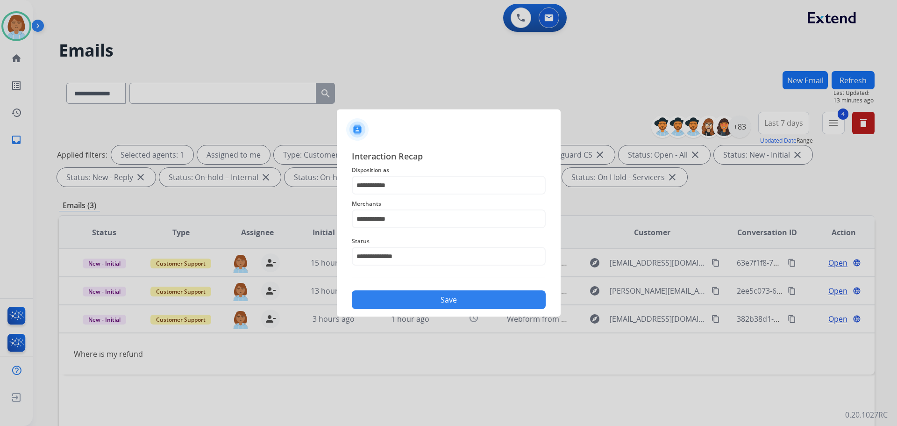
click at [415, 303] on button "Save" at bounding box center [449, 299] width 194 height 19
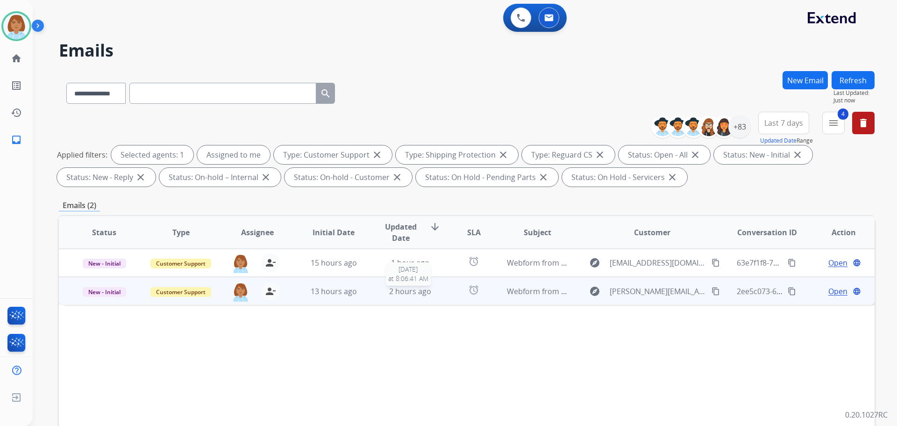
click at [435, 294] on div "2 hours ago" at bounding box center [410, 291] width 61 height 11
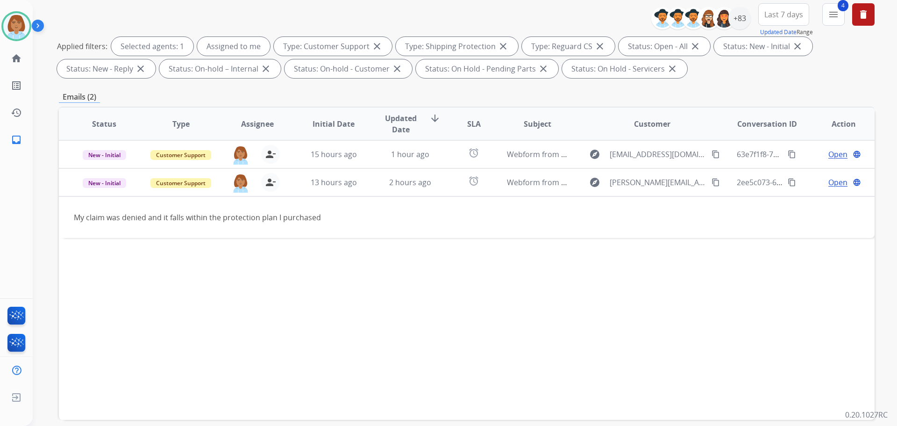
scroll to position [151, 0]
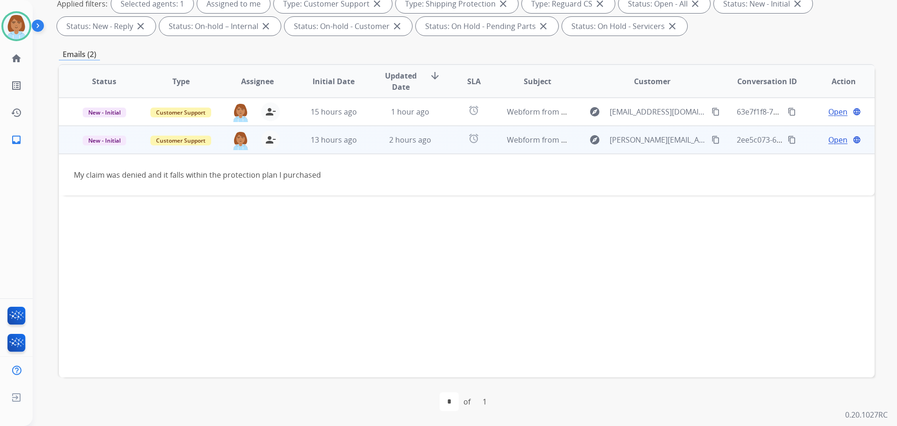
click at [712, 144] on mat-icon "content_copy" at bounding box center [716, 140] width 8 height 8
click at [712, 141] on mat-icon "content_copy" at bounding box center [716, 140] width 8 height 8
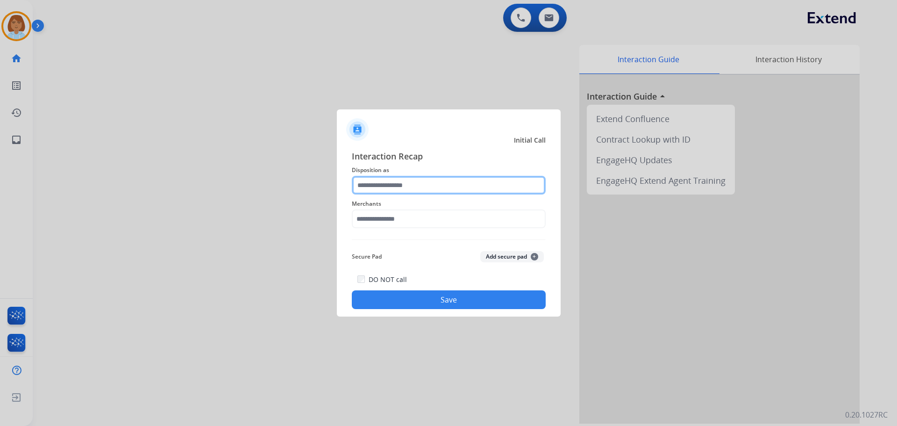
click at [492, 180] on input "text" at bounding box center [449, 185] width 194 height 19
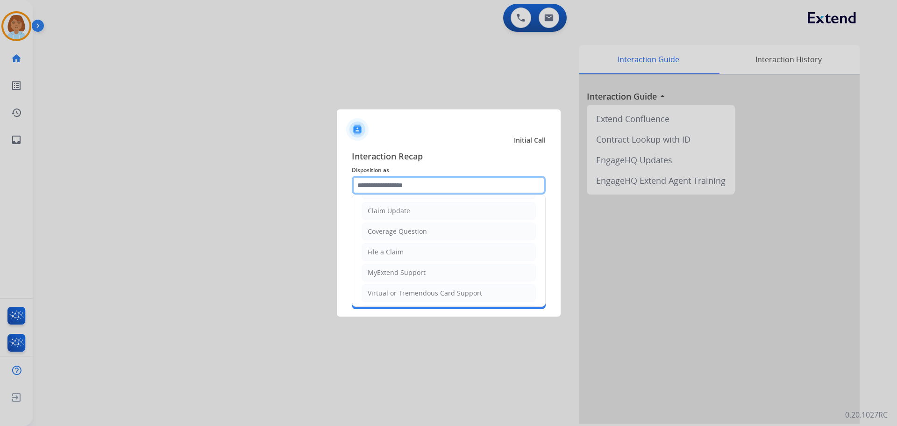
scroll to position [146, 0]
click at [406, 276] on li "Other" at bounding box center [449, 270] width 174 height 18
type input "*****"
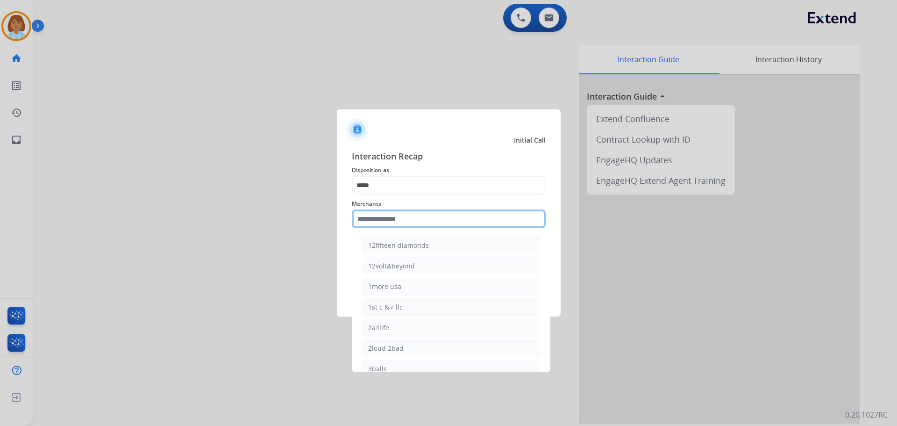
click at [416, 212] on input "text" at bounding box center [449, 218] width 194 height 19
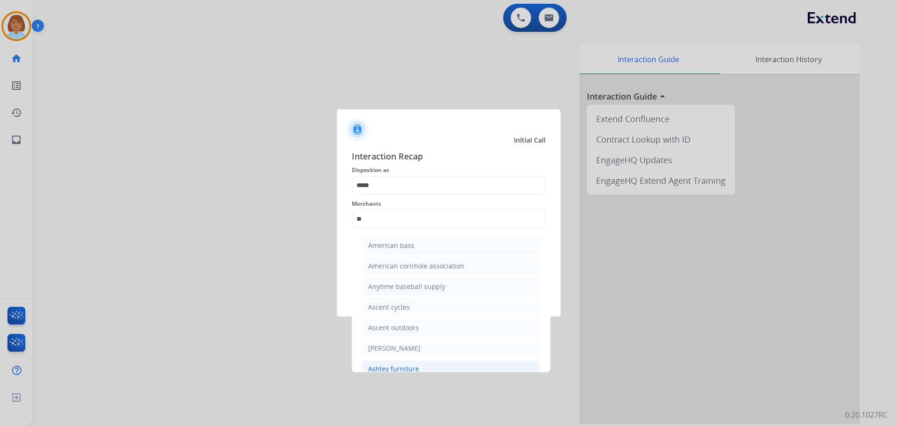
click at [432, 368] on li "Ashley furniture" at bounding box center [451, 369] width 178 height 18
type input "**********"
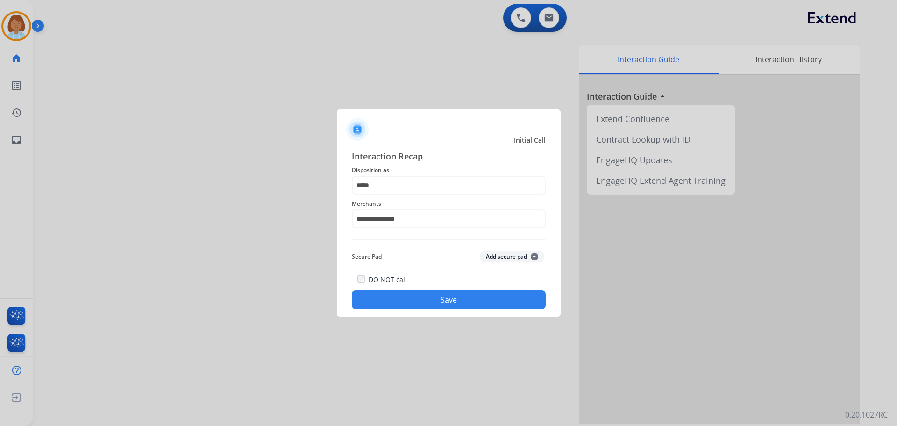
click at [434, 298] on button "Save" at bounding box center [449, 299] width 194 height 19
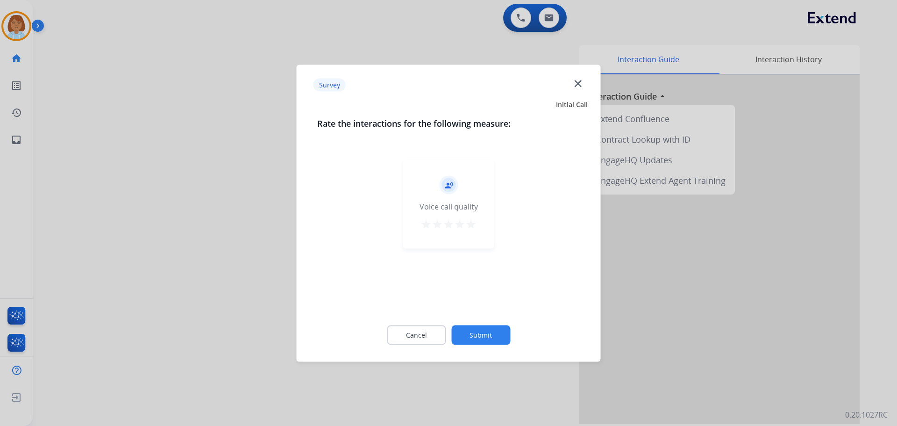
click at [482, 337] on button "Submit" at bounding box center [481, 335] width 59 height 20
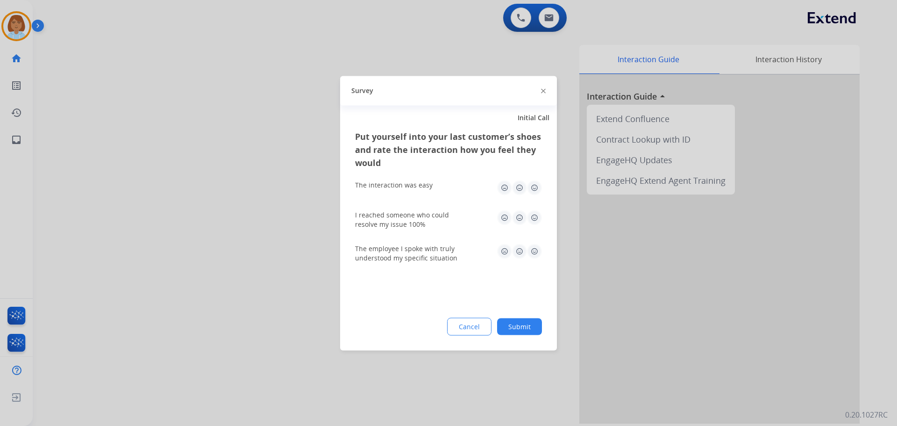
click at [526, 330] on button "Submit" at bounding box center [519, 326] width 45 height 17
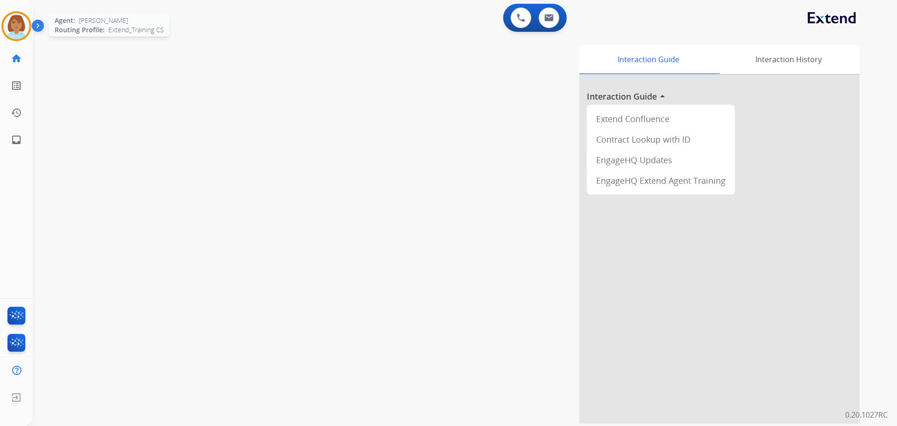
click at [21, 32] on img at bounding box center [16, 26] width 26 height 26
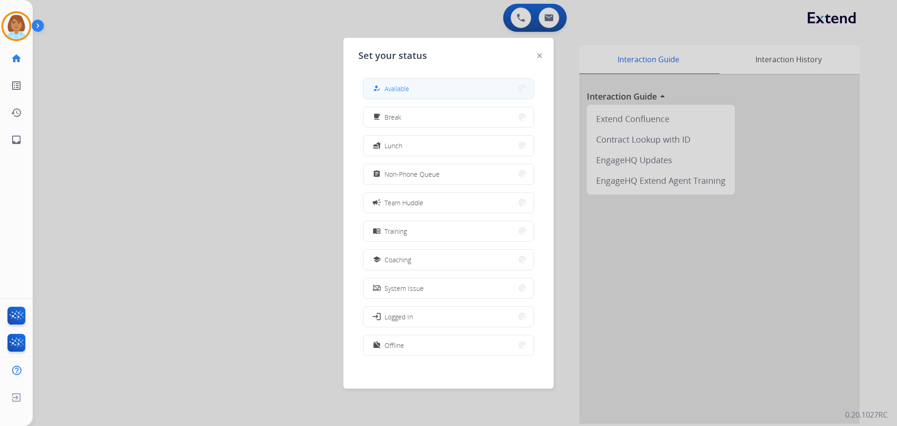
click at [436, 88] on button "how_to_reg Available" at bounding box center [449, 89] width 170 height 20
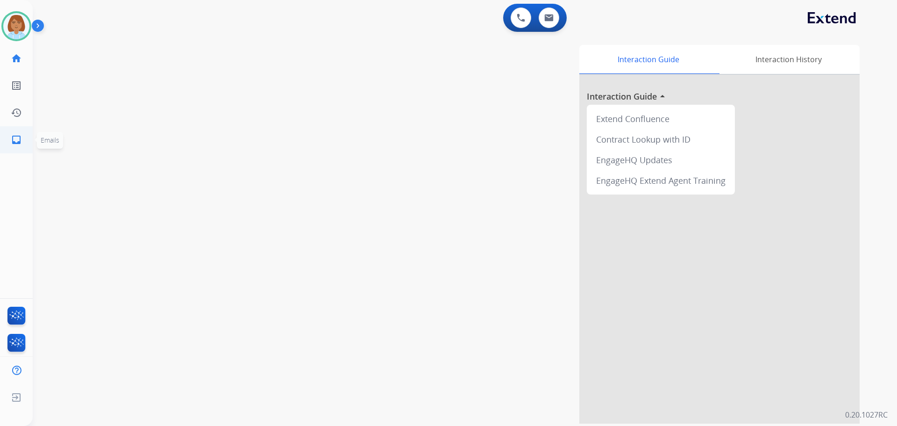
click at [10, 143] on link "inbox Emails" at bounding box center [16, 140] width 26 height 26
select select "**********"
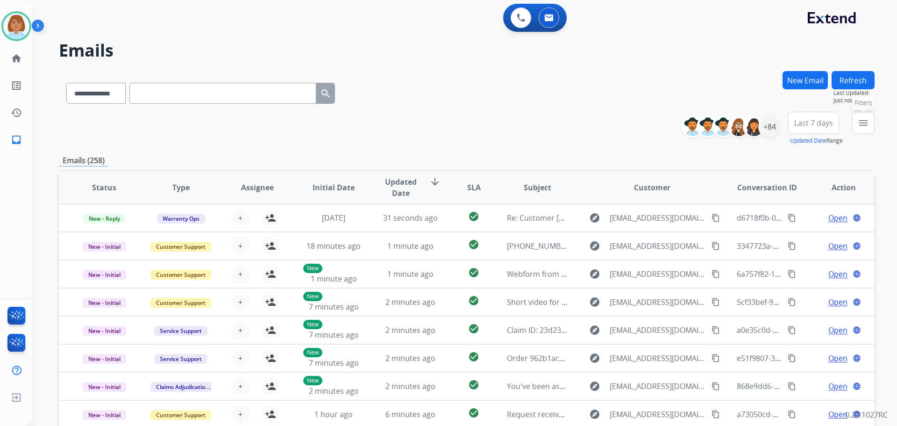
click at [866, 118] on mat-icon "menu" at bounding box center [863, 122] width 11 height 11
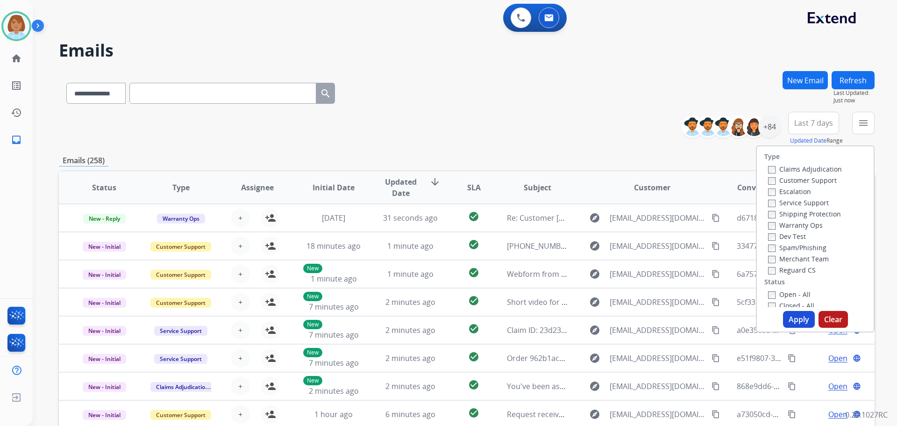
click at [797, 176] on label "Customer Support" at bounding box center [802, 180] width 69 height 9
click at [794, 216] on label "Shipping Protection" at bounding box center [804, 213] width 73 height 9
click at [786, 264] on div "Reguard CS" at bounding box center [805, 269] width 74 height 11
click at [784, 269] on label "Reguard CS" at bounding box center [792, 270] width 48 height 9
click at [772, 294] on label "Open - All" at bounding box center [789, 294] width 43 height 9
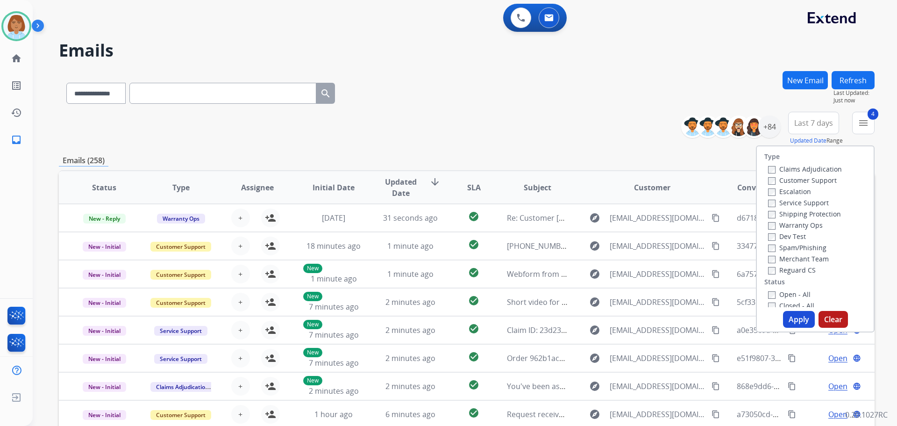
click at [793, 323] on button "Apply" at bounding box center [799, 319] width 32 height 17
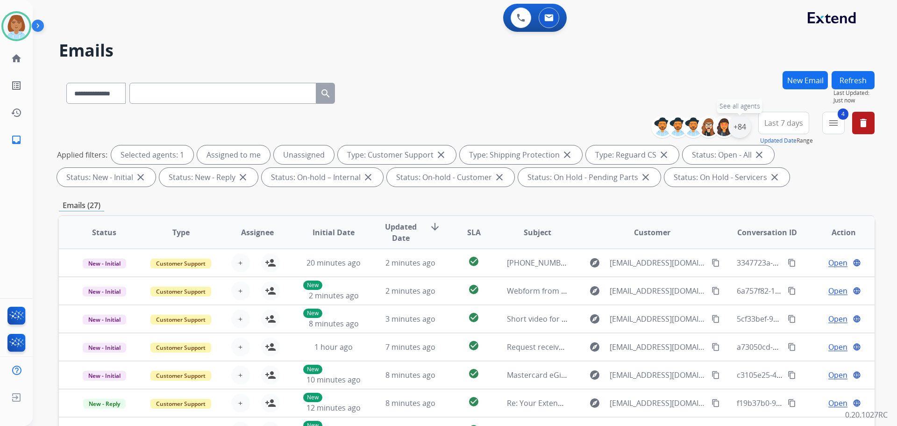
click at [742, 130] on div "+84" at bounding box center [740, 126] width 22 height 22
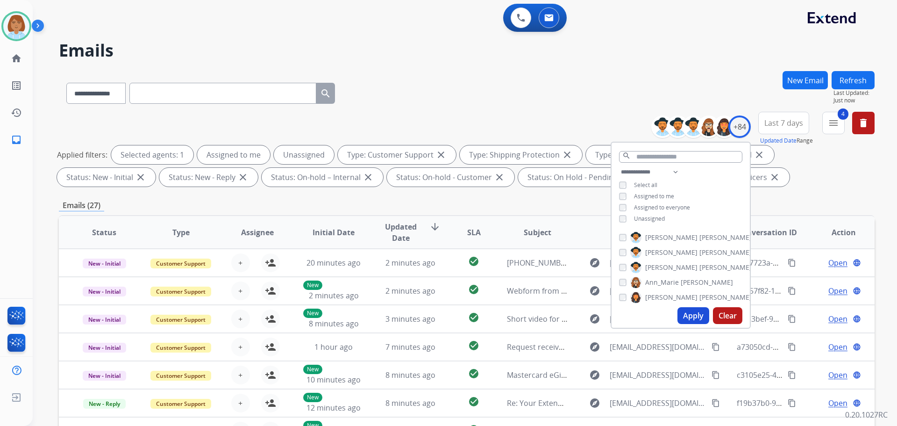
click at [662, 218] on span "Unassigned" at bounding box center [649, 219] width 31 height 8
click at [702, 318] on button "Apply" at bounding box center [694, 315] width 32 height 17
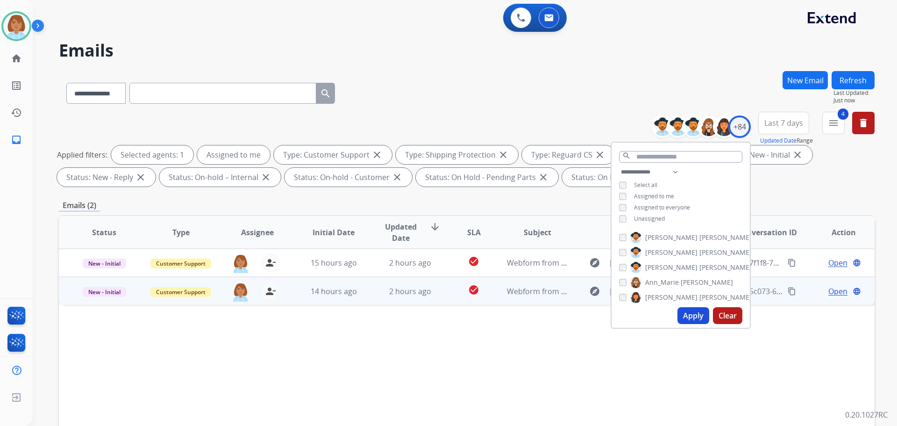
click at [448, 295] on td "check_circle" at bounding box center [466, 291] width 51 height 28
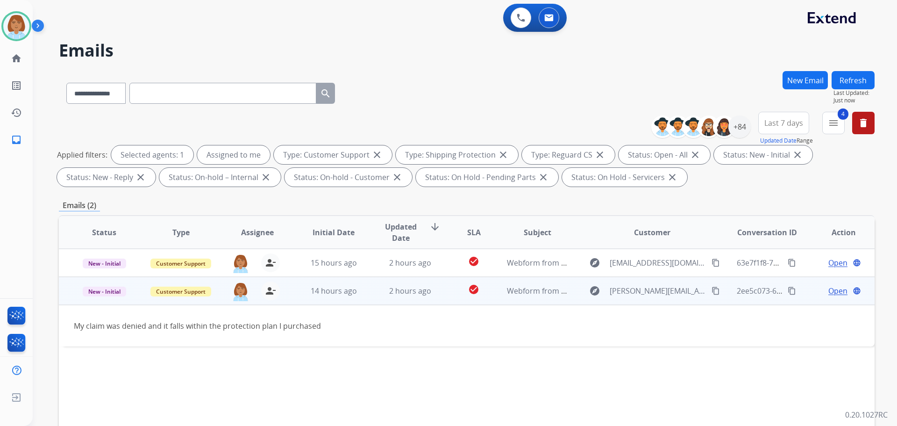
click at [712, 289] on mat-icon "content_copy" at bounding box center [716, 291] width 8 height 8
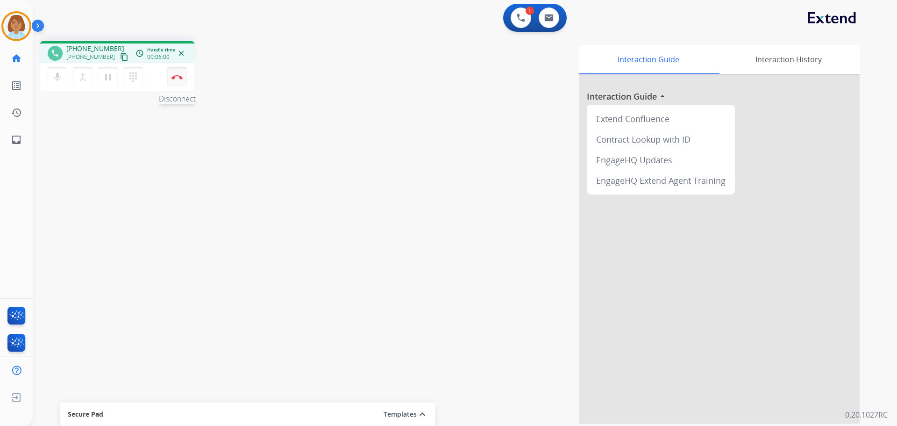
click at [172, 81] on button "Disconnect" at bounding box center [177, 77] width 20 height 20
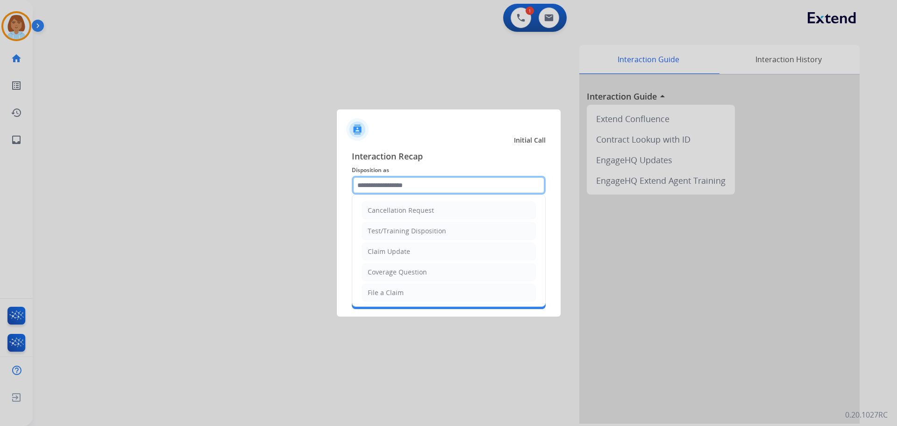
click at [483, 191] on input "text" at bounding box center [449, 185] width 194 height 19
click at [436, 256] on li "Claim Update" at bounding box center [449, 252] width 174 height 18
type input "**********"
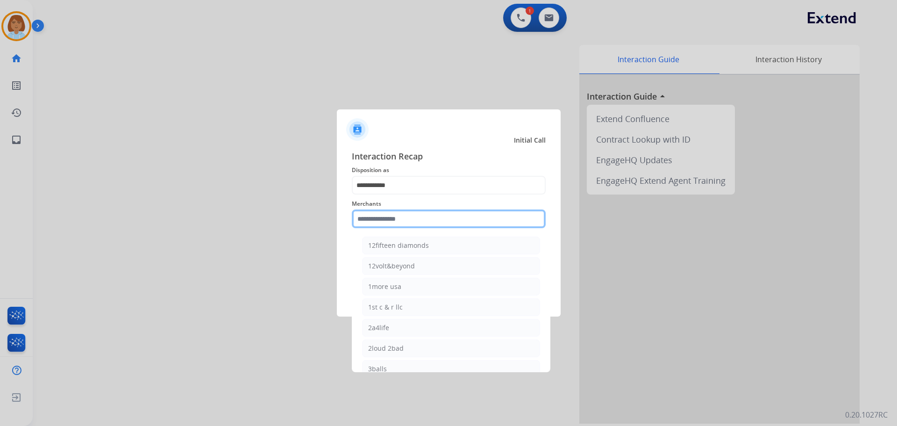
drag, startPoint x: 437, startPoint y: 222, endPoint x: 437, endPoint y: 235, distance: 13.6
click at [437, 232] on div "Merchants 12fifteen diamonds 12volt&beyond 1more usa 1st c & r llc 2a4life 2lou…" at bounding box center [449, 212] width 194 height 37
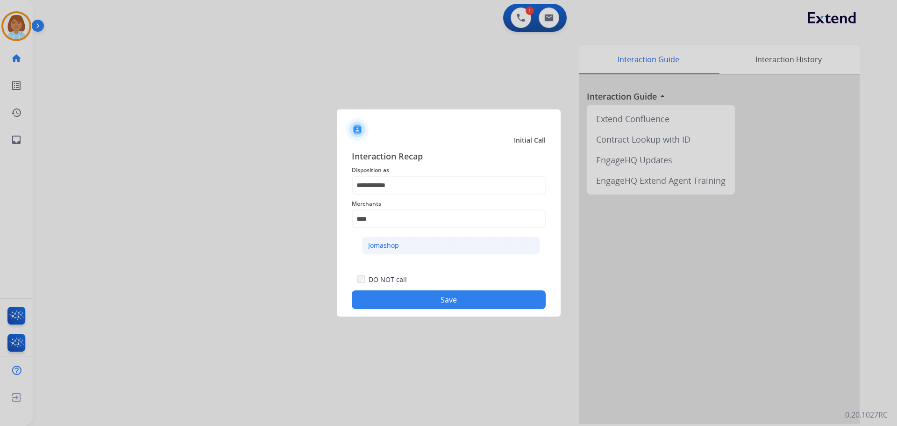
click at [415, 241] on li "Jomashop" at bounding box center [451, 246] width 178 height 18
type input "********"
drag, startPoint x: 466, startPoint y: 315, endPoint x: 472, endPoint y: 291, distance: 24.6
click at [467, 312] on div "**********" at bounding box center [449, 229] width 224 height 174
click at [472, 291] on button "Save" at bounding box center [449, 299] width 194 height 19
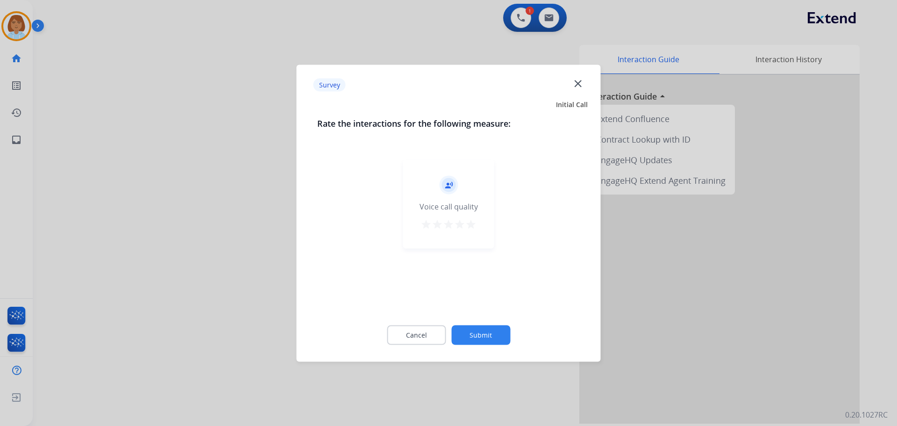
drag, startPoint x: 478, startPoint y: 330, endPoint x: 478, endPoint y: 339, distance: 8.4
click at [478, 339] on button "Submit" at bounding box center [481, 335] width 59 height 20
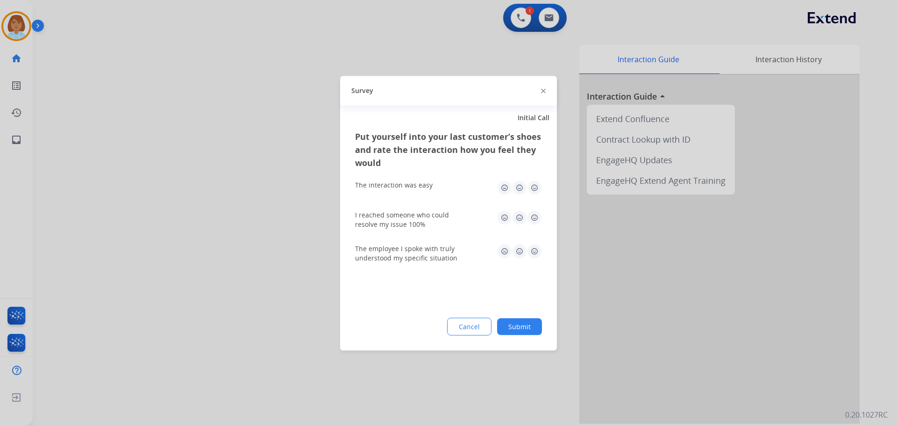
click at [525, 329] on button "Submit" at bounding box center [519, 326] width 45 height 17
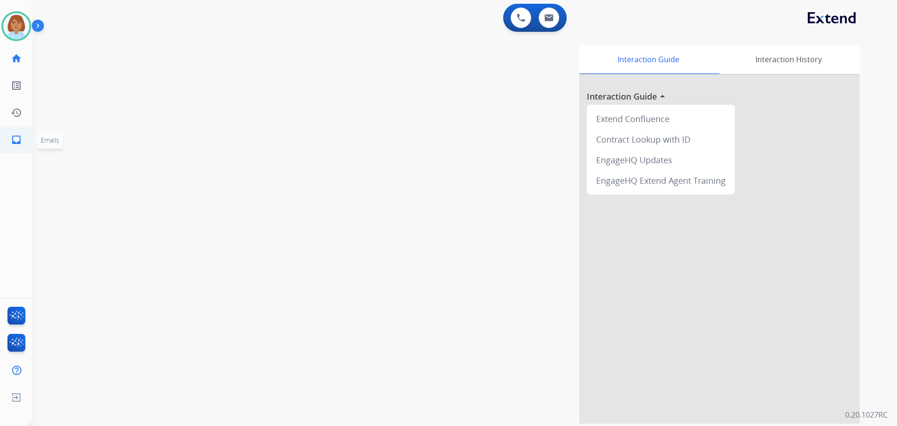
click at [13, 143] on mat-icon "inbox" at bounding box center [16, 139] width 11 height 11
select select "**********"
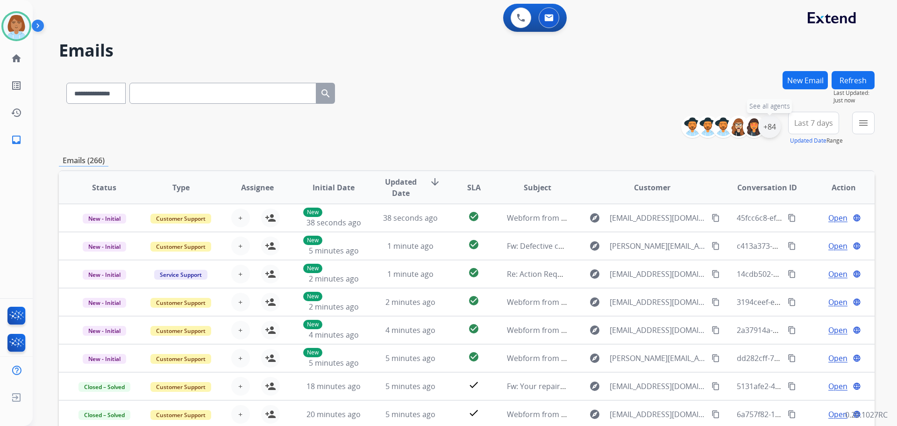
click at [772, 129] on div "+84" at bounding box center [770, 126] width 22 height 22
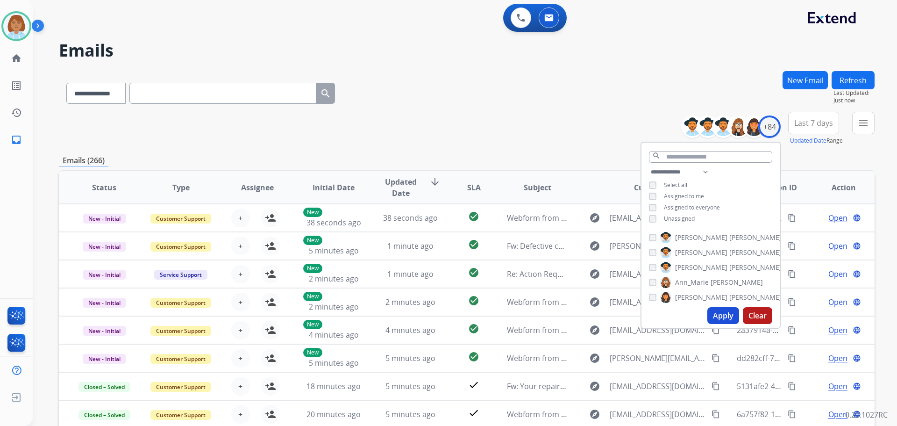
click at [851, 126] on div "**********" at bounding box center [782, 129] width 187 height 34
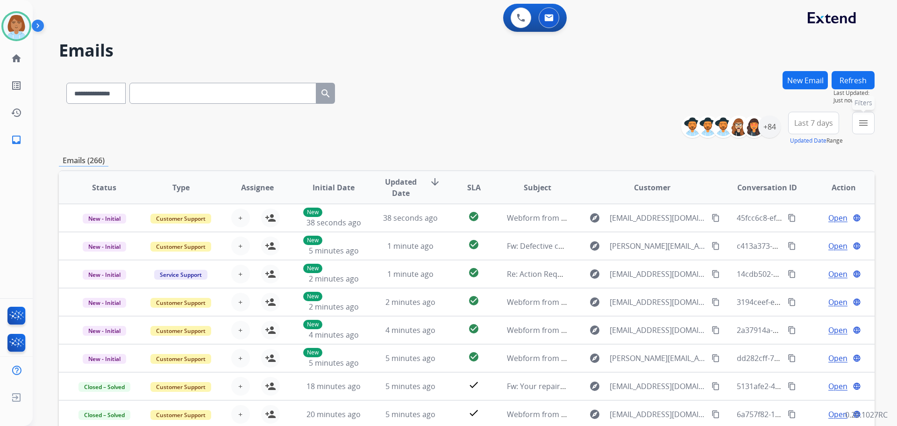
click at [859, 126] on button "menu Filters" at bounding box center [864, 123] width 22 height 22
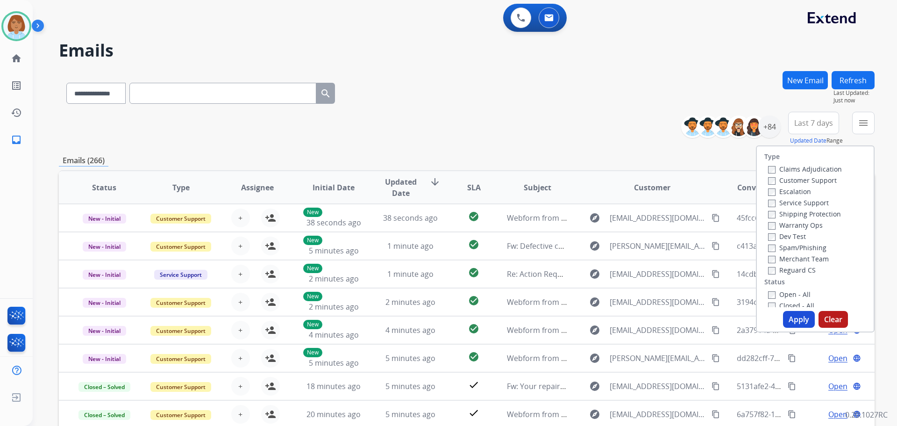
click at [806, 180] on label "Customer Support" at bounding box center [802, 180] width 69 height 9
click at [798, 213] on label "Shipping Protection" at bounding box center [804, 213] width 73 height 9
click at [785, 270] on label "Reguard CS" at bounding box center [792, 270] width 48 height 9
click at [782, 294] on label "Open - All" at bounding box center [789, 294] width 43 height 9
click at [788, 317] on button "Apply" at bounding box center [799, 319] width 32 height 17
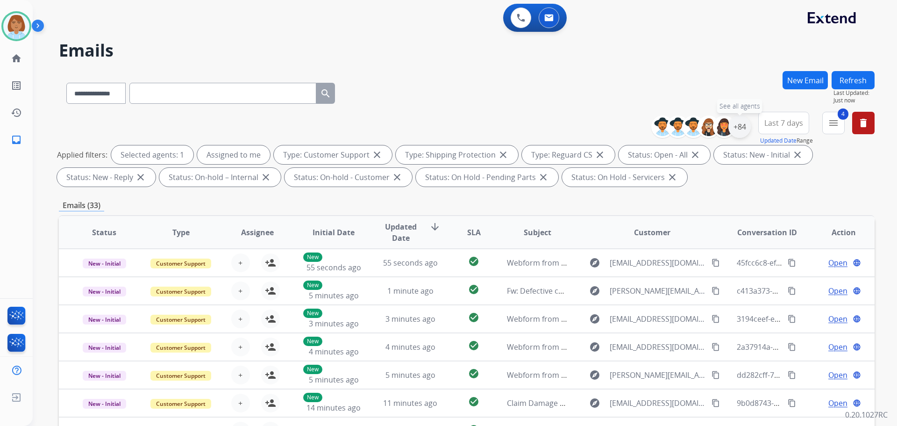
click at [744, 127] on div "+84" at bounding box center [740, 126] width 22 height 22
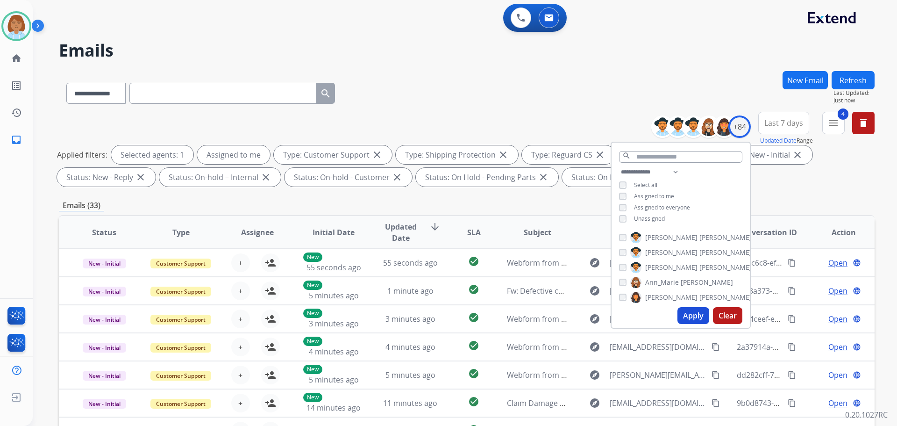
click at [694, 316] on button "Apply" at bounding box center [694, 315] width 32 height 17
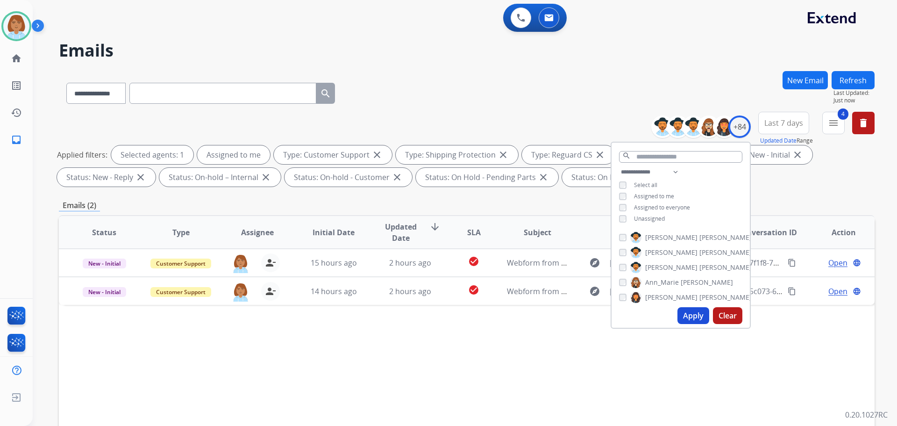
click at [546, 375] on div "Status Type Assignee Initial Date Updated Date arrow_downward SLA Subject Custo…" at bounding box center [467, 371] width 816 height 313
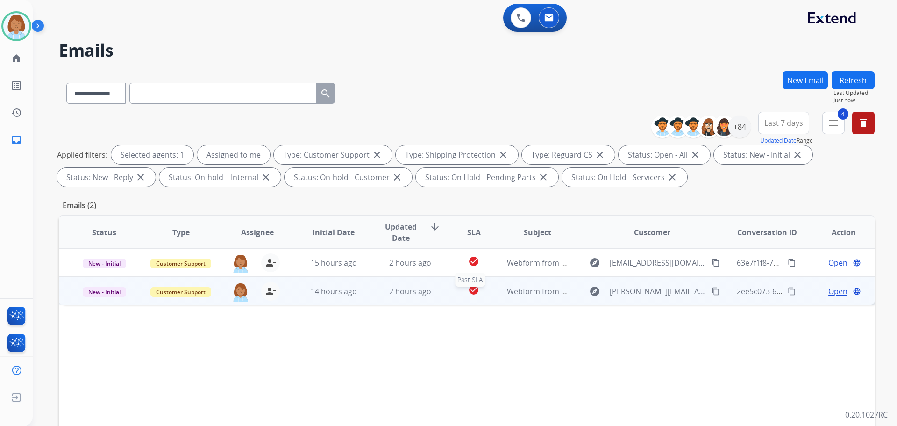
click at [486, 286] on div "check_circle" at bounding box center [474, 291] width 36 height 14
click at [712, 290] on mat-icon "content_copy" at bounding box center [716, 291] width 8 height 8
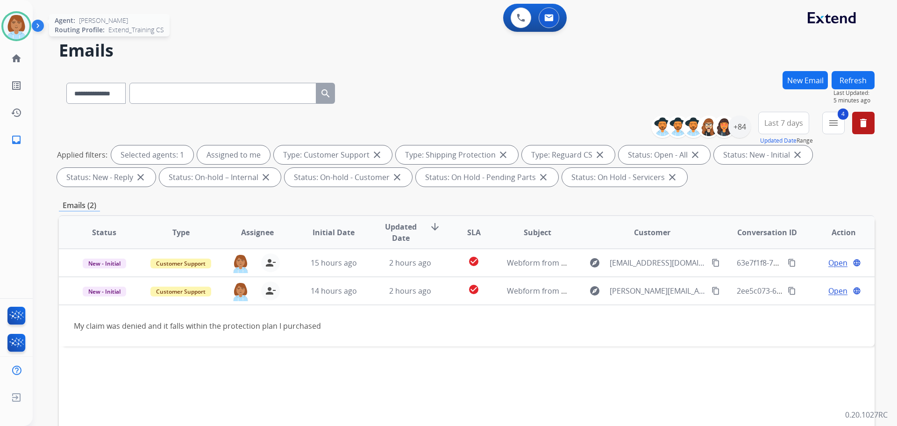
click at [24, 34] on img at bounding box center [16, 26] width 26 height 26
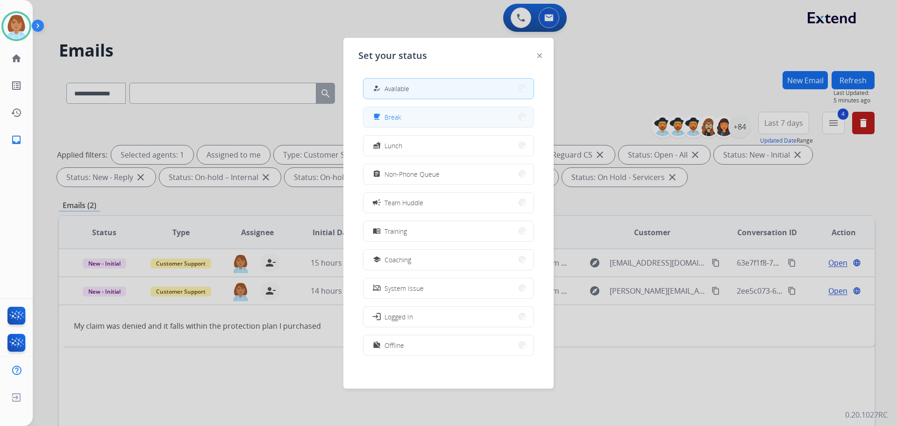
click at [494, 112] on button "free_breakfast Break" at bounding box center [449, 117] width 170 height 20
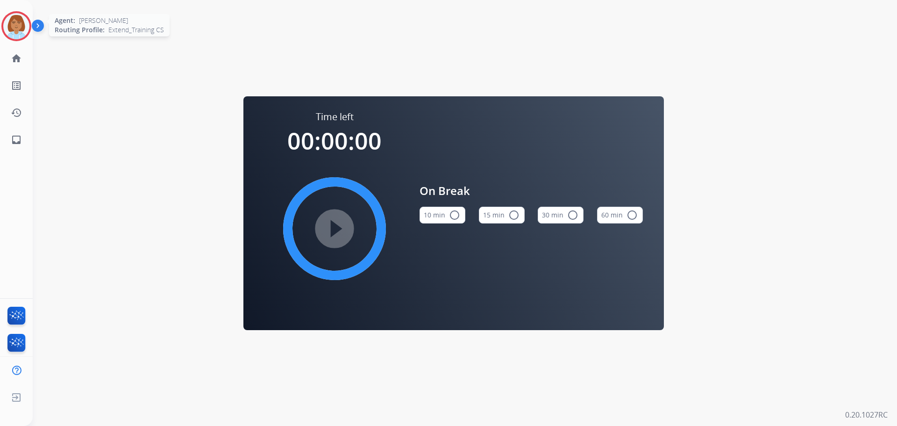
click at [15, 30] on img at bounding box center [16, 26] width 26 height 26
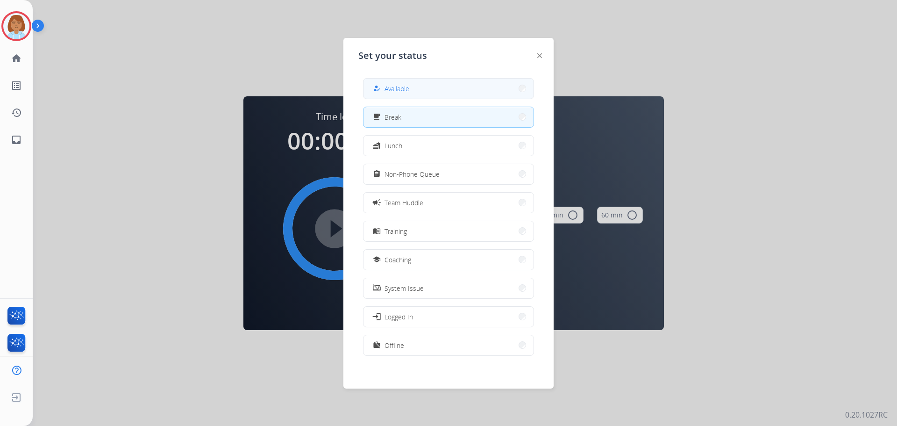
click at [475, 90] on button "how_to_reg Available" at bounding box center [449, 89] width 170 height 20
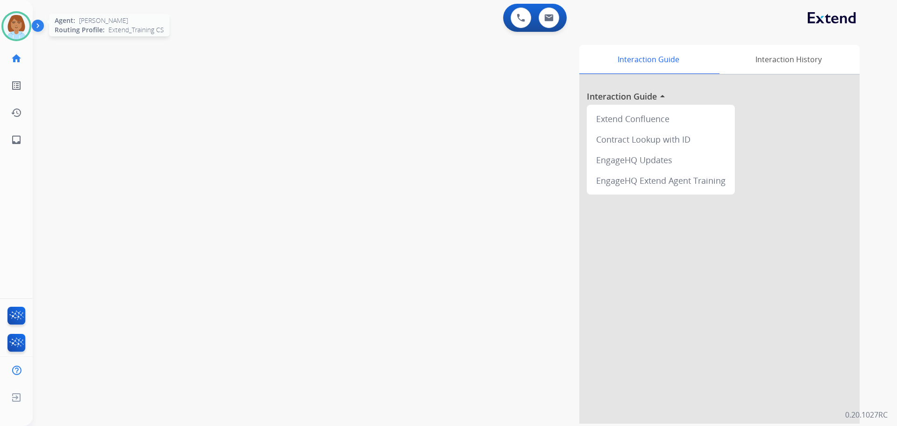
click at [20, 39] on div at bounding box center [16, 26] width 30 height 30
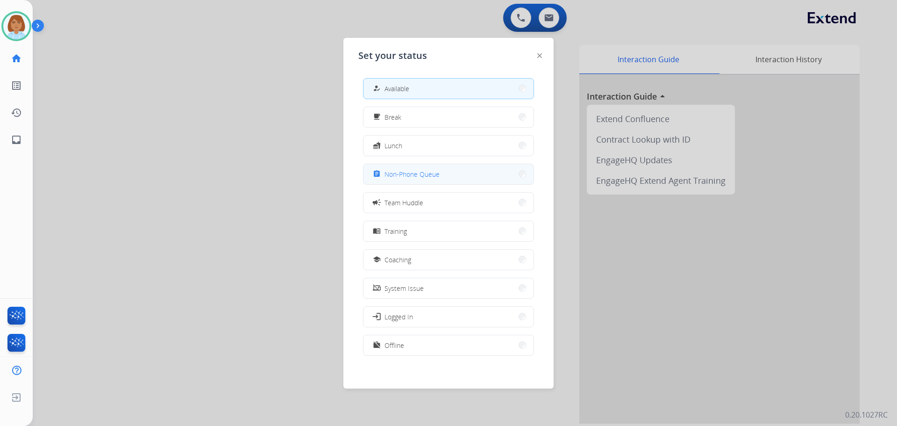
click at [457, 169] on button "assignment Non-Phone Queue" at bounding box center [449, 174] width 170 height 20
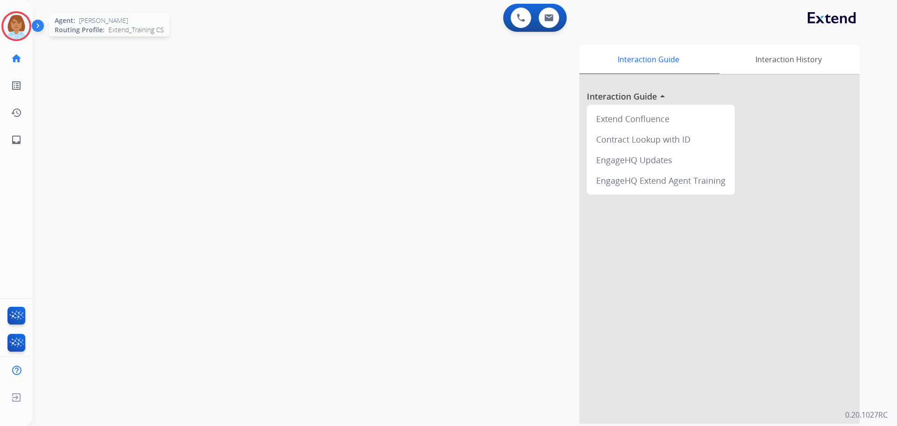
click at [18, 34] on img at bounding box center [16, 26] width 26 height 26
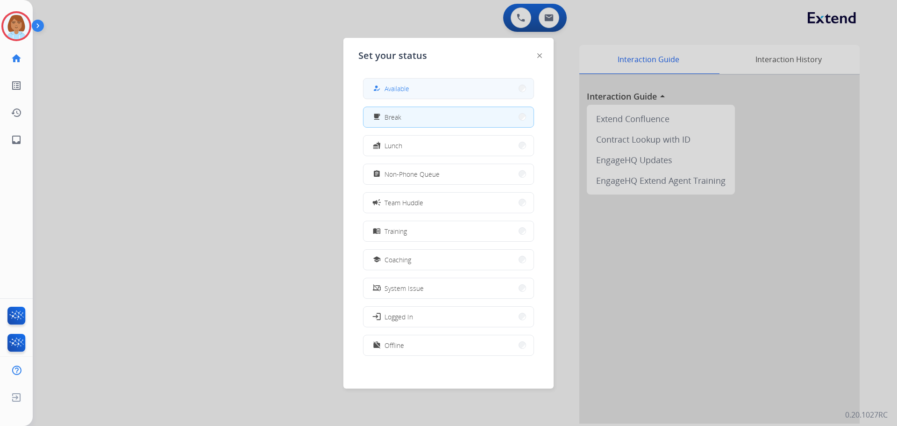
click at [392, 96] on button "how_to_reg Available" at bounding box center [449, 89] width 170 height 20
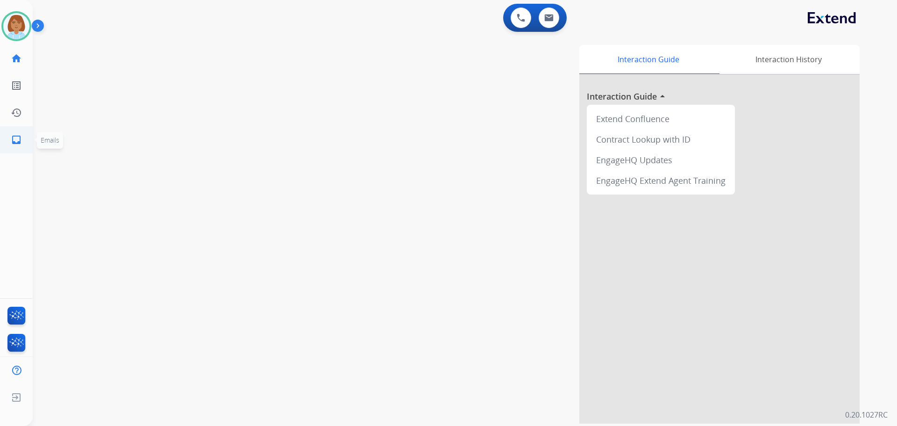
click at [21, 142] on mat-icon "inbox" at bounding box center [16, 139] width 11 height 11
select select "**********"
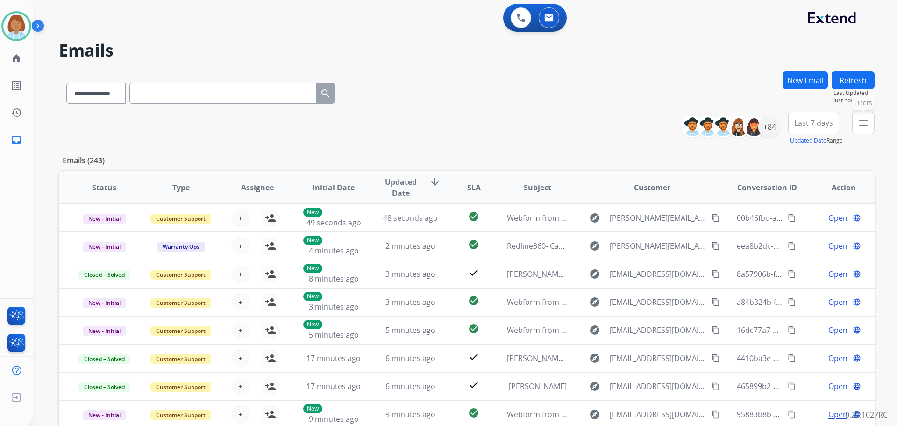
click at [869, 122] on mat-icon "menu" at bounding box center [863, 122] width 11 height 11
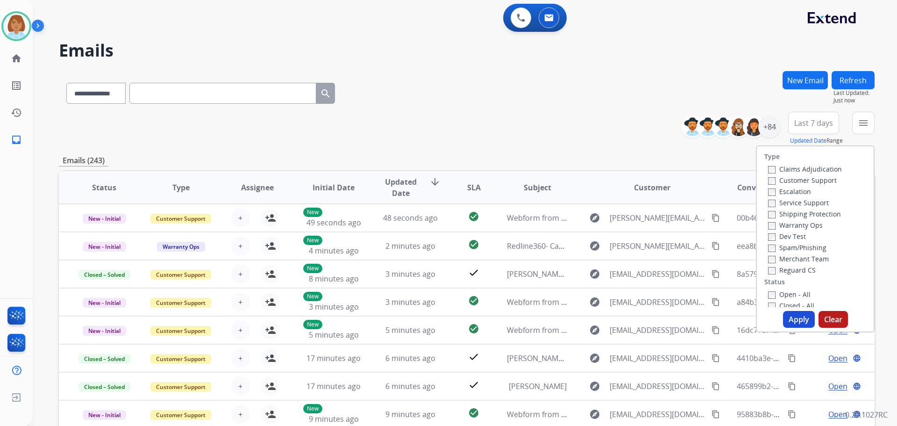
click at [799, 177] on label "Customer Support" at bounding box center [802, 180] width 69 height 9
click at [793, 218] on label "Shipping Protection" at bounding box center [804, 213] width 73 height 9
click at [775, 267] on label "Reguard CS" at bounding box center [792, 270] width 48 height 9
click at [770, 293] on label "Open - All" at bounding box center [789, 294] width 43 height 9
click at [804, 324] on button "Apply" at bounding box center [799, 319] width 32 height 17
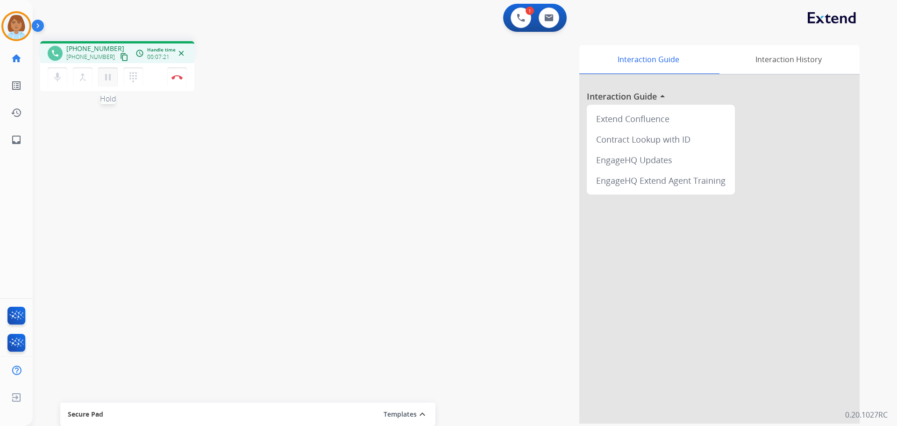
click at [105, 77] on mat-icon "pause" at bounding box center [107, 77] width 11 height 11
click at [55, 79] on mat-icon "mic" at bounding box center [57, 77] width 11 height 11
click at [53, 81] on mat-icon "mic_off" at bounding box center [57, 77] width 11 height 11
click at [112, 82] on mat-icon "play_arrow" at bounding box center [107, 77] width 11 height 11
click at [21, 132] on link "inbox Emails" at bounding box center [16, 140] width 26 height 26
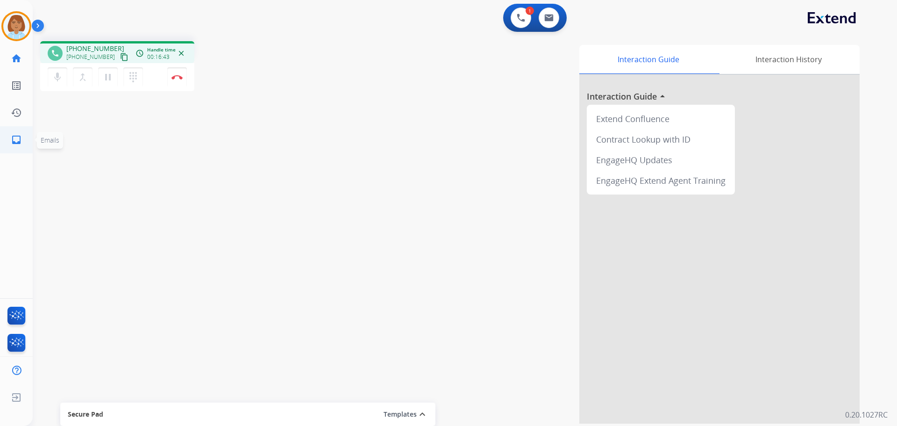
select select "**********"
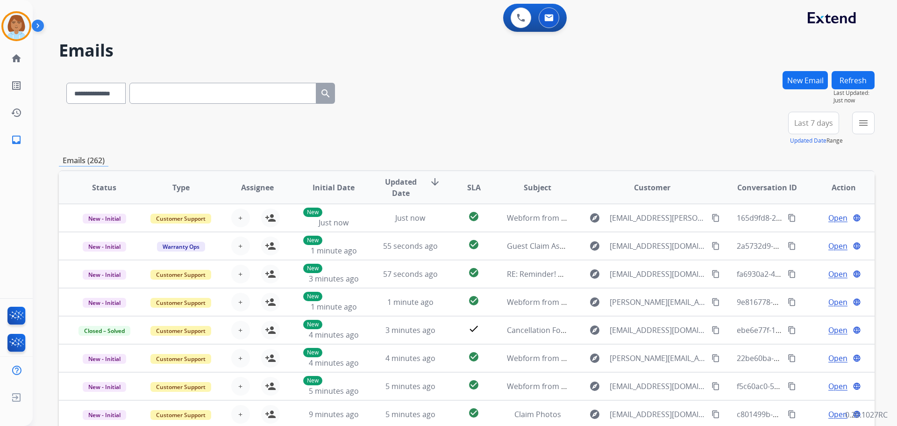
click at [809, 84] on button "New Email" at bounding box center [805, 80] width 45 height 18
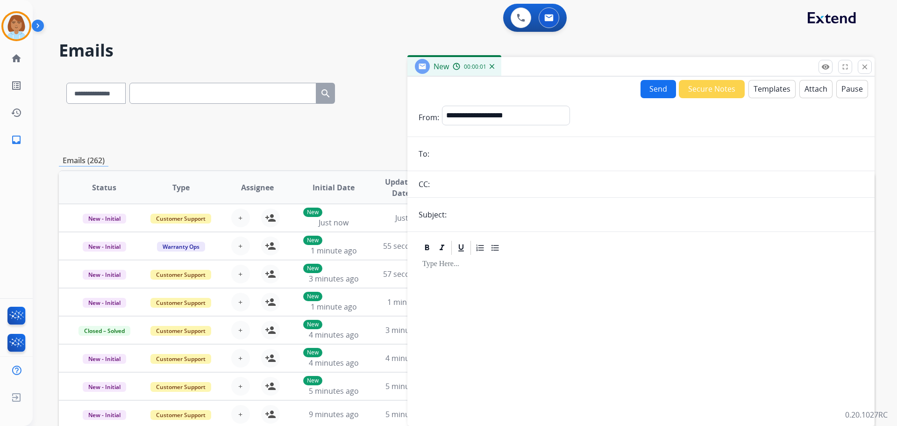
click at [538, 126] on div "**********" at bounding box center [506, 117] width 128 height 23
click at [537, 124] on div "**********" at bounding box center [505, 117] width 127 height 22
select select "**********"
click at [442, 106] on select "**********" at bounding box center [505, 115] width 127 height 19
click at [768, 92] on button "Templates" at bounding box center [772, 89] width 47 height 18
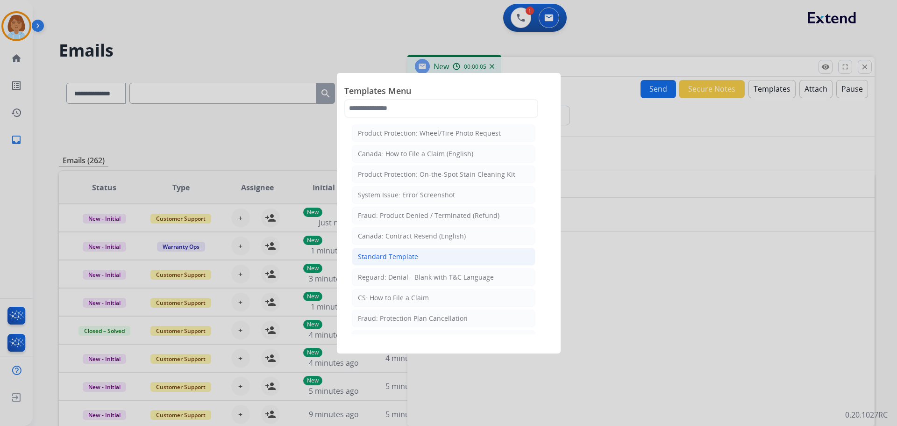
click at [438, 249] on li "Standard Template" at bounding box center [444, 257] width 184 height 18
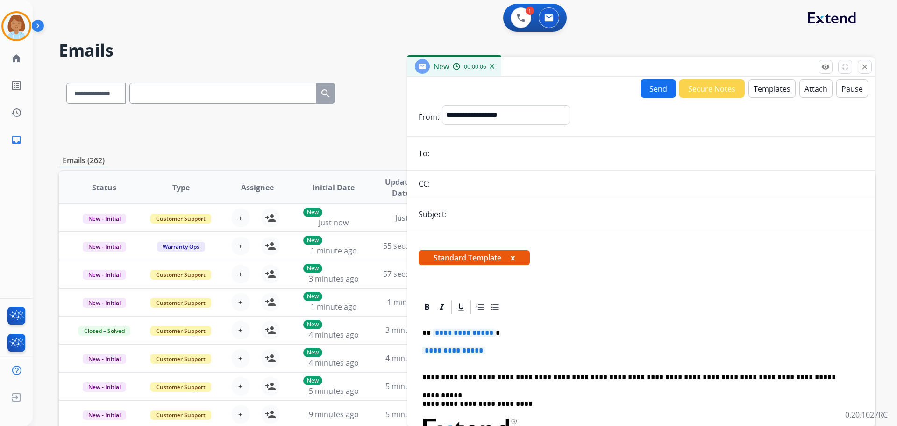
click at [505, 149] on input "email" at bounding box center [647, 153] width 431 height 19
paste input "**********"
type input "**********"
click at [696, 206] on input "text" at bounding box center [657, 214] width 414 height 19
click at [458, 212] on input "**********" at bounding box center [657, 214] width 414 height 19
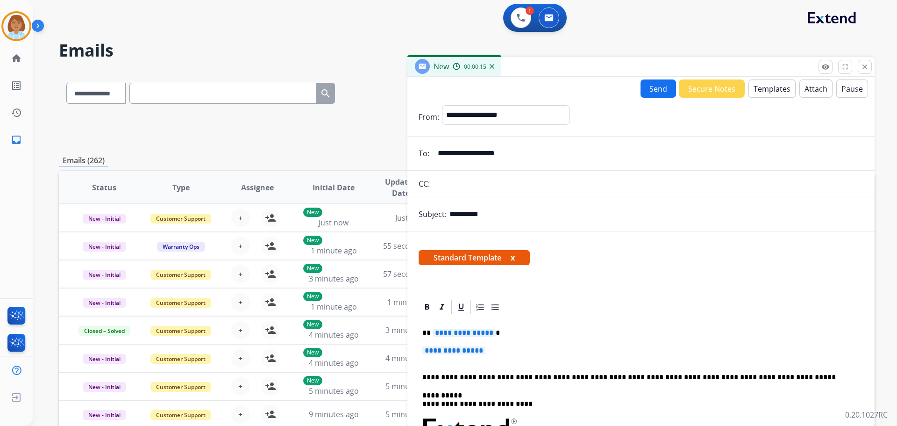
type input "**********"
drag, startPoint x: 461, startPoint y: 354, endPoint x: 433, endPoint y: 335, distance: 34.2
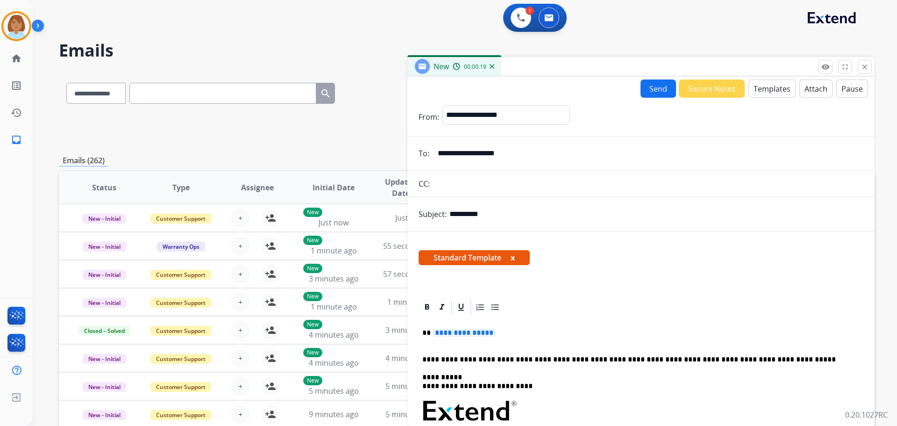
click at [507, 337] on p "**********" at bounding box center [638, 337] width 430 height 17
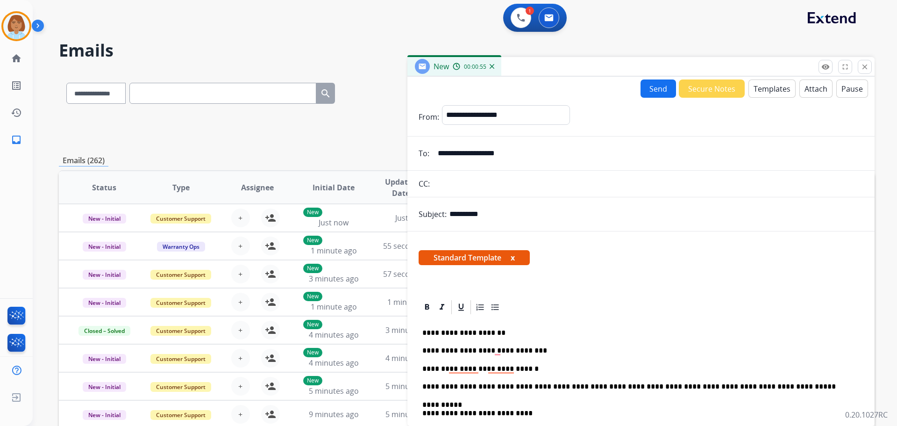
click at [762, 89] on button "Templates" at bounding box center [772, 88] width 47 height 18
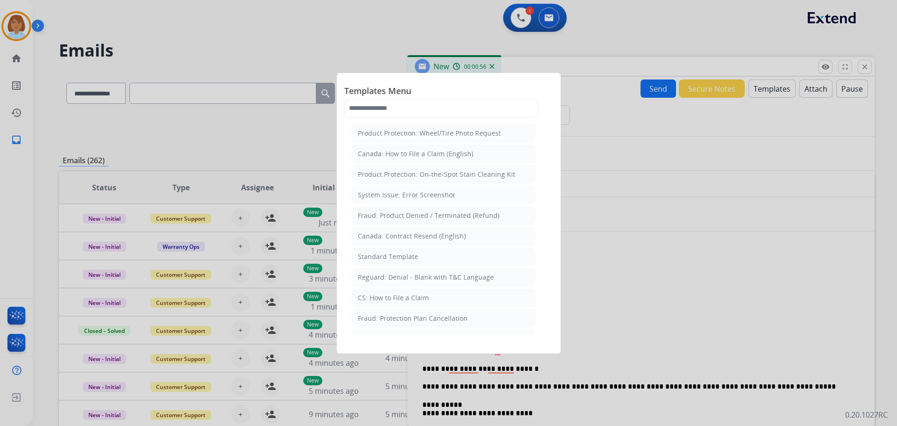
click at [696, 172] on div at bounding box center [448, 213] width 897 height 426
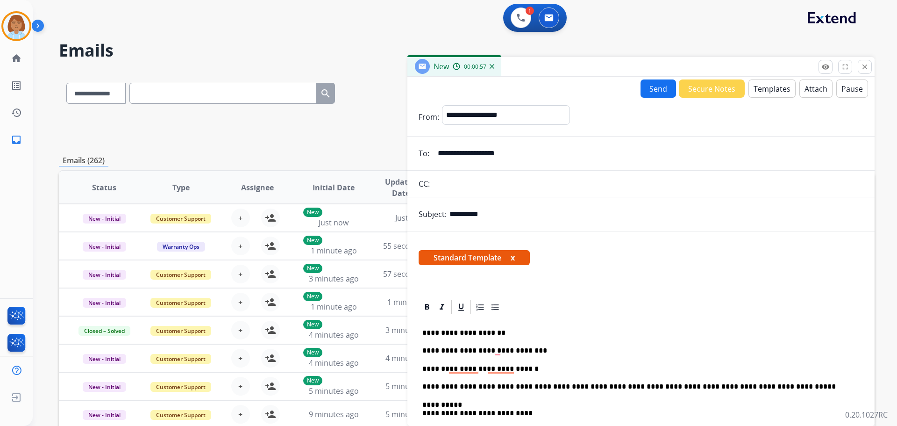
click at [810, 93] on button "Attach" at bounding box center [816, 88] width 33 height 18
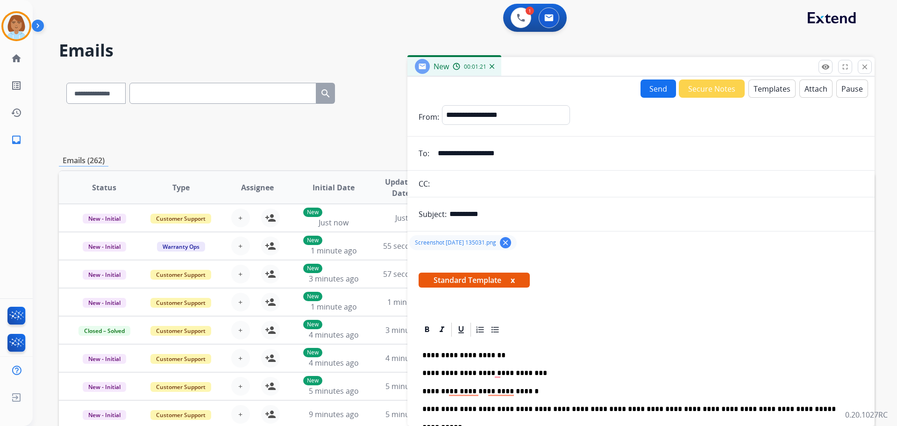
click at [654, 86] on button "Send" at bounding box center [659, 88] width 36 height 18
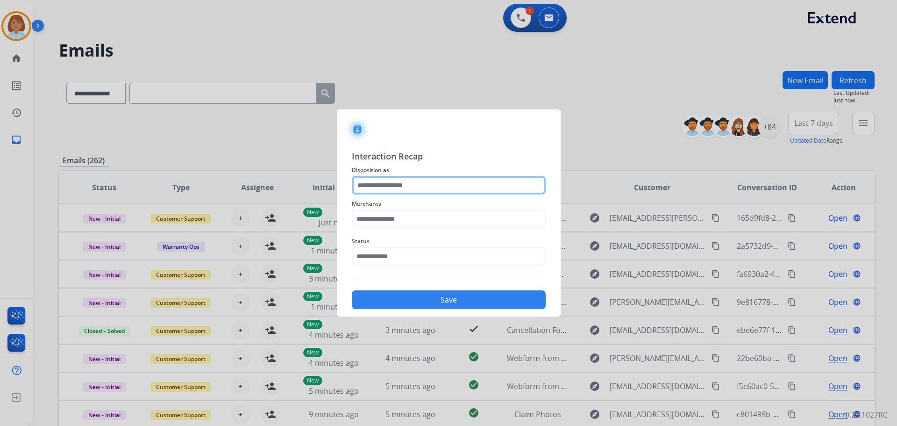
click at [454, 180] on input "text" at bounding box center [449, 185] width 194 height 19
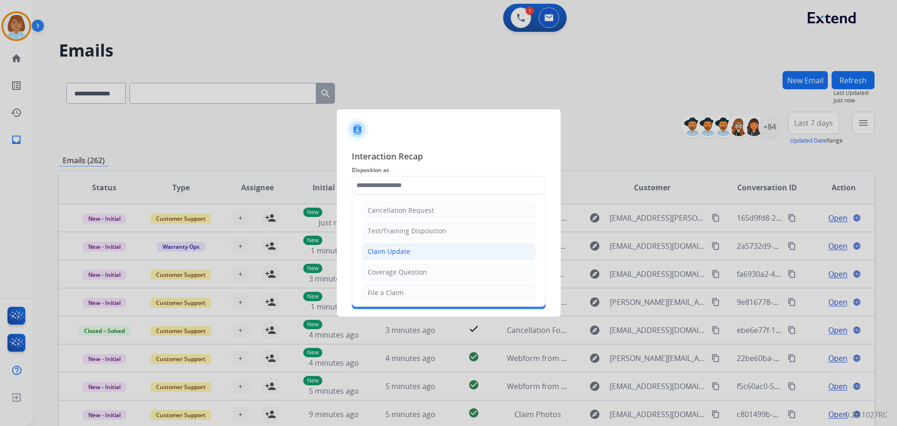
click at [415, 247] on li "Claim Update" at bounding box center [449, 252] width 174 height 18
type input "**********"
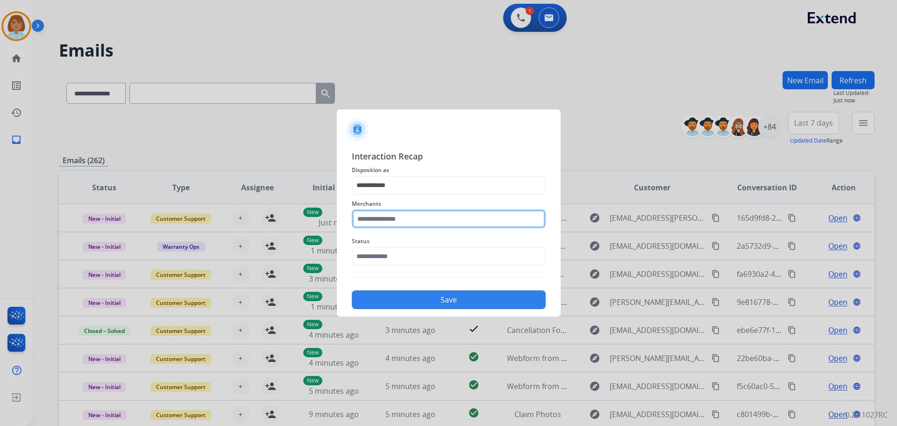
click at [415, 217] on input "text" at bounding box center [449, 218] width 194 height 19
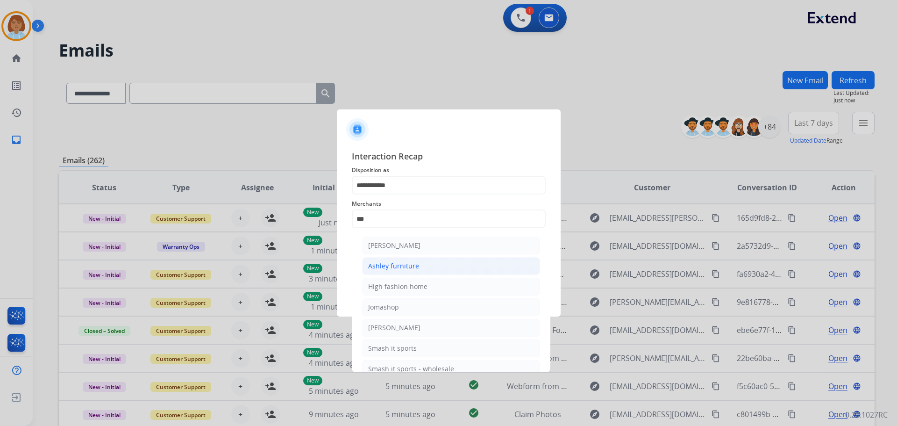
click at [467, 259] on li "Ashley furniture" at bounding box center [451, 266] width 178 height 18
type input "**********"
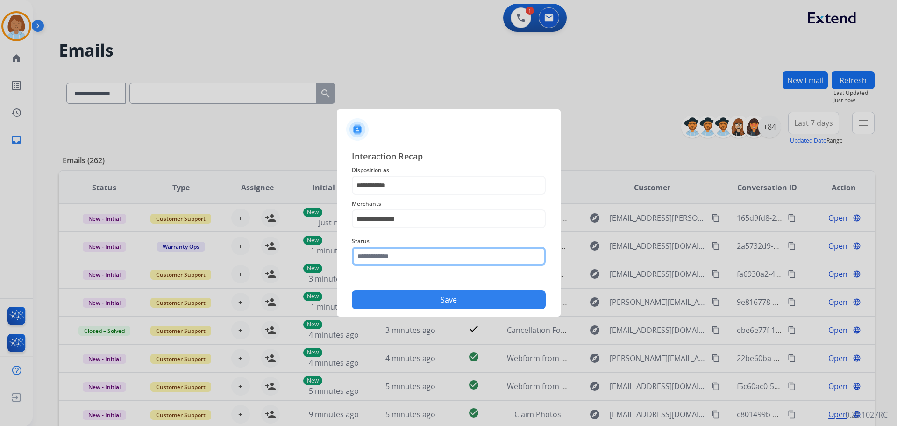
click at [453, 262] on input "text" at bounding box center [449, 256] width 194 height 19
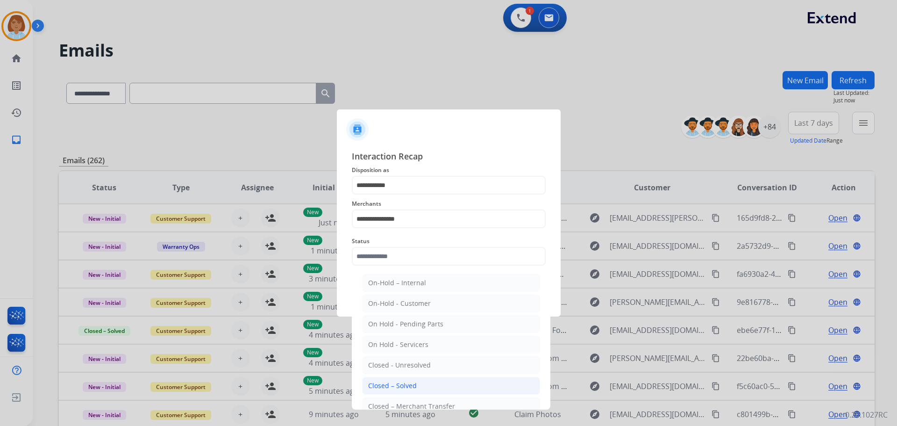
click at [434, 380] on li "Closed – Solved" at bounding box center [451, 386] width 178 height 18
type input "**********"
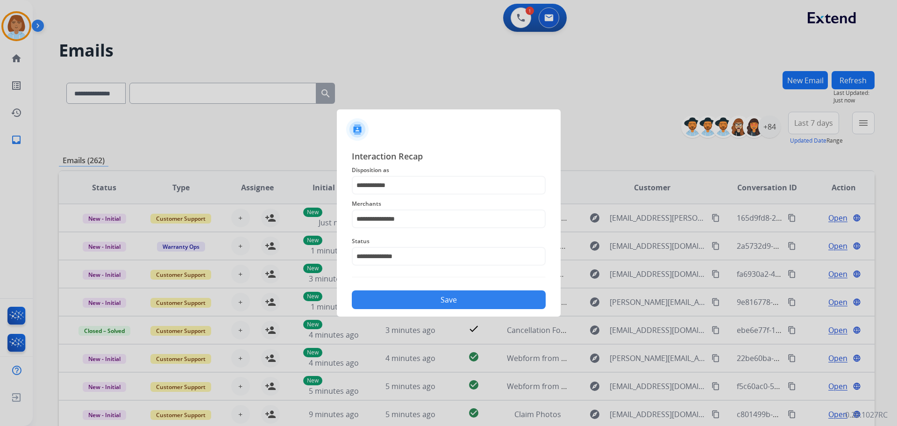
click at [482, 286] on div "Save" at bounding box center [449, 297] width 194 height 24
click at [477, 308] on button "Save" at bounding box center [449, 299] width 194 height 19
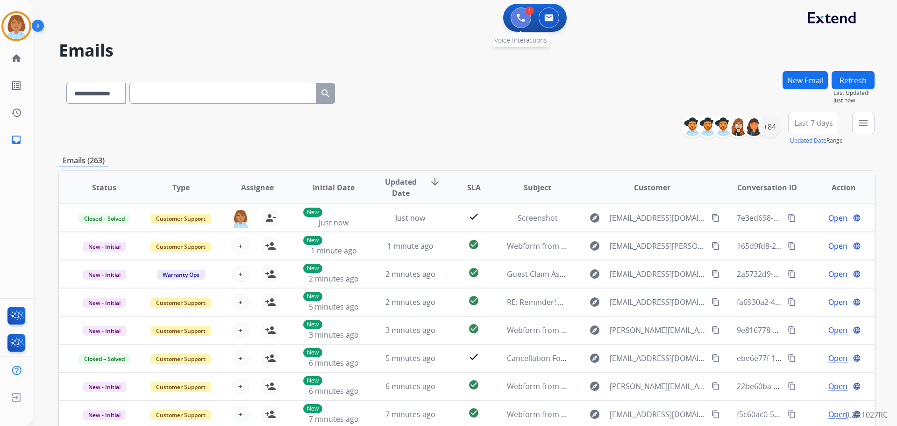
click at [521, 21] on img at bounding box center [521, 18] width 8 height 8
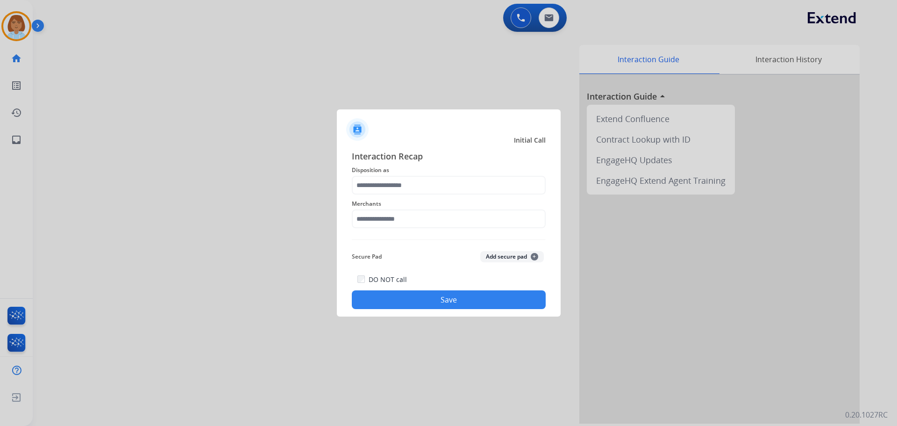
click at [484, 176] on div "Interaction Recap Disposition as Merchants Secure Pad Add secure pad + DO NOT c…" at bounding box center [449, 229] width 194 height 159
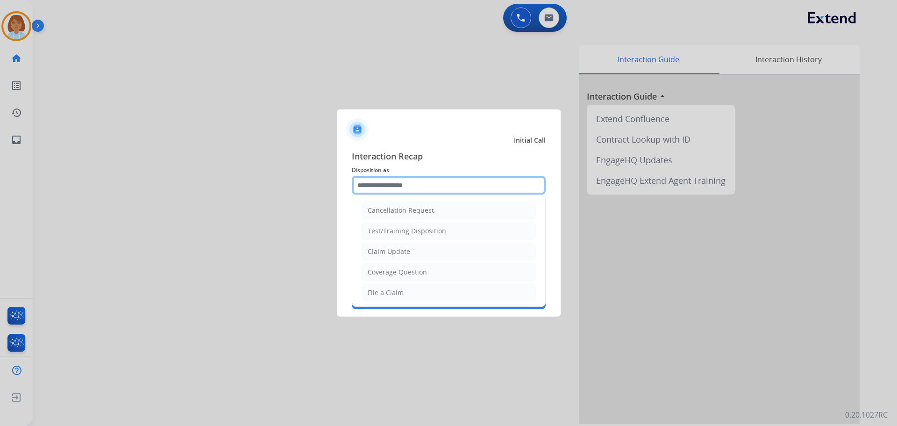
click at [483, 183] on input "text" at bounding box center [449, 185] width 194 height 19
click at [420, 285] on li "File a Claim" at bounding box center [449, 293] width 174 height 18
type input "**********"
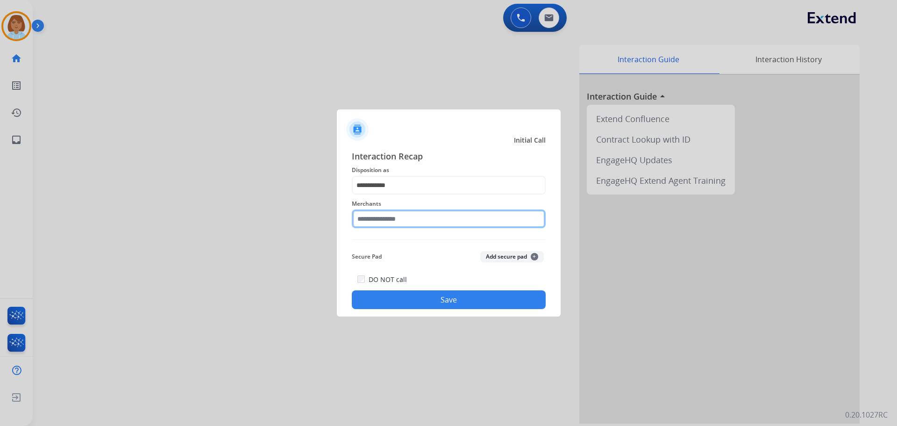
click at [433, 232] on div "Merchants" at bounding box center [449, 212] width 194 height 37
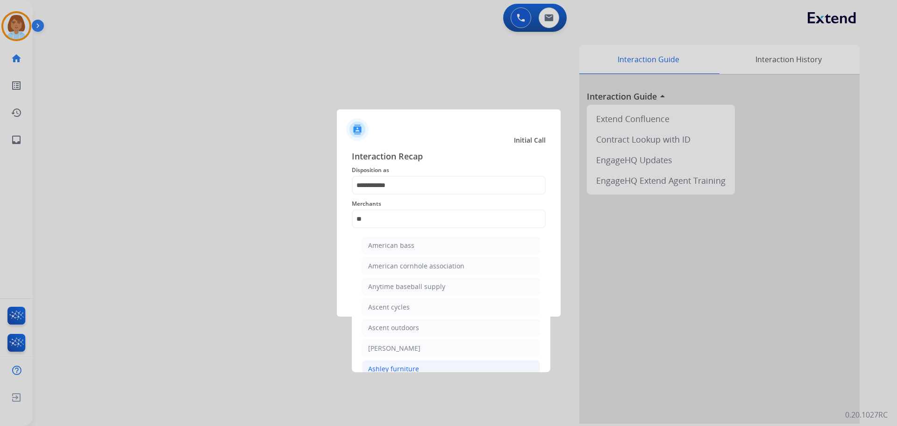
click at [414, 368] on div "Ashley furniture" at bounding box center [393, 368] width 51 height 9
type input "**********"
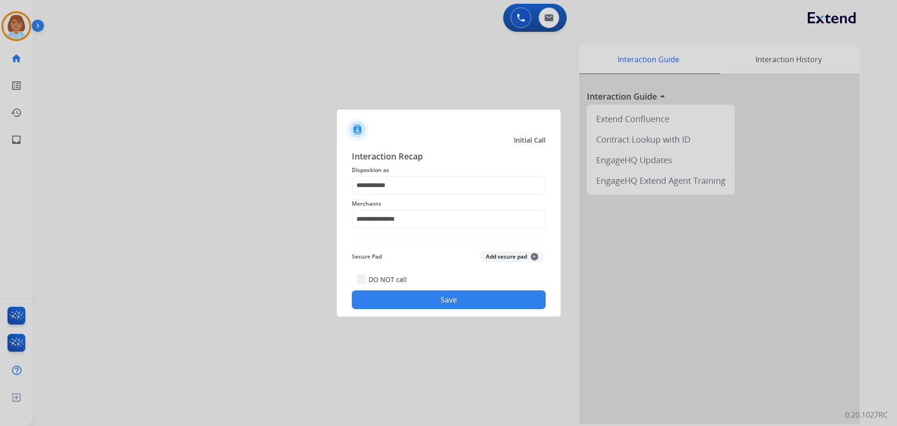
click at [464, 293] on button "Save" at bounding box center [449, 299] width 194 height 19
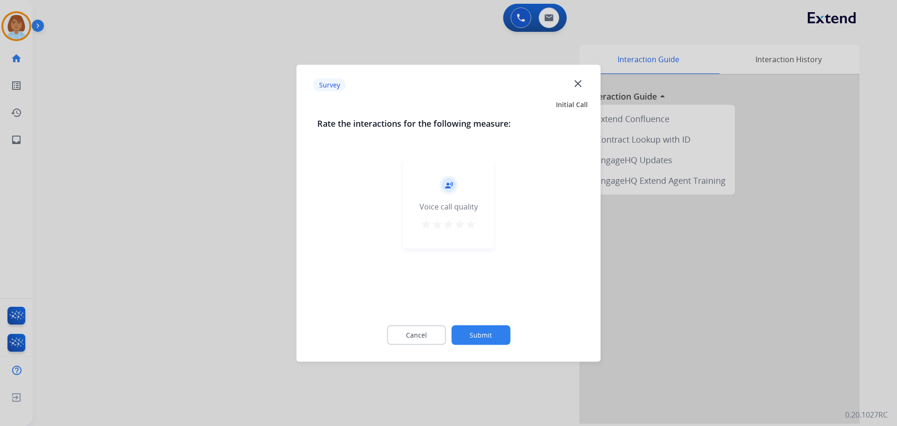
click at [491, 333] on button "Submit" at bounding box center [481, 335] width 59 height 20
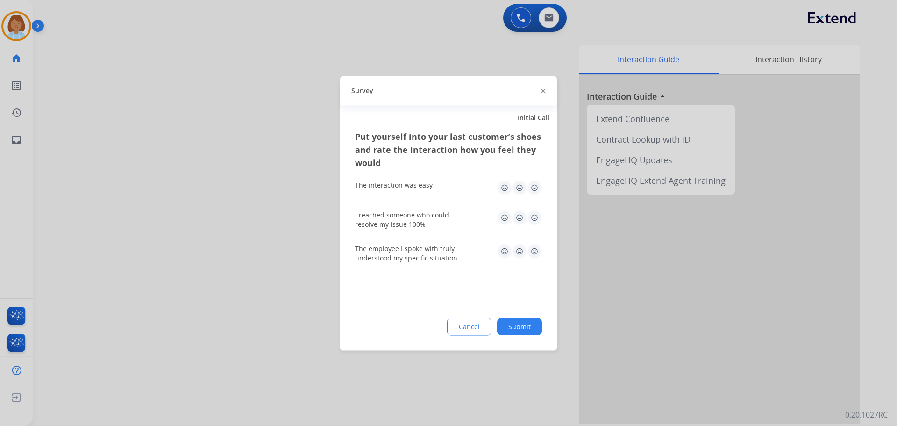
drag, startPoint x: 527, startPoint y: 323, endPoint x: 530, endPoint y: 318, distance: 5.3
click at [528, 323] on button "Submit" at bounding box center [519, 326] width 45 height 17
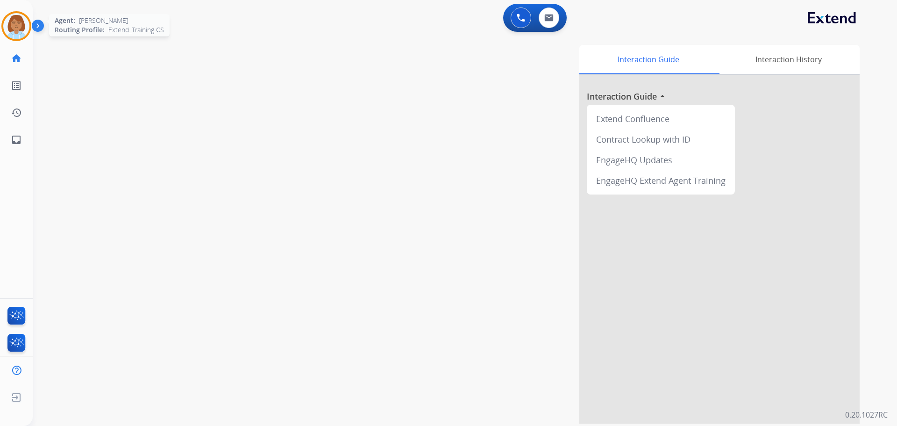
click at [9, 27] on img at bounding box center [16, 26] width 26 height 26
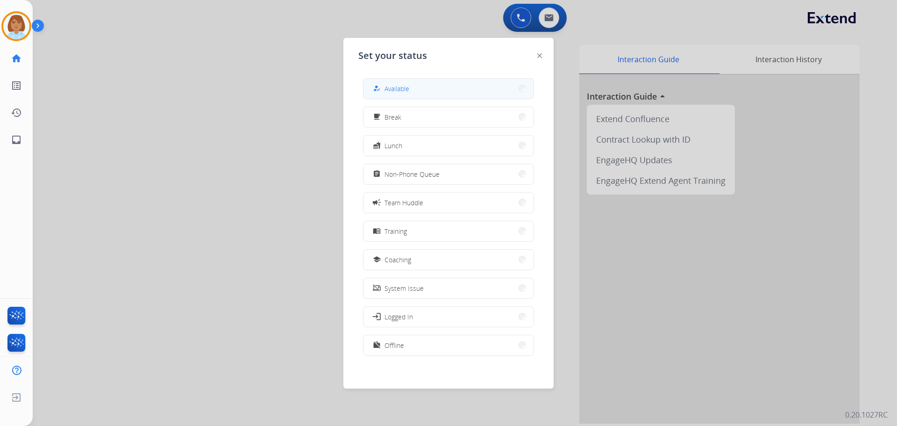
click at [431, 92] on button "how_to_reg Available" at bounding box center [449, 89] width 170 height 20
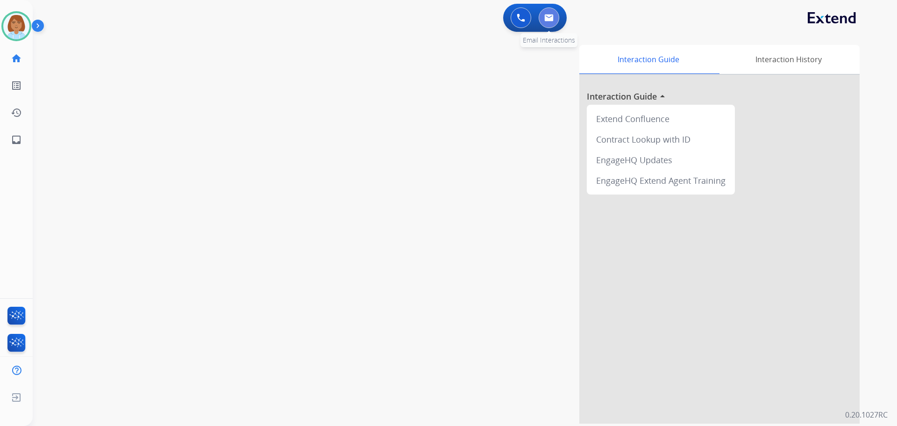
click at [558, 16] on button at bounding box center [549, 17] width 21 height 21
select select "**********"
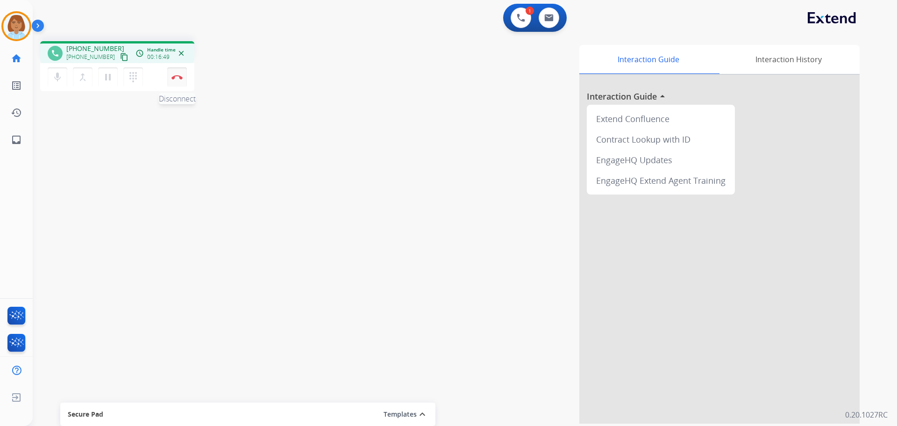
click at [177, 77] on img at bounding box center [177, 77] width 11 height 5
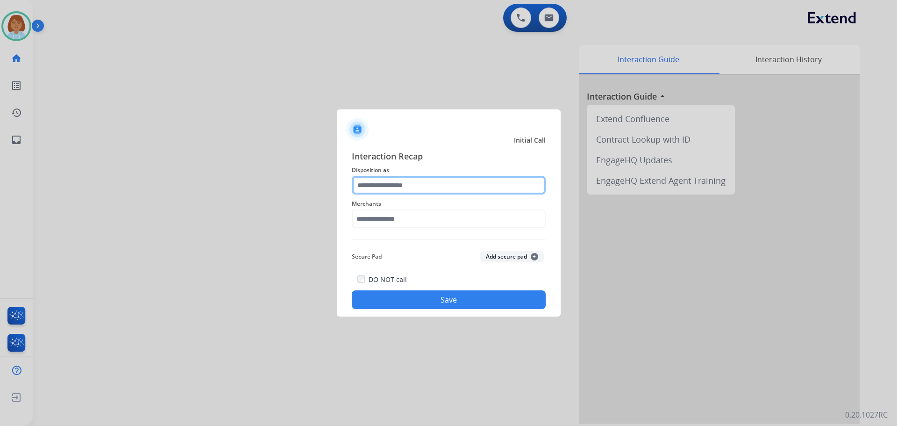
drag, startPoint x: 495, startPoint y: 188, endPoint x: 497, endPoint y: 194, distance: 5.8
click at [496, 192] on input "text" at bounding box center [449, 185] width 194 height 19
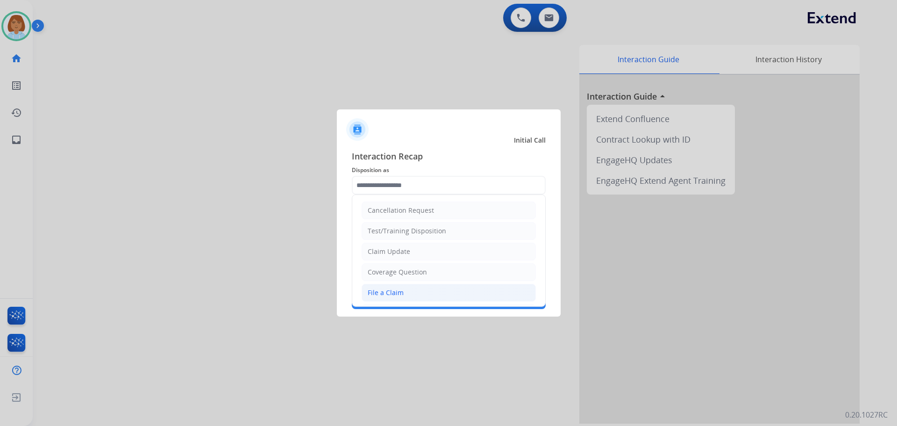
click at [396, 293] on div "File a Claim" at bounding box center [386, 292] width 36 height 9
type input "**********"
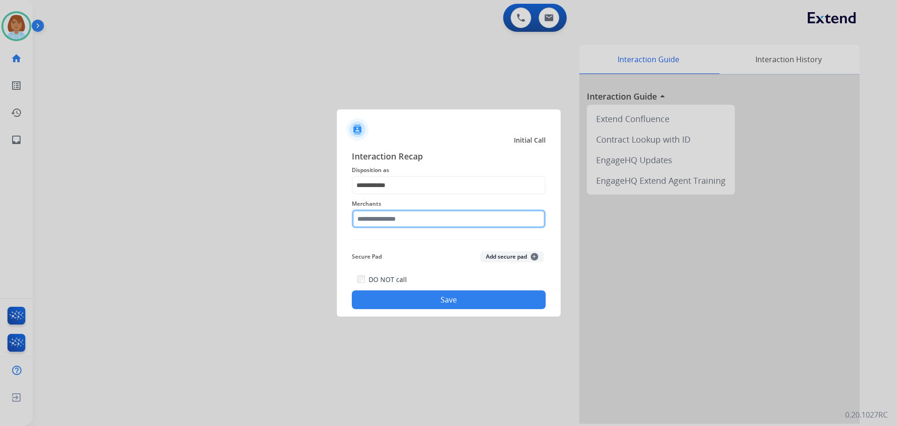
click at [405, 216] on input "text" at bounding box center [449, 218] width 194 height 19
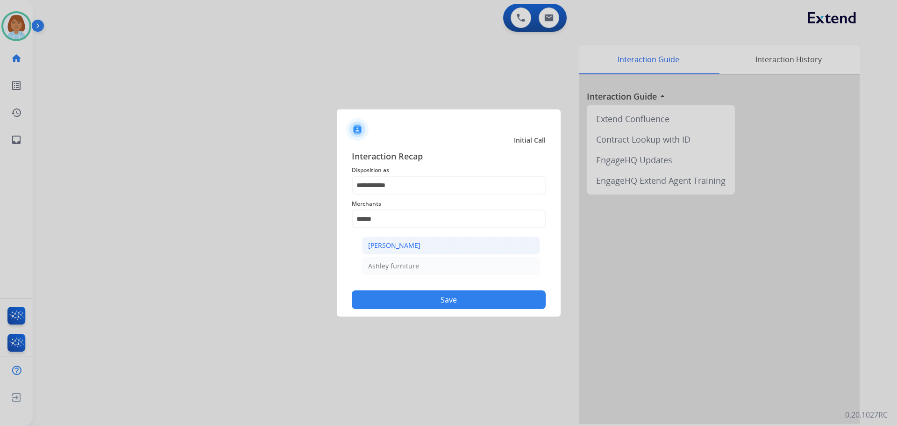
click at [466, 242] on li "[PERSON_NAME]" at bounding box center [451, 246] width 178 height 18
type input "**********"
click at [477, 294] on button "Save" at bounding box center [449, 299] width 194 height 19
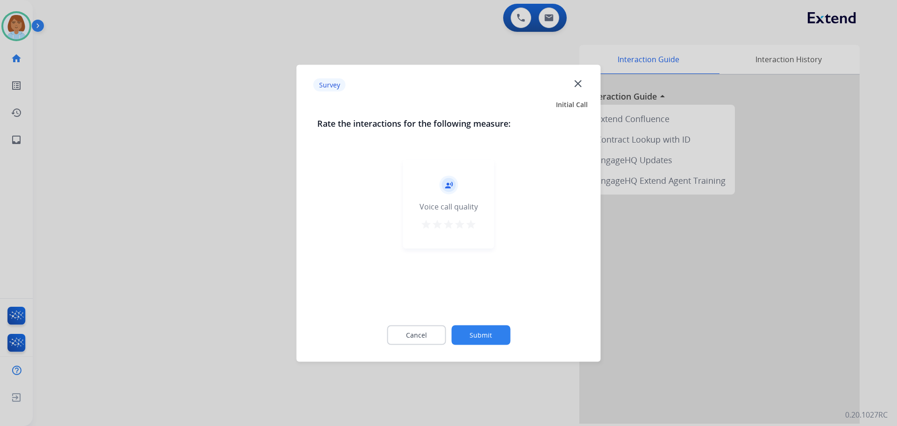
click at [471, 334] on button "Submit" at bounding box center [481, 335] width 59 height 20
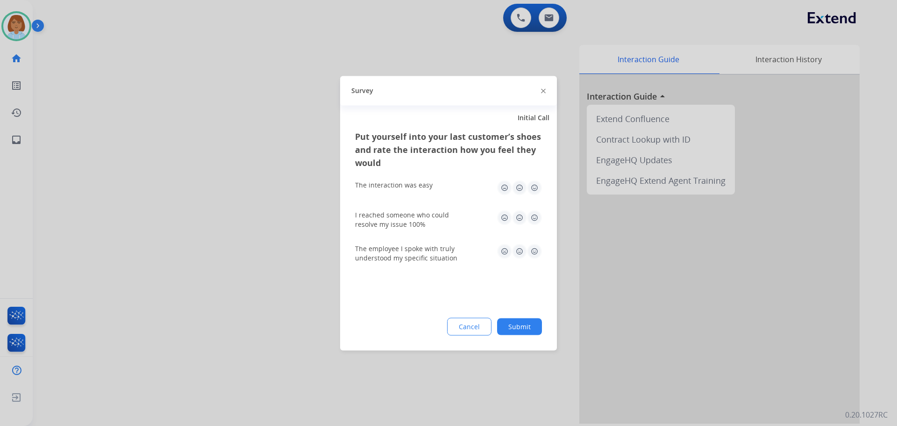
click at [525, 326] on button "Submit" at bounding box center [519, 326] width 45 height 17
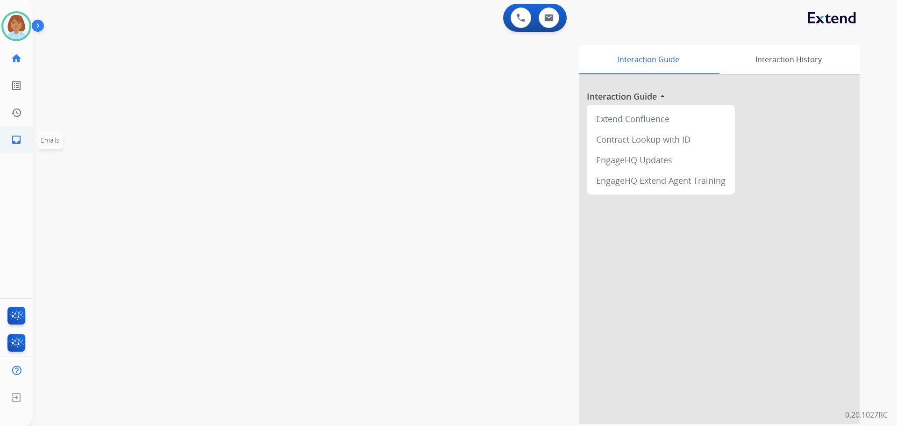
click at [20, 134] on link "inbox Emails" at bounding box center [16, 140] width 26 height 26
select select "**********"
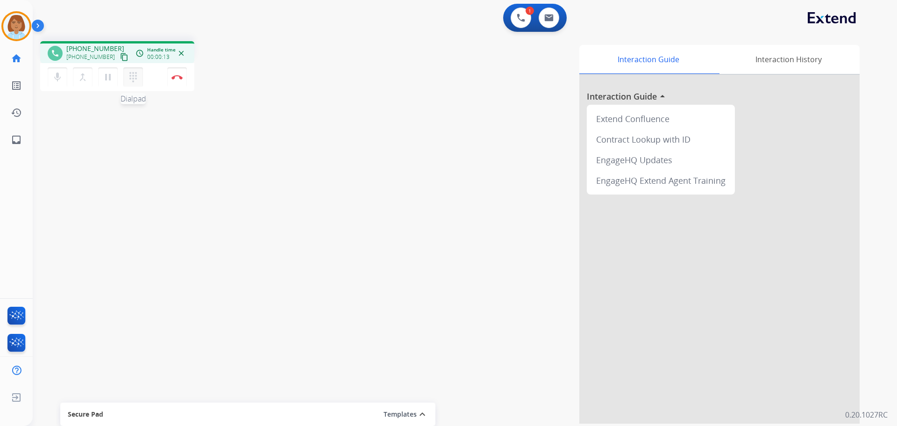
click at [140, 77] on button "dialpad Dialpad" at bounding box center [133, 77] width 20 height 20
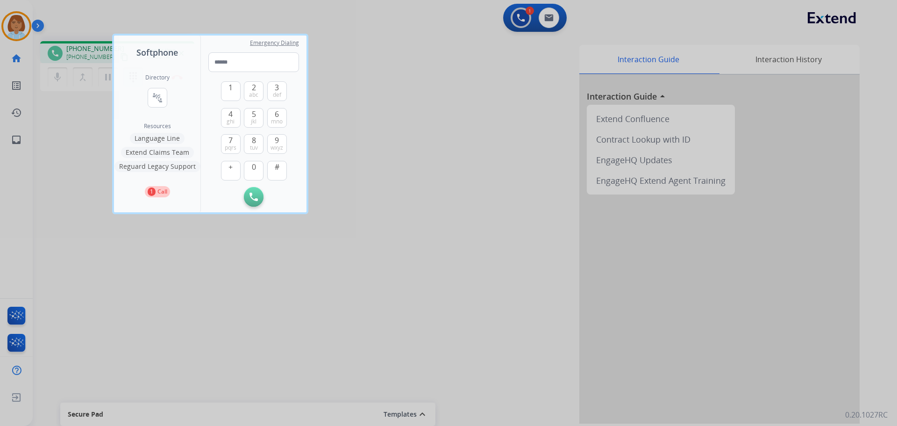
click at [156, 138] on button "Language Line" at bounding box center [157, 138] width 55 height 11
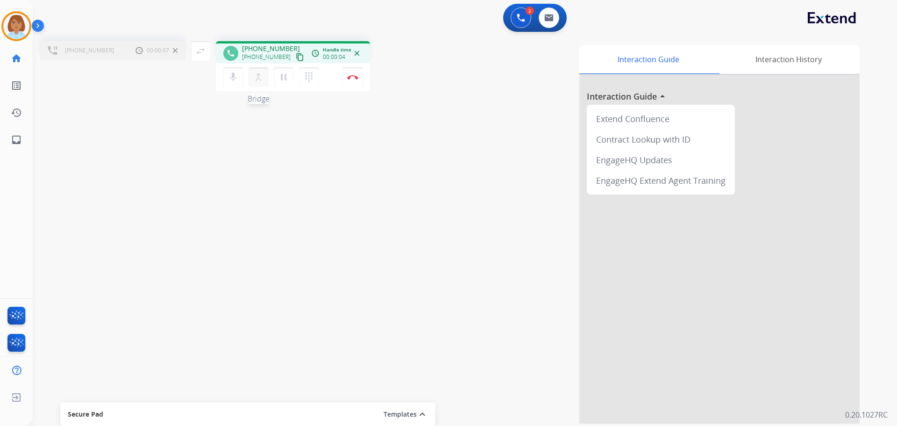
click at [253, 75] on mat-icon "merge_type" at bounding box center [258, 77] width 11 height 11
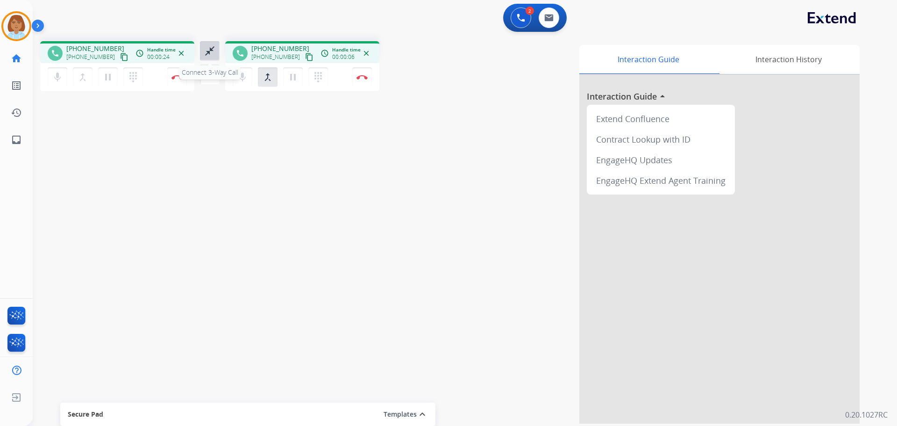
click at [209, 50] on mat-icon "close_fullscreen" at bounding box center [209, 50] width 11 height 11
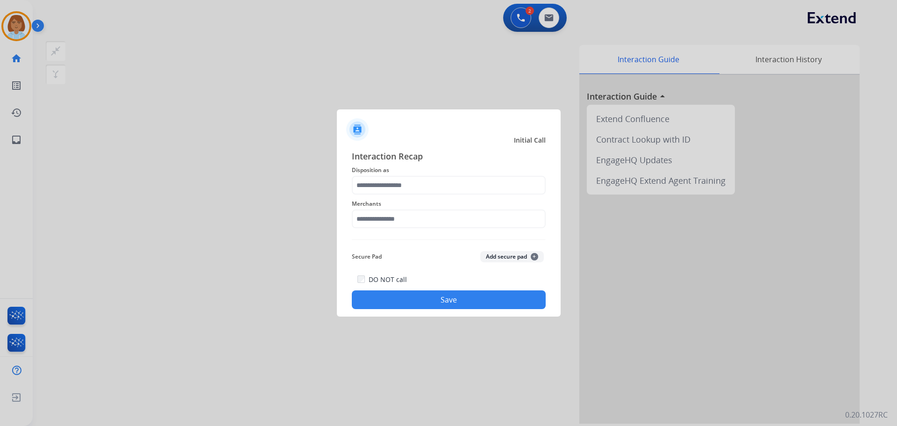
click at [449, 196] on div "Merchants" at bounding box center [449, 212] width 194 height 37
click at [450, 188] on input "text" at bounding box center [449, 185] width 194 height 19
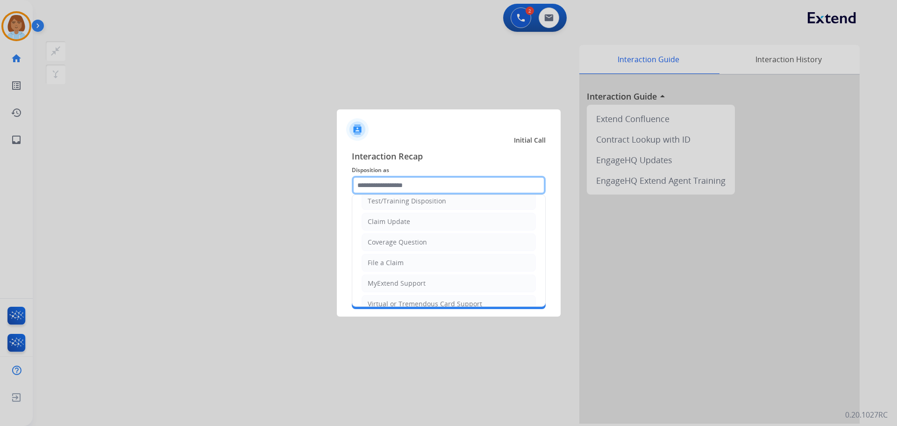
scroll to position [146, 0]
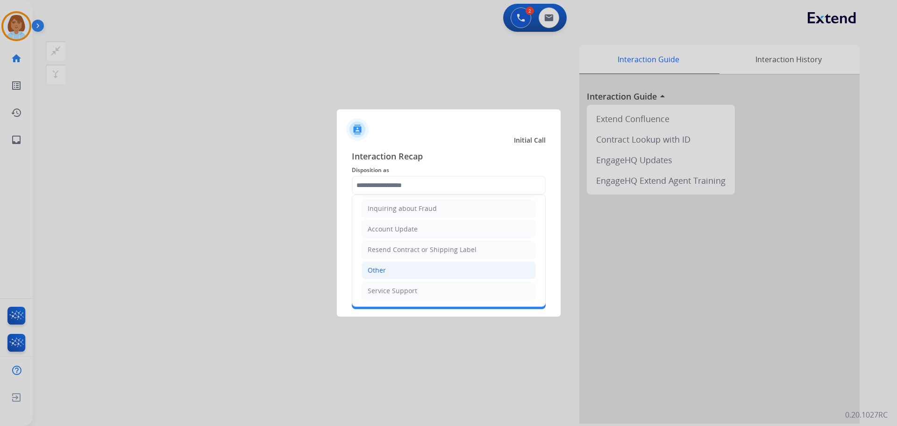
click at [405, 270] on li "Other" at bounding box center [449, 270] width 174 height 18
type input "*****"
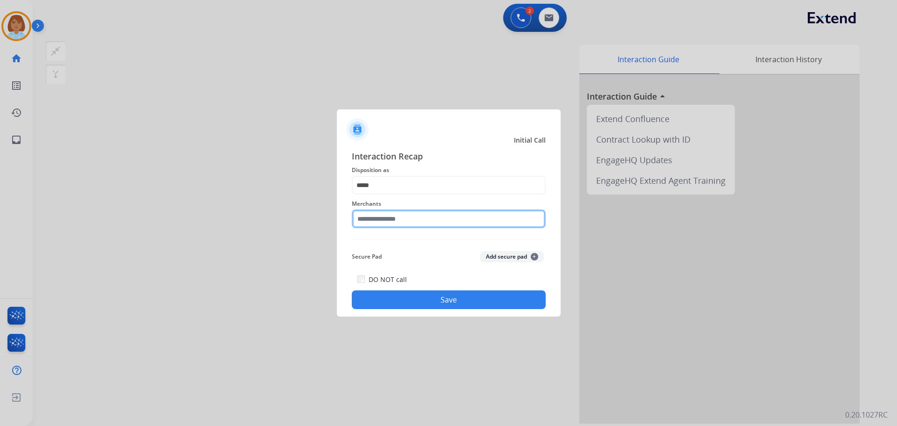
click at [406, 225] on input "text" at bounding box center [449, 218] width 194 height 19
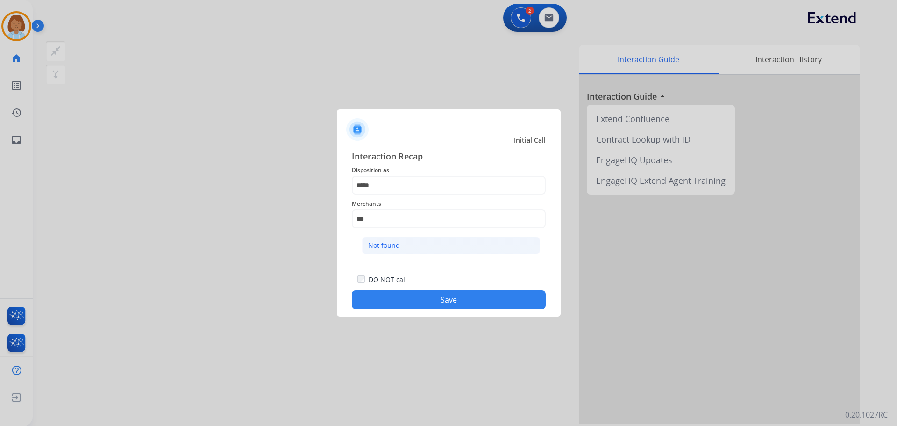
click at [487, 238] on li "Not found" at bounding box center [451, 246] width 178 height 18
type input "*********"
click at [478, 296] on button "Save" at bounding box center [449, 299] width 194 height 19
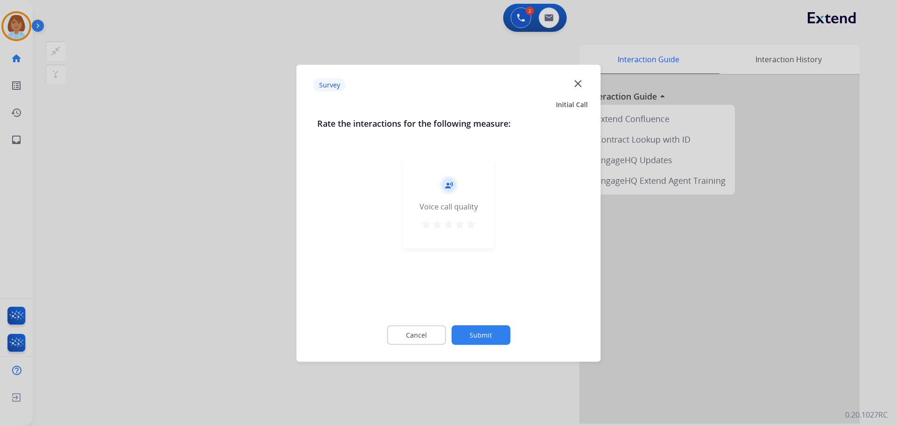
click at [496, 330] on button "Submit" at bounding box center [481, 335] width 59 height 20
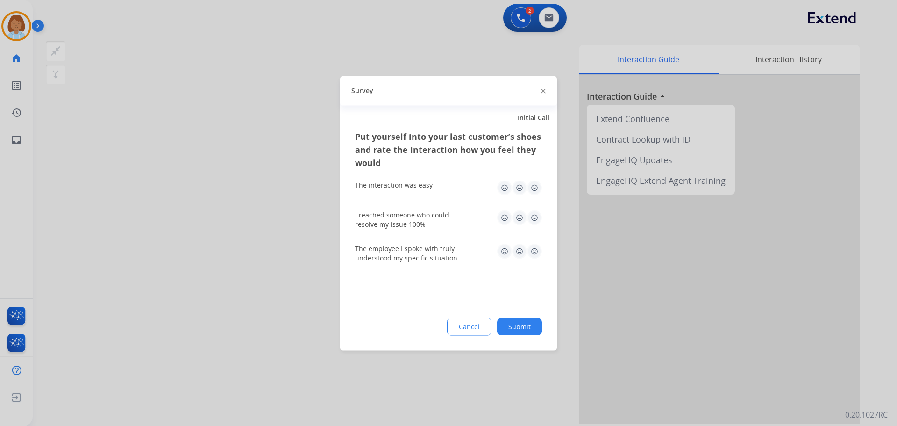
click at [535, 323] on button "Submit" at bounding box center [519, 326] width 45 height 17
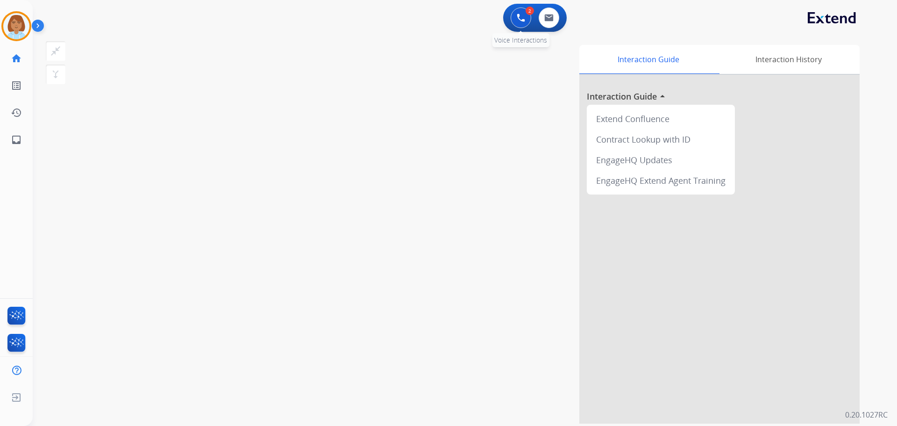
click at [529, 16] on button at bounding box center [521, 17] width 21 height 21
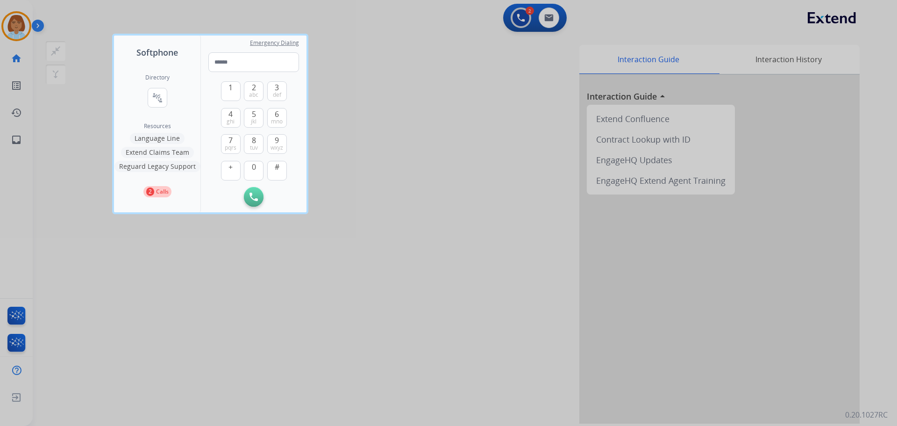
click at [427, 111] on div at bounding box center [448, 213] width 897 height 426
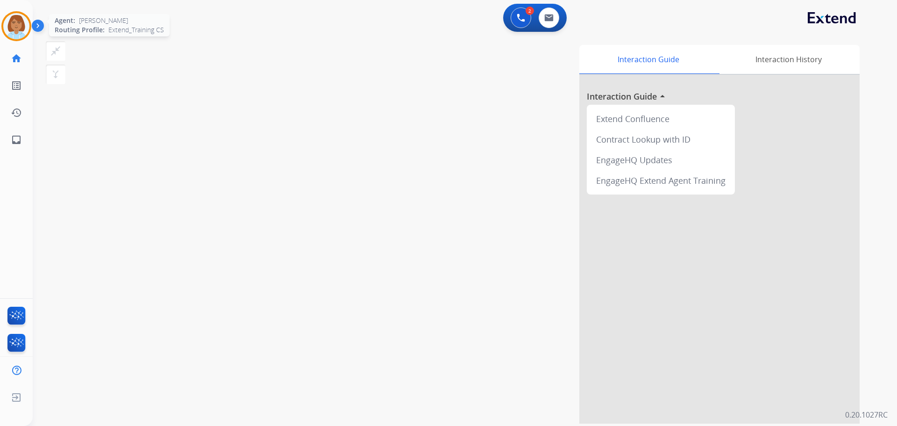
click at [13, 26] on img at bounding box center [16, 26] width 26 height 26
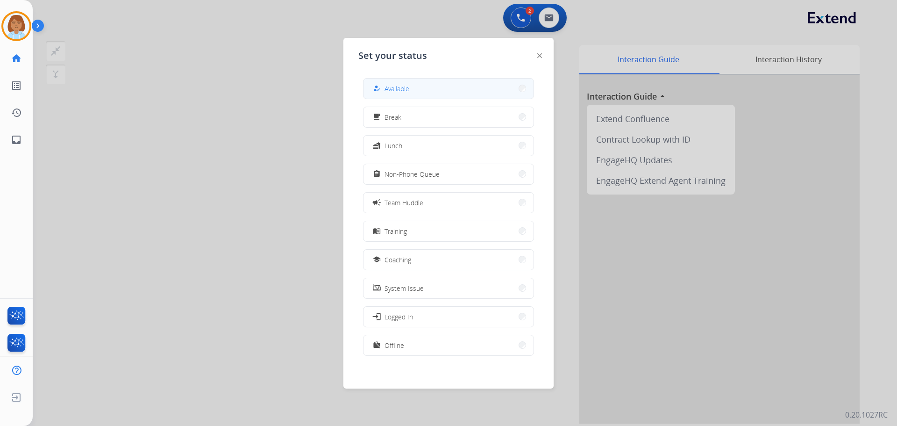
click at [430, 93] on button "how_to_reg Available" at bounding box center [449, 89] width 170 height 20
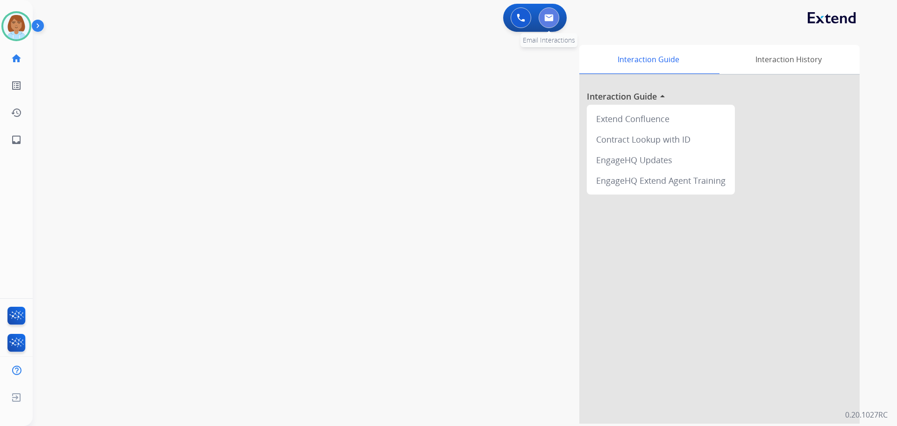
click at [554, 26] on button at bounding box center [549, 17] width 21 height 21
select select "**********"
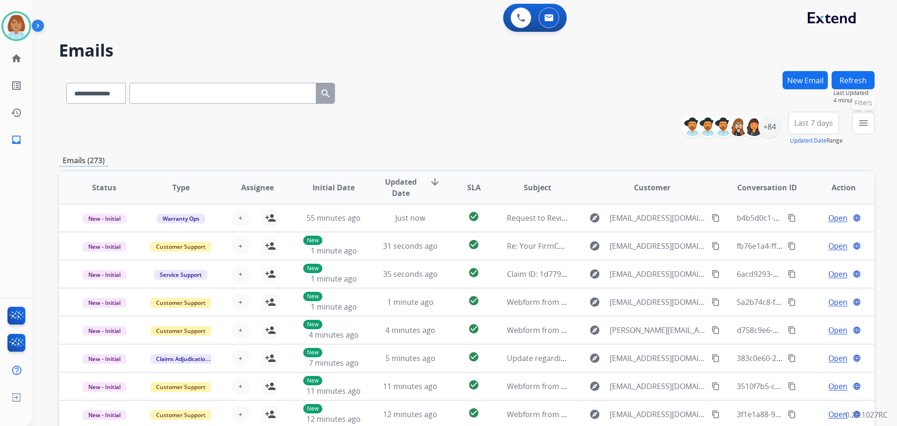
click at [872, 119] on button "menu Filters" at bounding box center [864, 123] width 22 height 22
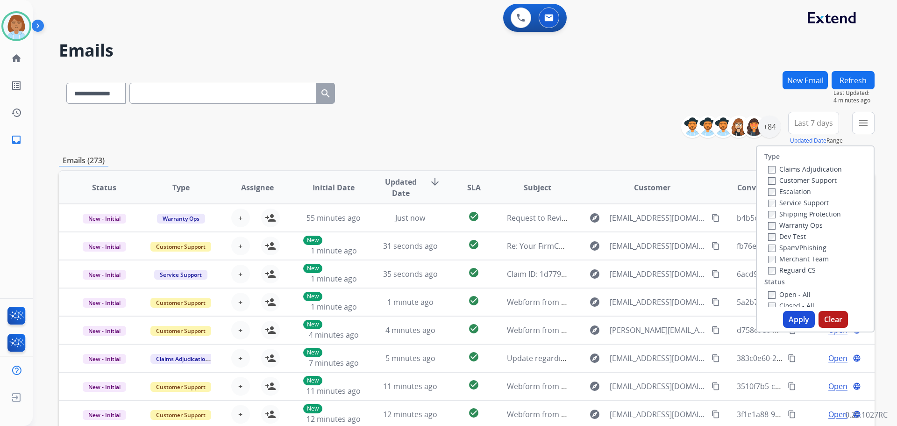
click at [778, 176] on label "Customer Support" at bounding box center [802, 180] width 69 height 9
click at [780, 210] on label "Shipping Protection" at bounding box center [804, 213] width 73 height 9
click at [766, 277] on div "Type Claims Adjudication Customer Support Escalation Service Support Shipping P…" at bounding box center [815, 226] width 117 height 161
click at [770, 294] on label "Open - All" at bounding box center [789, 294] width 43 height 9
click at [790, 322] on button "Apply" at bounding box center [799, 319] width 32 height 17
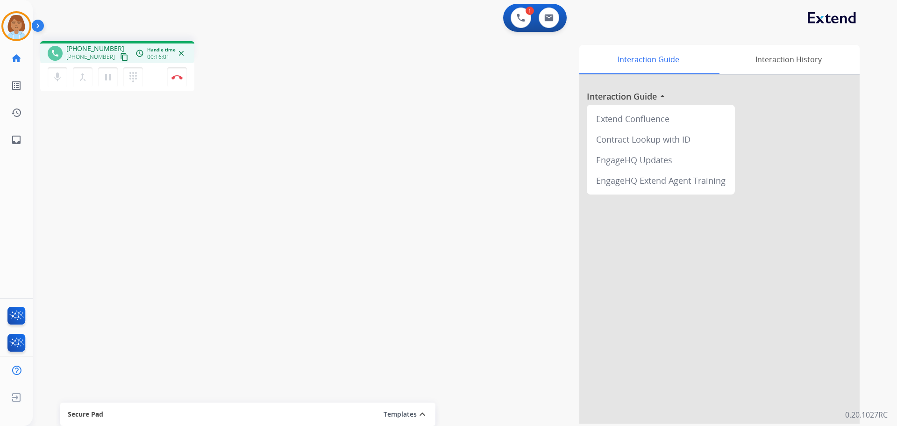
click at [191, 280] on div "phone +13056845241 +13056845241 content_copy access_time Call metrics Queue 00:…" at bounding box center [454, 229] width 842 height 390
click at [182, 86] on button "Disconnect" at bounding box center [177, 77] width 20 height 20
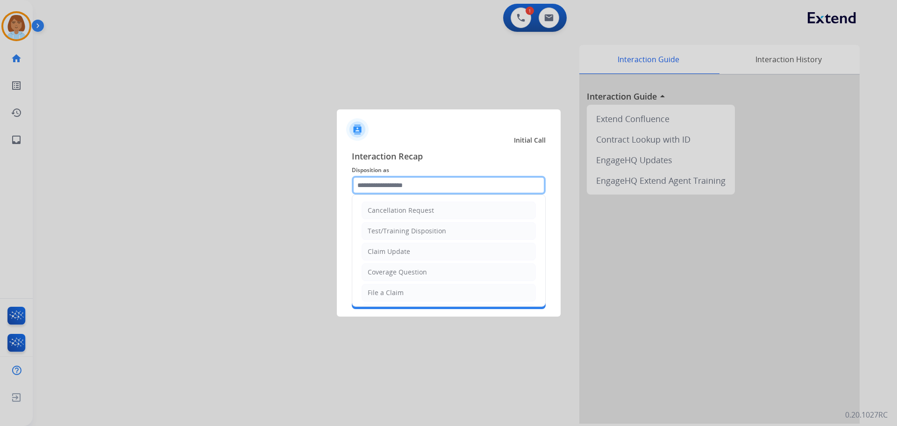
click at [465, 188] on input "text" at bounding box center [449, 185] width 194 height 19
click at [447, 287] on li "File a Claim" at bounding box center [449, 293] width 174 height 18
type input "**********"
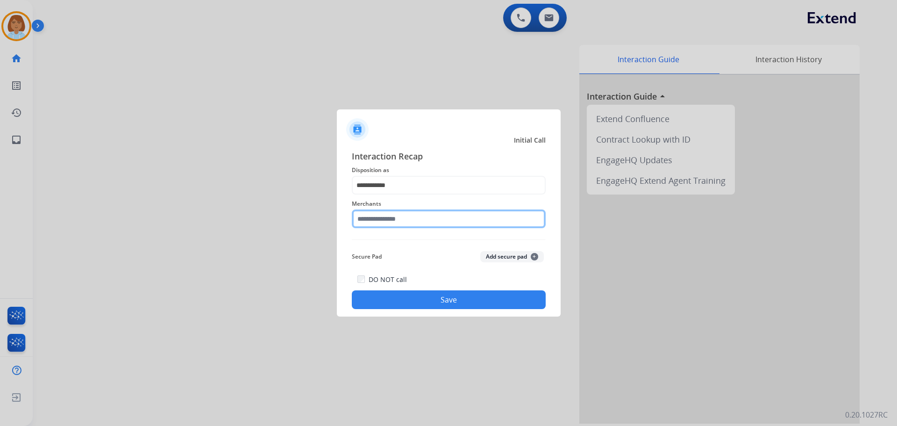
drag, startPoint x: 434, startPoint y: 215, endPoint x: 431, endPoint y: 230, distance: 14.9
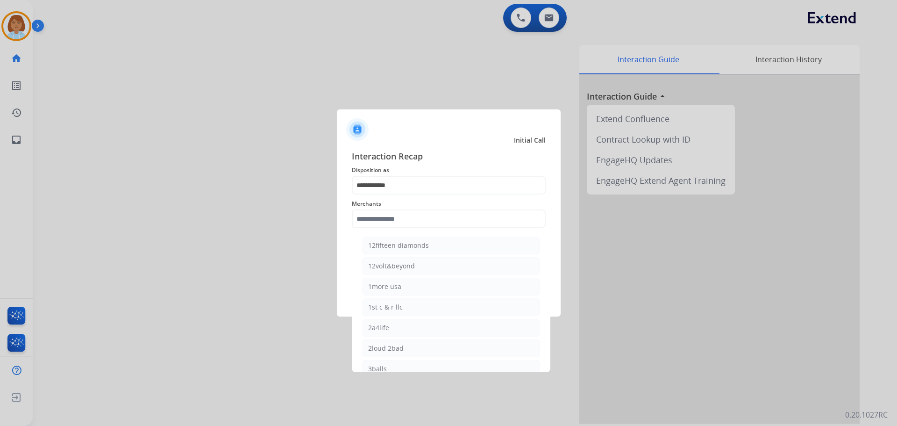
drag, startPoint x: 431, startPoint y: 230, endPoint x: 378, endPoint y: 207, distance: 57.4
click at [378, 207] on span "Merchants" at bounding box center [449, 203] width 194 height 11
click at [380, 220] on input "text" at bounding box center [449, 218] width 194 height 19
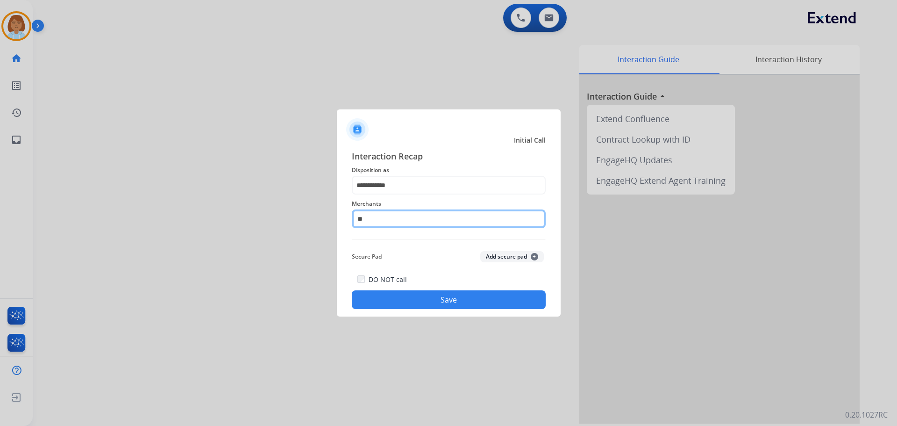
type input "*"
click at [409, 227] on input "text" at bounding box center [449, 218] width 194 height 19
type input "*********"
click at [449, 289] on div "DO NOT call Save" at bounding box center [449, 291] width 194 height 36
click at [449, 300] on button "Save" at bounding box center [449, 299] width 194 height 19
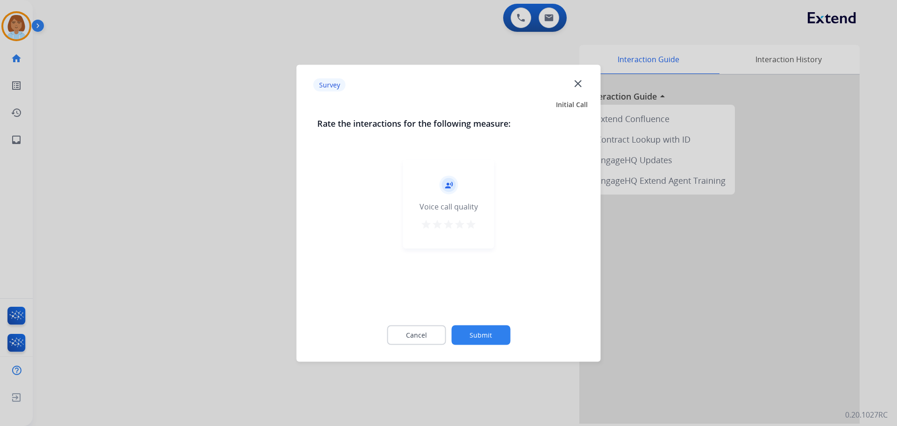
click at [497, 327] on button "Submit" at bounding box center [481, 335] width 59 height 20
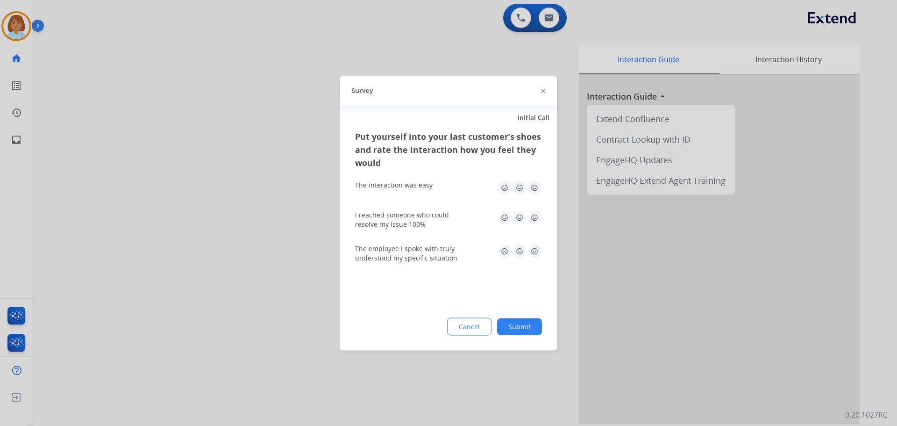
click at [518, 332] on button "Submit" at bounding box center [519, 326] width 45 height 17
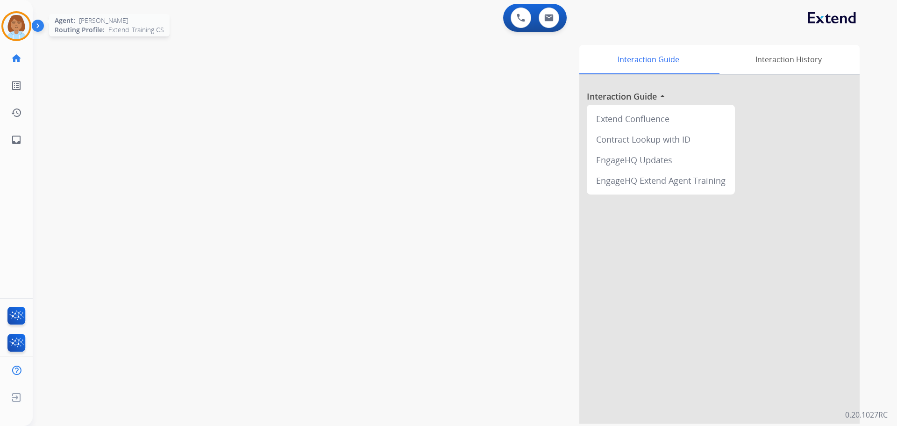
click at [16, 21] on img at bounding box center [16, 26] width 26 height 26
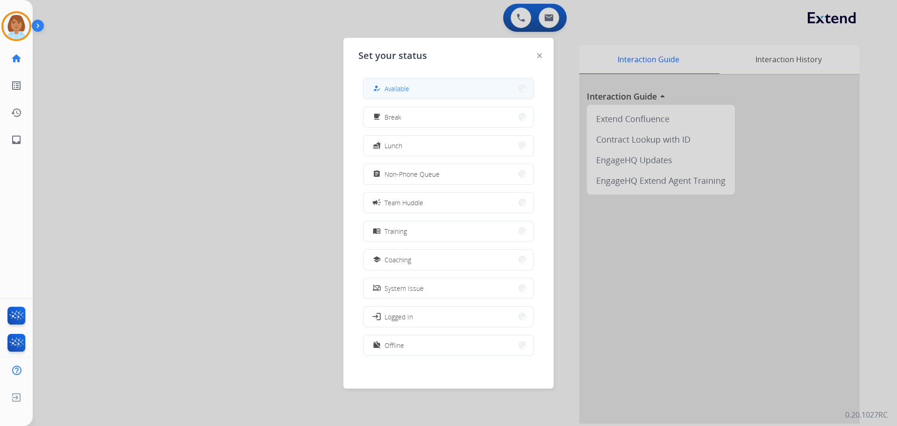
click at [436, 81] on button "how_to_reg Available" at bounding box center [449, 89] width 170 height 20
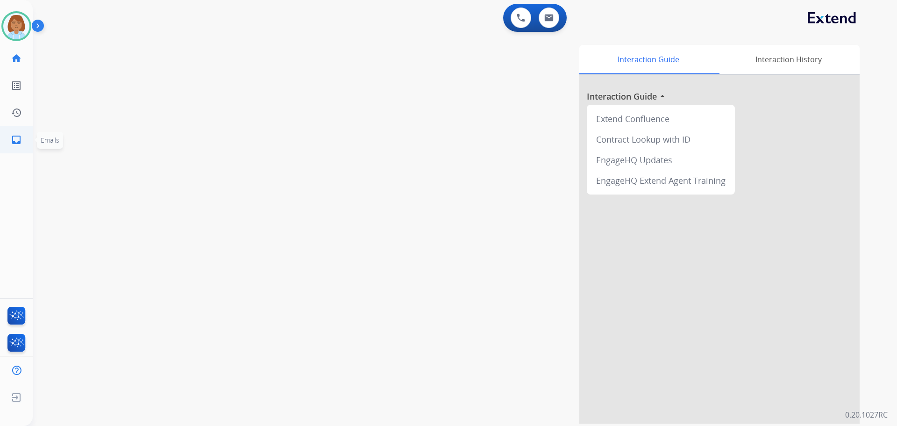
click at [19, 140] on mat-icon "inbox" at bounding box center [16, 139] width 11 height 11
select select "**********"
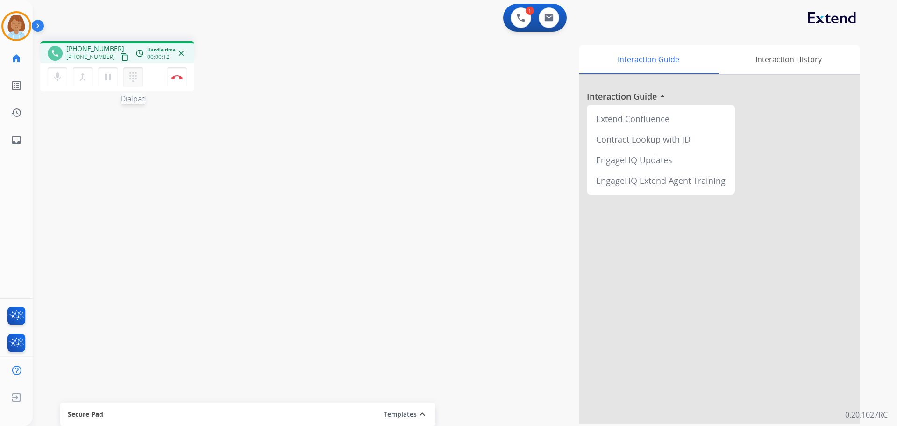
click at [134, 76] on mat-icon "dialpad" at bounding box center [133, 77] width 11 height 11
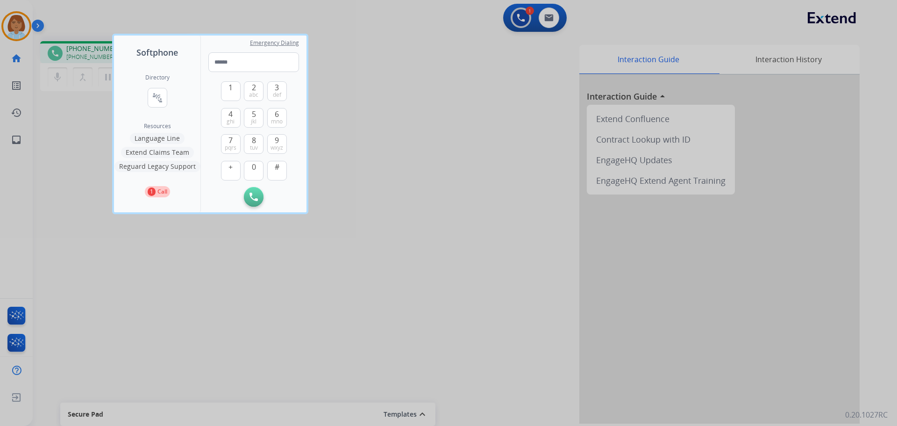
click at [170, 139] on button "Language Line" at bounding box center [157, 138] width 55 height 11
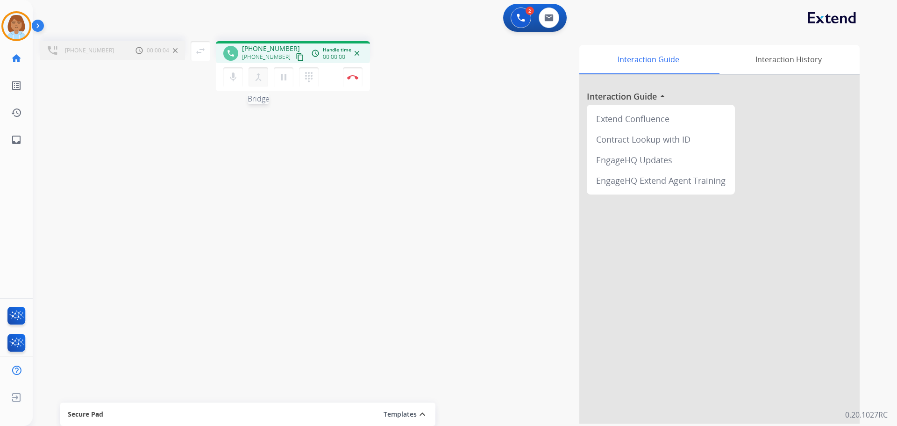
click at [263, 75] on mat-icon "merge_type" at bounding box center [258, 77] width 11 height 11
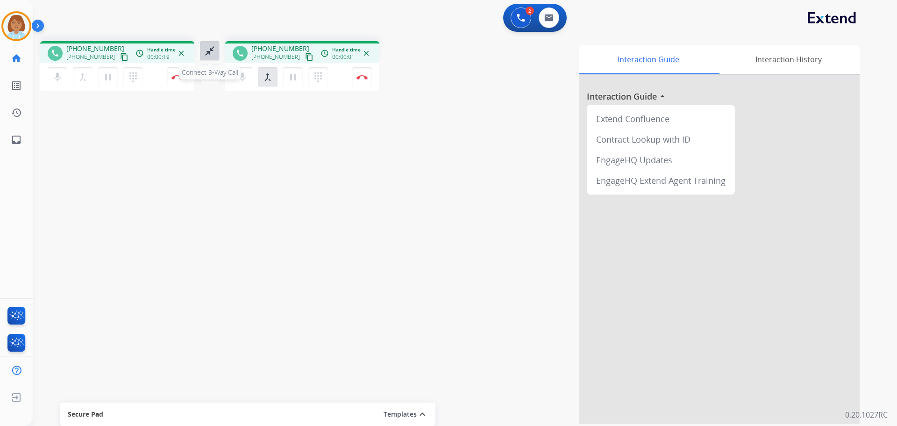
click at [212, 55] on mat-icon "close_fullscreen" at bounding box center [209, 50] width 11 height 11
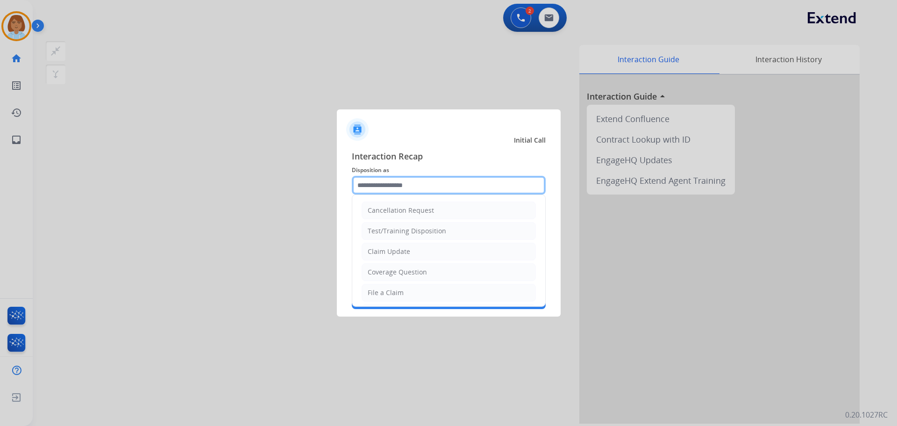
drag, startPoint x: 406, startPoint y: 187, endPoint x: 411, endPoint y: 180, distance: 8.7
click at [407, 187] on input "text" at bounding box center [449, 185] width 194 height 19
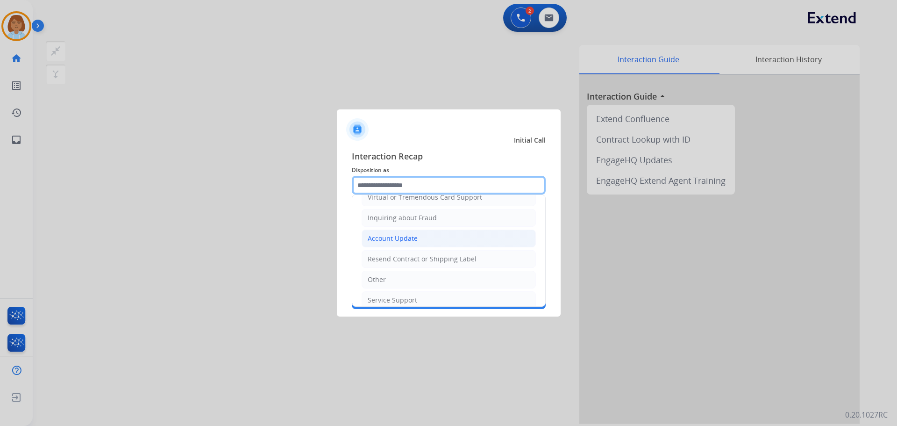
scroll to position [146, 0]
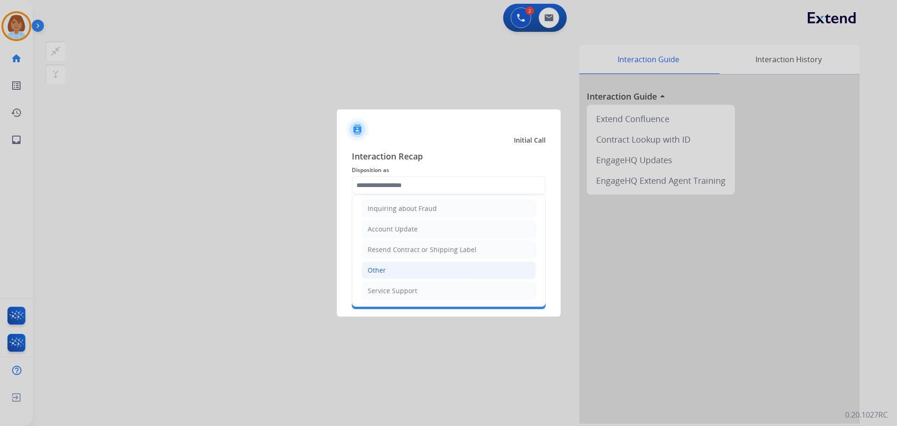
click at [402, 266] on li "Other" at bounding box center [449, 270] width 174 height 18
type input "*****"
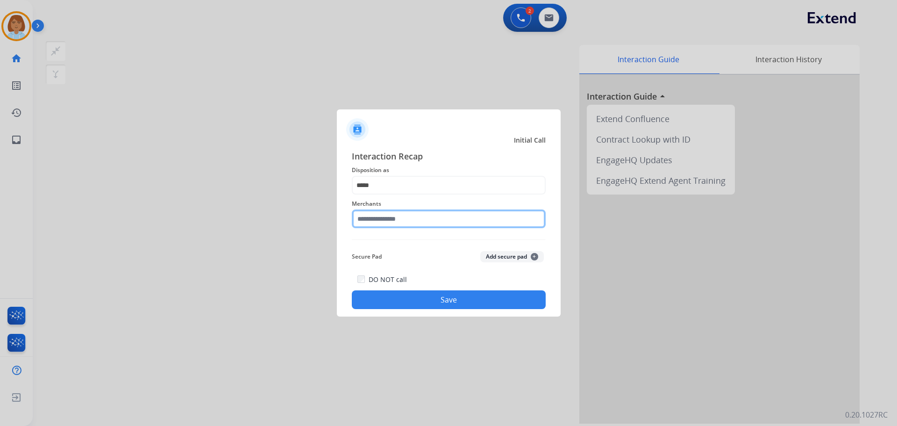
click at [398, 218] on input "text" at bounding box center [449, 218] width 194 height 19
type input "*********"
click at [456, 302] on button "Save" at bounding box center [449, 299] width 194 height 19
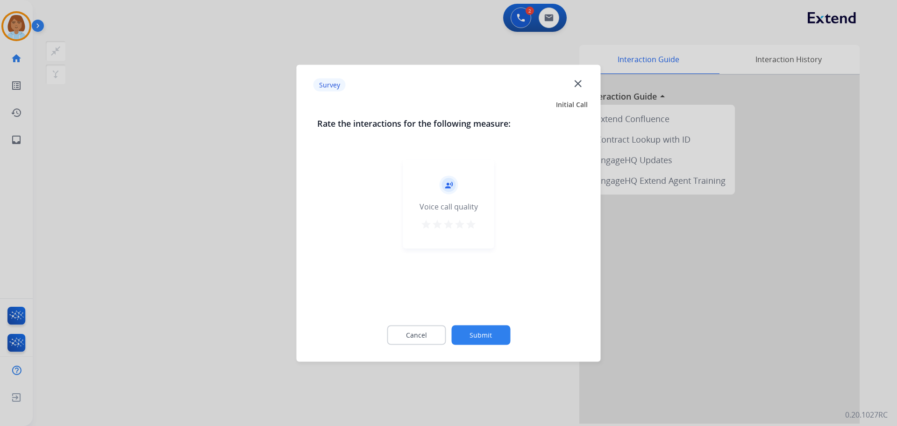
click at [492, 331] on button "Submit" at bounding box center [481, 335] width 59 height 20
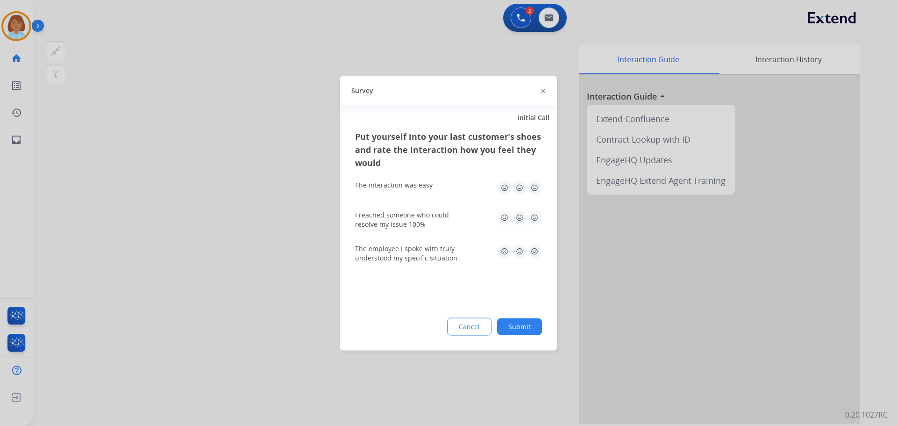
click at [522, 334] on button "Submit" at bounding box center [519, 326] width 45 height 17
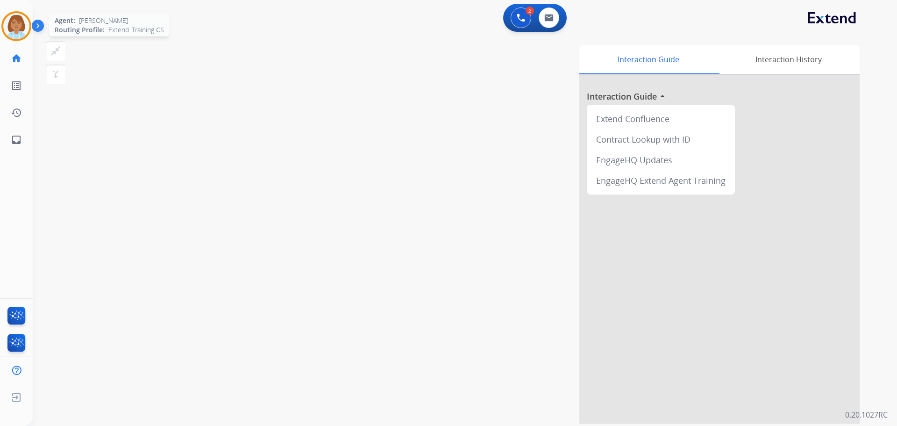
click at [28, 32] on img at bounding box center [16, 26] width 26 height 26
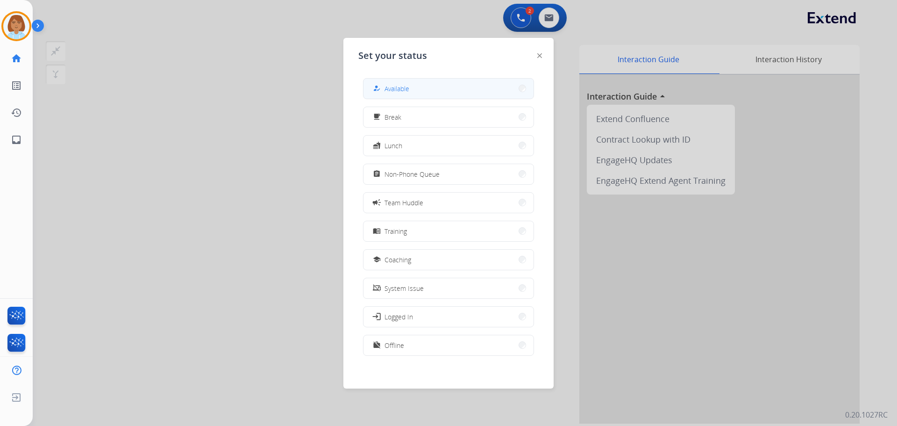
click at [413, 91] on button "how_to_reg Available" at bounding box center [449, 89] width 170 height 20
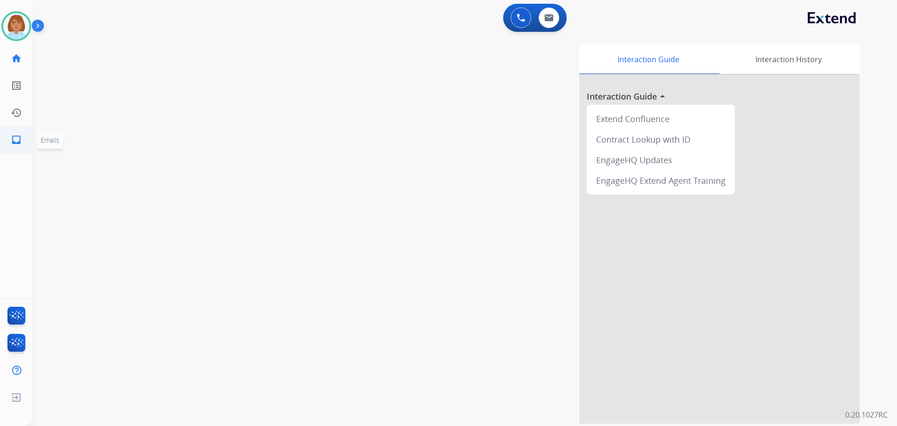
click at [13, 151] on link "inbox Emails" at bounding box center [16, 140] width 26 height 26
select select "**********"
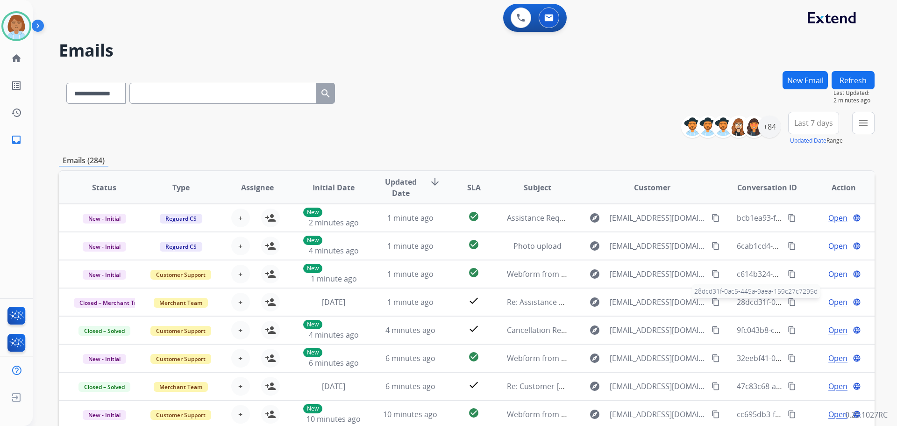
select select "**********"
click at [866, 129] on button "menu Filters" at bounding box center [864, 123] width 22 height 22
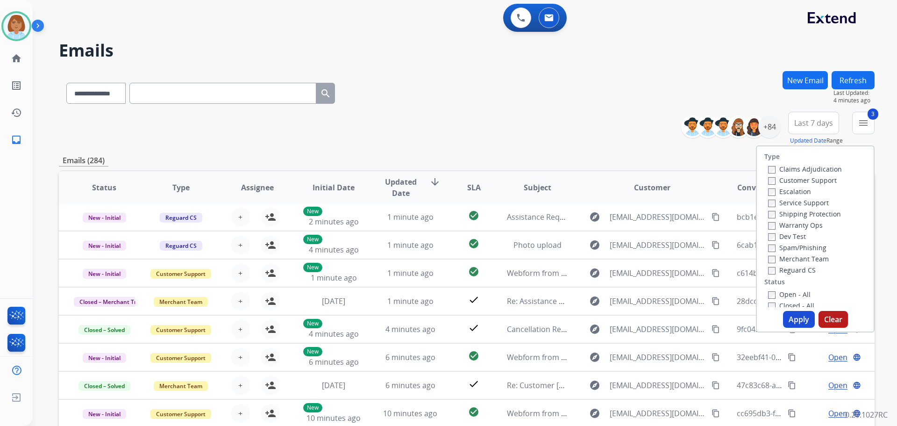
click at [770, 295] on label "Open - All" at bounding box center [789, 294] width 43 height 9
click at [800, 327] on button "Apply" at bounding box center [799, 319] width 32 height 17
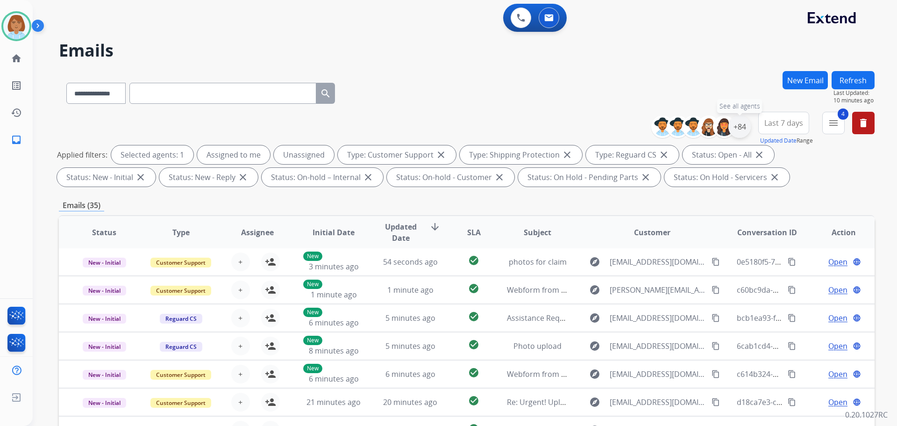
click at [741, 131] on div "+84" at bounding box center [740, 126] width 22 height 22
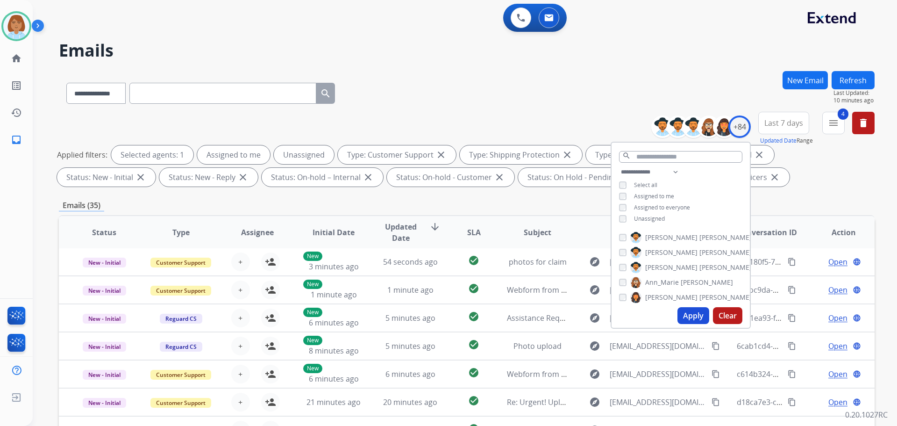
click at [634, 215] on span "Unassigned" at bounding box center [649, 219] width 31 height 8
click at [690, 311] on button "Apply" at bounding box center [694, 315] width 32 height 17
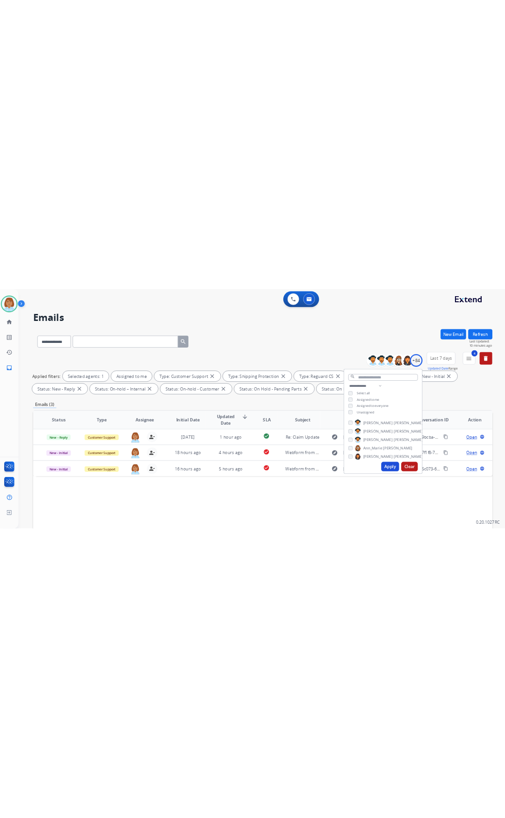
scroll to position [0, 0]
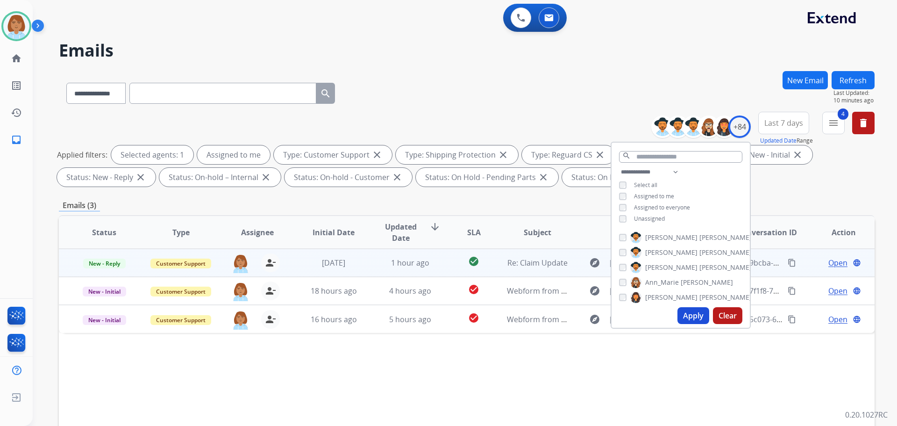
click at [569, 274] on td "explore [EMAIL_ADDRESS][DOMAIN_NAME] content_copy" at bounding box center [645, 263] width 153 height 28
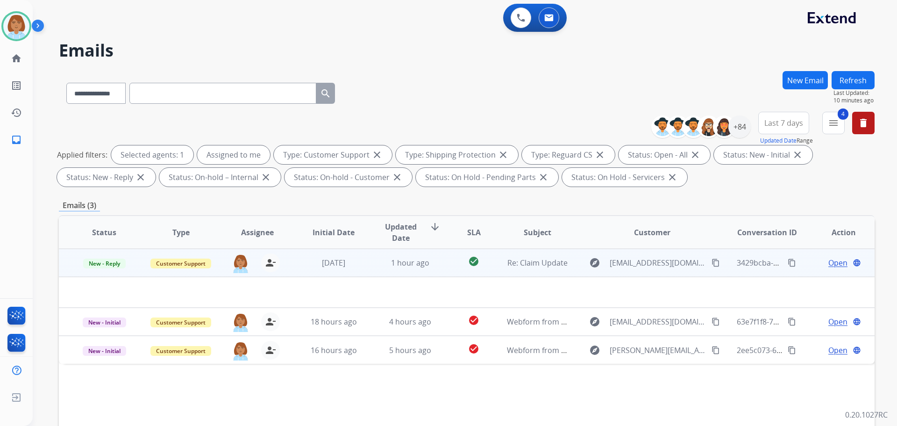
click at [838, 265] on span "Open" at bounding box center [838, 262] width 19 height 11
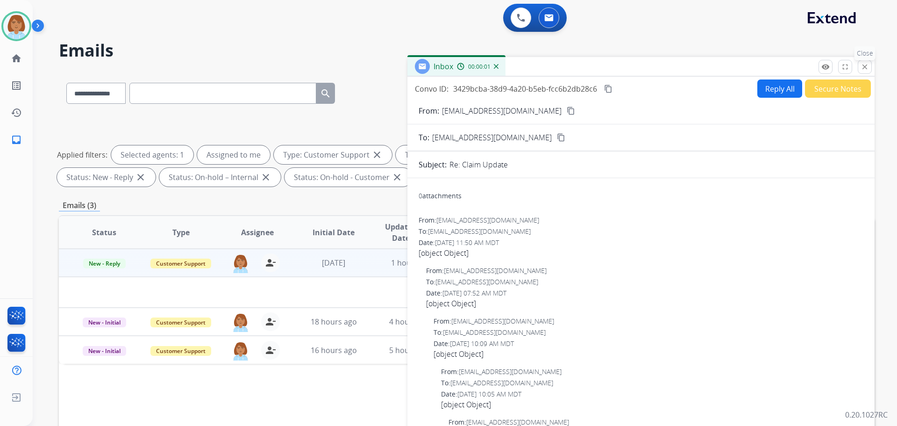
click at [865, 61] on button "close Close" at bounding box center [865, 67] width 14 height 14
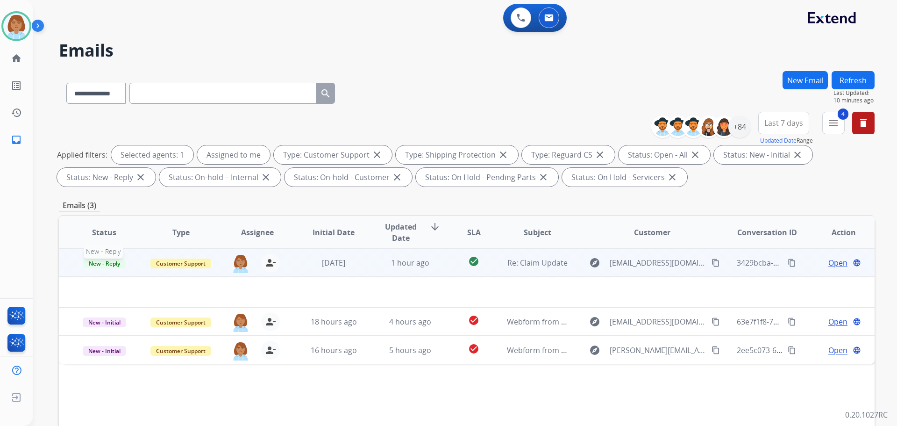
click at [98, 260] on span "New - Reply" at bounding box center [104, 263] width 43 height 10
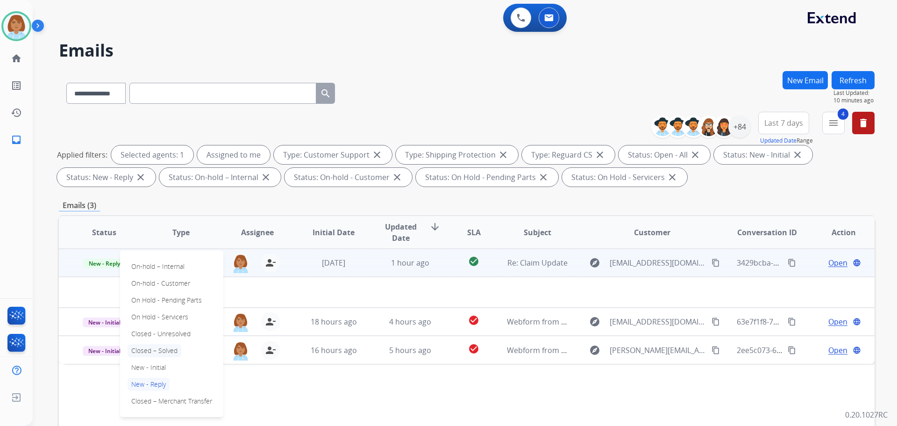
click at [173, 354] on p "Closed – Solved" at bounding box center [155, 350] width 54 height 13
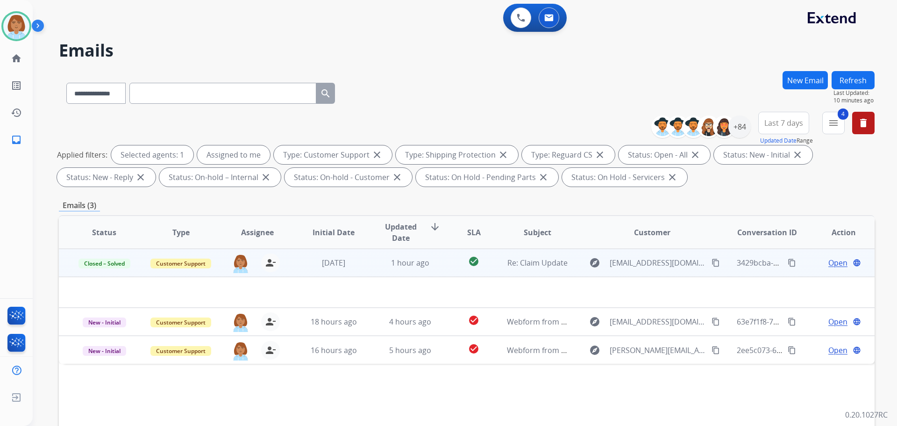
click at [847, 74] on button "Refresh" at bounding box center [853, 80] width 43 height 18
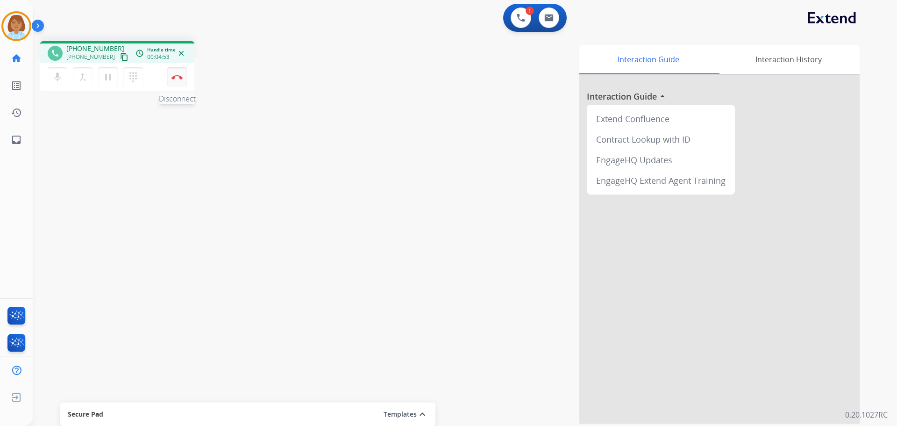
click at [181, 78] on img at bounding box center [177, 77] width 11 height 5
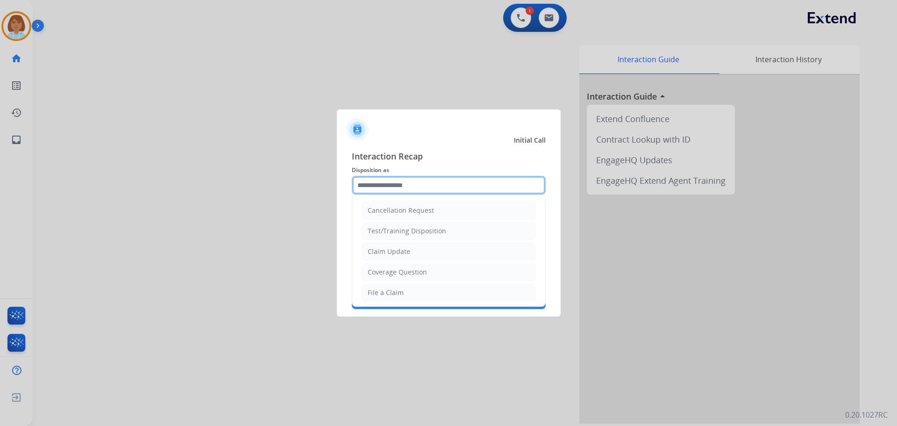
click at [433, 185] on input "text" at bounding box center [449, 185] width 194 height 19
click at [432, 296] on li "File a Claim" at bounding box center [449, 293] width 174 height 18
type input "**********"
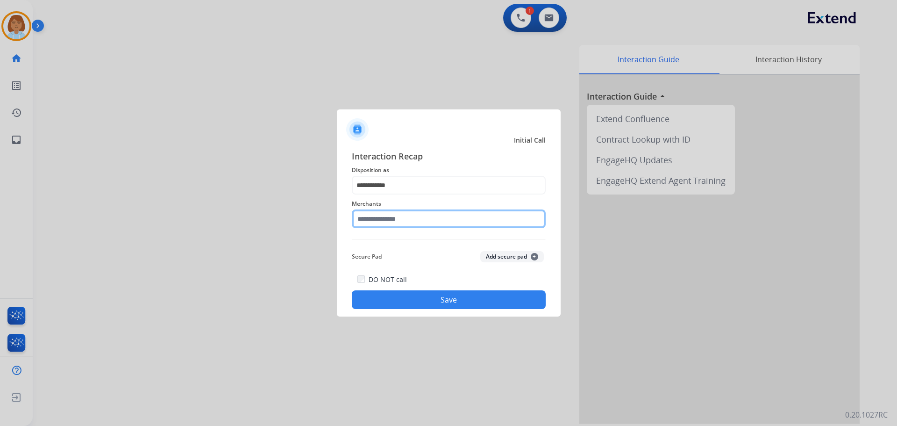
click at [471, 226] on input "text" at bounding box center [449, 218] width 194 height 19
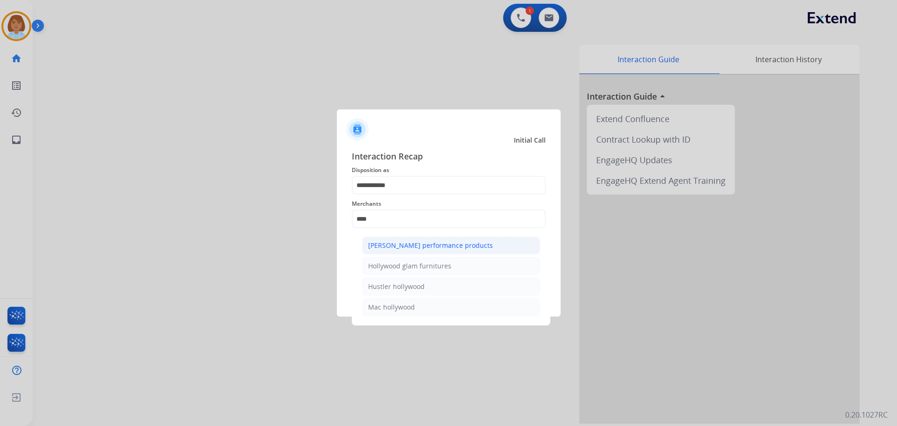
click at [451, 241] on div "[PERSON_NAME] performance products" at bounding box center [430, 245] width 125 height 9
type input "**********"
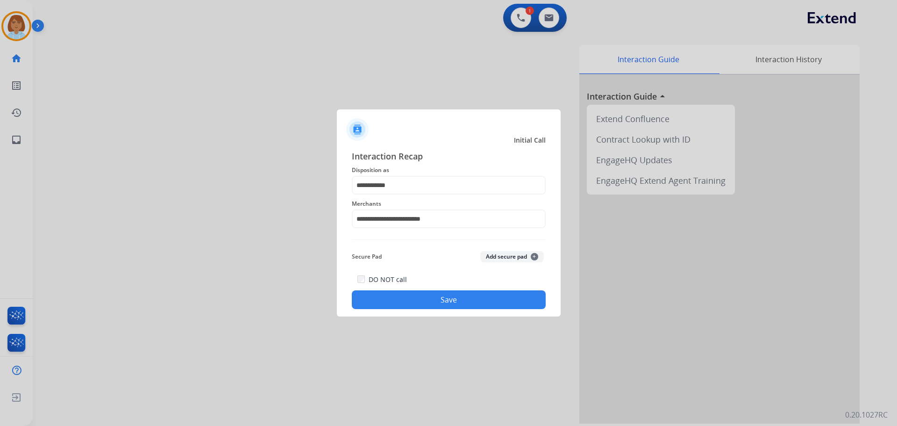
click at [465, 295] on button "Save" at bounding box center [449, 299] width 194 height 19
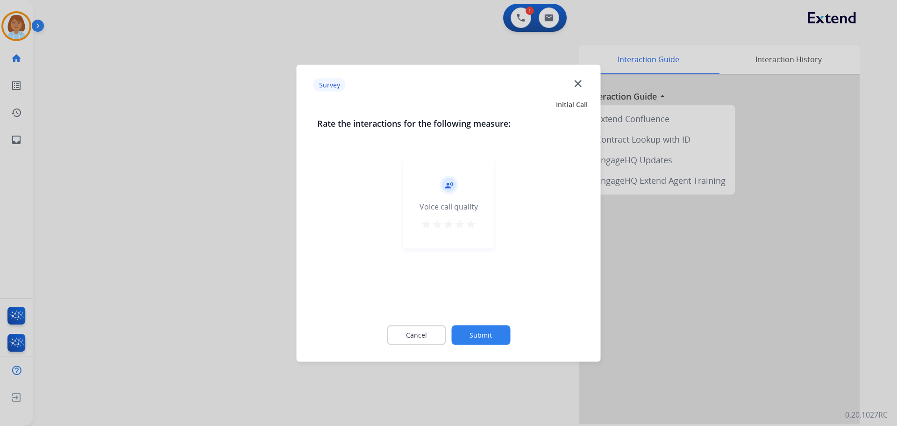
click at [494, 333] on button "Submit" at bounding box center [481, 335] width 59 height 20
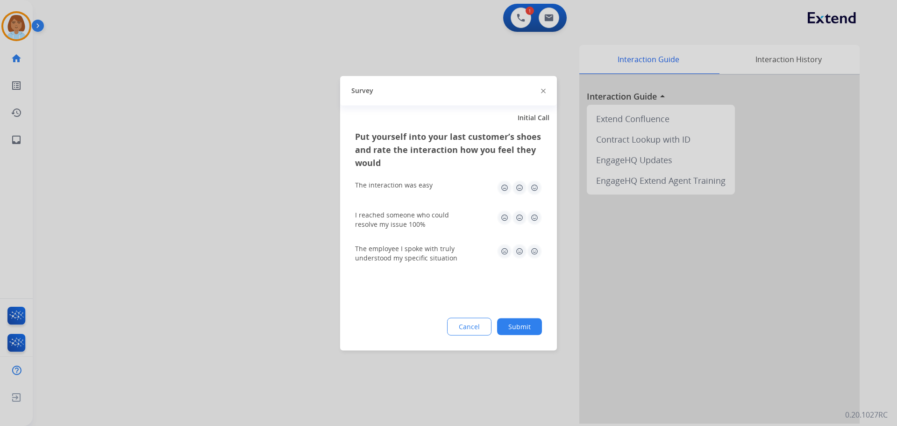
click at [541, 329] on button "Submit" at bounding box center [519, 326] width 45 height 17
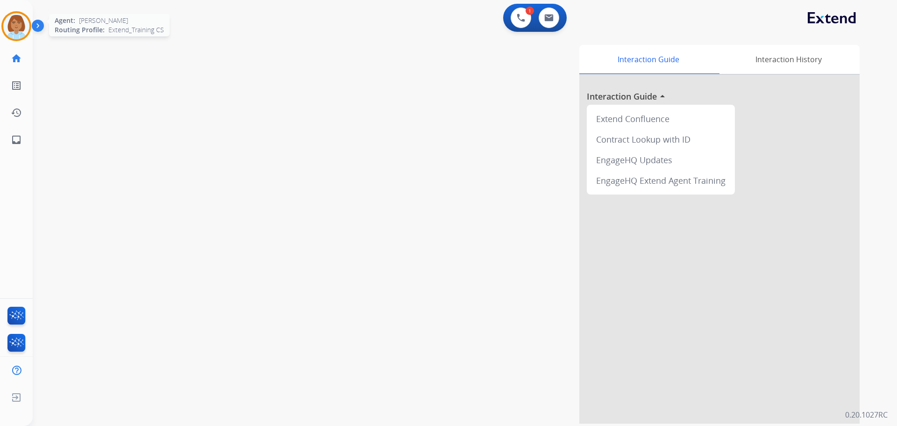
click at [25, 31] on img at bounding box center [16, 26] width 26 height 26
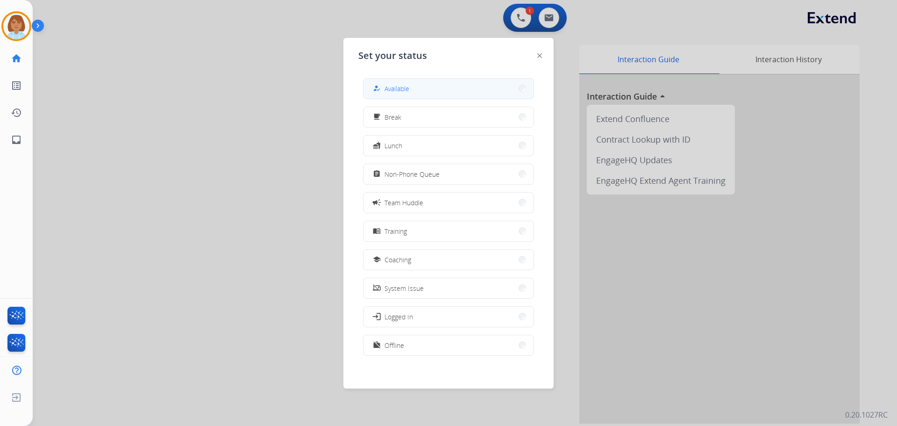
click at [484, 89] on button "how_to_reg Available" at bounding box center [449, 89] width 170 height 20
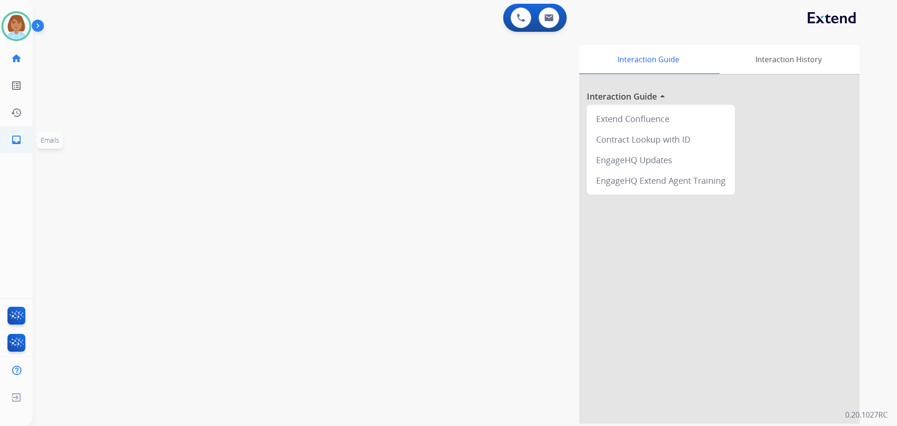
click at [6, 145] on link "inbox Emails" at bounding box center [16, 140] width 26 height 26
select select "**********"
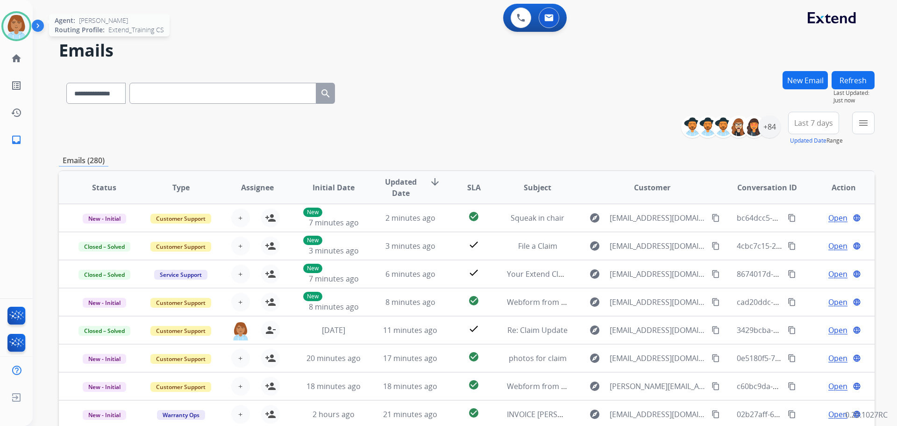
click at [13, 25] on img at bounding box center [16, 26] width 26 height 26
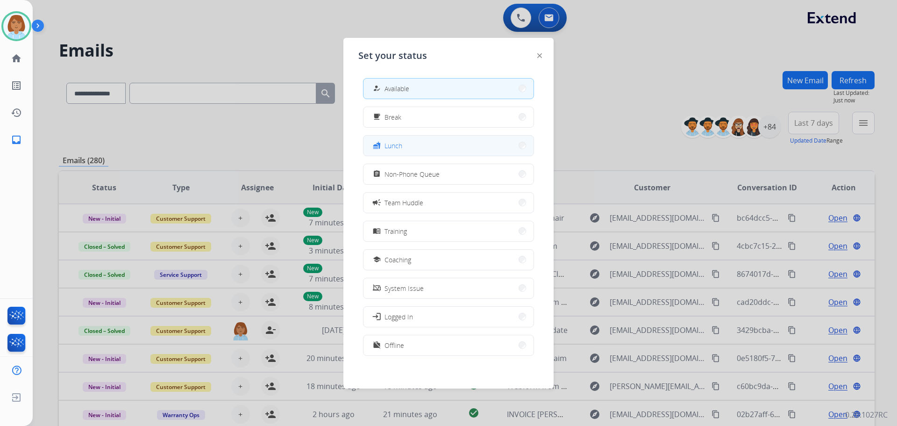
click at [444, 150] on button "fastfood Lunch" at bounding box center [449, 146] width 170 height 20
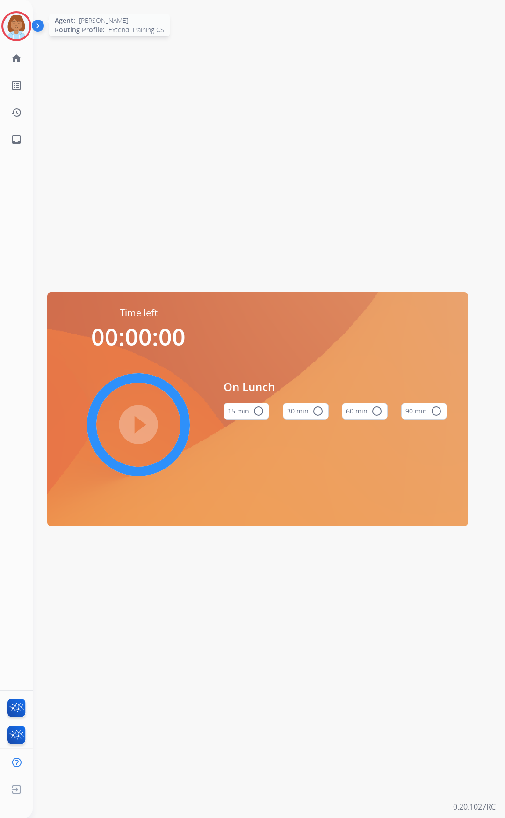
click at [24, 29] on img at bounding box center [16, 26] width 26 height 26
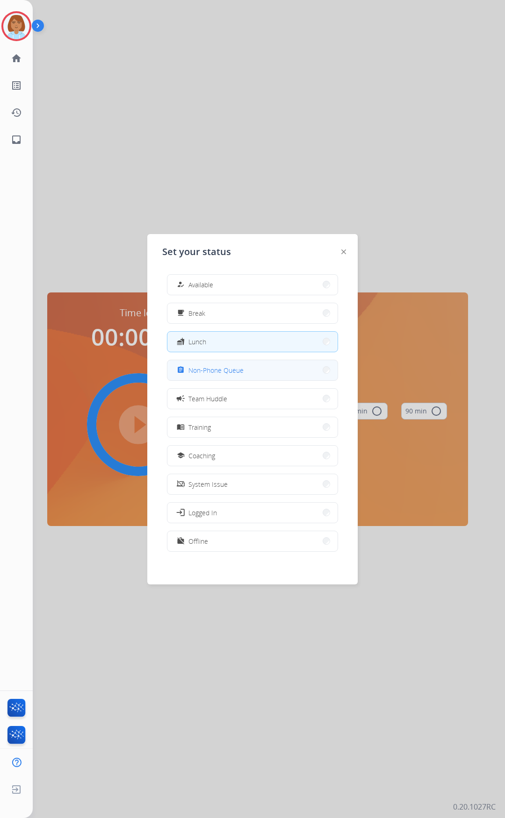
click at [230, 373] on span "Non-Phone Queue" at bounding box center [215, 371] width 55 height 10
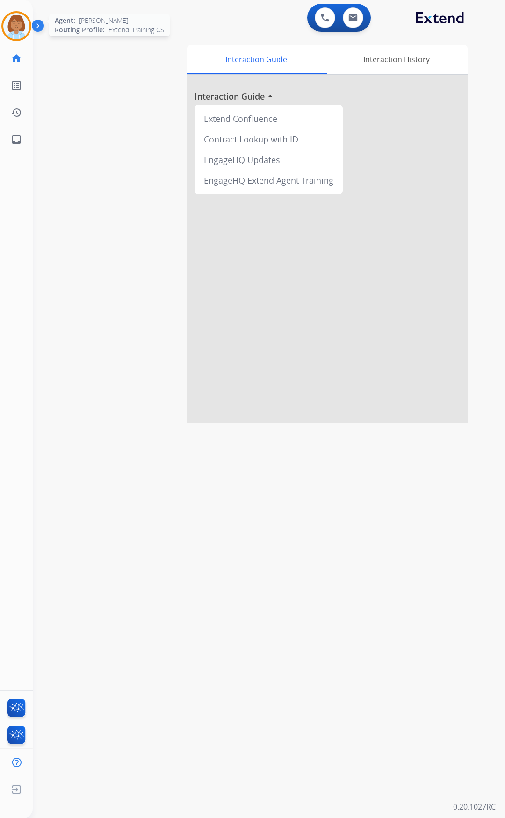
click at [14, 39] on div at bounding box center [16, 26] width 30 height 30
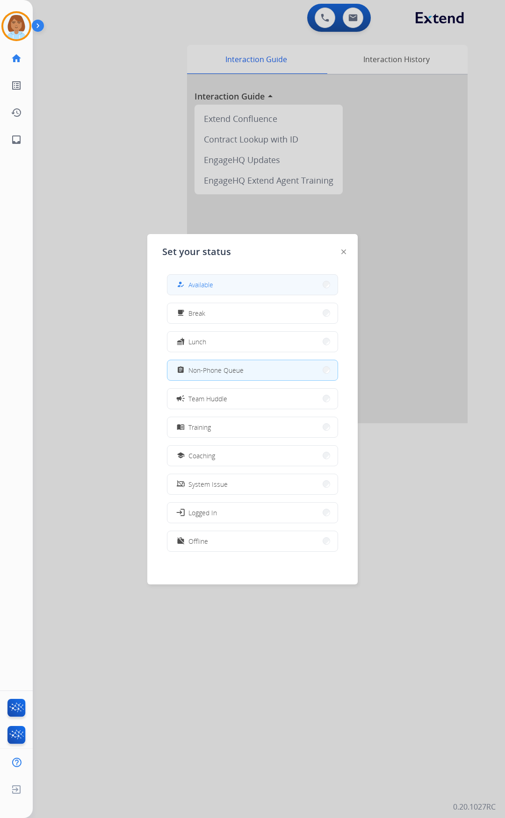
click at [315, 292] on button "how_to_reg Available" at bounding box center [252, 285] width 170 height 20
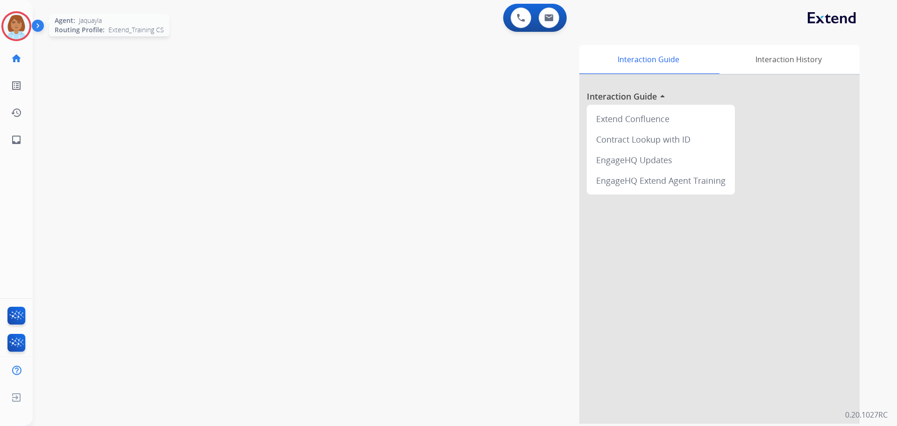
click at [13, 29] on img at bounding box center [16, 26] width 26 height 26
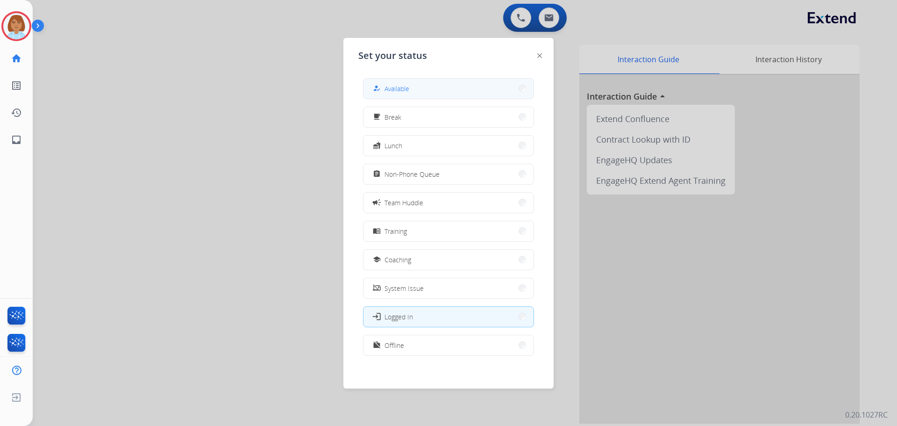
click at [416, 94] on button "how_to_reg Available" at bounding box center [449, 89] width 170 height 20
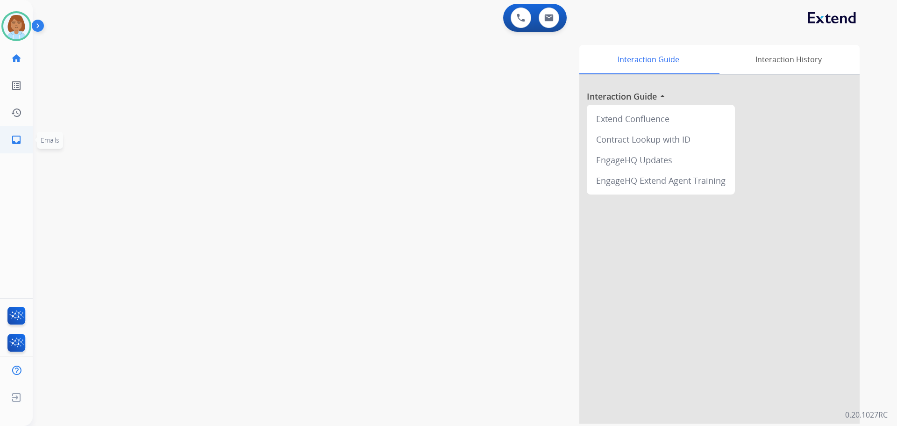
click at [22, 144] on link "inbox Emails" at bounding box center [16, 140] width 26 height 26
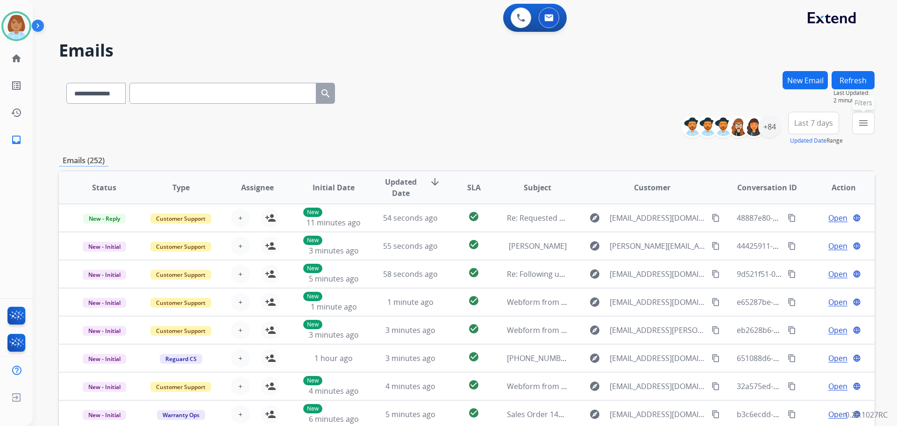
drag, startPoint x: 865, startPoint y: 130, endPoint x: 862, endPoint y: 135, distance: 5.6
click at [503, 132] on button "menu Filters" at bounding box center [864, 123] width 22 height 22
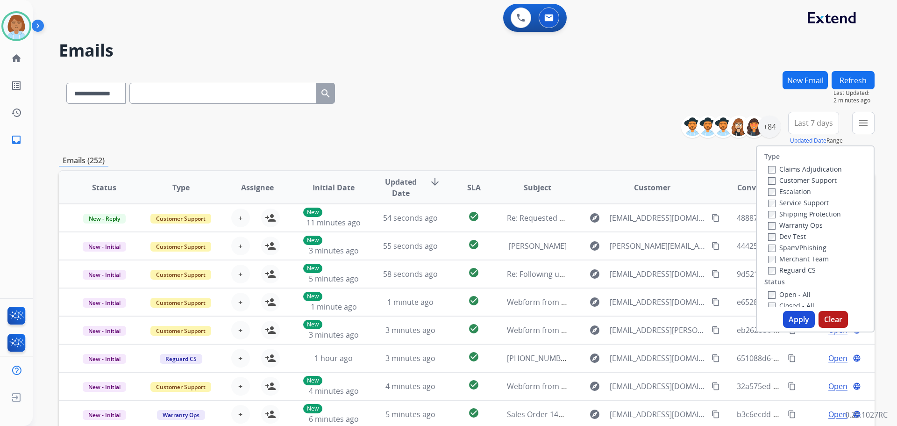
click at [503, 182] on label "Customer Support" at bounding box center [802, 180] width 69 height 9
click at [503, 216] on label "Shipping Protection" at bounding box center [804, 213] width 73 height 9
click at [503, 277] on div "Type Claims Adjudication Customer Support Escalation Service Support Shipping P…" at bounding box center [815, 226] width 117 height 161
click at [503, 316] on button "Apply" at bounding box center [799, 319] width 32 height 17
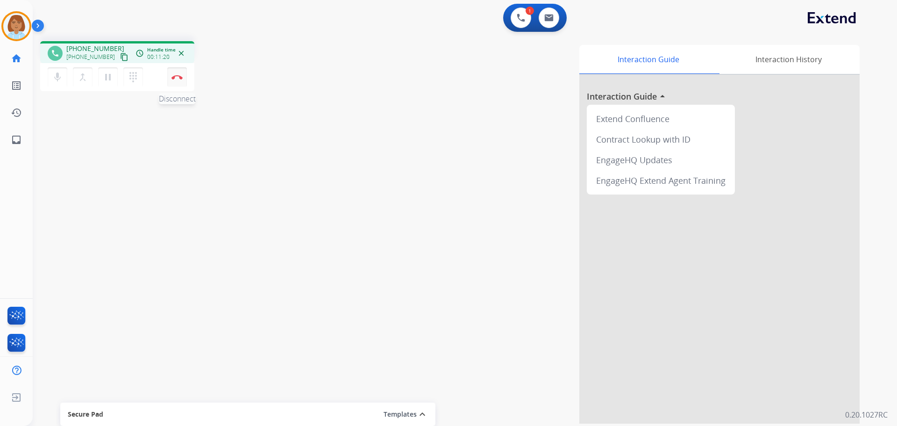
click at [178, 78] on img at bounding box center [177, 77] width 11 height 5
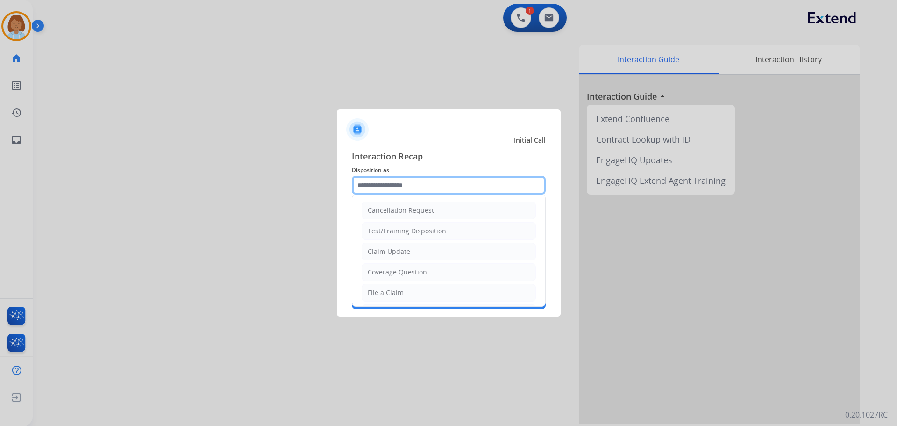
click at [444, 192] on input "text" at bounding box center [449, 185] width 194 height 19
click at [385, 287] on li "File a Claim" at bounding box center [449, 293] width 174 height 18
type input "**********"
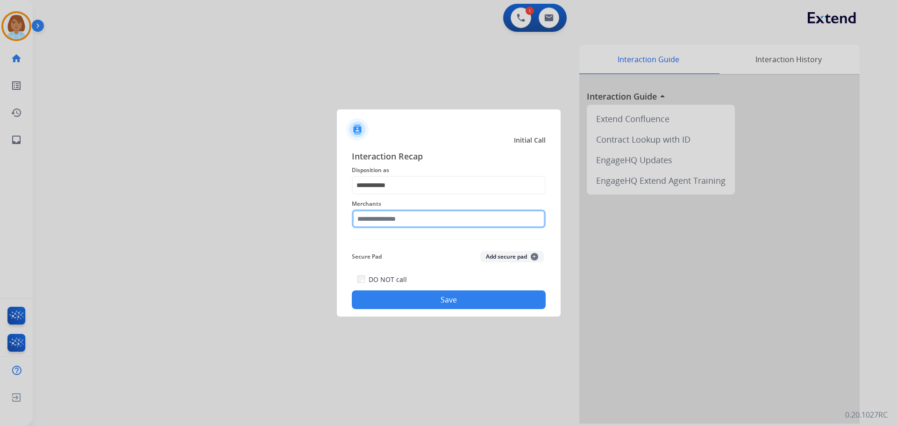
click at [384, 228] on input "text" at bounding box center [449, 218] width 194 height 19
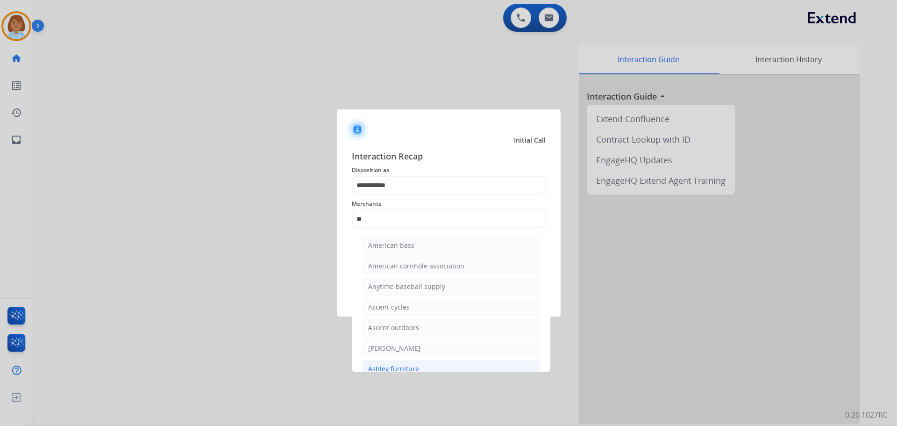
click at [406, 370] on div "Ashley furniture" at bounding box center [393, 368] width 51 height 9
type input "**********"
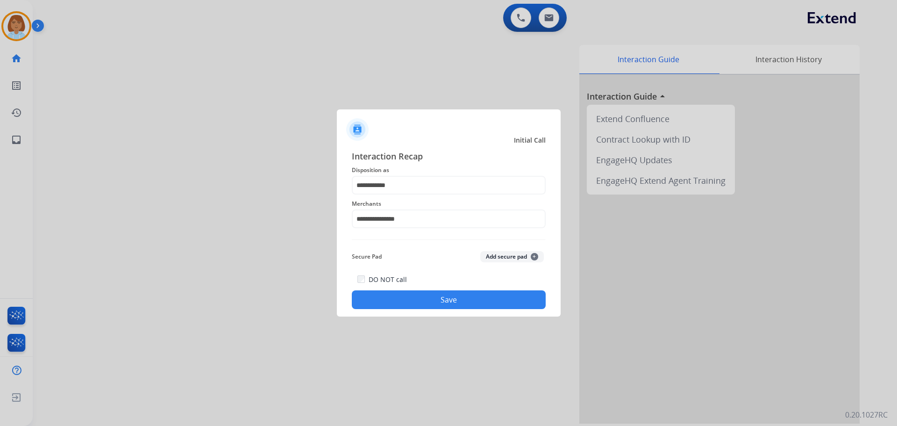
click at [439, 287] on div "DO NOT call Save" at bounding box center [449, 291] width 194 height 36
click at [445, 307] on button "Save" at bounding box center [449, 299] width 194 height 19
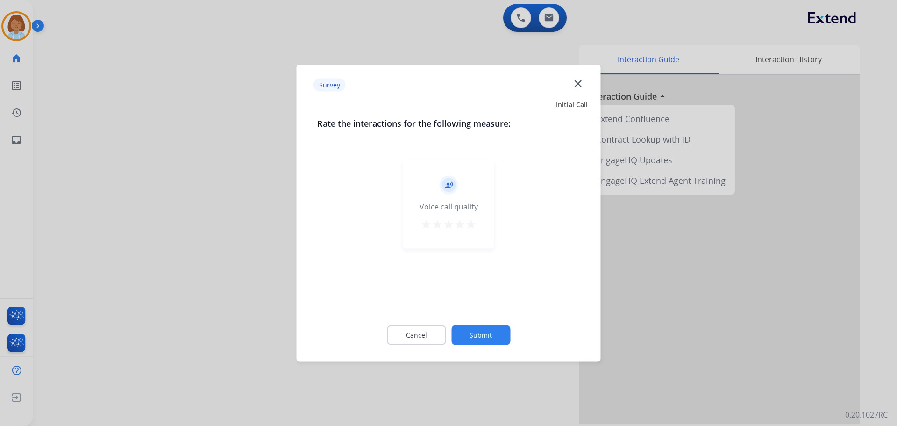
click at [485, 339] on button "Submit" at bounding box center [481, 335] width 59 height 20
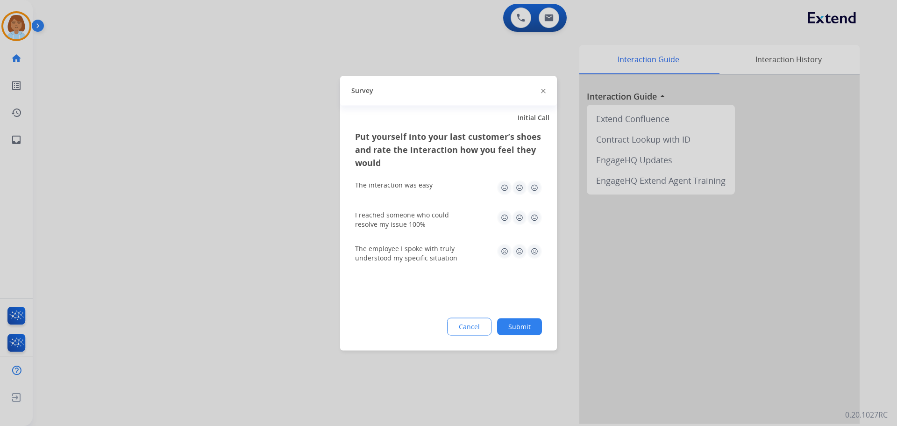
click at [503, 328] on button "Submit" at bounding box center [519, 326] width 45 height 17
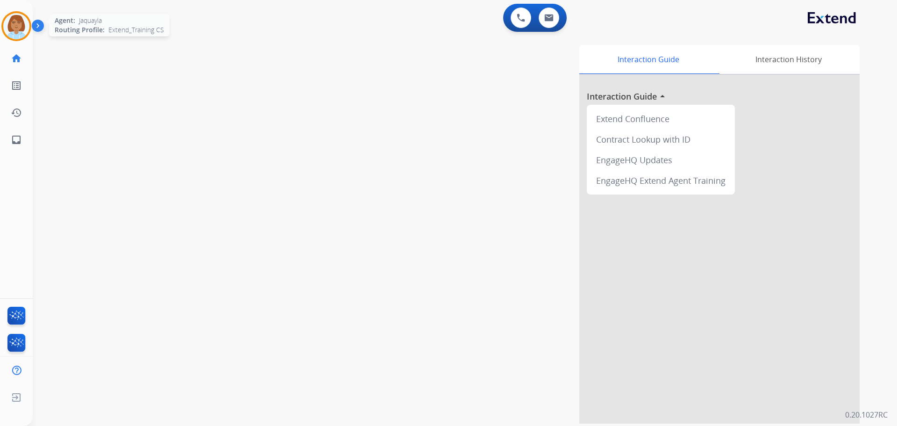
click at [5, 13] on div "Agent: [PERSON_NAME] Profile: Extend_Training CS" at bounding box center [16, 26] width 30 height 30
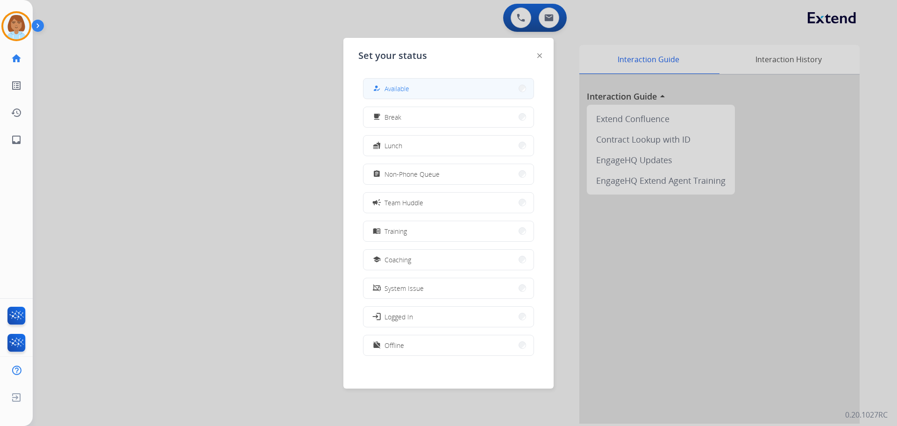
drag, startPoint x: 495, startPoint y: 85, endPoint x: 388, endPoint y: 95, distance: 108.0
click at [495, 85] on button "how_to_reg Available" at bounding box center [449, 89] width 170 height 20
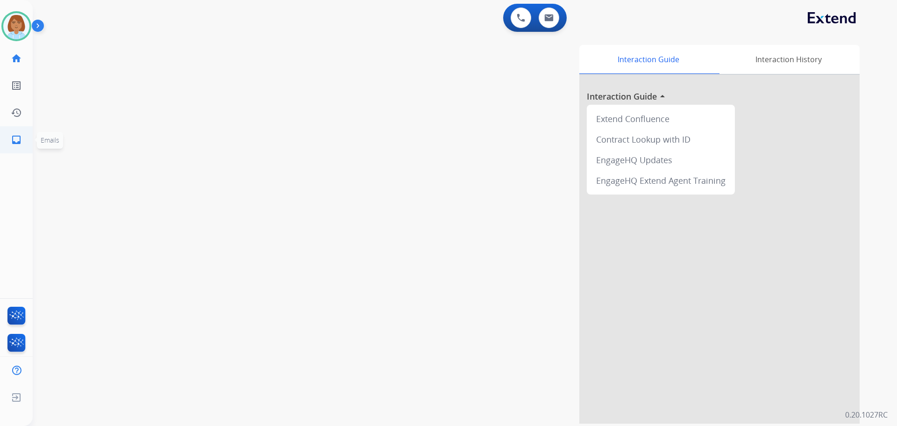
click at [14, 137] on mat-icon "inbox" at bounding box center [16, 139] width 11 height 11
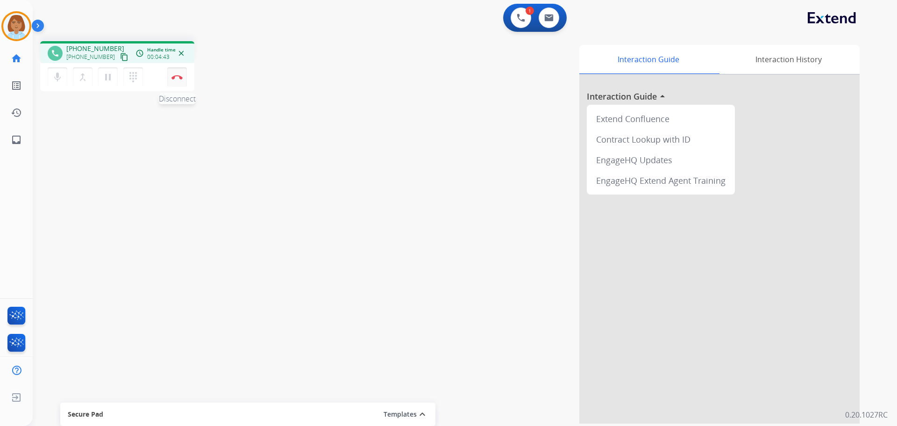
click at [182, 76] on img at bounding box center [177, 77] width 11 height 5
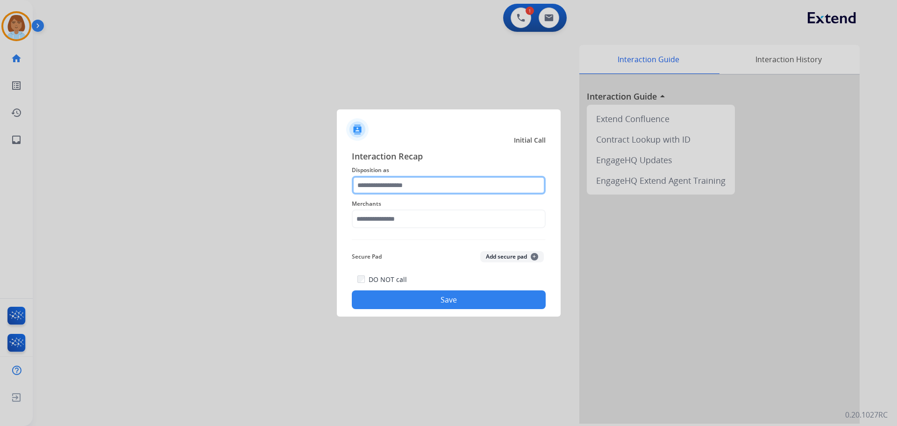
click at [399, 189] on input "text" at bounding box center [449, 185] width 194 height 19
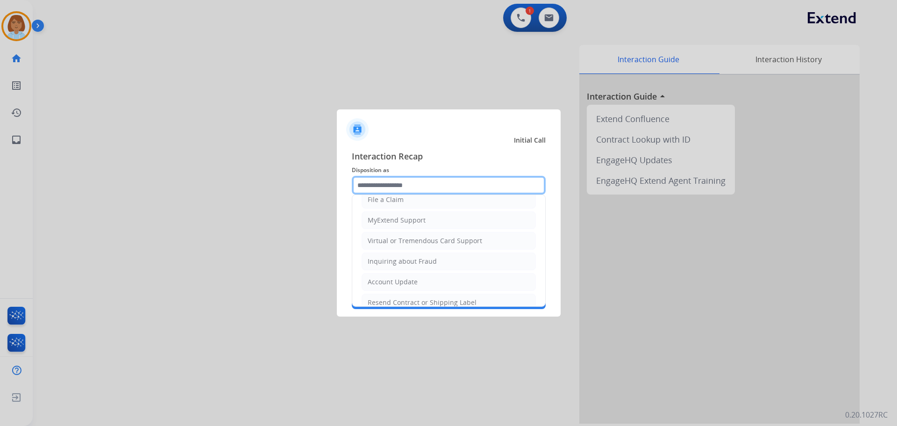
scroll to position [6, 0]
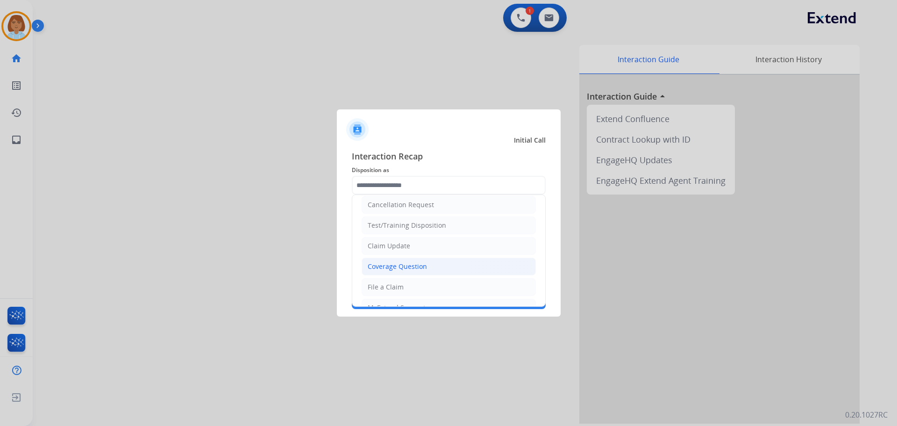
click at [396, 267] on div "Coverage Question" at bounding box center [397, 266] width 59 height 9
type input "**********"
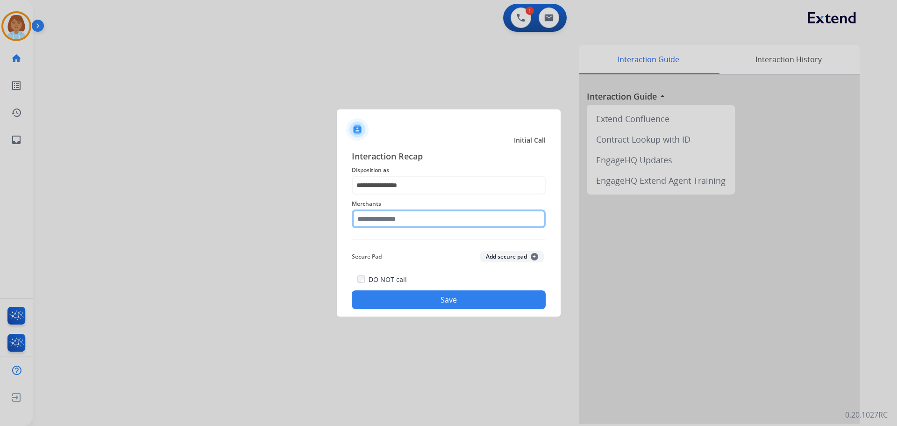
click at [391, 217] on input "text" at bounding box center [449, 218] width 194 height 19
type input "**"
drag, startPoint x: 376, startPoint y: 218, endPoint x: 355, endPoint y: 227, distance: 22.2
click at [355, 227] on input "**" at bounding box center [449, 218] width 194 height 19
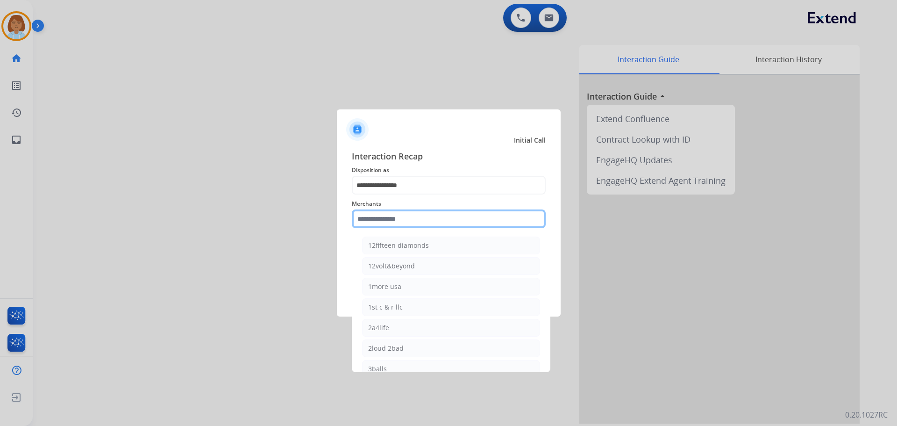
paste input "**********"
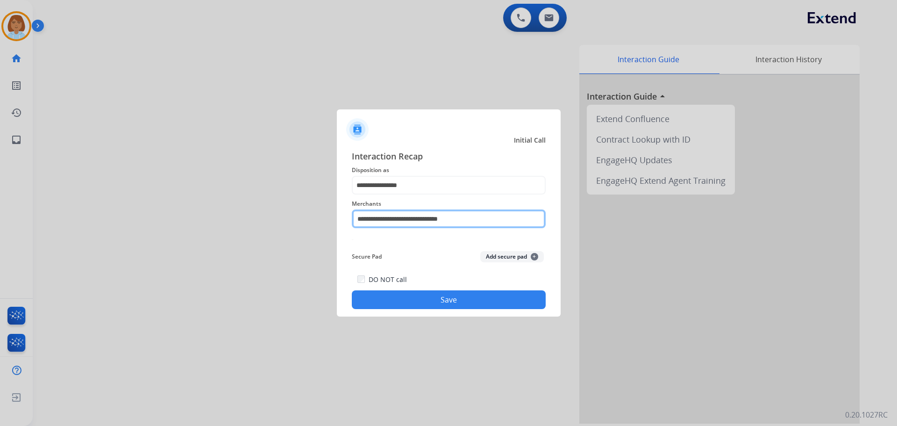
drag, startPoint x: 481, startPoint y: 220, endPoint x: 456, endPoint y: 221, distance: 24.3
click at [456, 221] on input "**********" at bounding box center [449, 218] width 194 height 19
click at [381, 218] on input "**********" at bounding box center [449, 218] width 194 height 19
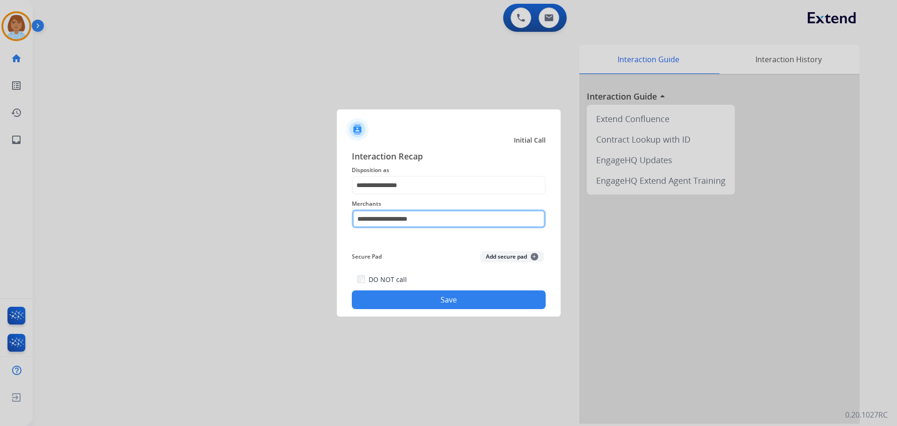
click at [498, 215] on input "**********" at bounding box center [449, 218] width 194 height 19
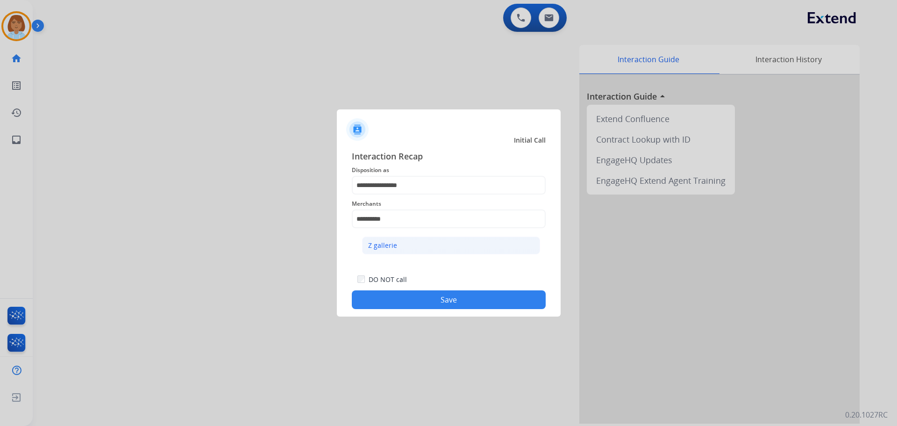
click at [435, 247] on li "Z gallerie" at bounding box center [451, 246] width 178 height 18
type input "**********"
click at [473, 303] on button "Save" at bounding box center [449, 299] width 194 height 19
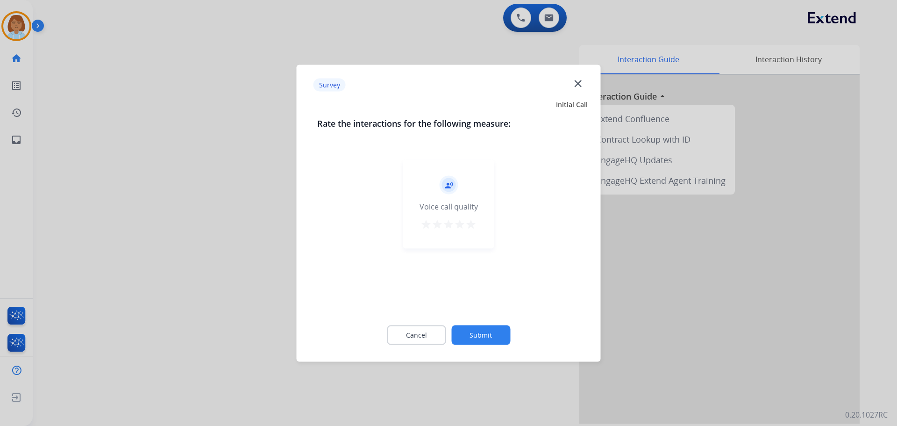
click at [503, 325] on div "Cancel Submit" at bounding box center [448, 335] width 263 height 42
click at [503, 326] on button "Submit" at bounding box center [481, 335] width 59 height 20
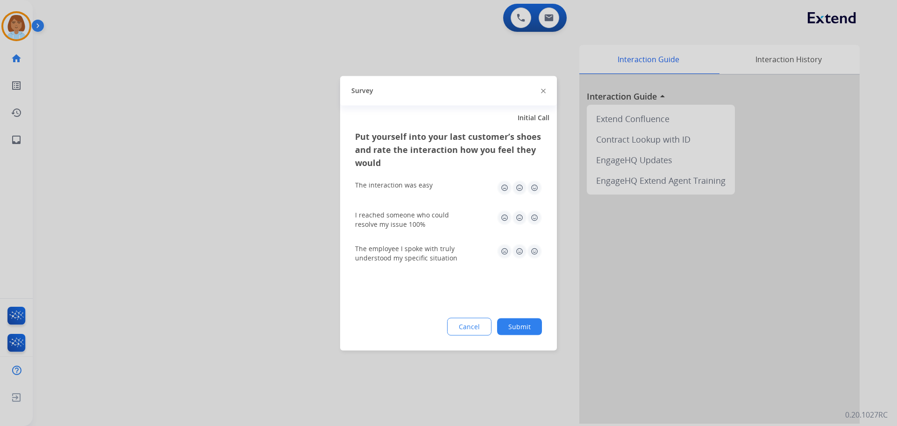
click at [503, 327] on button "Submit" at bounding box center [519, 326] width 45 height 17
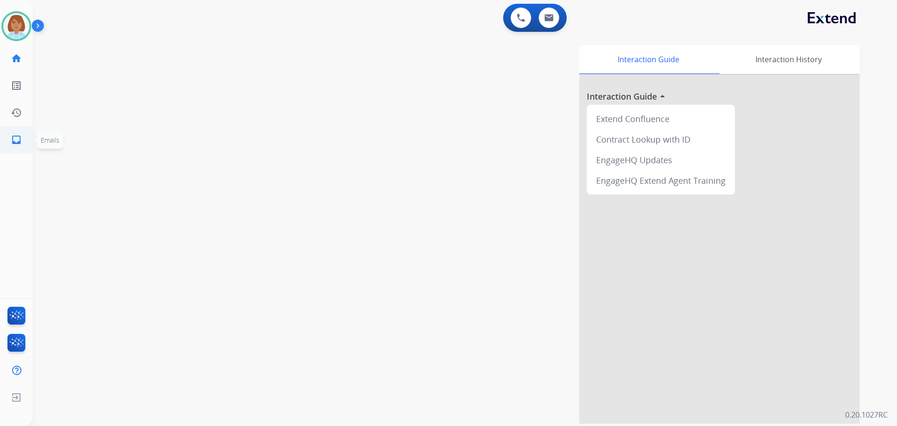
click at [24, 144] on link "inbox Emails" at bounding box center [16, 140] width 26 height 26
select select "**********"
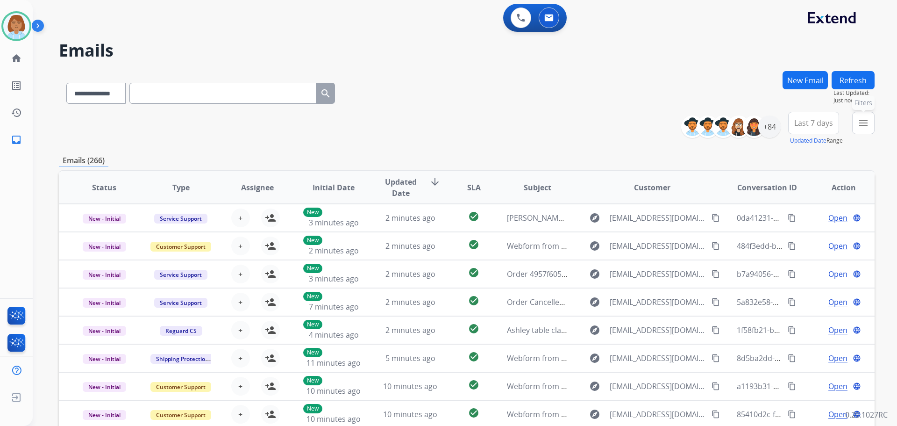
click at [503, 133] on button "menu Filters" at bounding box center [864, 123] width 22 height 22
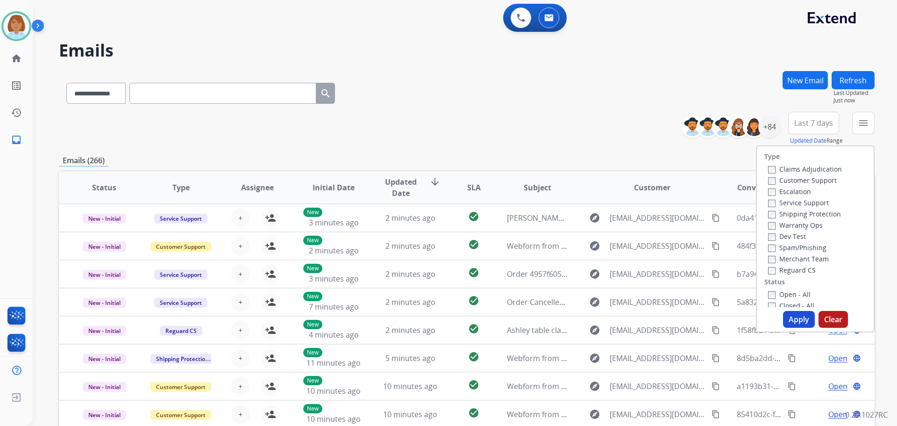
click at [503, 179] on label "Customer Support" at bounding box center [802, 180] width 69 height 9
click at [503, 210] on label "Shipping Protection" at bounding box center [804, 213] width 73 height 9
click at [503, 267] on label "Reguard CS" at bounding box center [792, 270] width 48 height 9
click at [503, 296] on label "Open - All" at bounding box center [789, 294] width 43 height 9
click at [503, 319] on button "Apply" at bounding box center [799, 319] width 32 height 17
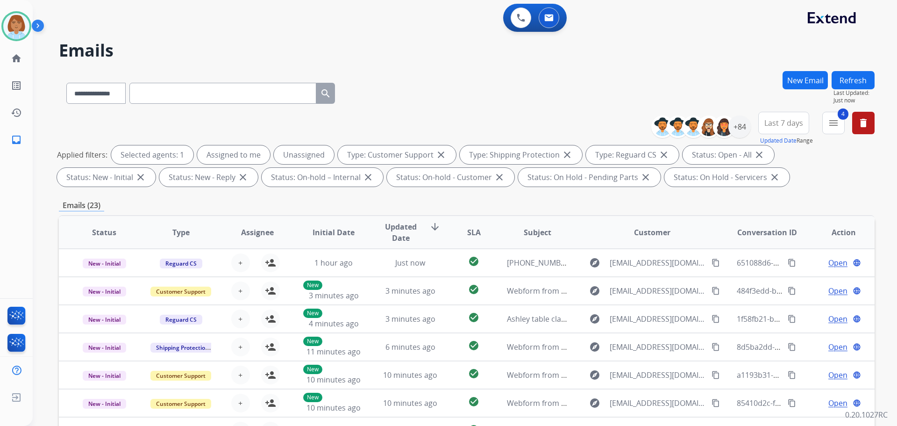
click at [503, 119] on div "**********" at bounding box center [767, 129] width 216 height 34
click at [503, 131] on div at bounding box center [724, 126] width 22 height 22
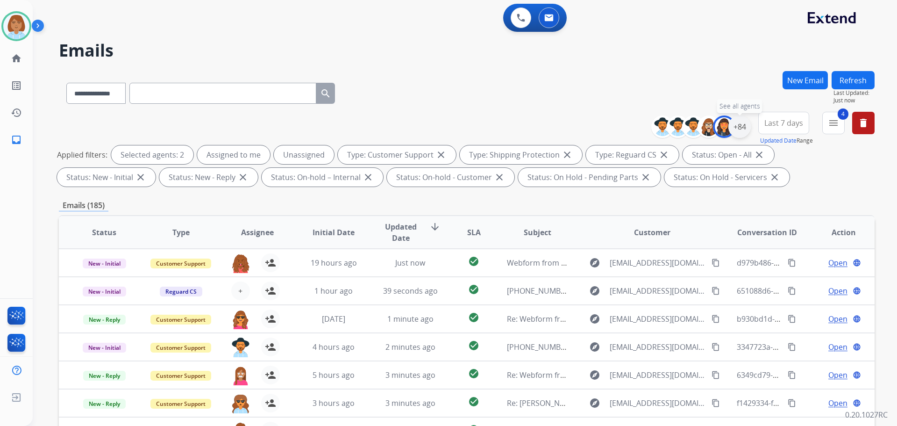
click at [503, 128] on div "+84" at bounding box center [740, 126] width 22 height 22
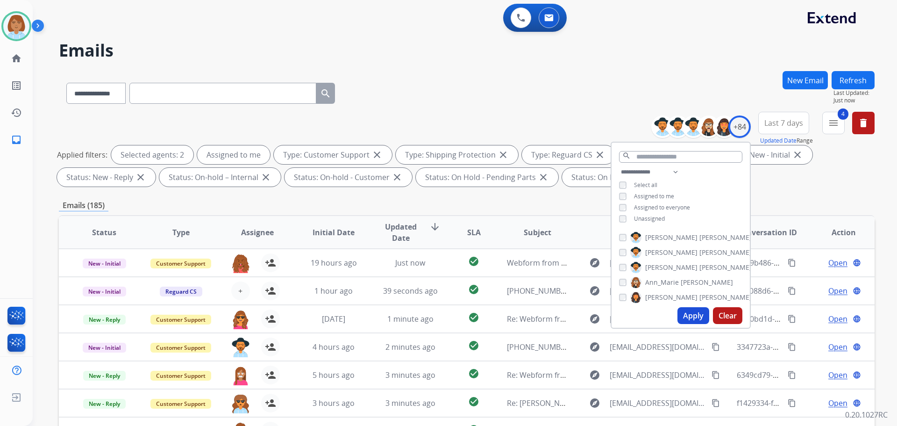
click at [503, 323] on button "Apply" at bounding box center [694, 315] width 32 height 17
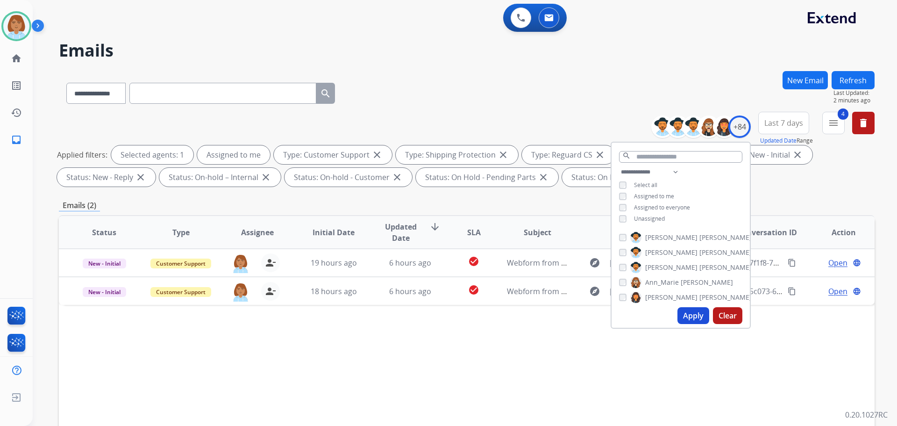
click at [503, 76] on button "New Email" at bounding box center [805, 80] width 45 height 18
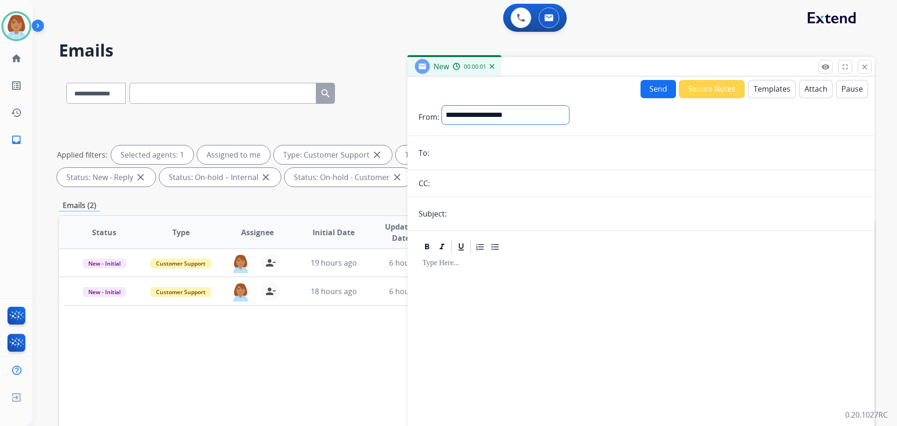
click at [476, 124] on div "**********" at bounding box center [505, 117] width 127 height 22
select select "**********"
click at [442, 106] on select "**********" at bounding box center [505, 115] width 127 height 19
paste input "**********"
type input "**********"
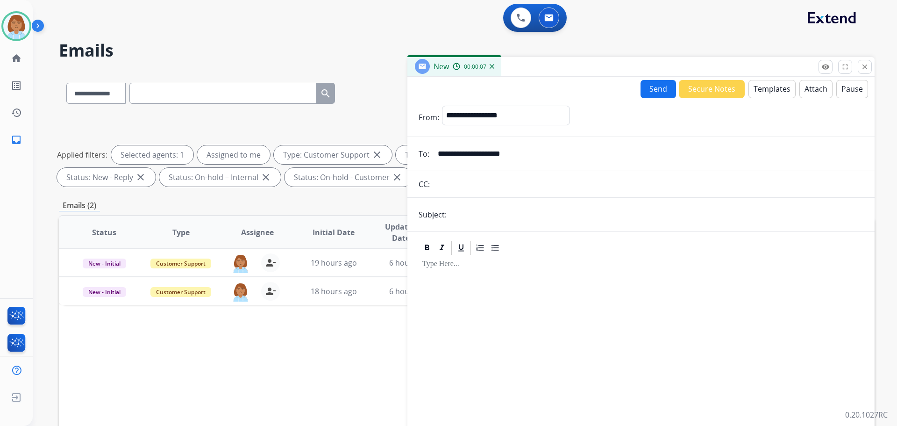
click at [503, 91] on button "Templates" at bounding box center [772, 89] width 47 height 18
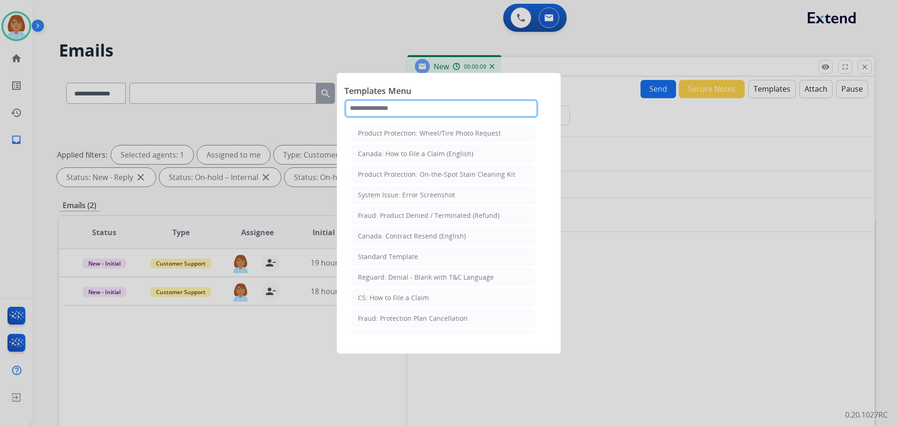
click at [448, 106] on input "text" at bounding box center [442, 108] width 194 height 19
click at [480, 112] on input "text" at bounding box center [442, 108] width 194 height 19
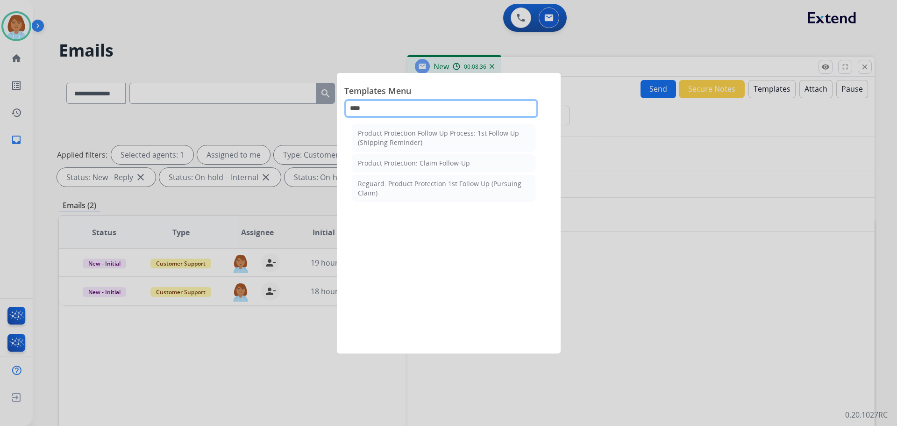
type input "****"
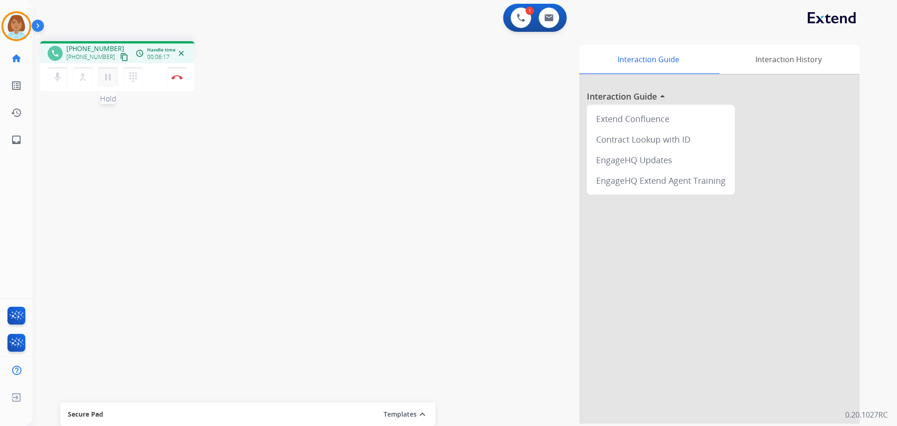
click at [103, 78] on mat-icon "pause" at bounding box center [107, 77] width 11 height 11
click at [61, 79] on mat-icon "mic" at bounding box center [57, 77] width 11 height 11
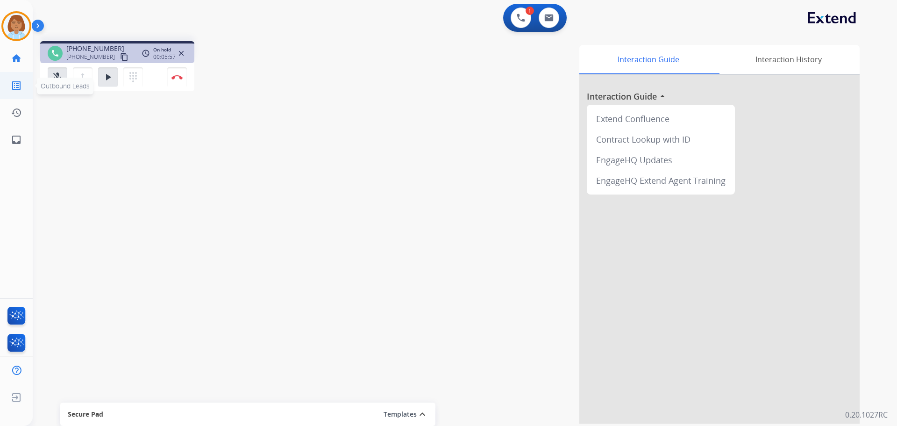
click at [55, 80] on span "Outbound Leads" at bounding box center [65, 86] width 57 height 17
click at [108, 79] on mat-icon "play_arrow" at bounding box center [107, 77] width 11 height 11
click at [64, 82] on button "mic_off Mute" at bounding box center [58, 77] width 20 height 20
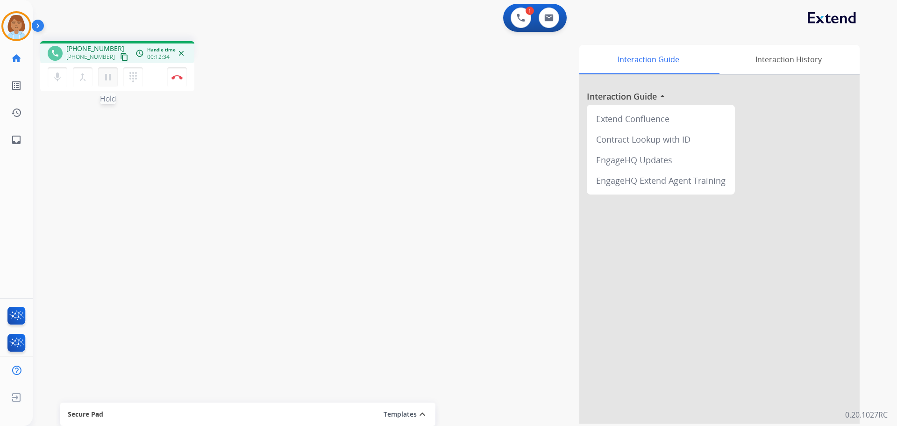
click at [106, 74] on mat-icon "pause" at bounding box center [107, 77] width 11 height 11
click at [49, 76] on button "mic Mute" at bounding box center [58, 77] width 20 height 20
click at [110, 77] on mat-icon "play_arrow" at bounding box center [107, 77] width 11 height 11
click at [53, 82] on mat-icon "mic" at bounding box center [57, 77] width 11 height 11
click at [177, 73] on button "Disconnect" at bounding box center [177, 77] width 20 height 20
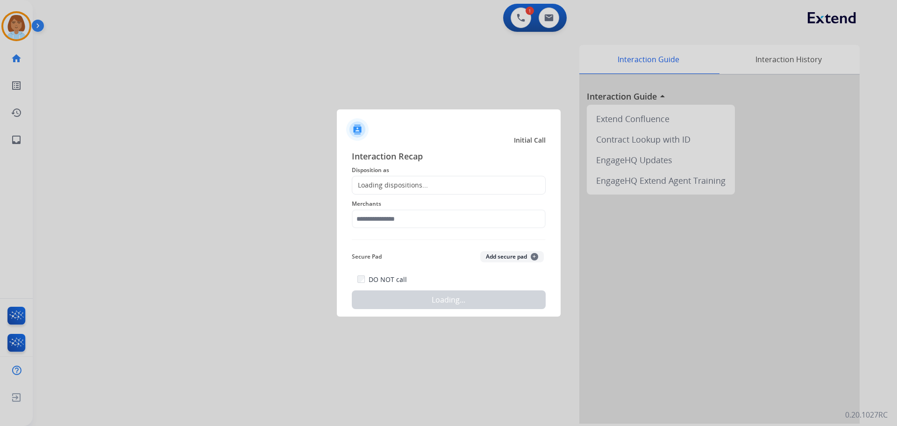
click at [426, 183] on div "Loading dispositions..." at bounding box center [449, 185] width 194 height 19
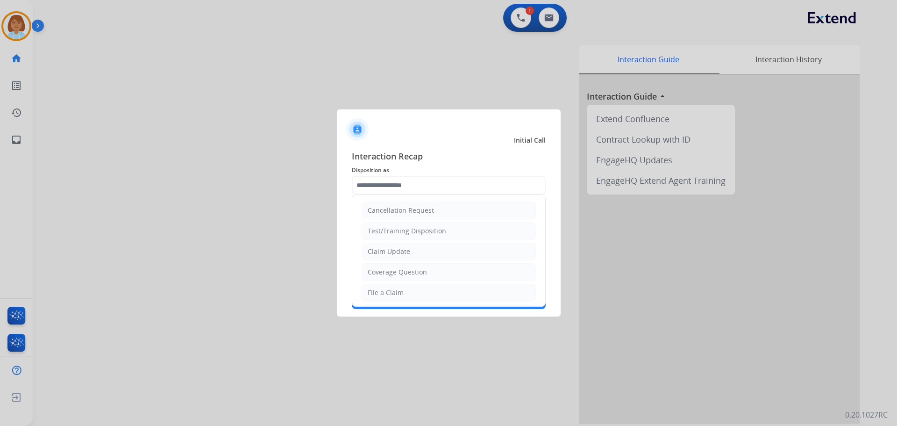
click at [410, 186] on input "text" at bounding box center [449, 185] width 194 height 19
click at [419, 273] on li "Other" at bounding box center [449, 270] width 174 height 18
type input "*****"
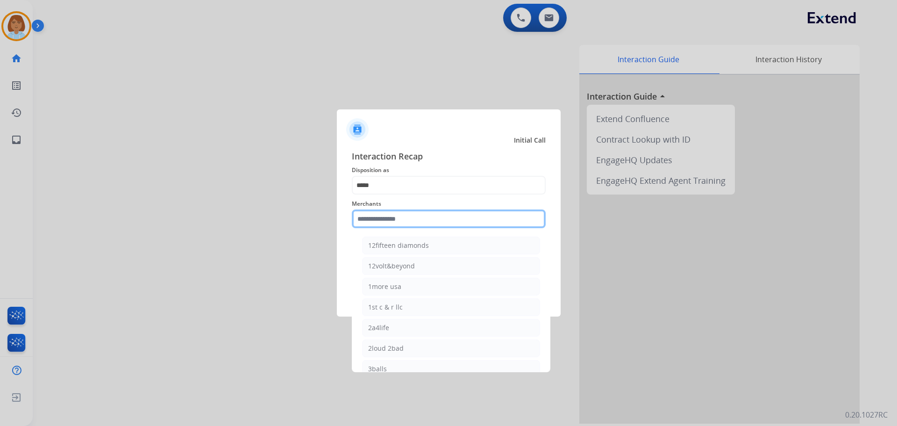
click at [425, 219] on input "text" at bounding box center [449, 218] width 194 height 19
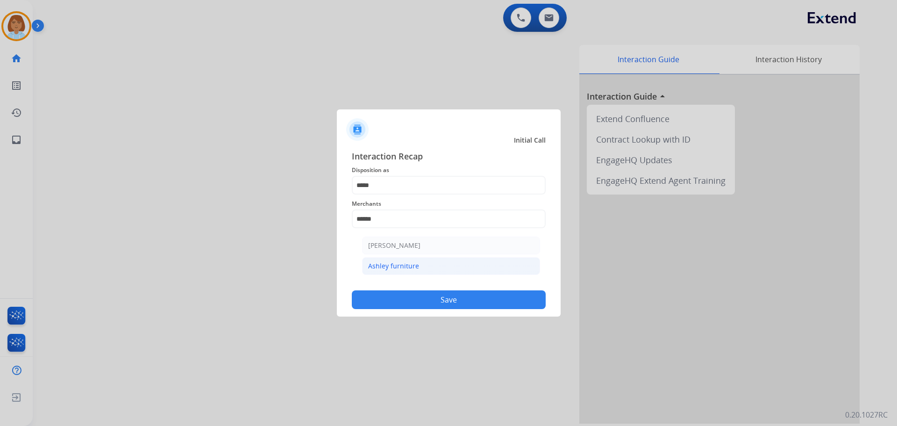
click at [409, 270] on div "Ashley furniture" at bounding box center [393, 265] width 51 height 9
type input "**********"
click at [437, 305] on button "Save" at bounding box center [449, 299] width 194 height 19
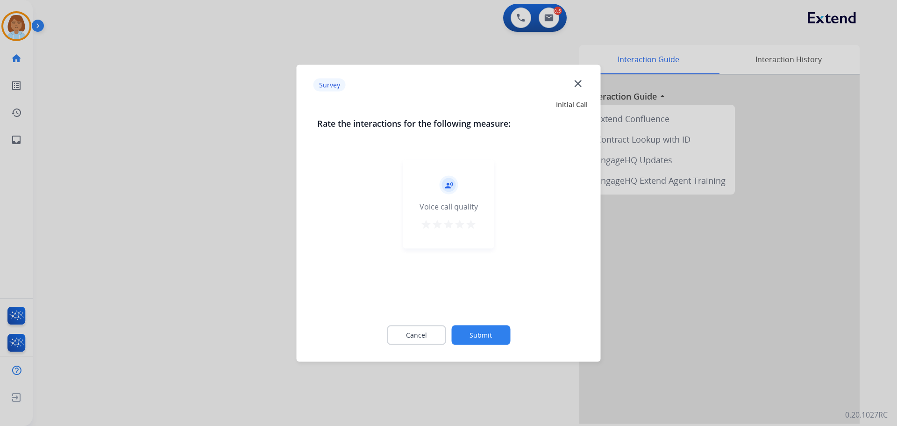
click at [475, 319] on div "Cancel Submit" at bounding box center [448, 335] width 263 height 42
click at [497, 366] on div at bounding box center [448, 213] width 897 height 426
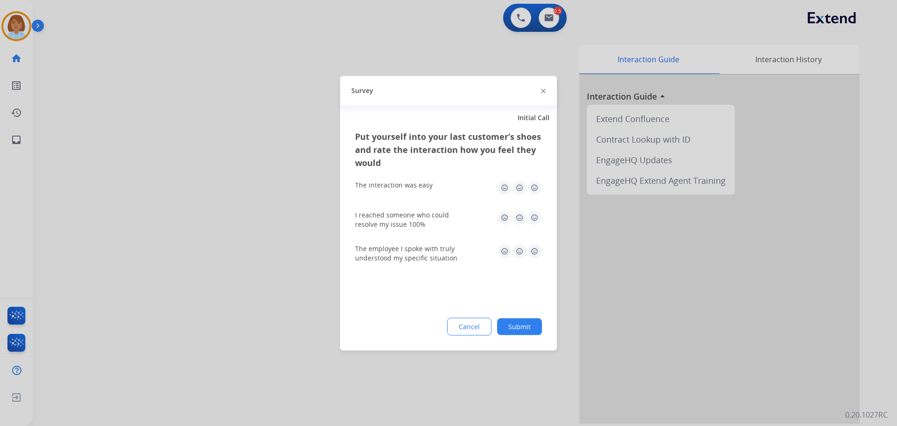
click at [503, 325] on button "Submit" at bounding box center [519, 326] width 45 height 17
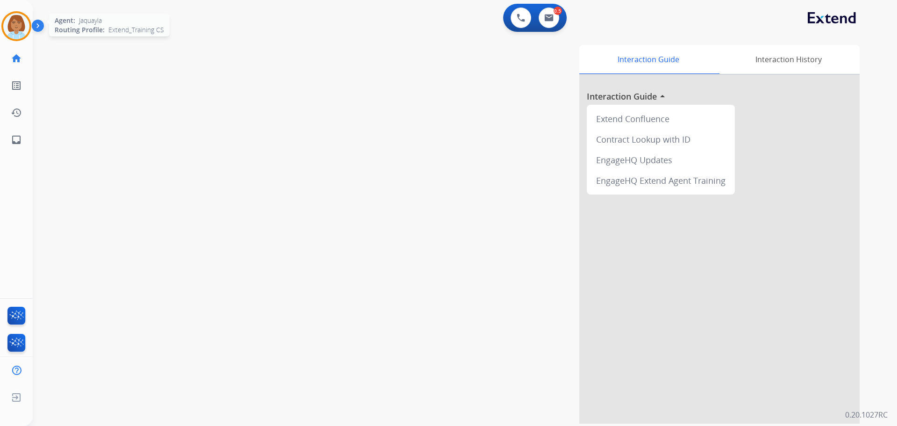
click at [14, 30] on img at bounding box center [16, 26] width 26 height 26
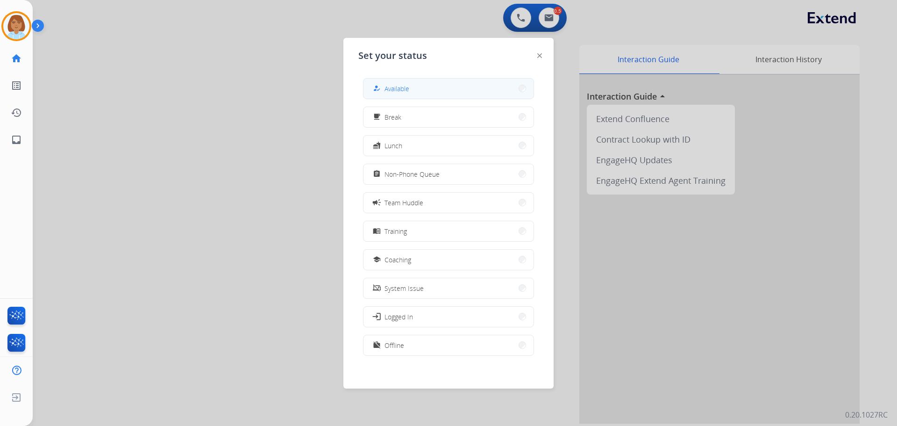
click at [421, 90] on button "how_to_reg Available" at bounding box center [449, 89] width 170 height 20
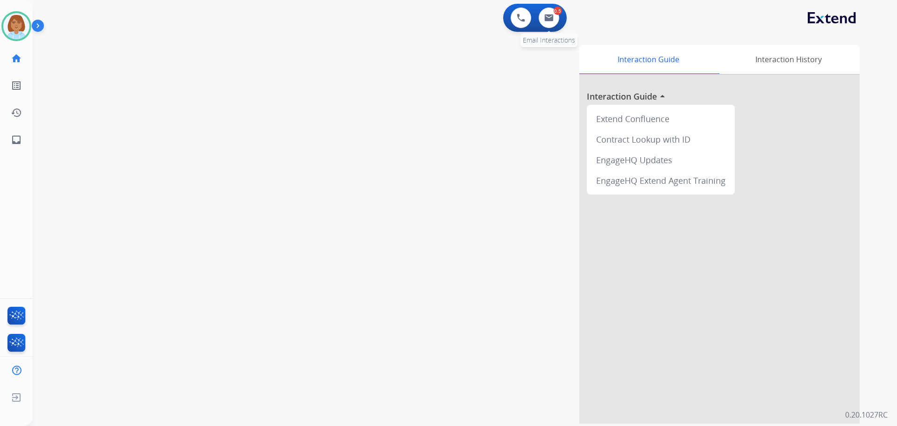
click at [503, 10] on div "0.5 Email Interactions" at bounding box center [549, 17] width 28 height 21
click at [503, 14] on button at bounding box center [549, 17] width 21 height 21
select select "**********"
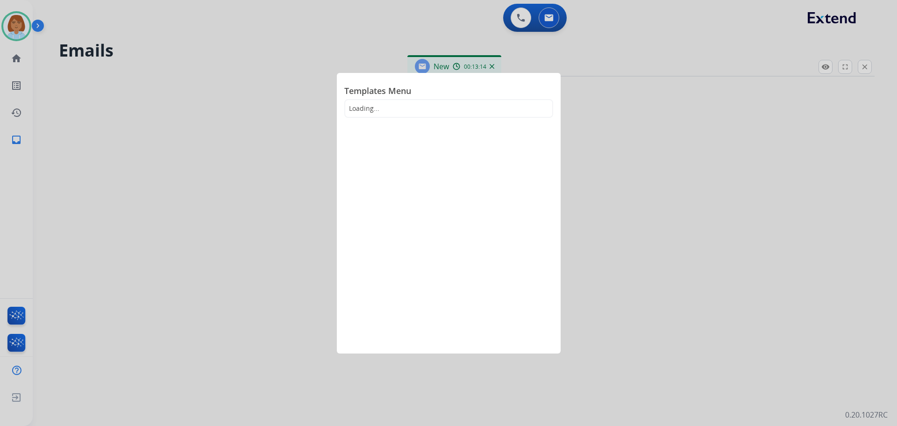
select select "**********"
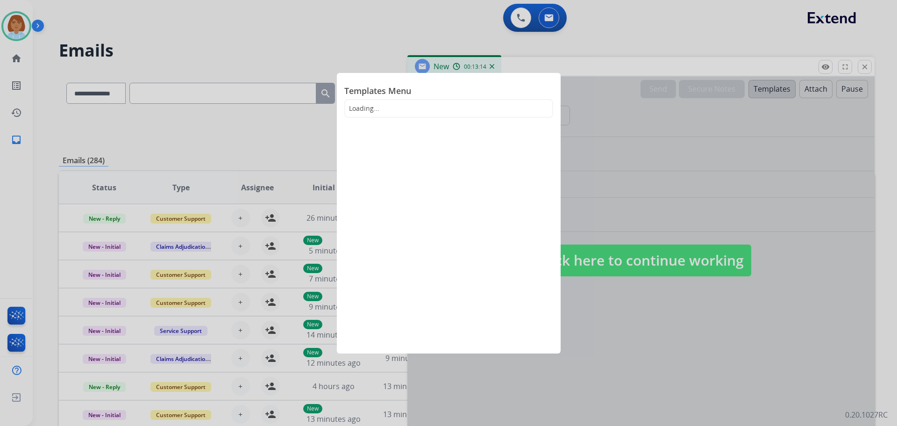
click at [503, 361] on div at bounding box center [448, 213] width 897 height 426
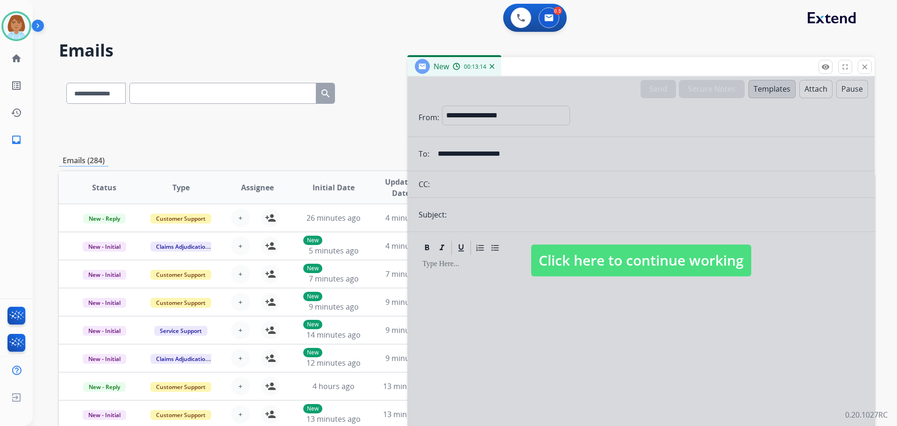
click at [503, 273] on span "Click here to continue working" at bounding box center [641, 260] width 220 height 32
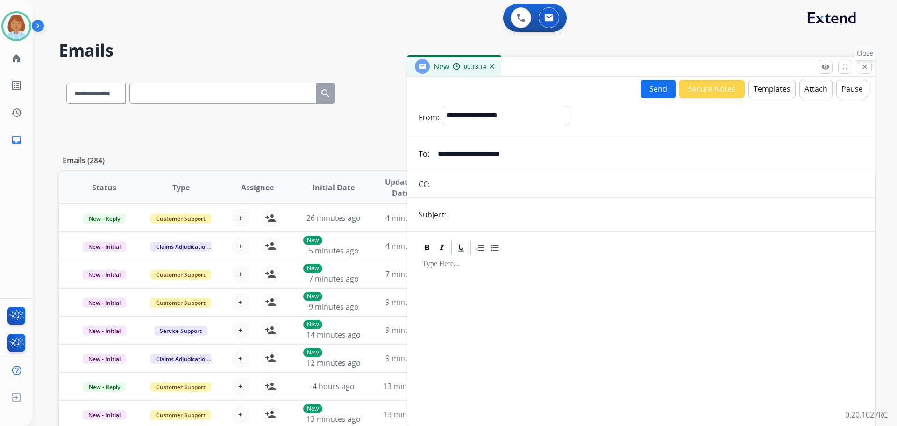
click at [503, 70] on mat-icon "close" at bounding box center [865, 67] width 8 height 8
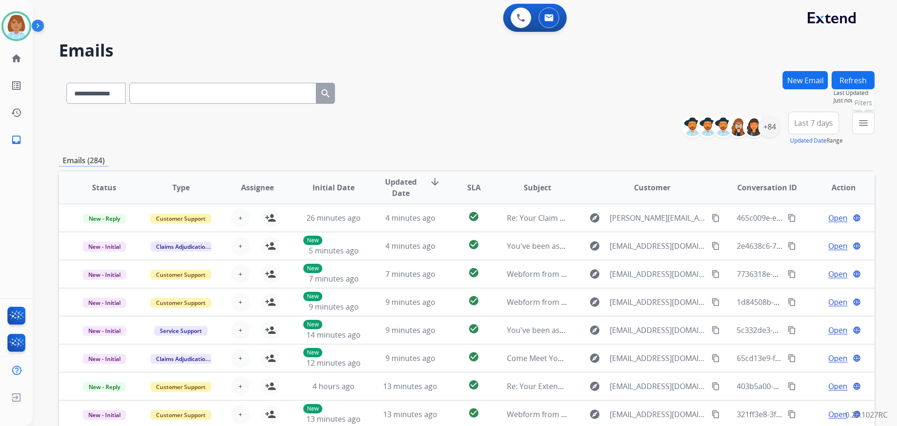
click at [503, 122] on mat-icon "menu" at bounding box center [863, 122] width 11 height 11
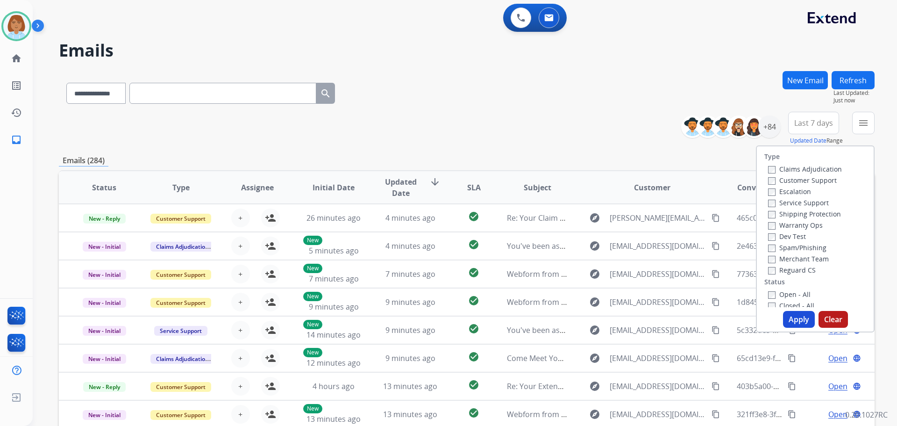
click at [503, 176] on label "Customer Support" at bounding box center [802, 180] width 69 height 9
click at [503, 212] on label "Shipping Protection" at bounding box center [804, 213] width 73 height 9
drag, startPoint x: 781, startPoint y: 268, endPoint x: 785, endPoint y: 287, distance: 19.1
click at [503, 274] on label "Reguard CS" at bounding box center [792, 270] width 48 height 9
click at [503, 271] on div "Claims Adjudication Customer Support Escalation Service Support Shipping Protec…" at bounding box center [804, 219] width 78 height 112
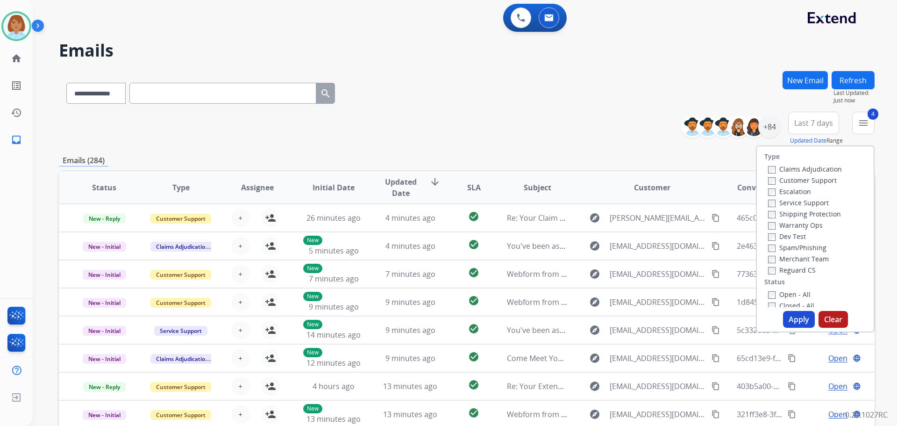
click at [503, 321] on button "Apply" at bounding box center [799, 319] width 32 height 17
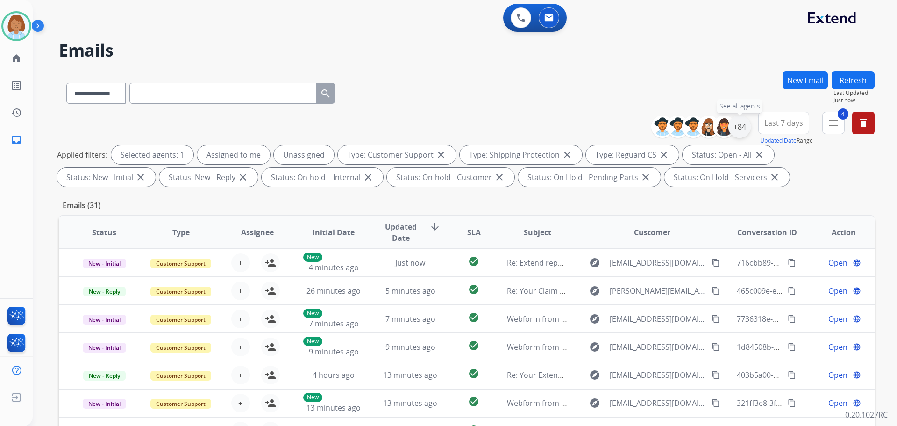
click at [503, 126] on div "+84" at bounding box center [740, 126] width 22 height 22
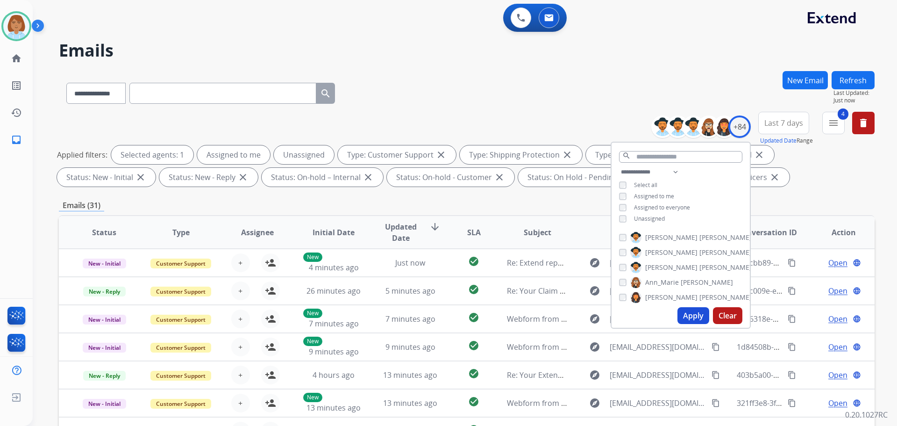
click at [503, 217] on span "Unassigned" at bounding box center [649, 219] width 31 height 8
click at [503, 316] on button "Apply" at bounding box center [694, 315] width 32 height 17
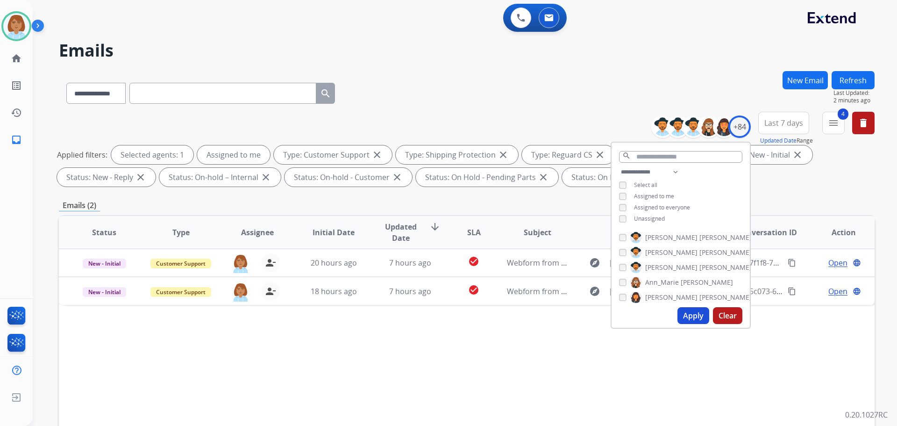
click at [503, 317] on button "Apply" at bounding box center [694, 315] width 32 height 17
click at [503, 326] on div "Status Type Assignee Initial Date Updated Date arrow_downward SLA Subject Custo…" at bounding box center [467, 371] width 816 height 313
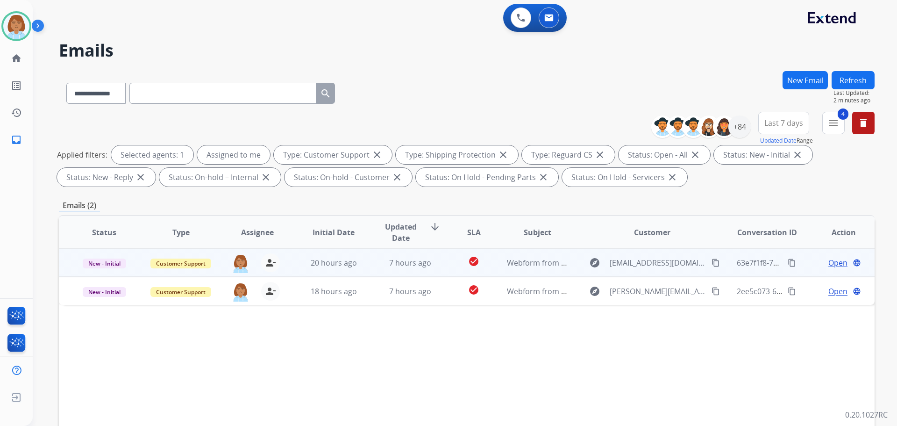
click at [503, 266] on td "explore [EMAIL_ADDRESS][DOMAIN_NAME] content_copy" at bounding box center [645, 263] width 153 height 28
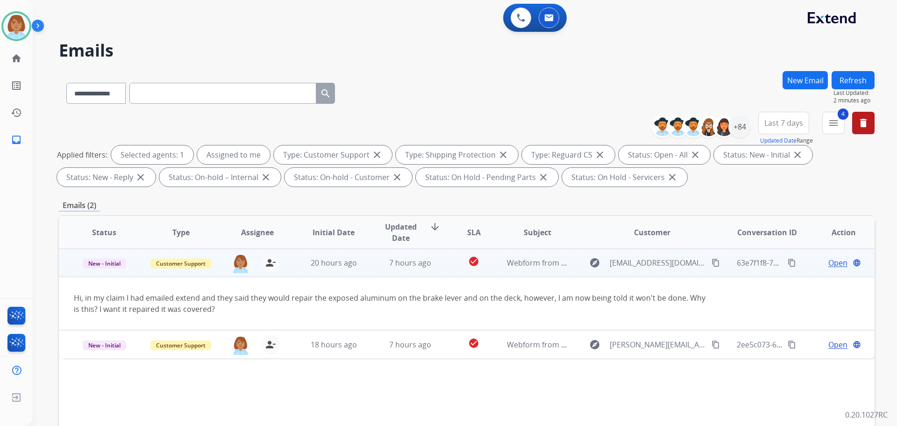
click at [503, 263] on mat-icon "content_copy" at bounding box center [716, 262] width 8 height 8
click at [503, 261] on span "Open" at bounding box center [838, 262] width 19 height 11
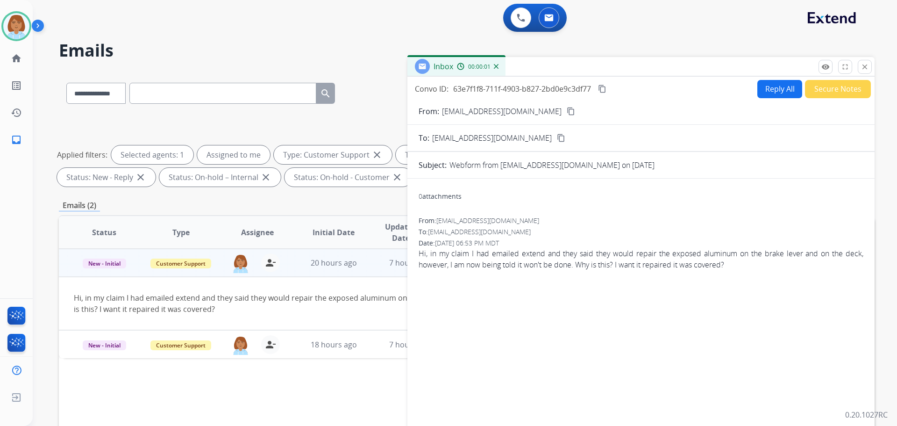
click at [503, 90] on button "Reply All" at bounding box center [780, 89] width 45 height 18
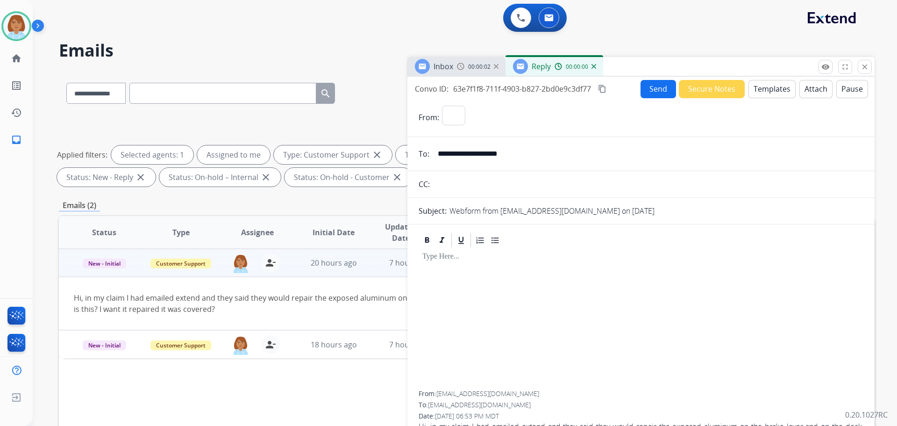
select select "**********"
click at [503, 86] on button "Templates" at bounding box center [772, 89] width 47 height 18
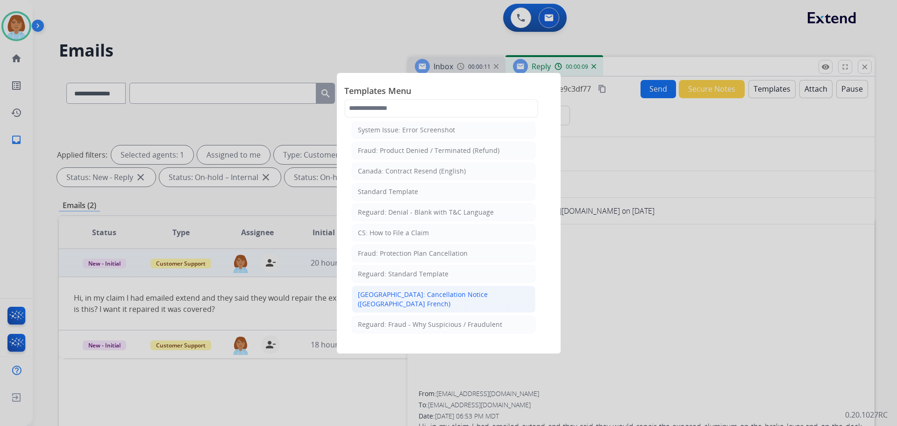
scroll to position [93, 0]
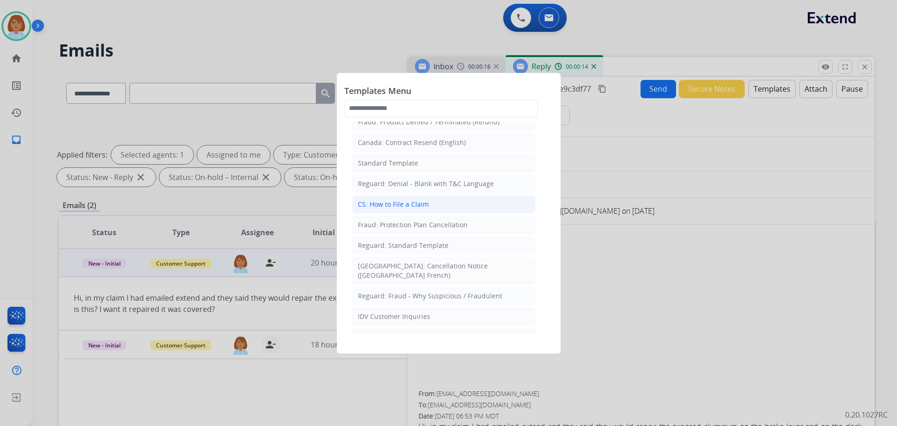
click at [359, 200] on div "CS: How to File a Claim" at bounding box center [393, 204] width 71 height 9
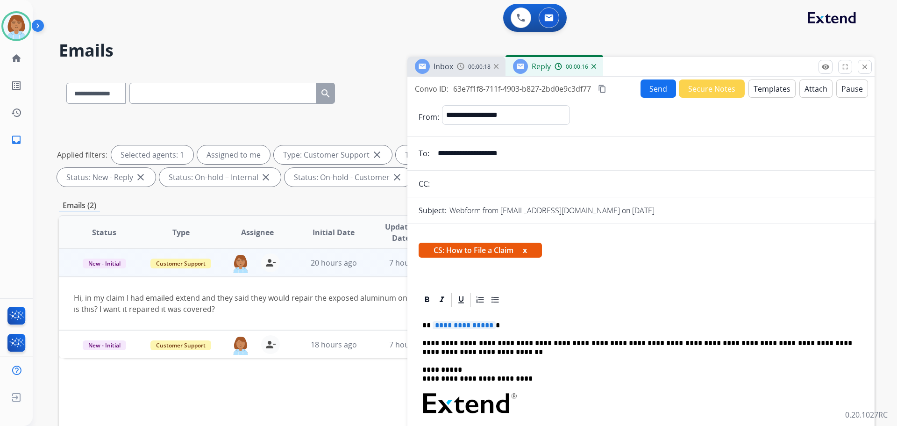
click at [503, 315] on div "**********" at bounding box center [641, 434] width 445 height 252
click at [446, 324] on p "**********" at bounding box center [638, 325] width 430 height 8
click at [503, 86] on button "Send" at bounding box center [659, 88] width 36 height 18
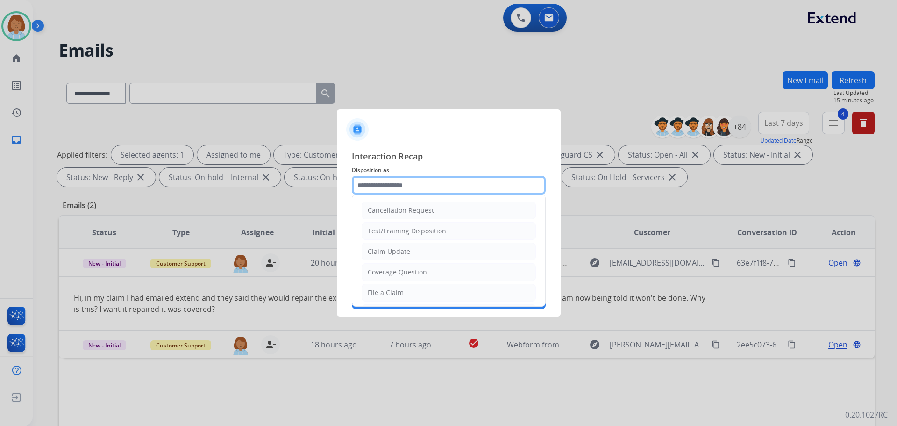
click at [389, 183] on input "text" at bounding box center [449, 185] width 194 height 19
click at [395, 287] on li "File a Claim" at bounding box center [449, 293] width 174 height 18
type input "**********"
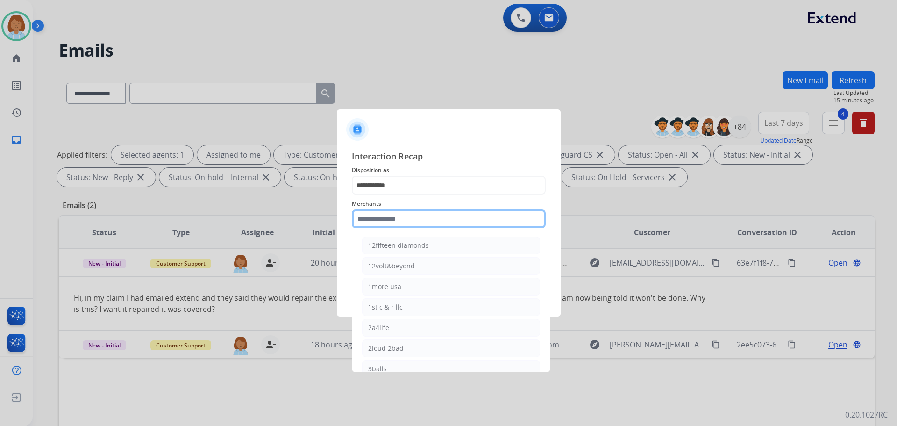
click at [385, 217] on input "text" at bounding box center [449, 218] width 194 height 19
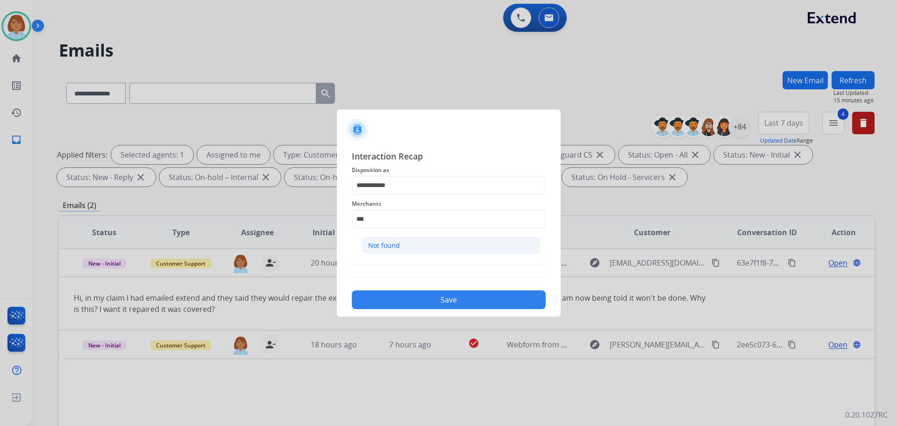
click at [399, 246] on div "Not found" at bounding box center [384, 245] width 32 height 9
type input "*********"
drag, startPoint x: 393, startPoint y: 252, endPoint x: 393, endPoint y: 265, distance: 12.6
click at [393, 263] on input "text" at bounding box center [449, 256] width 194 height 19
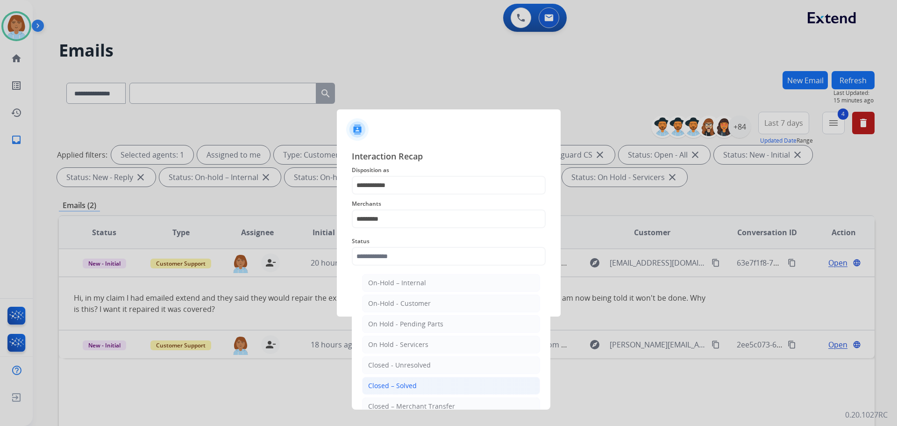
click at [392, 380] on div "Closed – Solved" at bounding box center [392, 385] width 49 height 9
type input "**********"
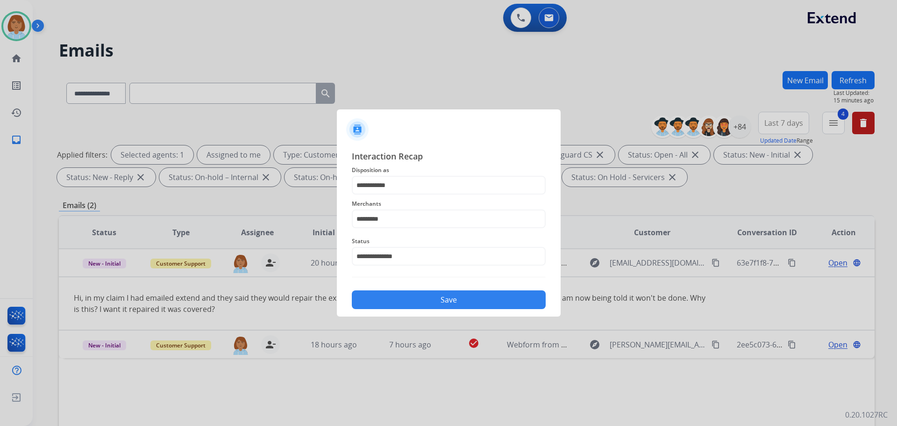
click at [415, 296] on button "Save" at bounding box center [449, 299] width 194 height 19
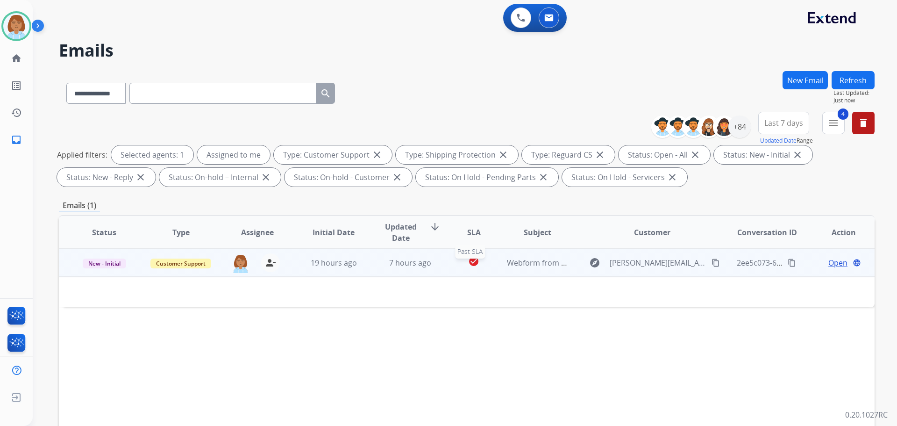
click at [488, 266] on div "check_circle" at bounding box center [474, 263] width 36 height 14
click at [441, 266] on td "check_circle" at bounding box center [466, 263] width 51 height 28
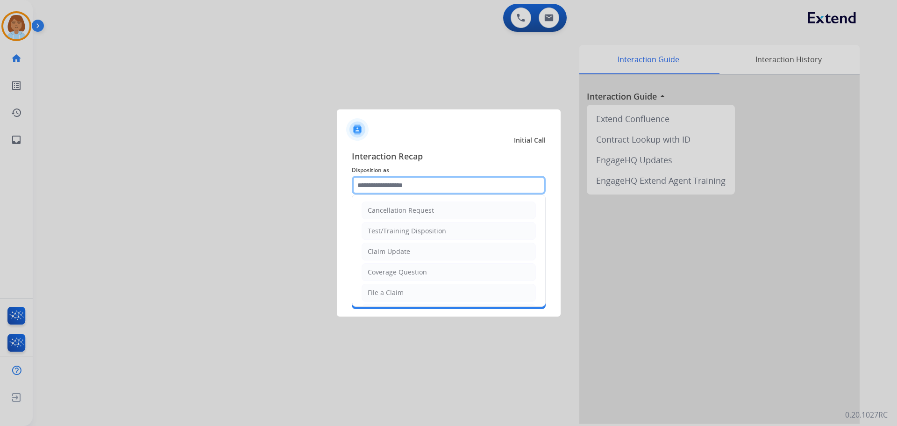
click at [399, 178] on input "text" at bounding box center [449, 185] width 194 height 19
click at [398, 299] on li "File a Claim" at bounding box center [449, 293] width 174 height 18
type input "**********"
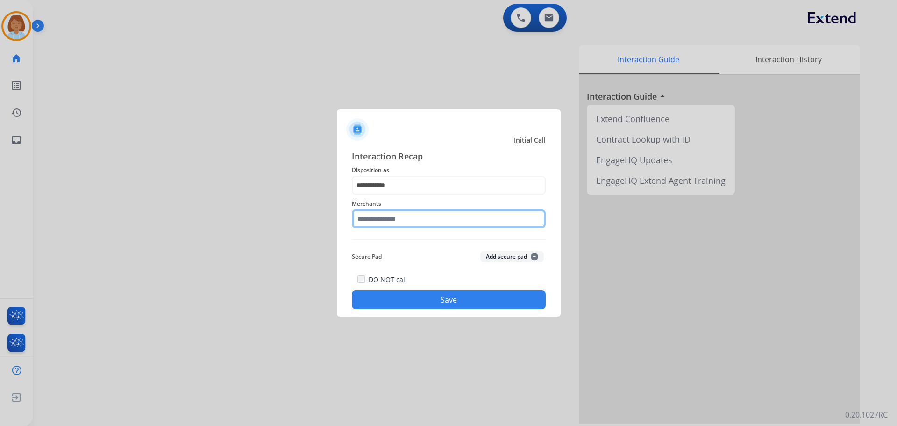
click at [424, 221] on input "text" at bounding box center [449, 218] width 194 height 19
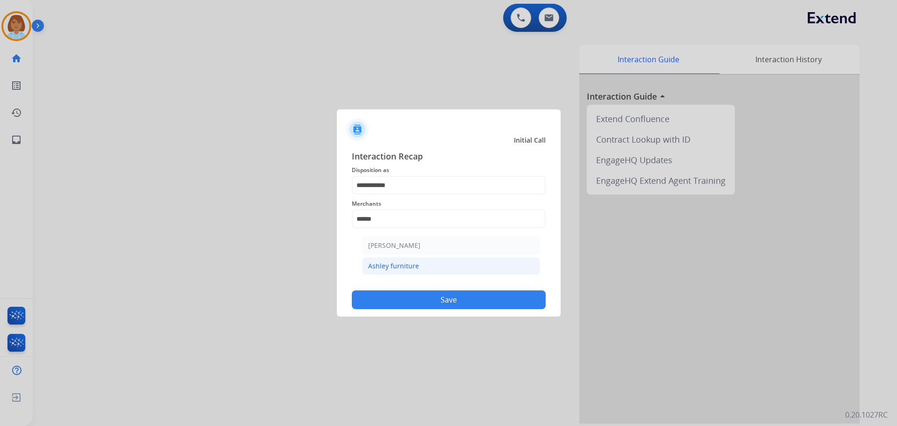
click at [482, 261] on li "Ashley furniture" at bounding box center [451, 266] width 178 height 18
type input "**********"
click at [475, 304] on button "Save" at bounding box center [449, 299] width 194 height 19
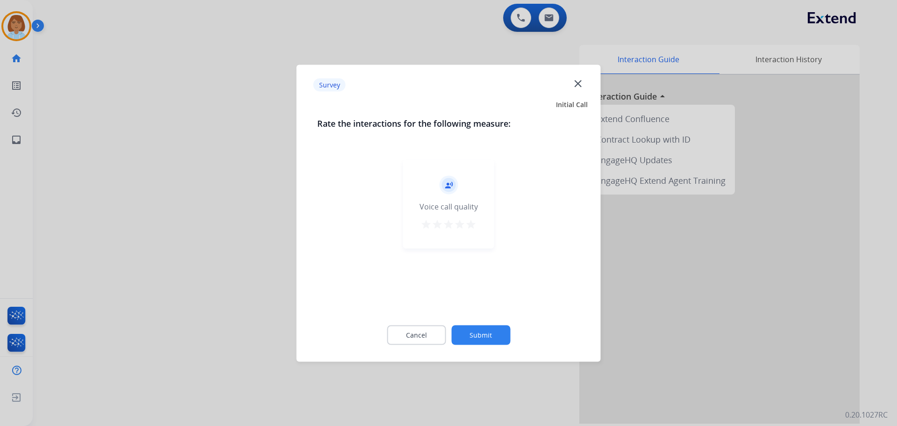
click at [503, 337] on button "Submit" at bounding box center [481, 335] width 59 height 20
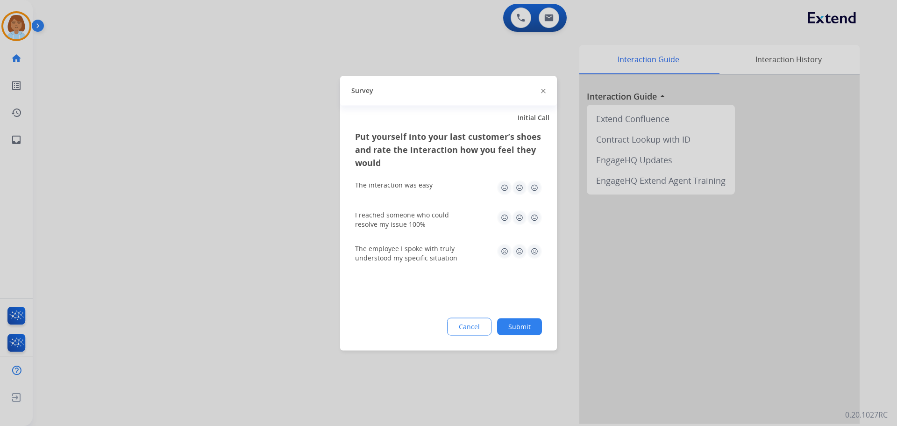
click at [503, 332] on div "Put yourself into your last customer’s shoes and rate the interaction how you f…" at bounding box center [448, 239] width 217 height 221
click at [503, 330] on button "Submit" at bounding box center [519, 326] width 45 height 17
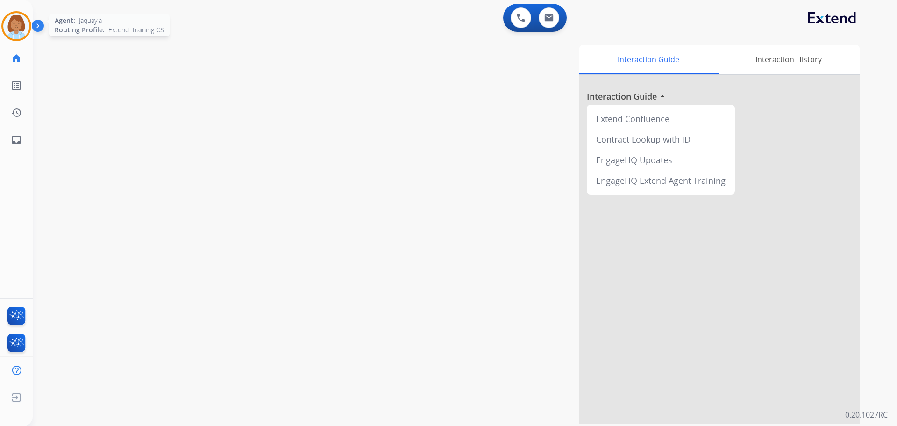
click at [14, 23] on img at bounding box center [16, 26] width 26 height 26
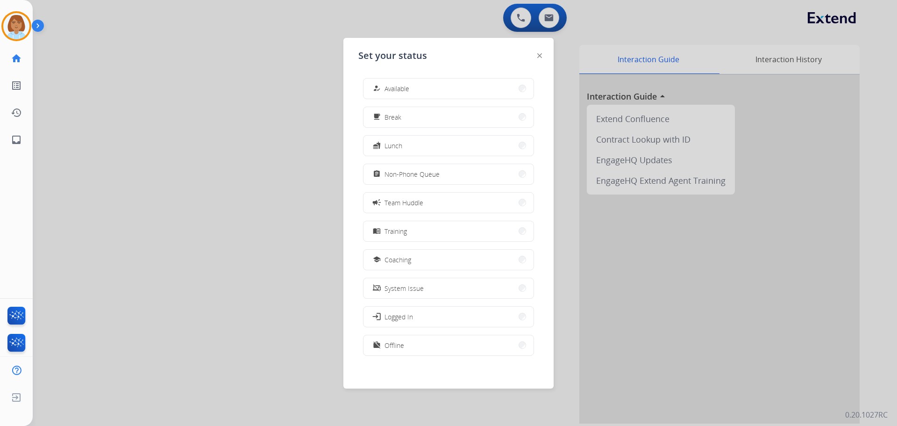
click at [479, 77] on div "how_to_reg Available free_breakfast Break fastfood Lunch assignment Non-Phone Q…" at bounding box center [449, 218] width 180 height 294
click at [479, 87] on button "how_to_reg Available" at bounding box center [449, 89] width 170 height 20
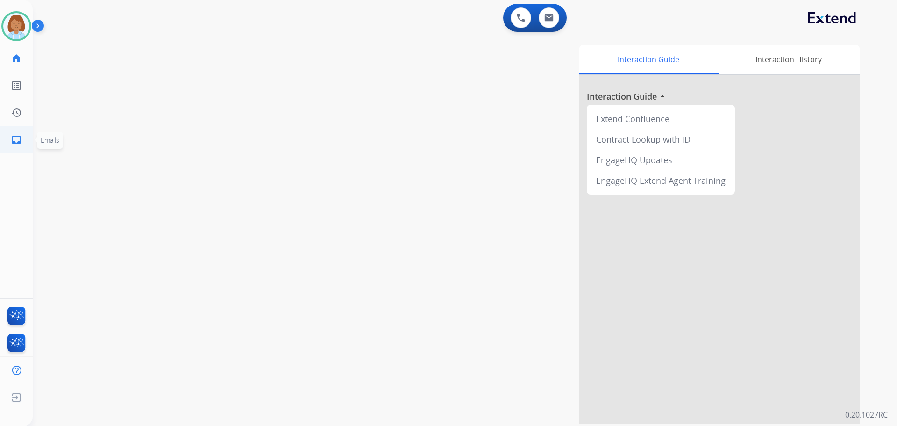
click at [17, 144] on mat-icon "inbox" at bounding box center [16, 139] width 11 height 11
select select "**********"
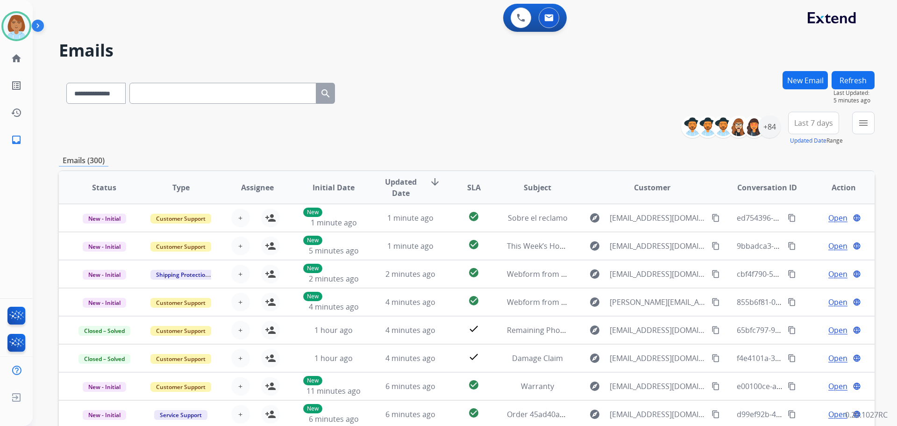
click at [503, 83] on button "New Email" at bounding box center [805, 80] width 45 height 18
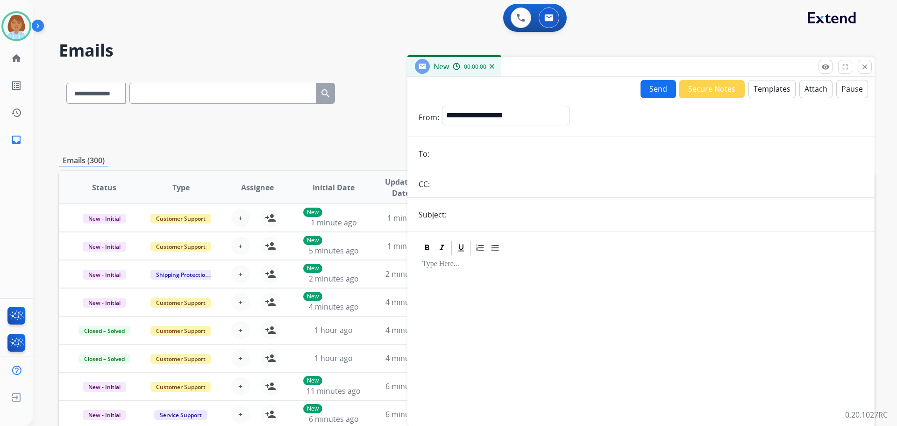
drag, startPoint x: 506, startPoint y: 128, endPoint x: 513, endPoint y: 102, distance: 27.1
click at [503, 118] on div "**********" at bounding box center [506, 117] width 128 height 23
drag, startPoint x: 513, startPoint y: 102, endPoint x: 510, endPoint y: 111, distance: 9.3
click at [503, 104] on form "**********" at bounding box center [641, 260] width 467 height 324
click at [503, 114] on select "**********" at bounding box center [505, 115] width 127 height 19
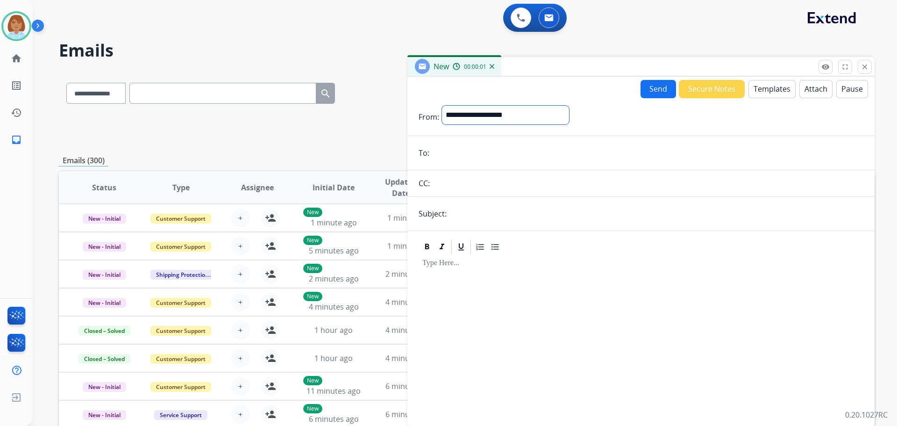
select select "**********"
click at [442, 106] on select "**********" at bounding box center [505, 115] width 127 height 19
paste input "**********"
type input "**********"
click at [488, 210] on input "text" at bounding box center [657, 214] width 414 height 19
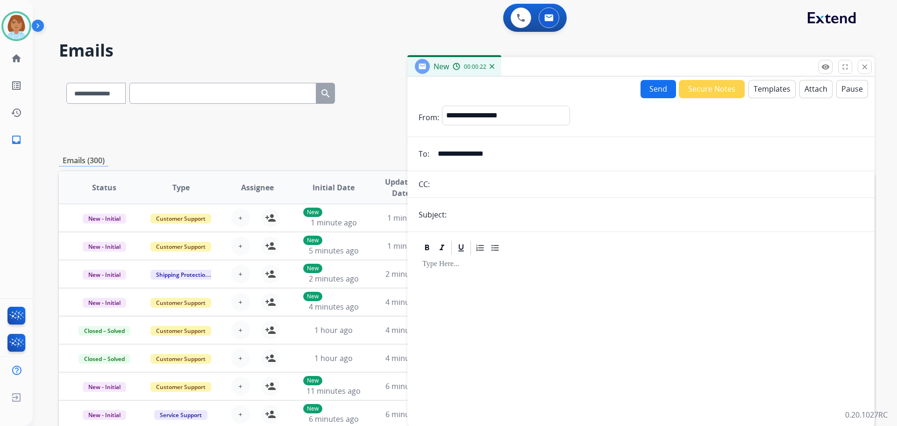
type input "**********"
click at [503, 89] on button "Templates" at bounding box center [772, 89] width 47 height 18
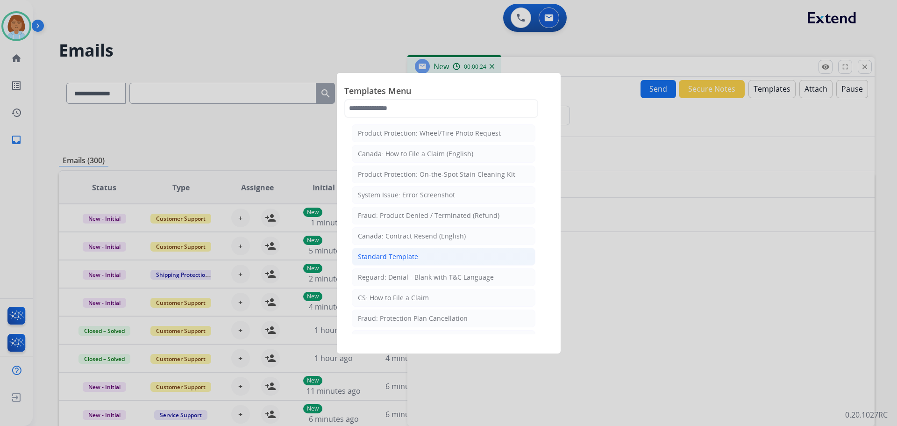
click at [408, 259] on div "Standard Template" at bounding box center [388, 256] width 60 height 9
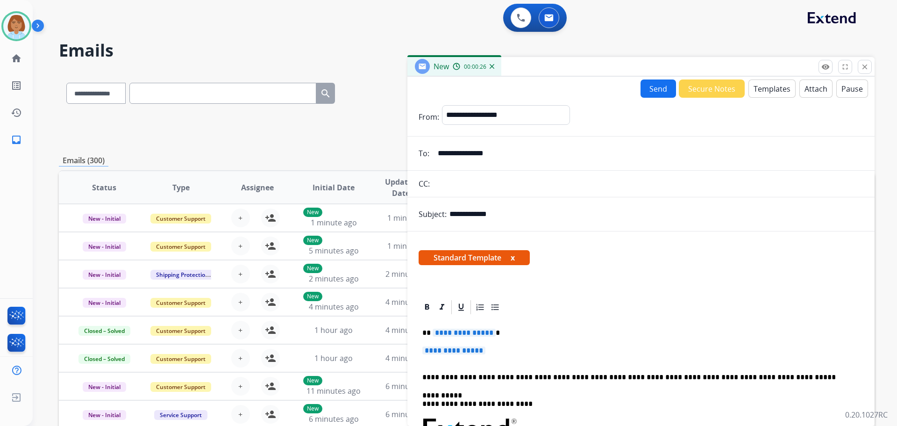
click at [496, 356] on p "**********" at bounding box center [642, 354] width 438 height 17
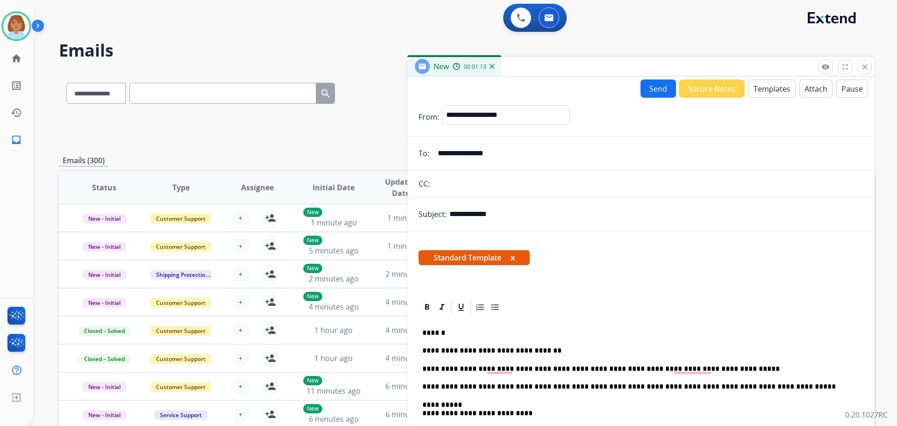
click at [503, 90] on button "Send" at bounding box center [659, 88] width 36 height 18
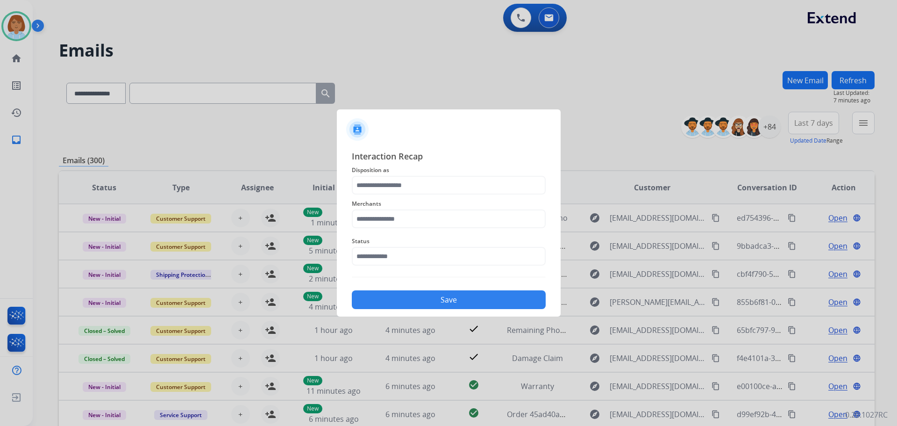
drag, startPoint x: 433, startPoint y: 174, endPoint x: 431, endPoint y: 190, distance: 15.5
click at [433, 177] on div "Interaction Recap Disposition as Merchants Status Save" at bounding box center [449, 229] width 194 height 159
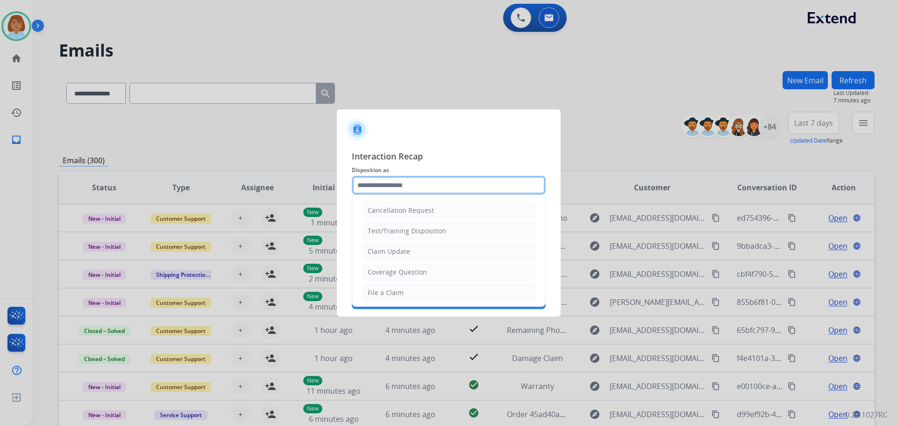
click at [431, 190] on input "text" at bounding box center [449, 185] width 194 height 19
click at [423, 256] on li "Claim Update" at bounding box center [449, 252] width 174 height 18
type input "**********"
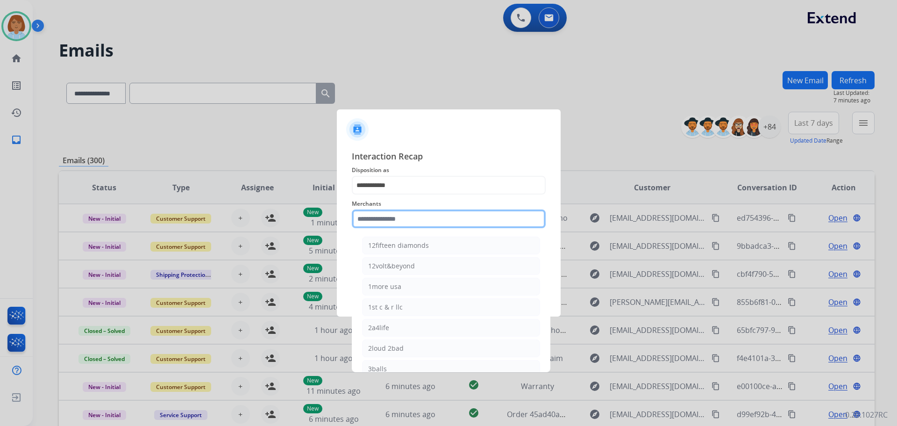
click at [403, 224] on input "text" at bounding box center [449, 218] width 194 height 19
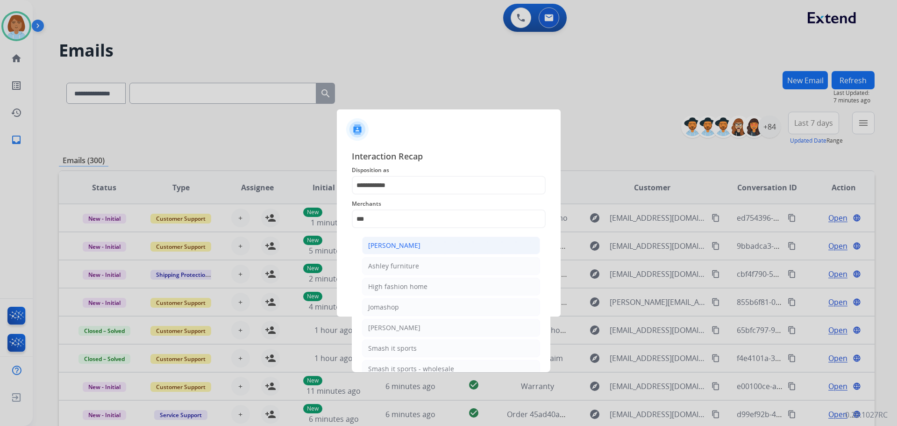
click at [427, 250] on li "[PERSON_NAME]" at bounding box center [451, 246] width 178 height 18
type input "**********"
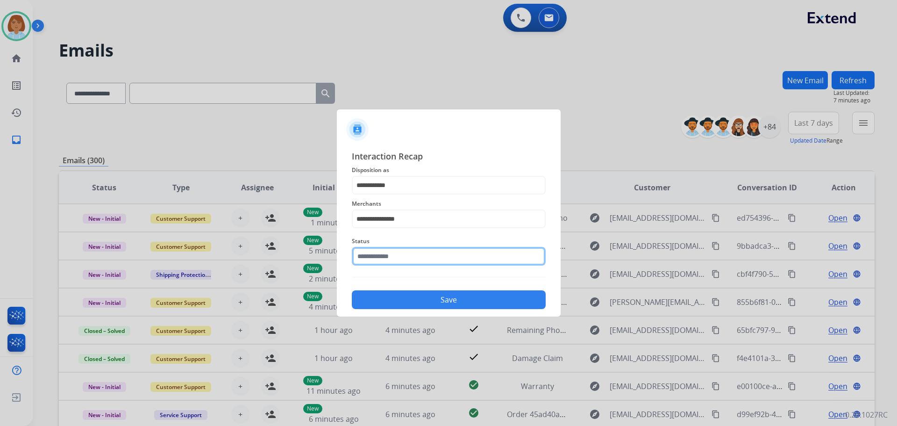
click at [423, 250] on input "text" at bounding box center [449, 256] width 194 height 19
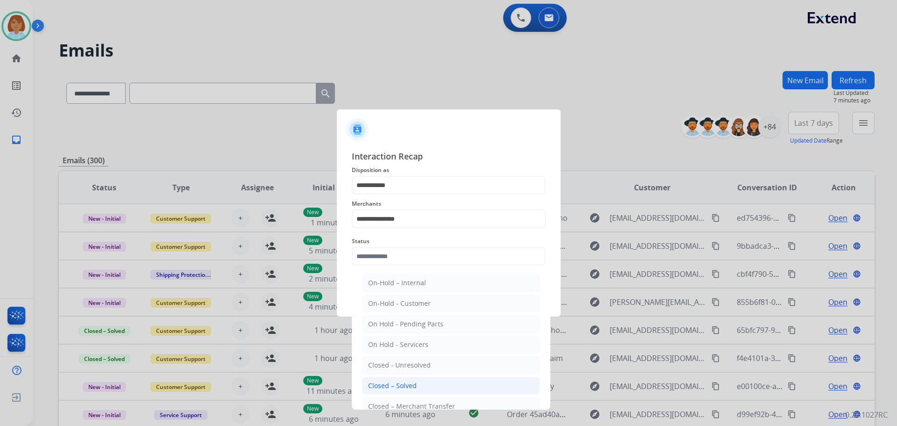
click at [398, 380] on li "Closed – Solved" at bounding box center [451, 386] width 178 height 18
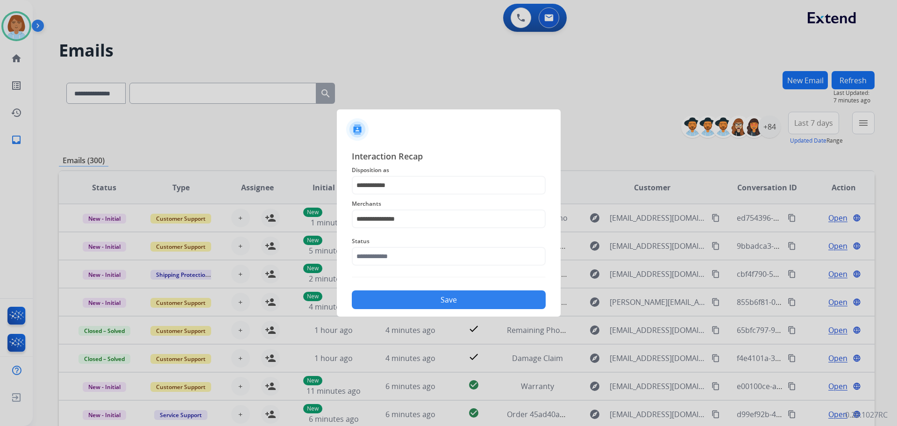
type input "**********"
click at [464, 300] on button "Save" at bounding box center [449, 299] width 194 height 19
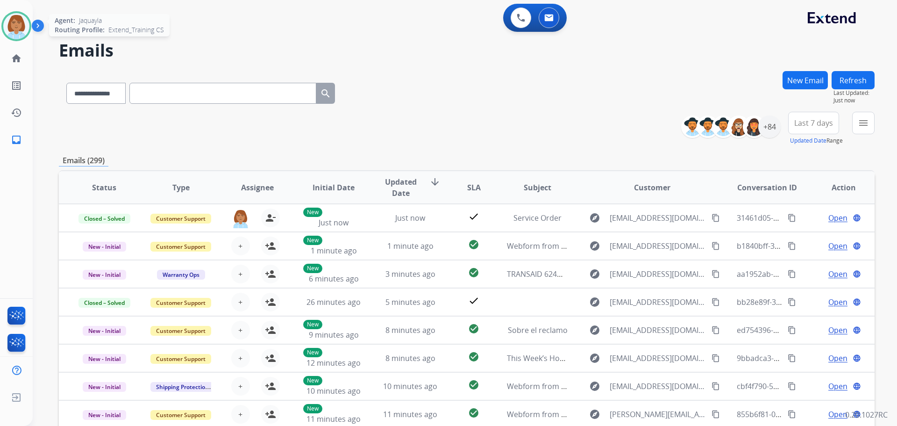
click at [12, 29] on img at bounding box center [16, 26] width 26 height 26
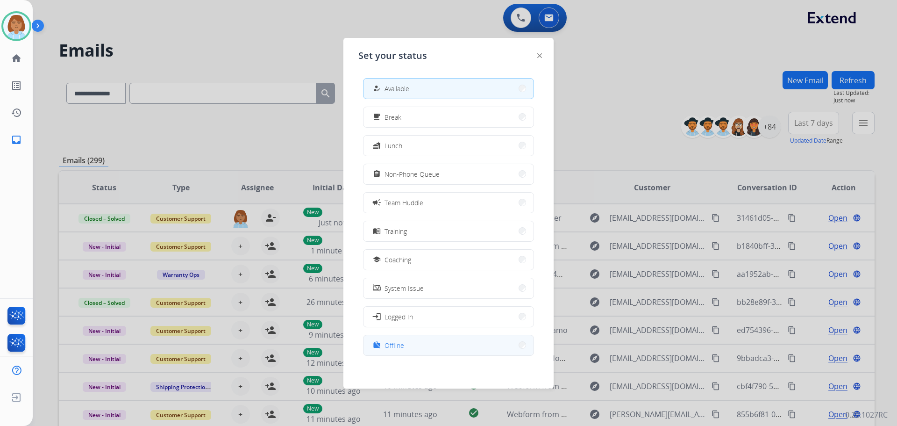
click at [404, 339] on button "work_off Offline" at bounding box center [449, 345] width 170 height 20
